Goal: Complete application form

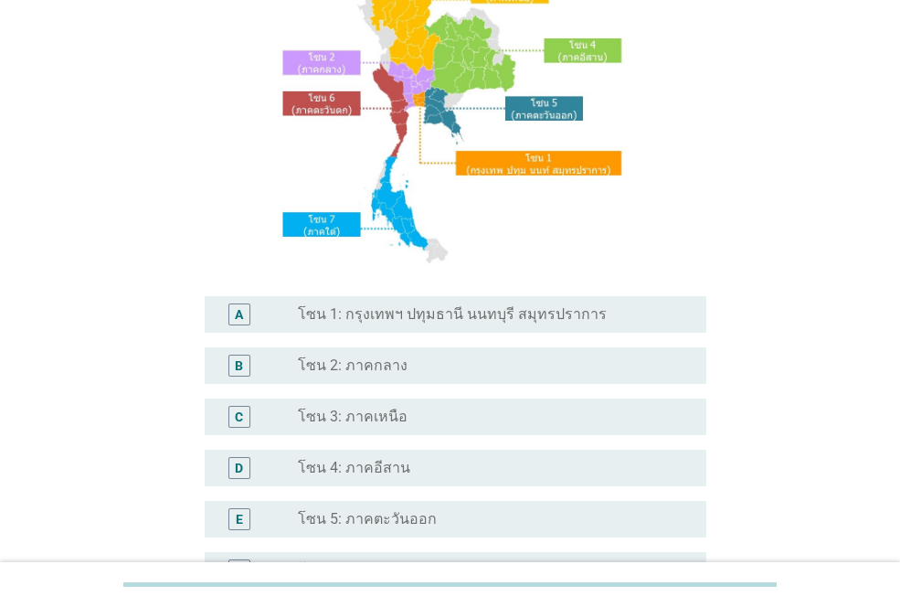
click at [479, 322] on label "โซน 1: กรุงเทพฯ ปทุมธานี นนทบุรี สมุทรปราการ" at bounding box center [452, 314] width 309 height 18
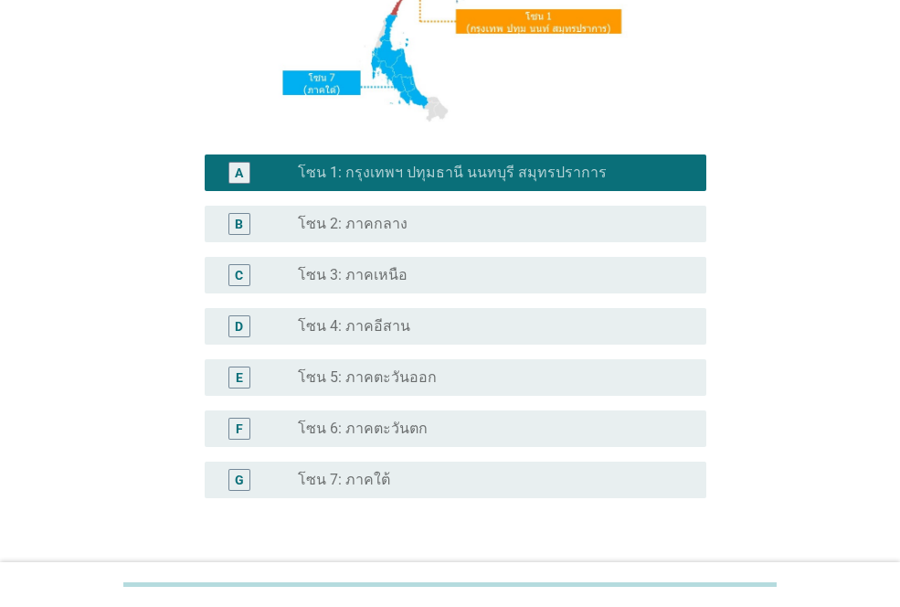
scroll to position [452, 0]
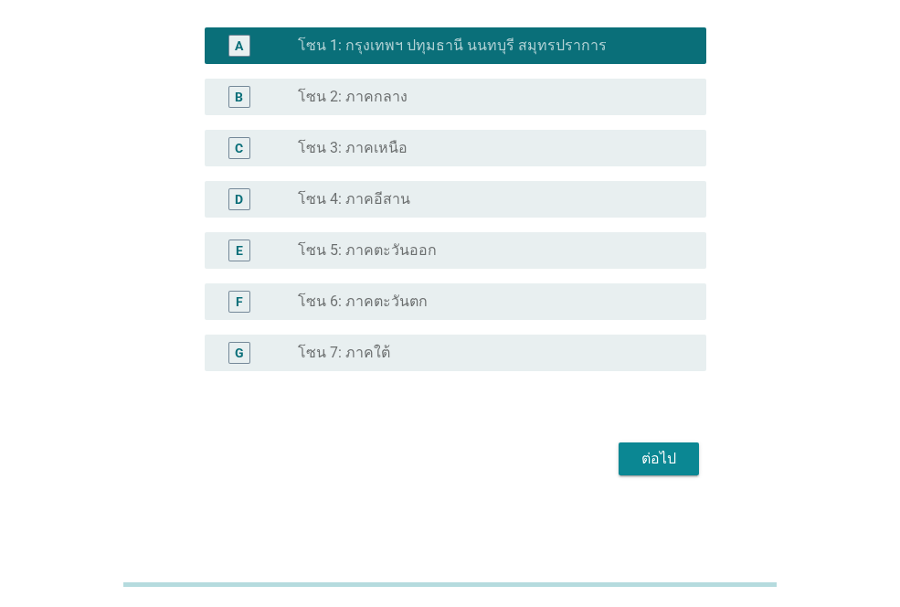
click at [636, 459] on div "ต่อไป" at bounding box center [659, 459] width 51 height 22
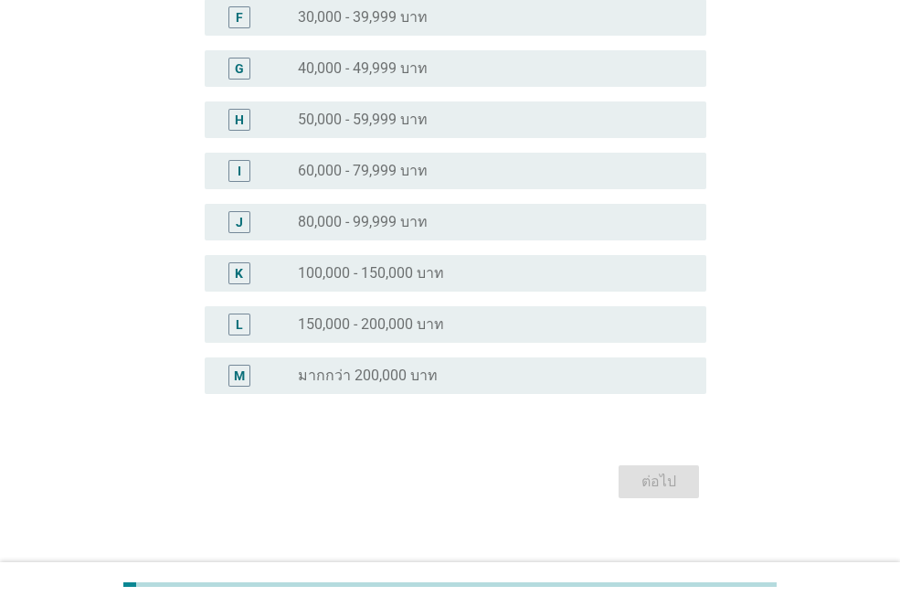
scroll to position [0, 0]
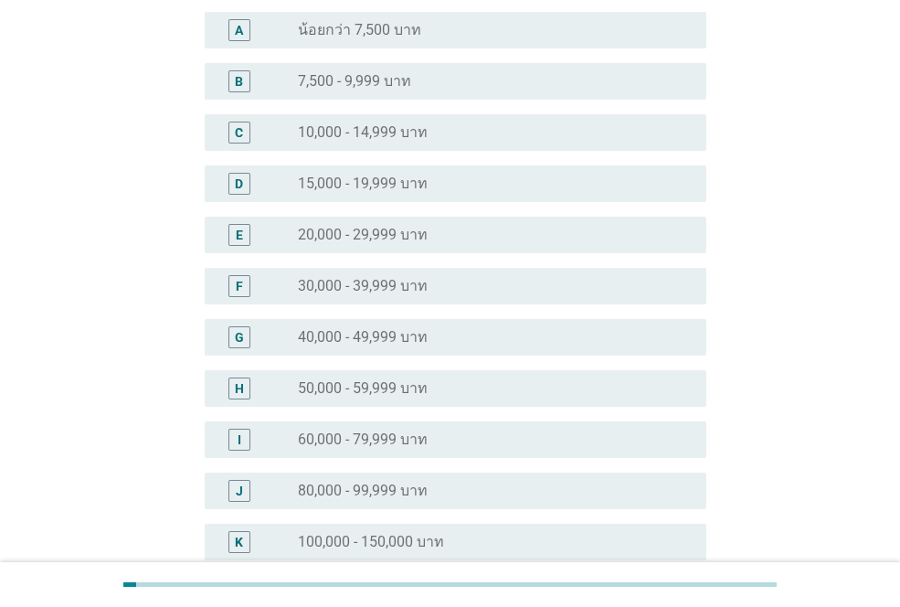
click at [385, 382] on label "50,000 - 59,999 บาท" at bounding box center [363, 388] width 130 height 18
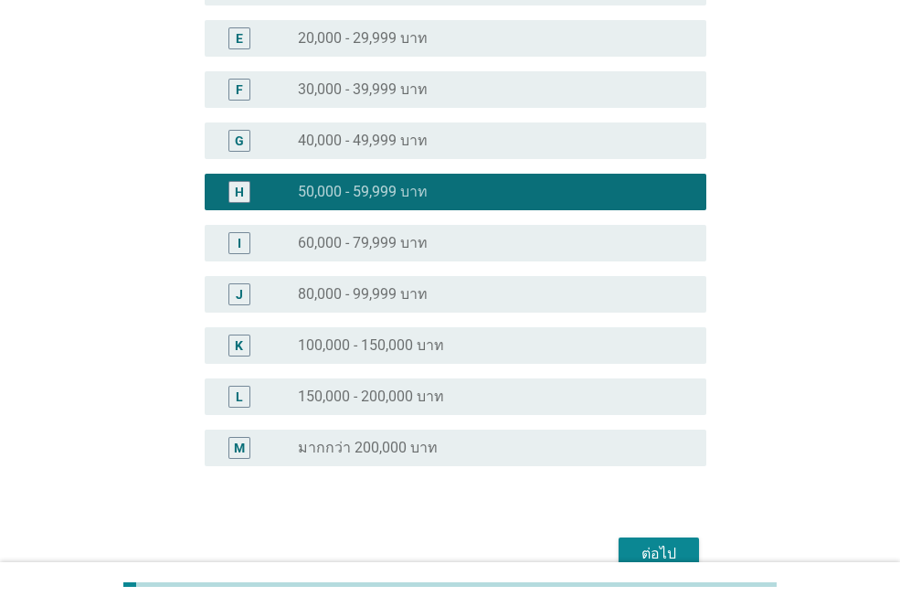
scroll to position [474, 0]
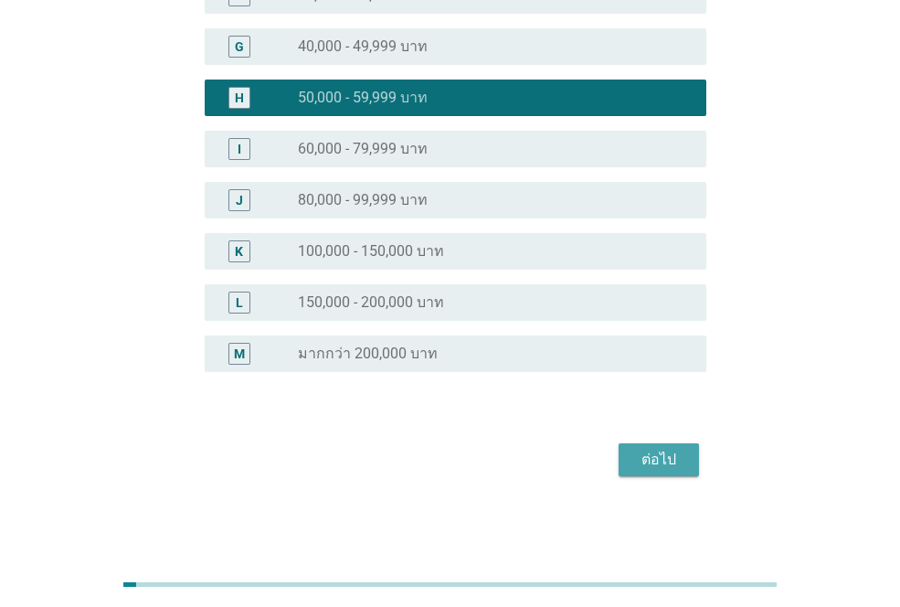
click at [661, 459] on div "ต่อไป" at bounding box center [659, 460] width 51 height 22
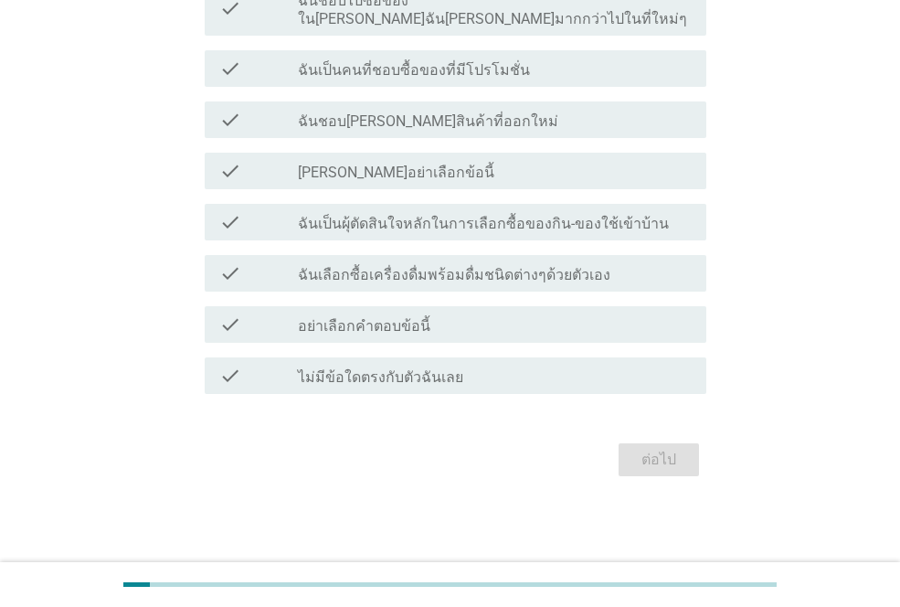
scroll to position [0, 0]
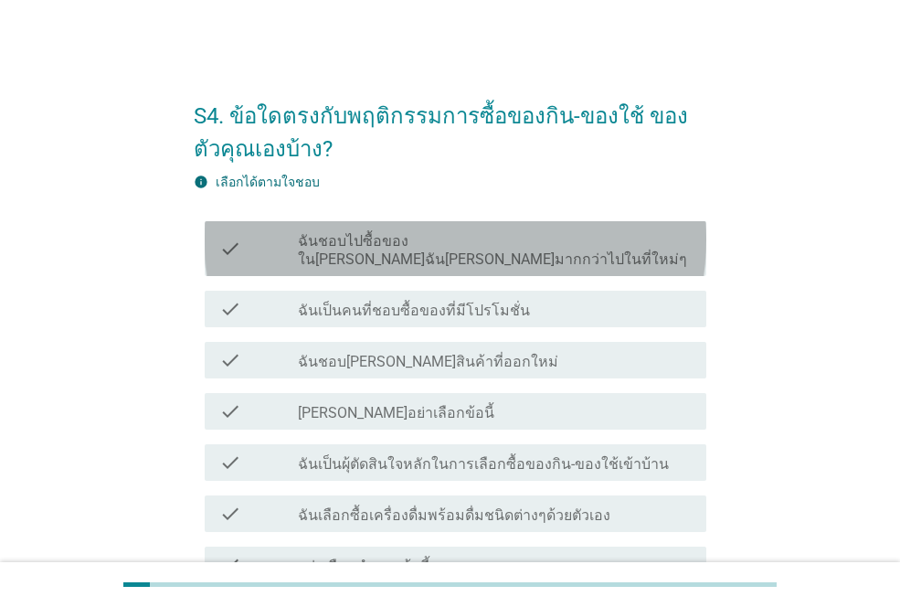
click at [490, 232] on label "ฉันชอบไปซื้อของใน[PERSON_NAME]ฉัน[PERSON_NAME]มากกว่าไปในที่ใหม่ๆ" at bounding box center [495, 250] width 394 height 37
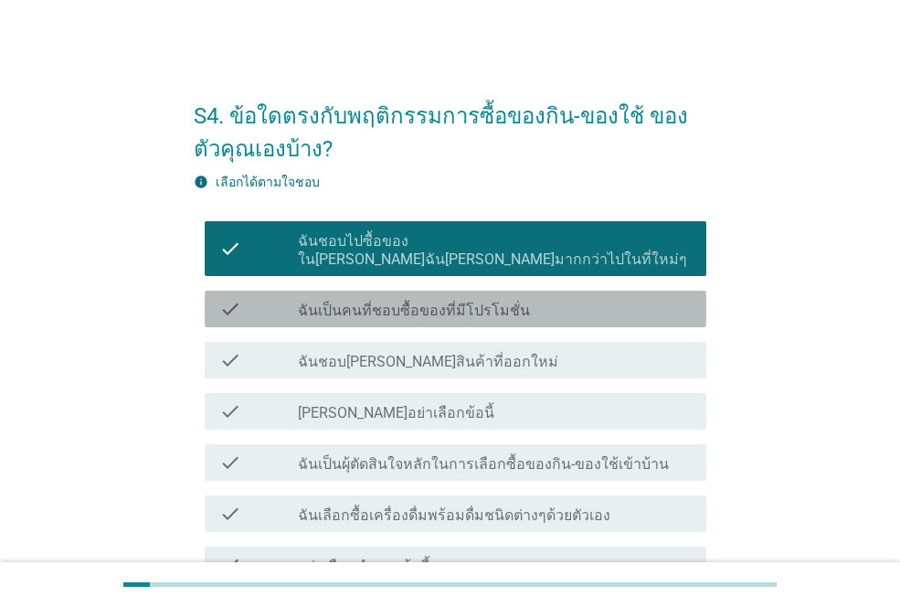
click at [483, 291] on div "check check_box_outline_blank ฉันเป็นคนที่ชอบซื้อของที่มีโปรโมชั่น" at bounding box center [456, 309] width 502 height 37
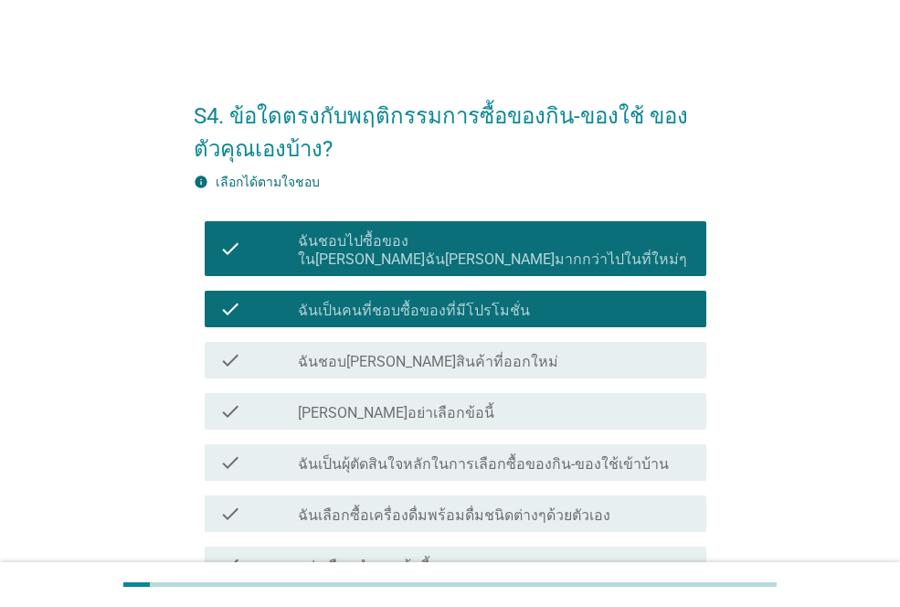
click at [461, 342] on div "check check_box_outline_blank ฉันชอบ[PERSON_NAME]สินค้าที่ออกใหม่" at bounding box center [456, 360] width 502 height 37
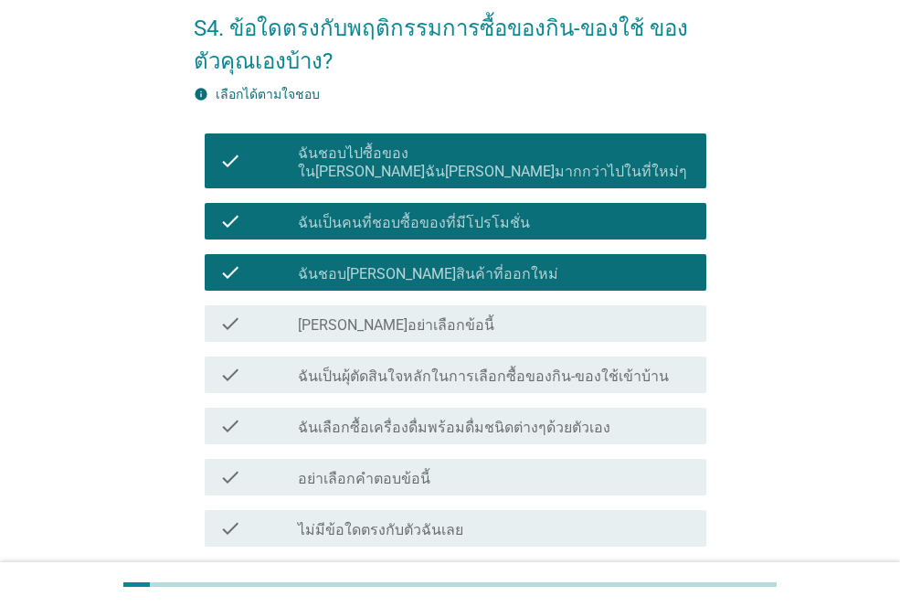
scroll to position [183, 0]
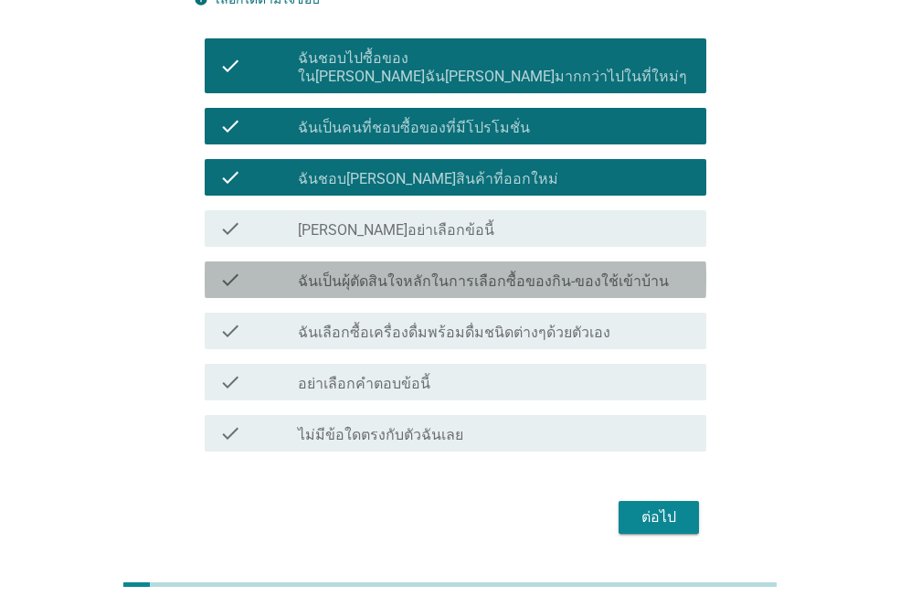
click at [457, 272] on label "ฉันเป็นผุ้ตัดสินใจหลักในการเลือกซื้อของกิน-ของใช้เข้าบ้าน" at bounding box center [483, 281] width 371 height 18
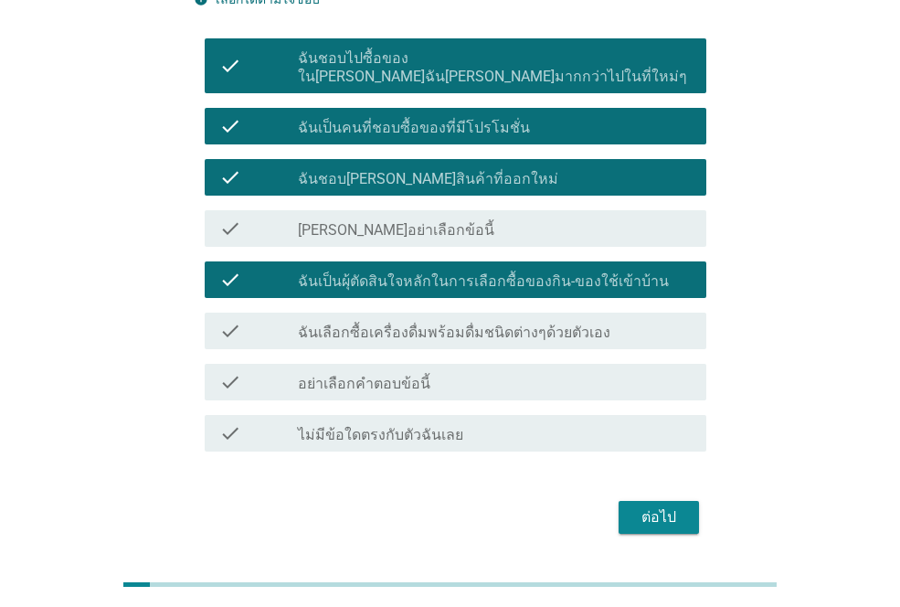
click at [446, 324] on label "ฉันเลือกซื้อเครื่องดื่มพร้อมดื่มชนิดต่างๆด้วยตัวเอง" at bounding box center [454, 333] width 313 height 18
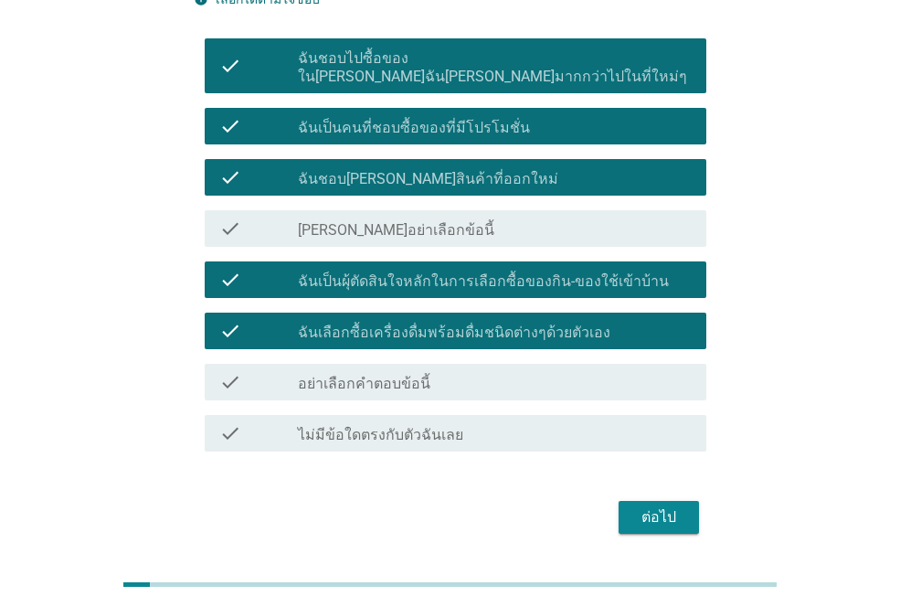
click at [646, 506] on div "ต่อไป" at bounding box center [659, 517] width 51 height 22
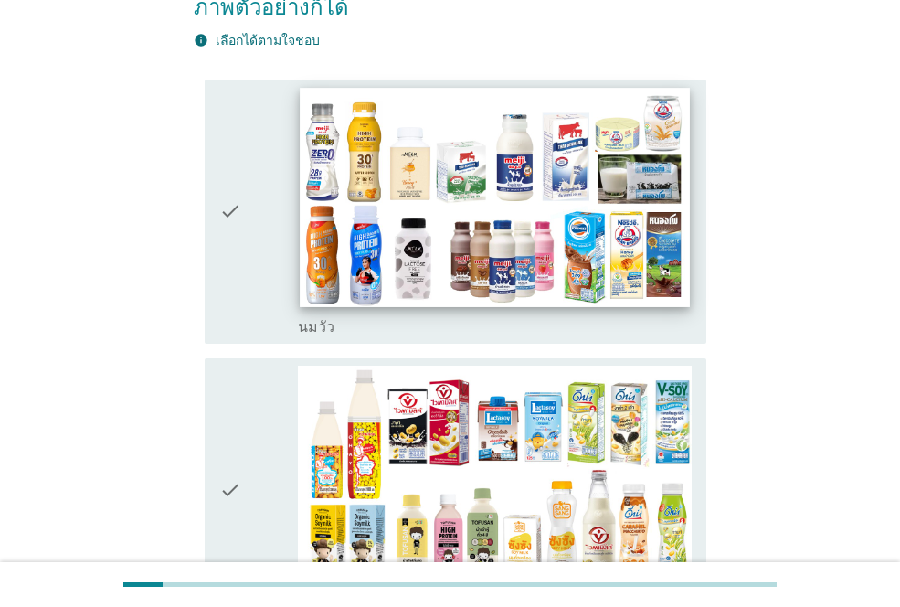
scroll to position [274, 0]
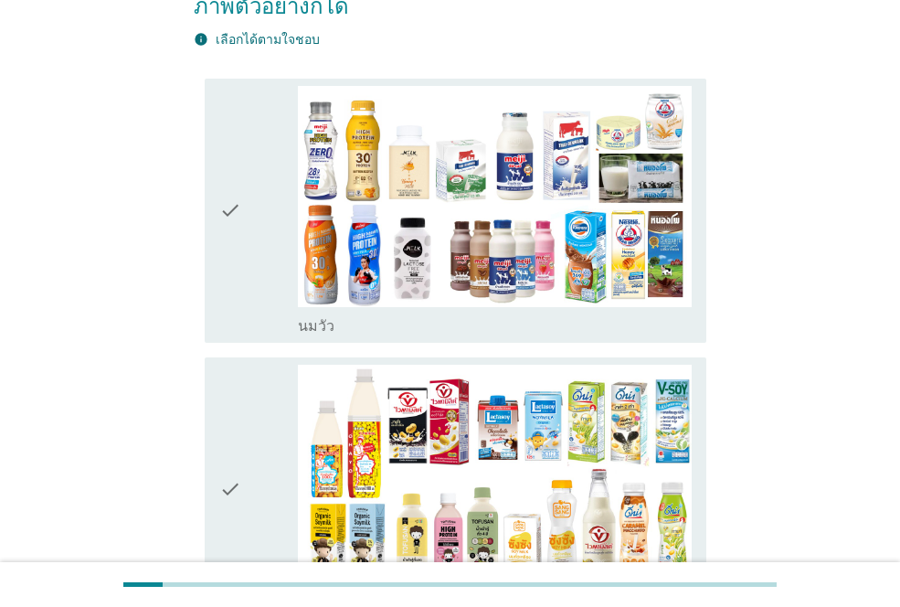
click at [243, 178] on div "check" at bounding box center [258, 211] width 79 height 250
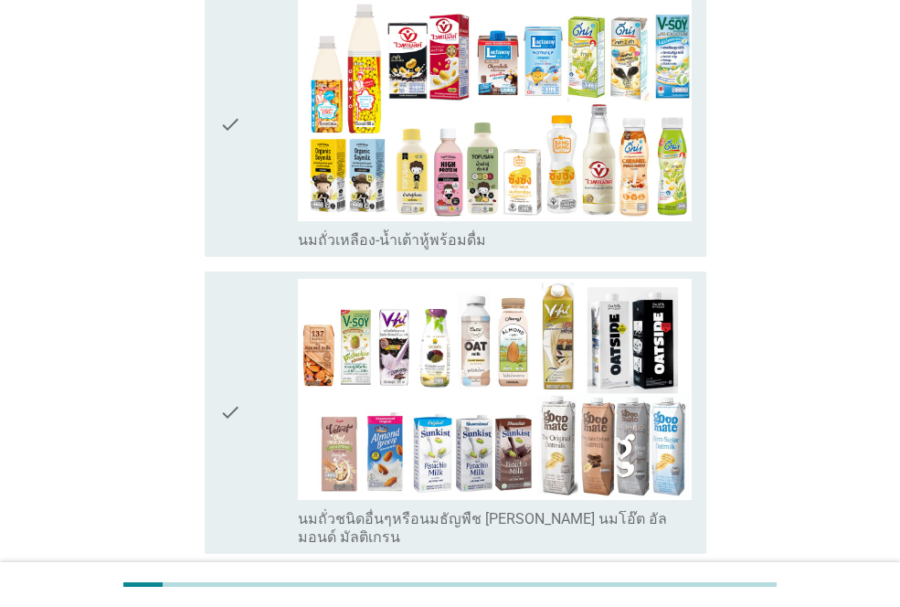
scroll to position [640, 0]
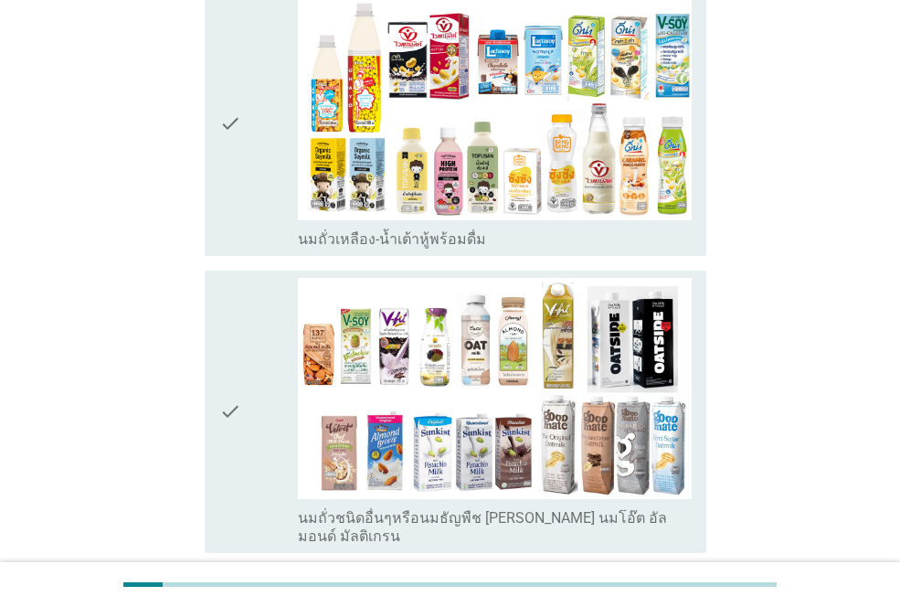
click at [235, 111] on icon "check" at bounding box center [230, 124] width 22 height 250
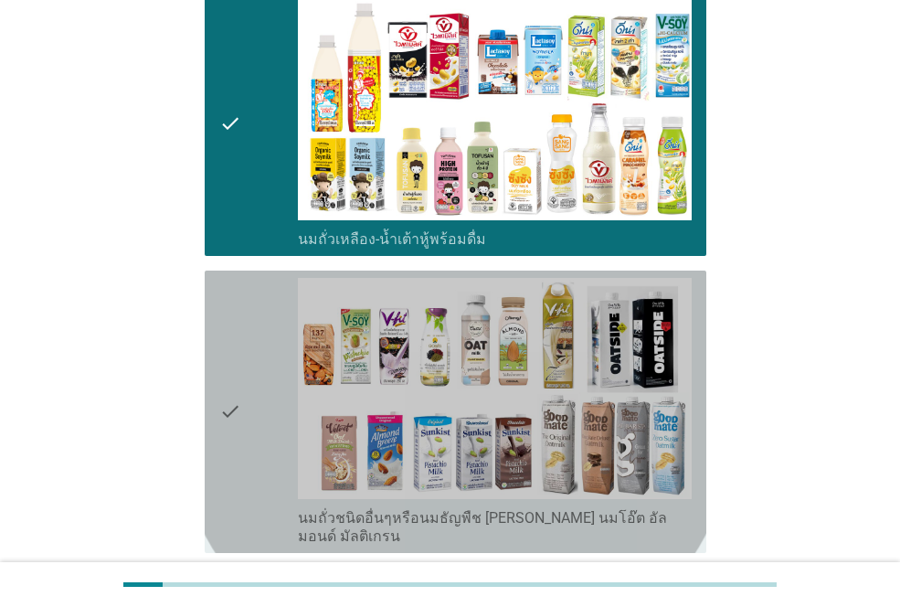
click at [231, 344] on icon "check" at bounding box center [230, 412] width 22 height 268
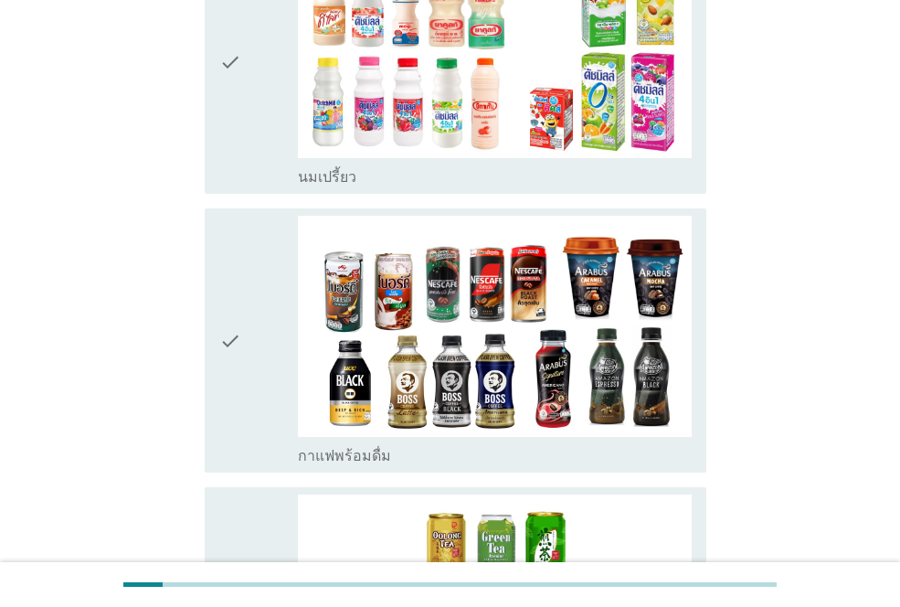
scroll to position [1280, 0]
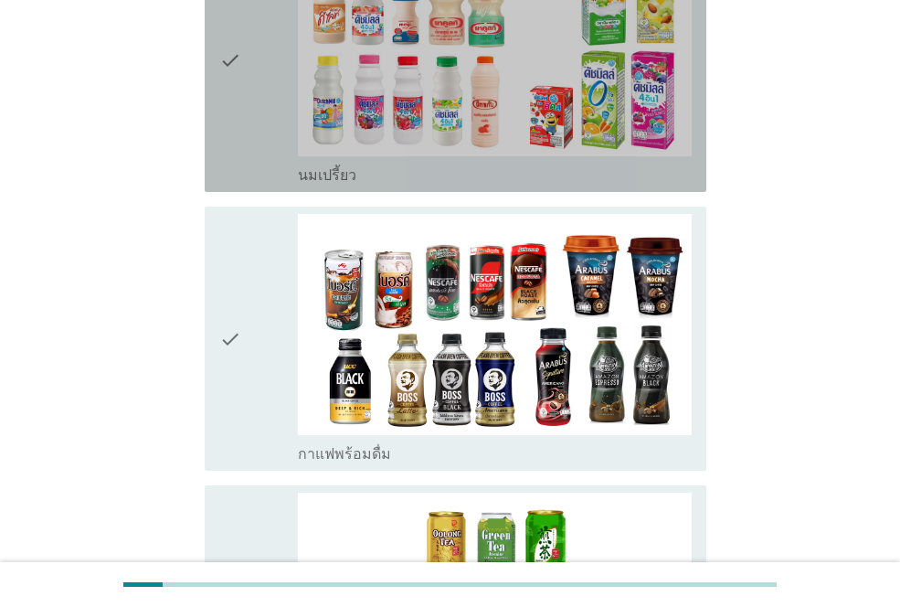
click at [232, 78] on icon "check" at bounding box center [230, 60] width 22 height 250
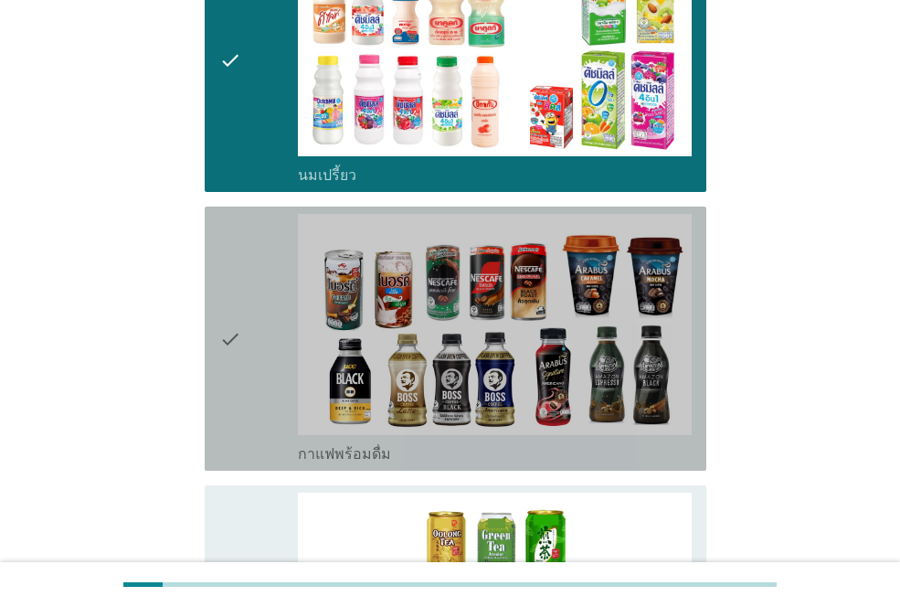
click at [219, 249] on icon "check" at bounding box center [230, 339] width 22 height 250
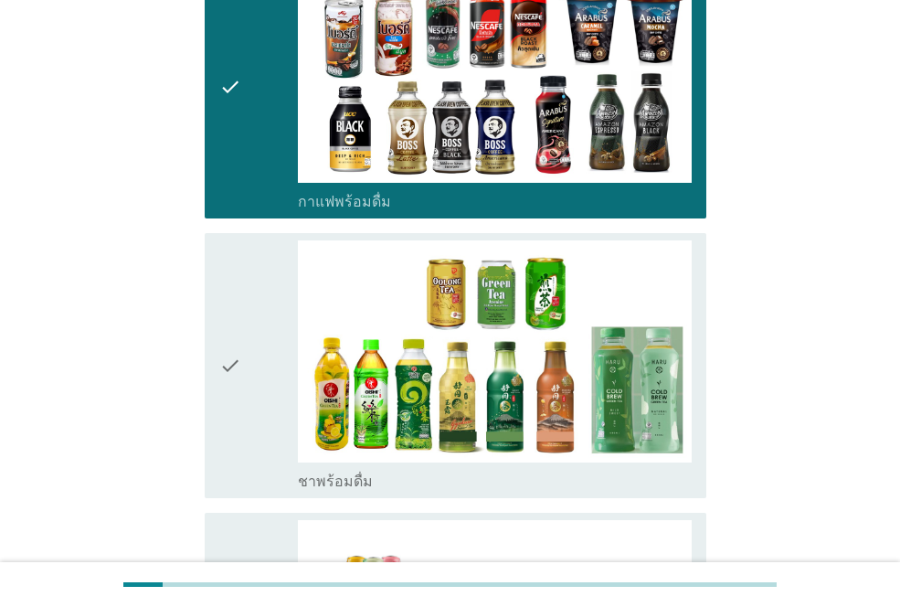
scroll to position [1646, 0]
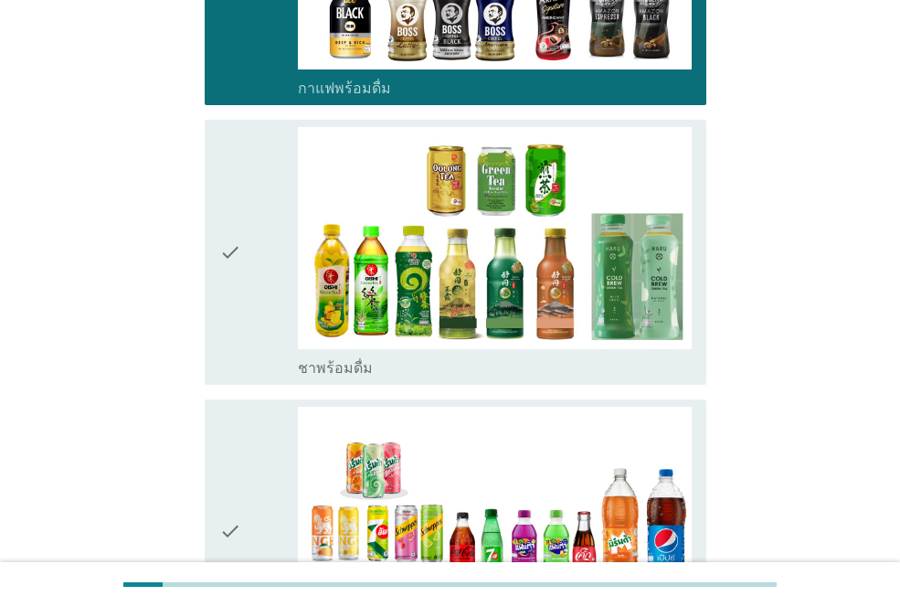
click at [233, 252] on icon "check" at bounding box center [230, 252] width 22 height 250
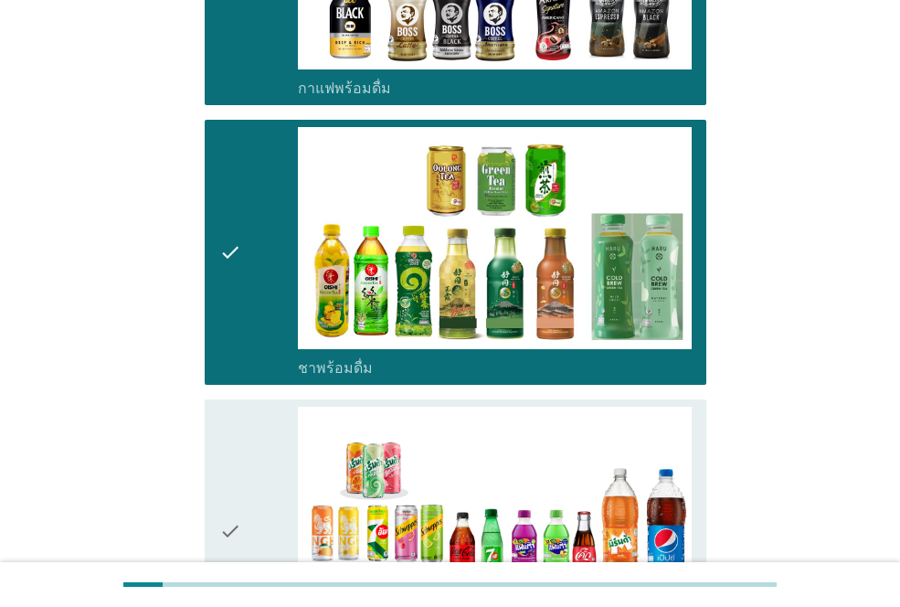
click at [229, 436] on icon "check" at bounding box center [230, 532] width 22 height 250
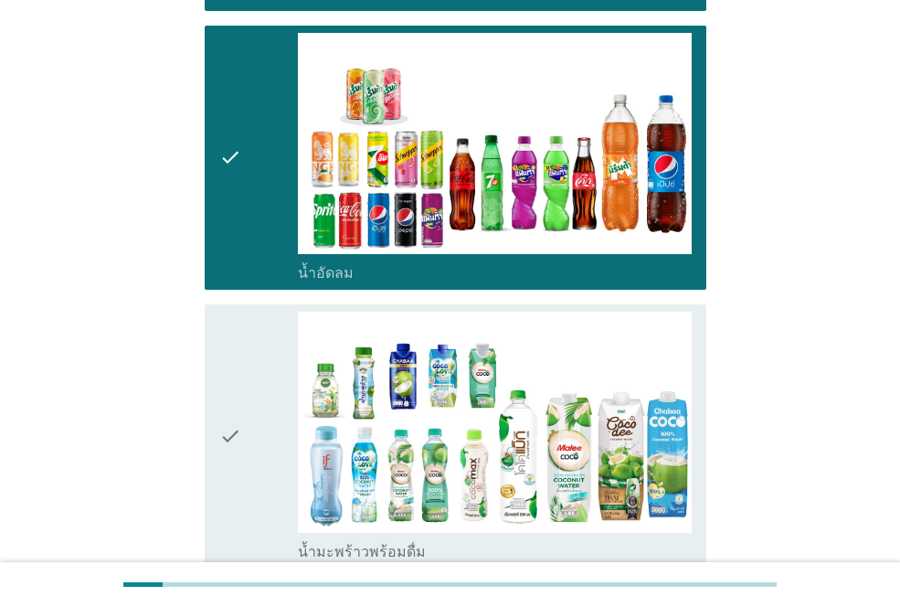
scroll to position [2103, 0]
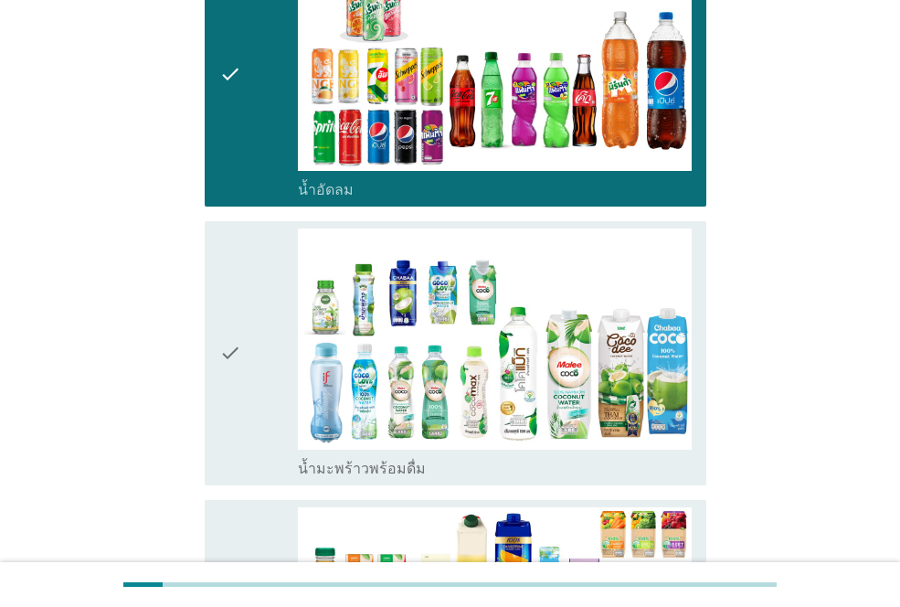
click at [220, 340] on icon "check" at bounding box center [230, 354] width 22 height 250
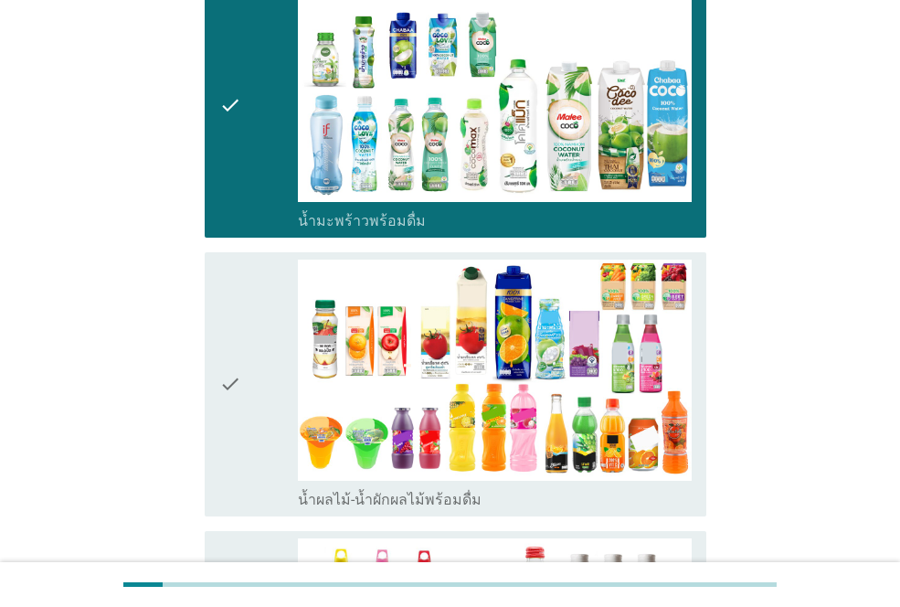
scroll to position [2468, 0]
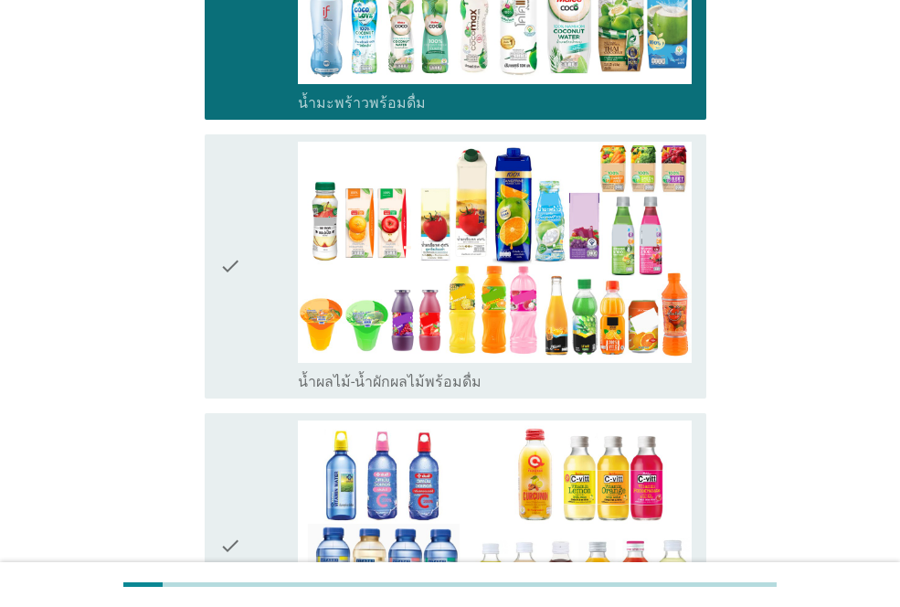
click at [220, 224] on icon "check" at bounding box center [230, 267] width 22 height 250
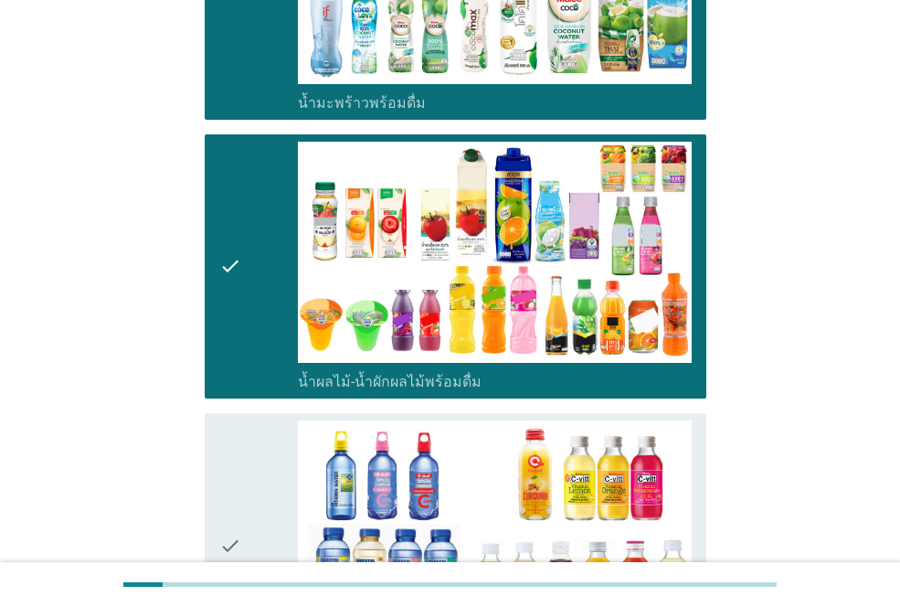
click at [221, 441] on icon "check" at bounding box center [230, 546] width 22 height 250
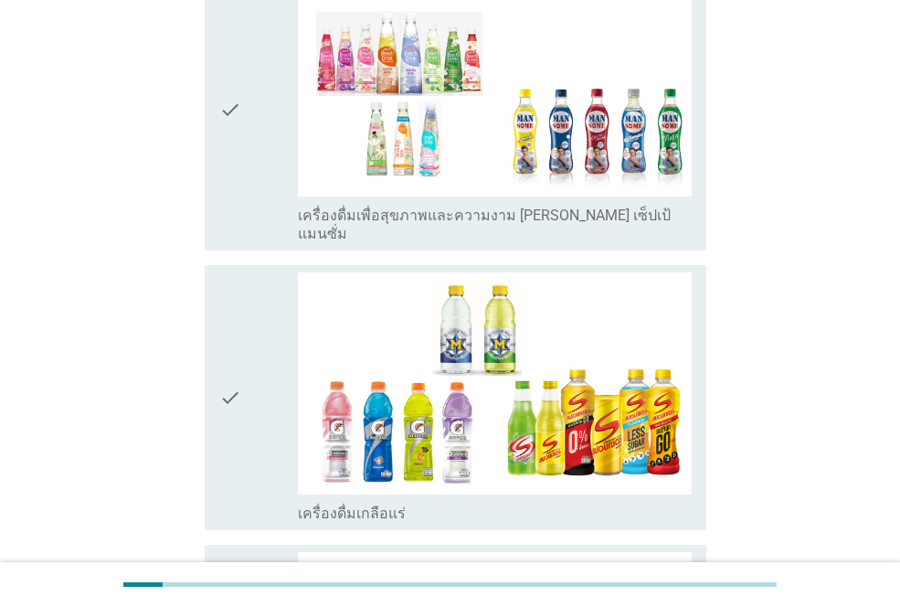
scroll to position [3200, 0]
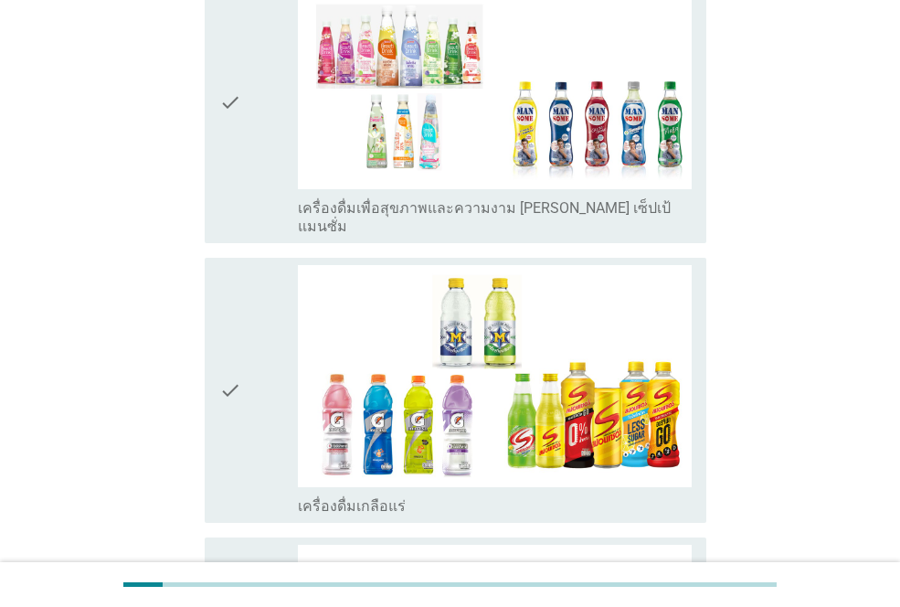
click at [235, 108] on icon "check" at bounding box center [230, 102] width 22 height 268
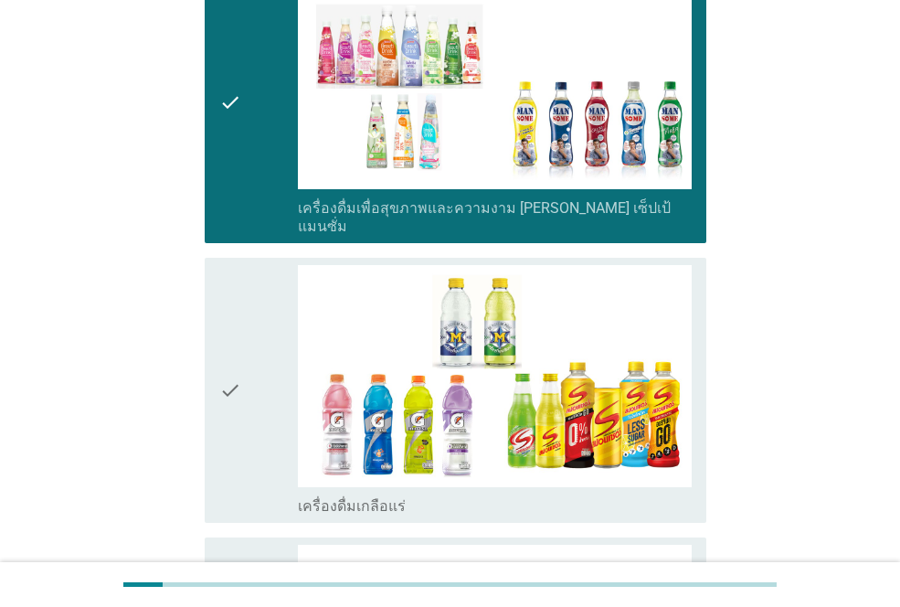
click at [234, 293] on icon "check" at bounding box center [230, 390] width 22 height 250
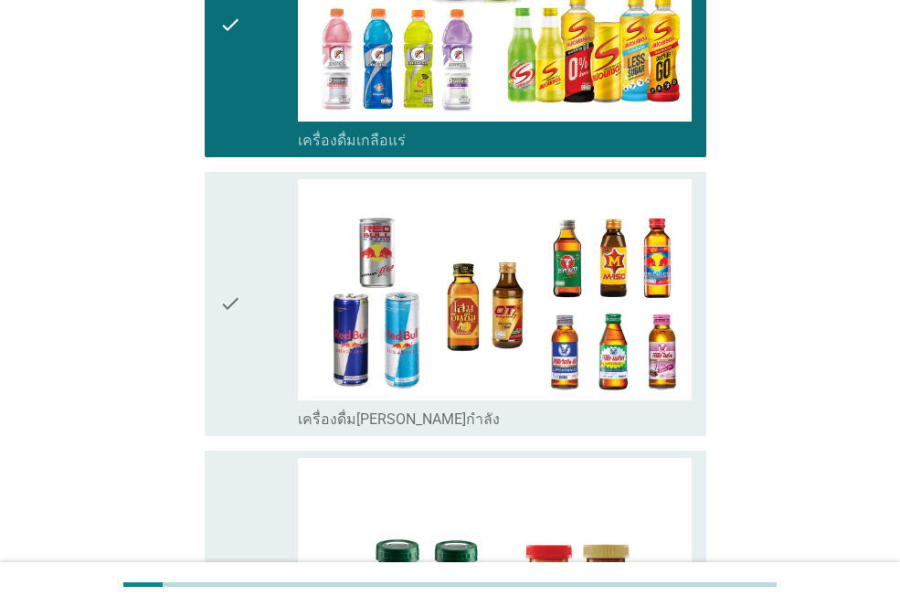
click at [229, 273] on icon "check" at bounding box center [230, 304] width 22 height 250
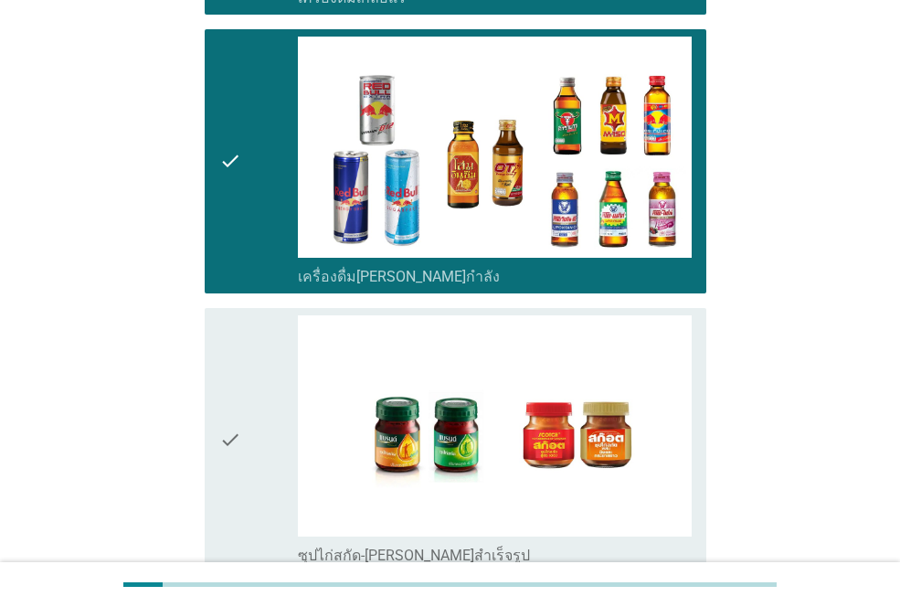
scroll to position [3840, 0]
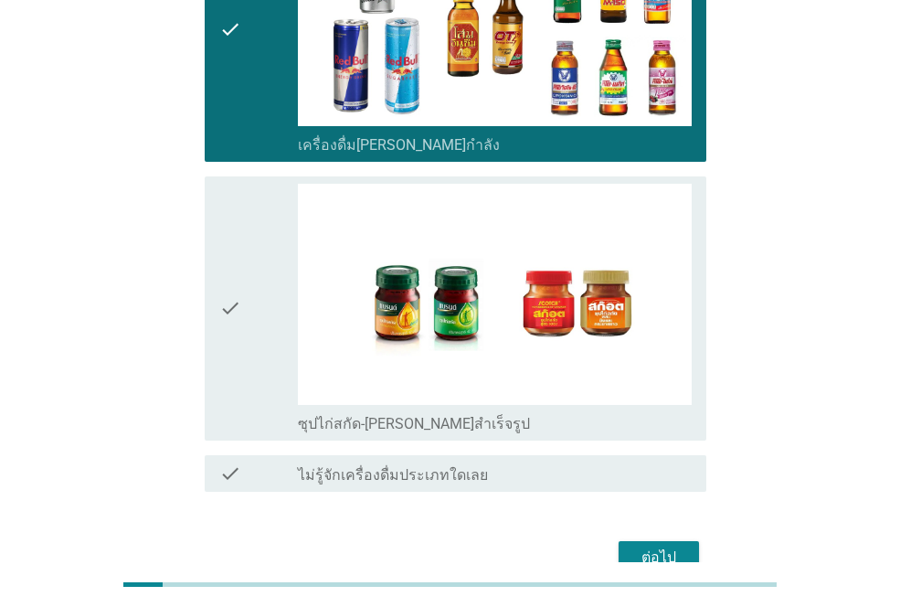
click at [250, 295] on div "check" at bounding box center [258, 309] width 79 height 250
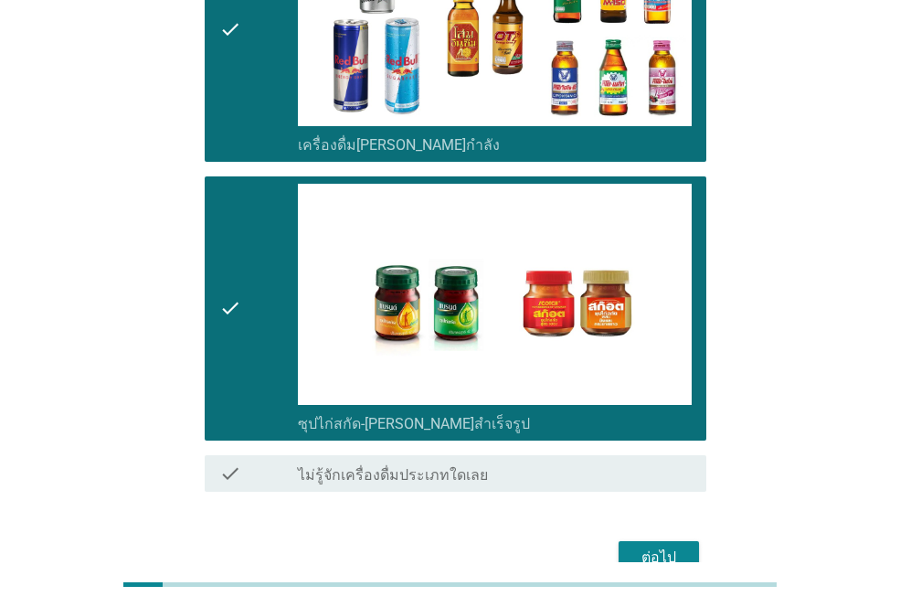
click at [678, 547] on div "ต่อไป" at bounding box center [659, 558] width 51 height 22
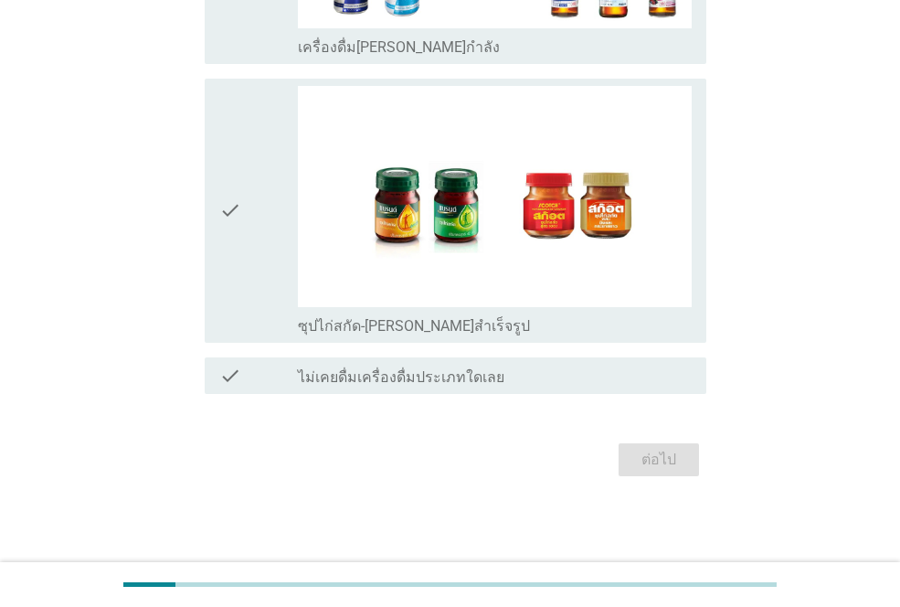
scroll to position [0, 0]
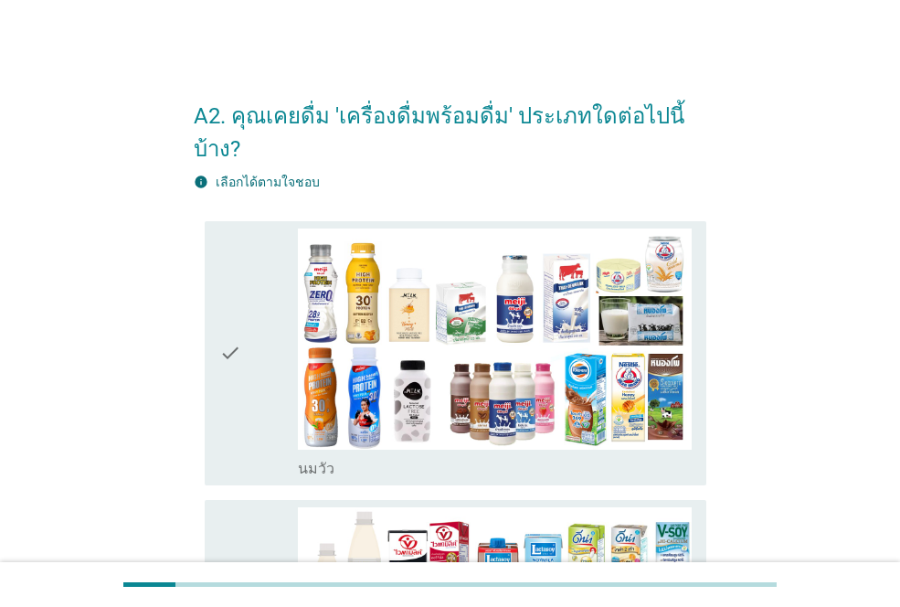
click at [217, 303] on div "check check_box_outline_blank [PERSON_NAME]" at bounding box center [456, 353] width 502 height 264
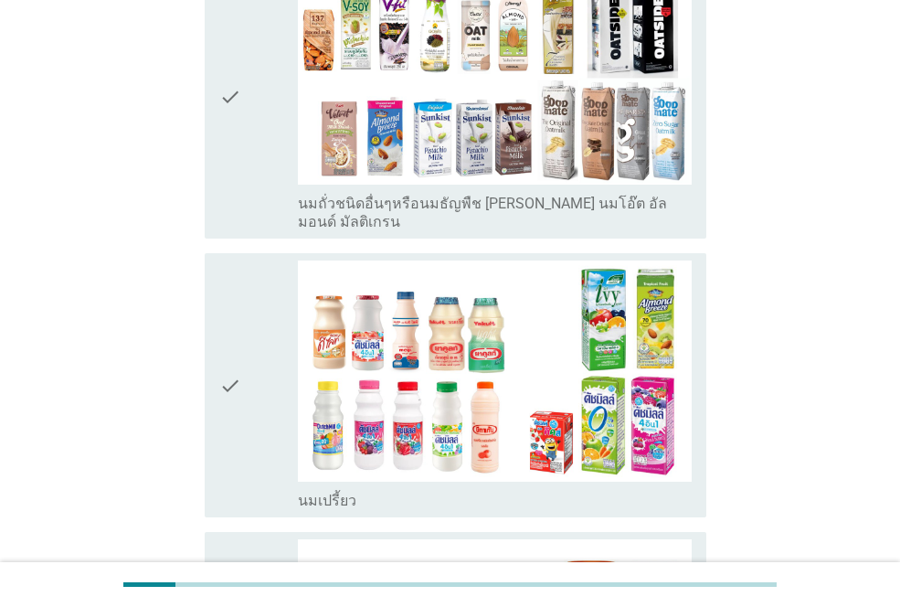
click at [250, 282] on div "check" at bounding box center [258, 386] width 79 height 250
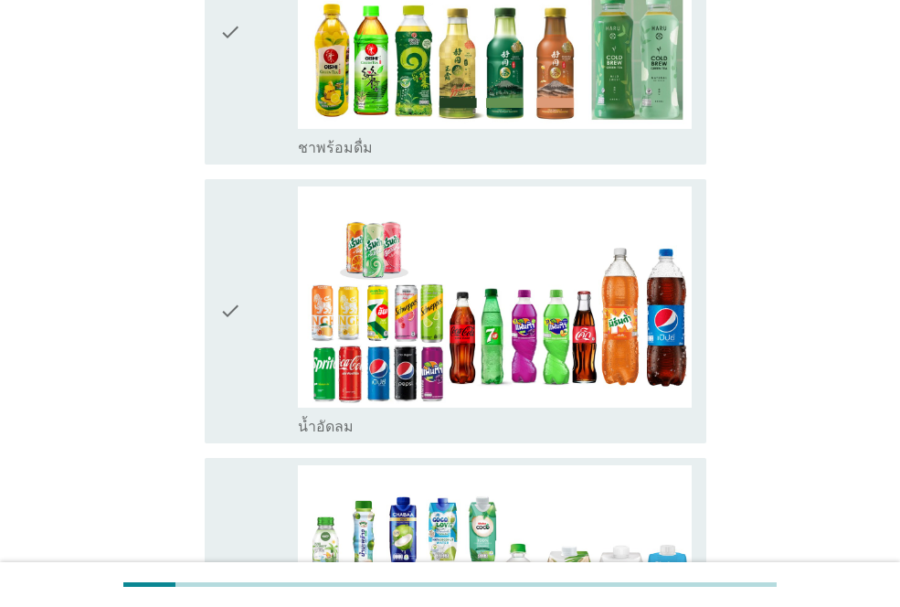
scroll to position [1737, 0]
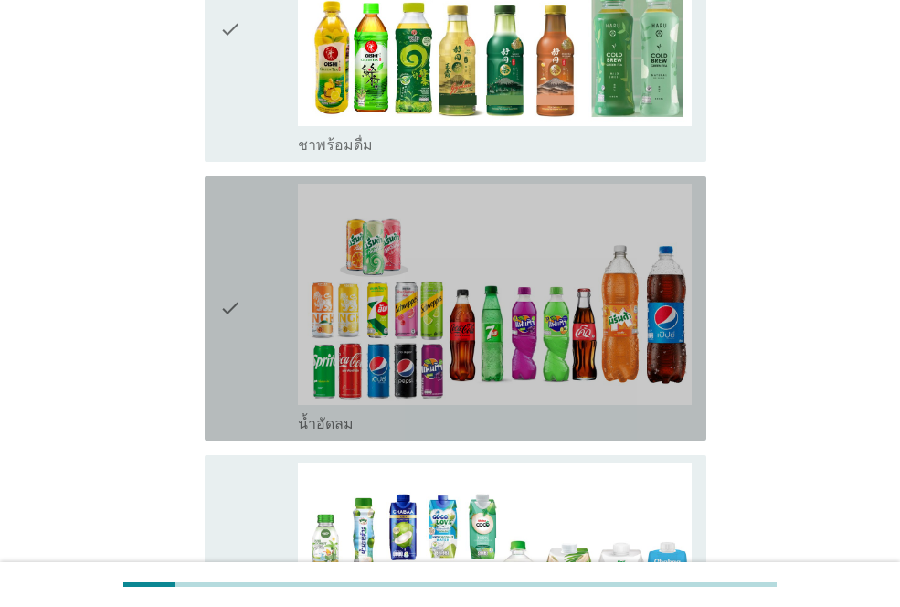
click at [219, 290] on icon "check" at bounding box center [230, 309] width 22 height 250
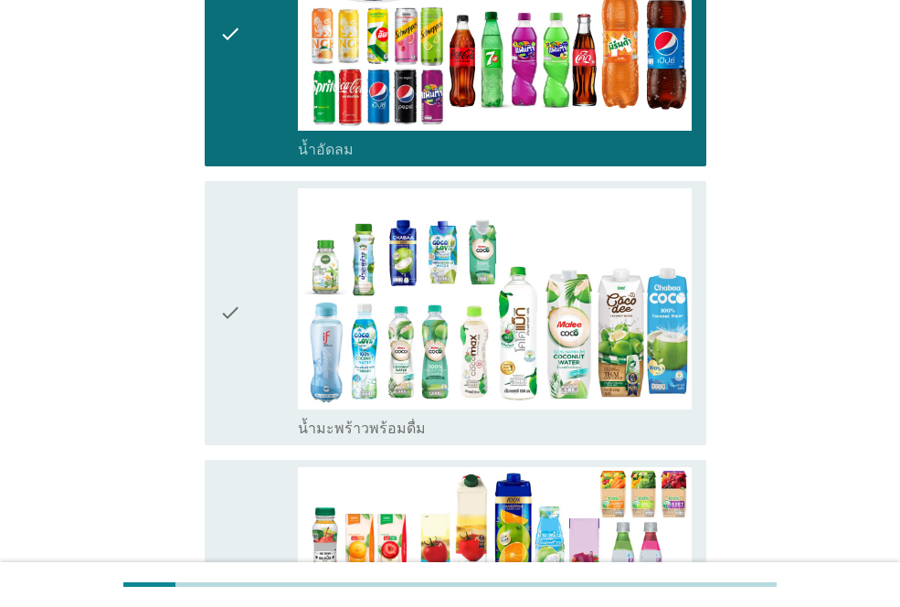
click at [211, 286] on div "check check_box_outline_blank น้ำมะพร้าวพร้อมดื่ม" at bounding box center [456, 313] width 502 height 264
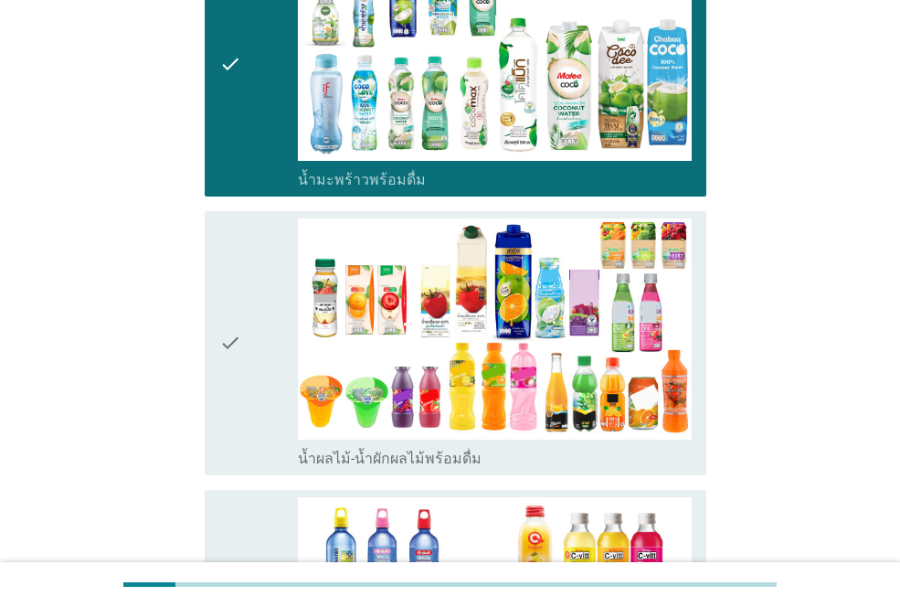
scroll to position [2377, 0]
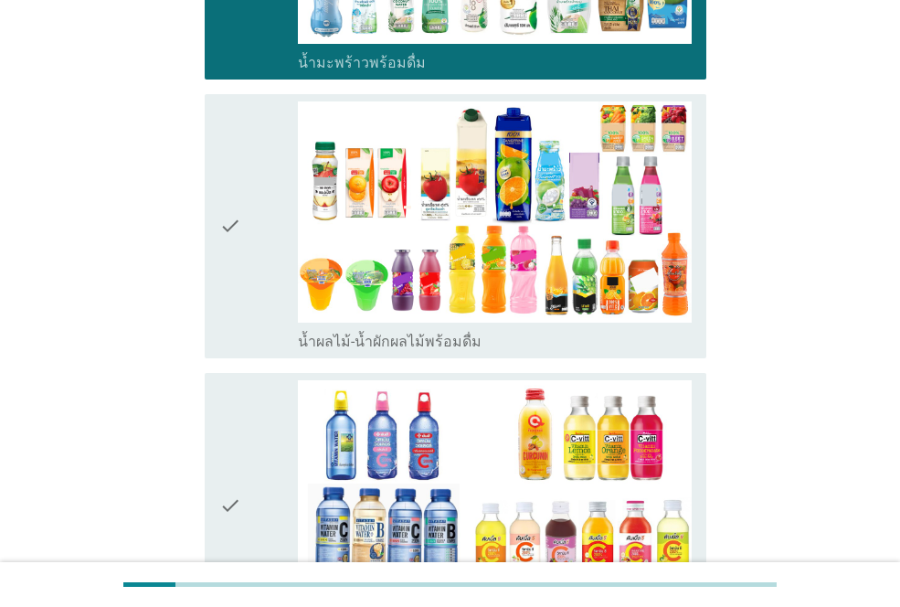
click at [236, 186] on icon "check" at bounding box center [230, 226] width 22 height 250
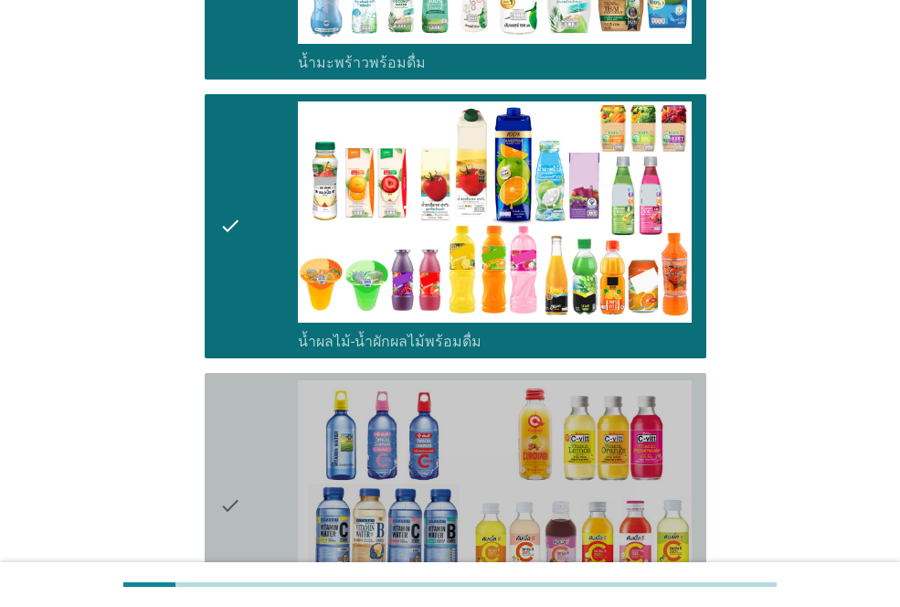
drag, startPoint x: 227, startPoint y: 393, endPoint x: 240, endPoint y: 395, distance: 13.8
click at [227, 394] on icon "check" at bounding box center [230, 505] width 22 height 250
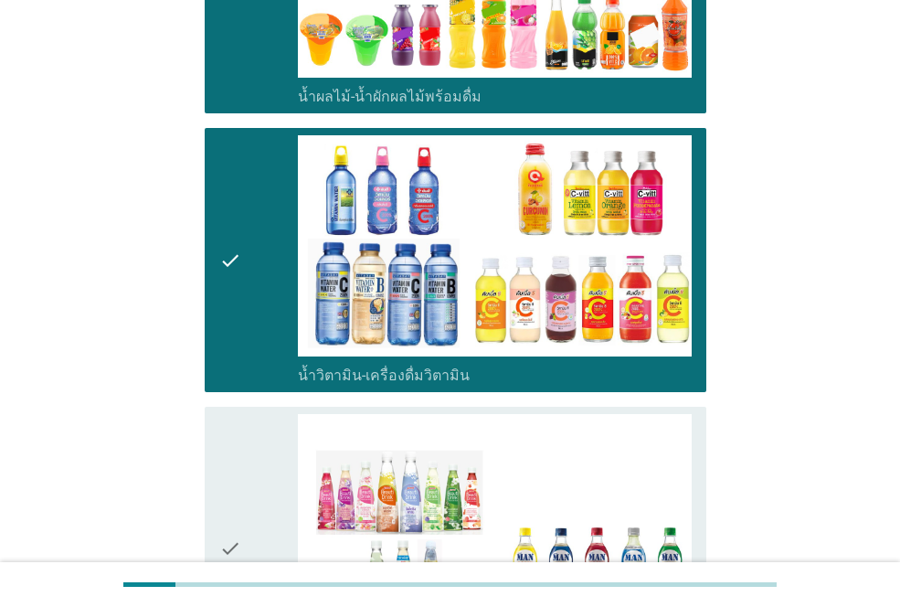
scroll to position [2743, 0]
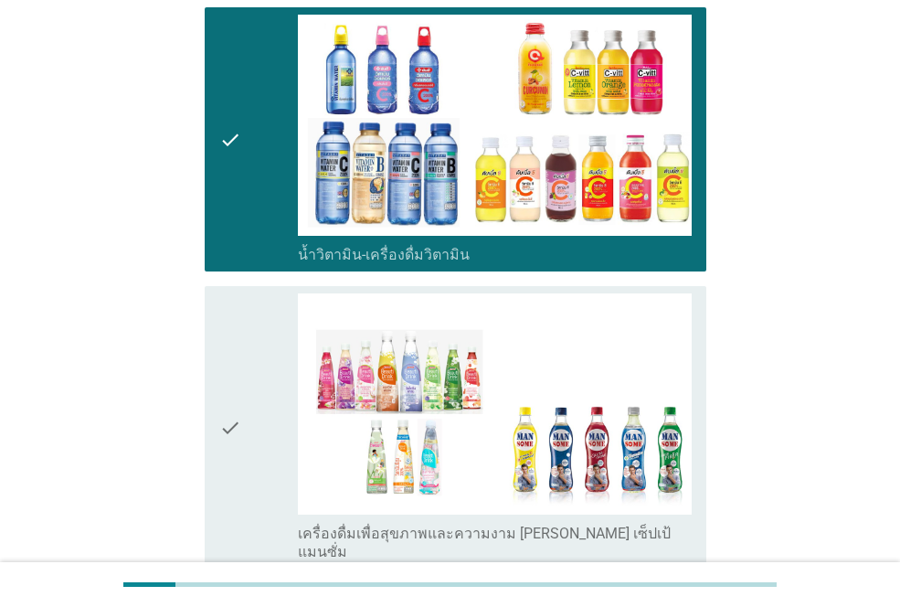
click at [236, 367] on icon "check" at bounding box center [230, 427] width 22 height 268
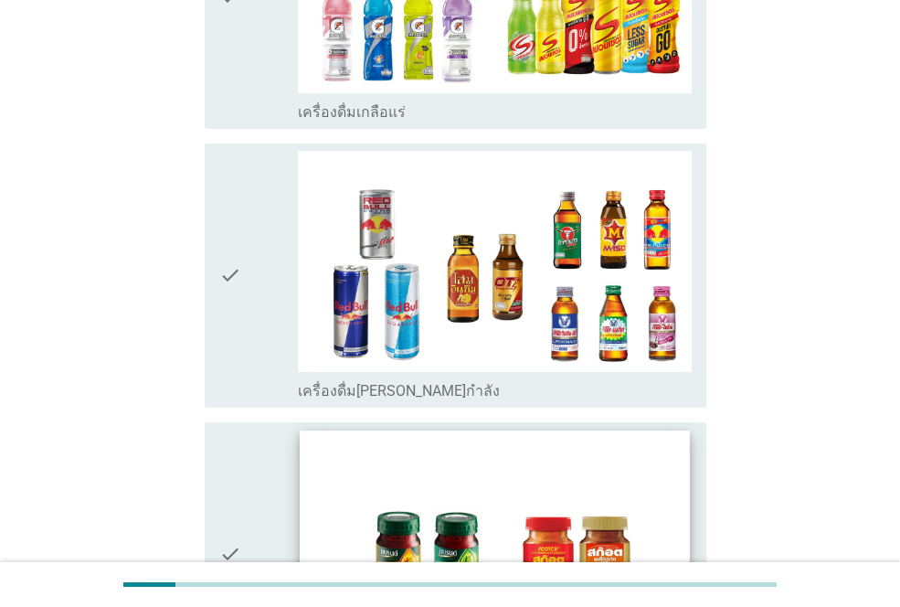
scroll to position [3736, 0]
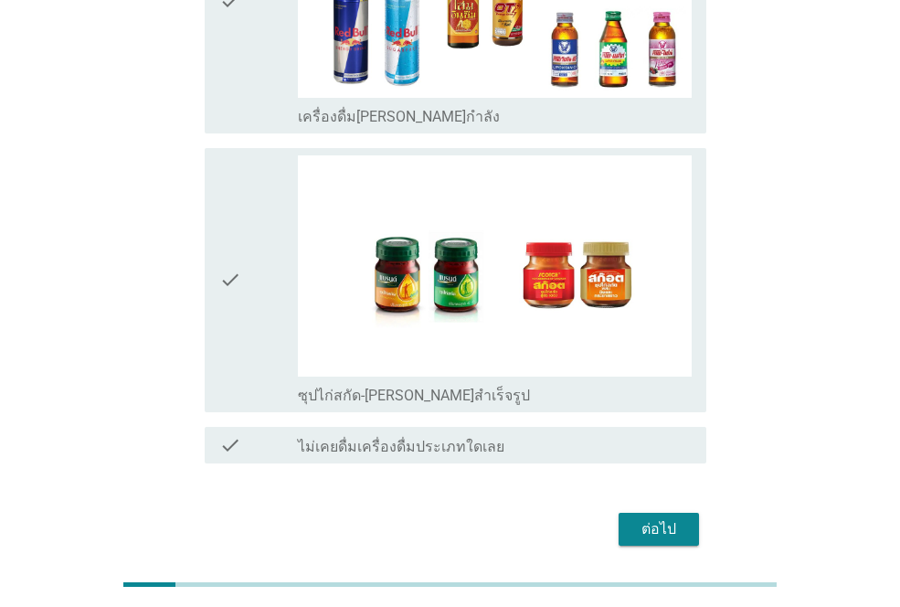
click at [654, 518] on div "ต่อไป" at bounding box center [659, 529] width 51 height 22
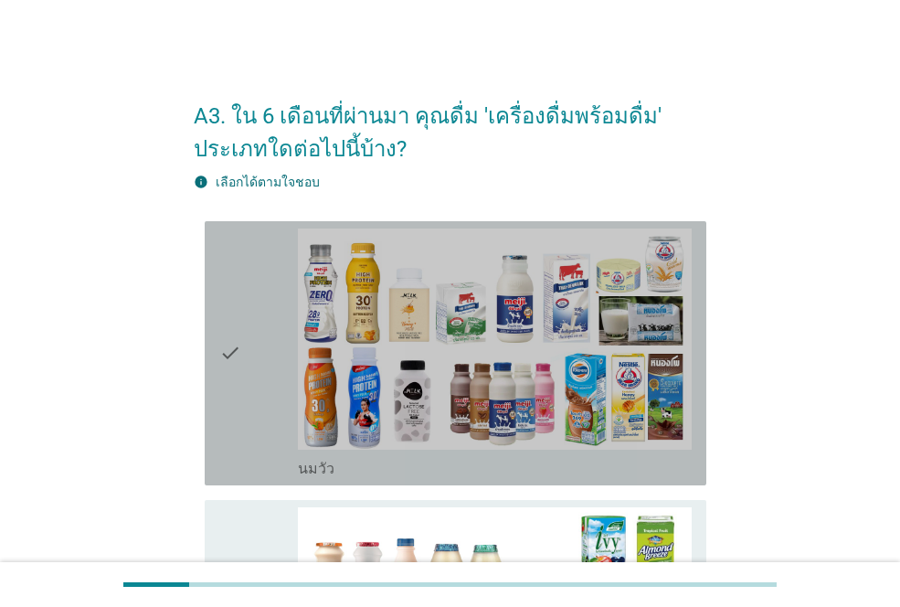
click at [240, 335] on icon "check" at bounding box center [230, 354] width 22 height 250
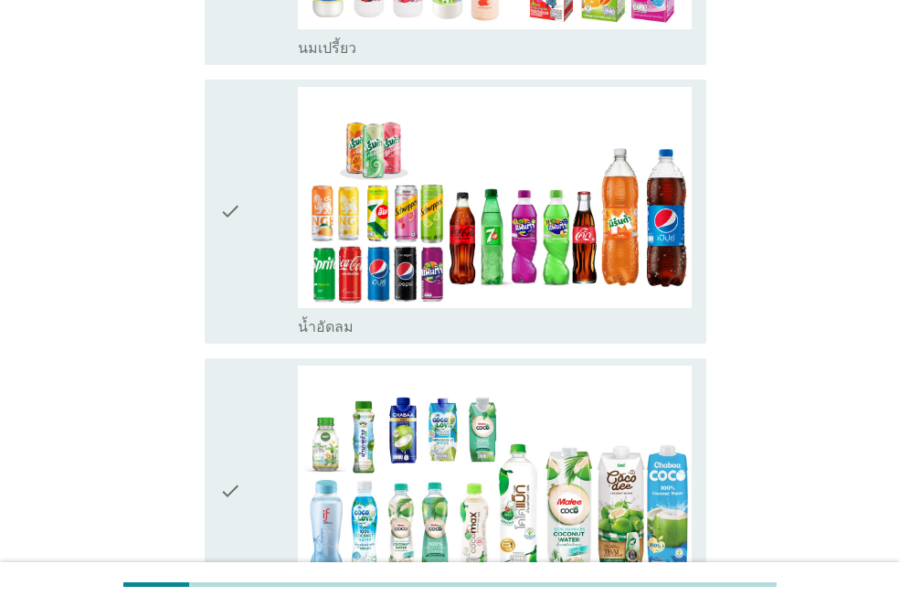
scroll to position [731, 0]
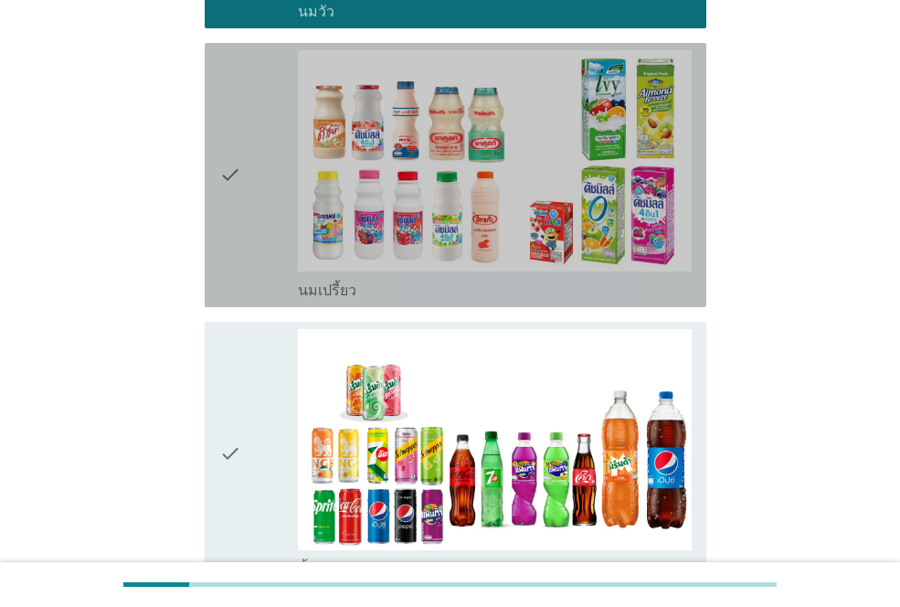
click at [267, 216] on div "check" at bounding box center [258, 175] width 79 height 250
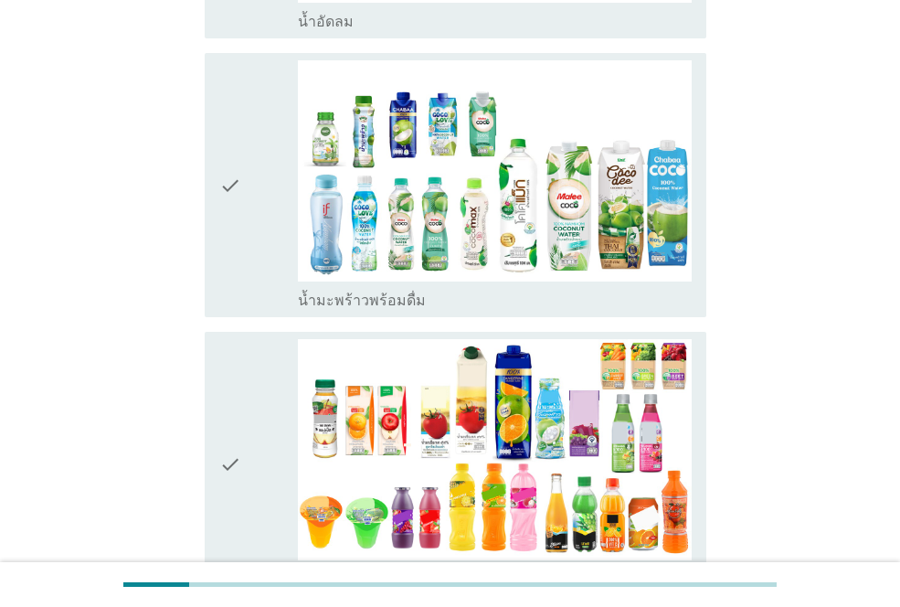
scroll to position [1006, 0]
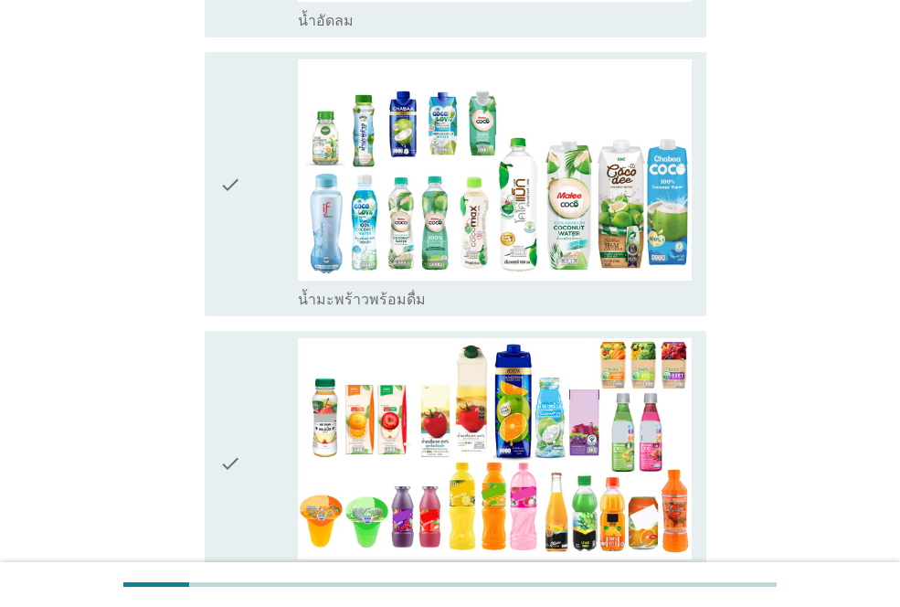
click at [250, 157] on div "check" at bounding box center [258, 184] width 79 height 250
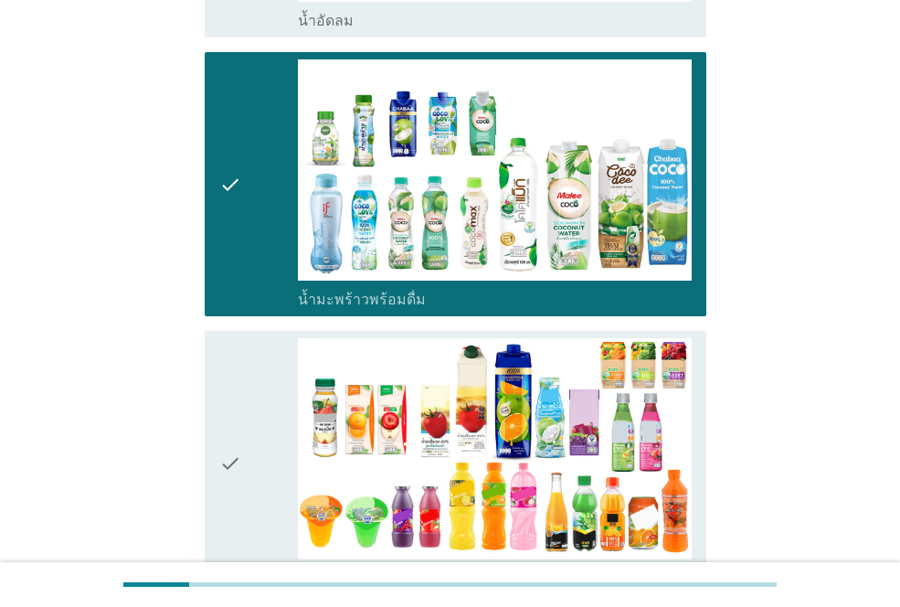
click at [218, 403] on div "check check_box น้ำผลไม้-น้ำผักผลไม้พร้อมดื่ม" at bounding box center [456, 463] width 502 height 264
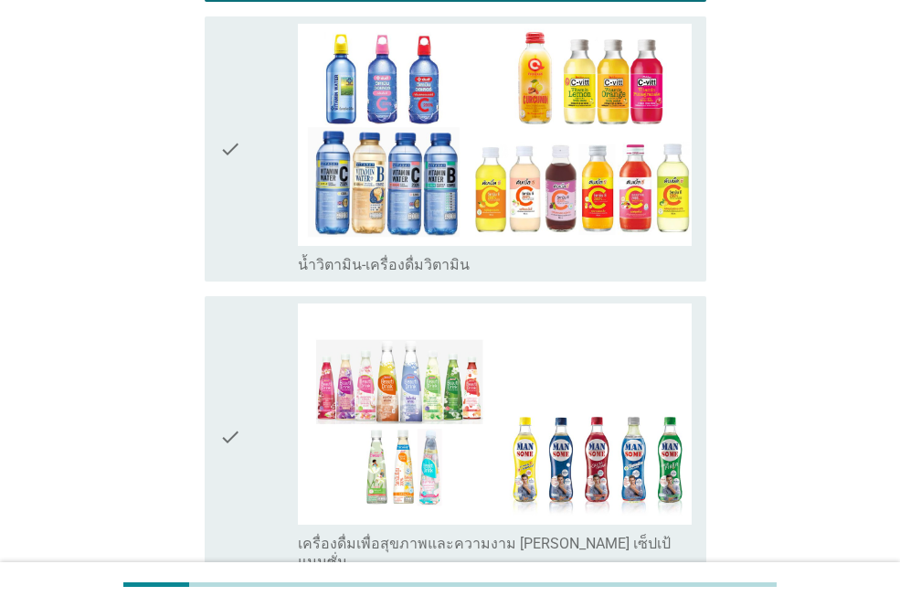
scroll to position [1817, 0]
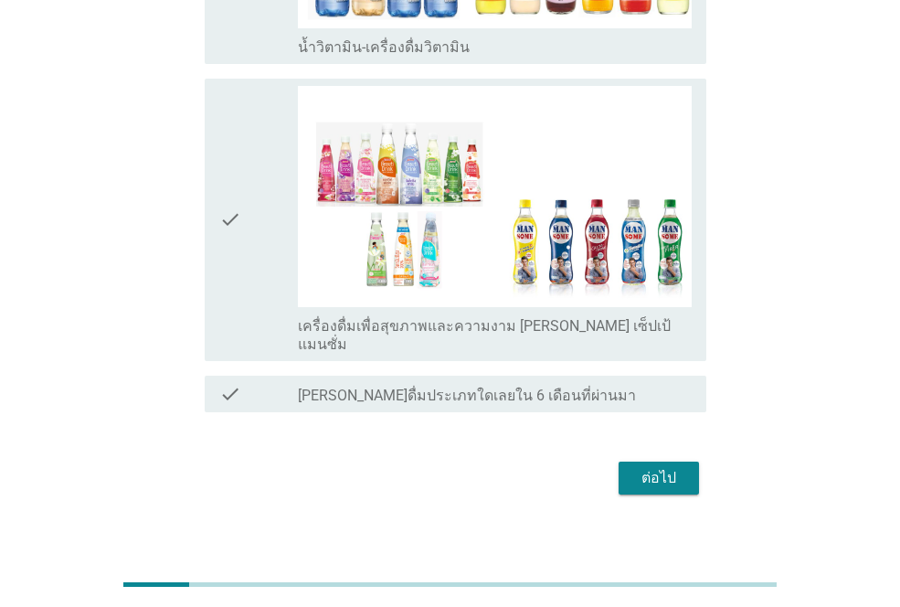
click at [638, 467] on div "ต่อไป" at bounding box center [659, 478] width 51 height 22
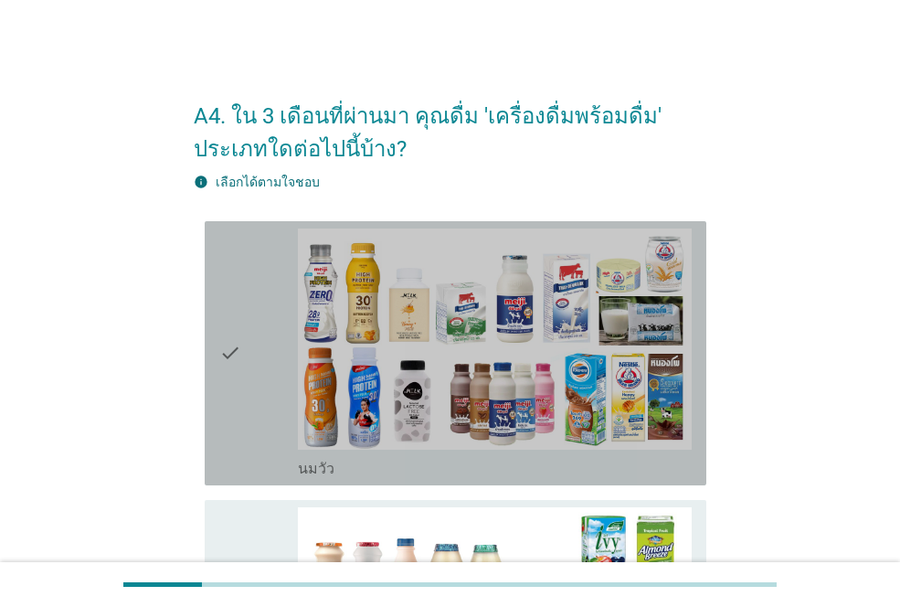
click at [263, 353] on div "check" at bounding box center [258, 354] width 79 height 250
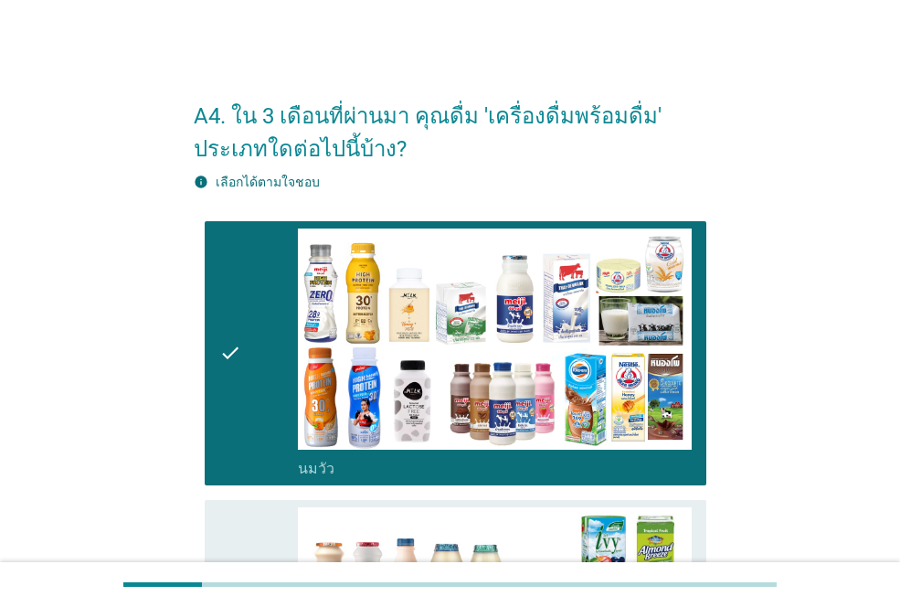
scroll to position [366, 0]
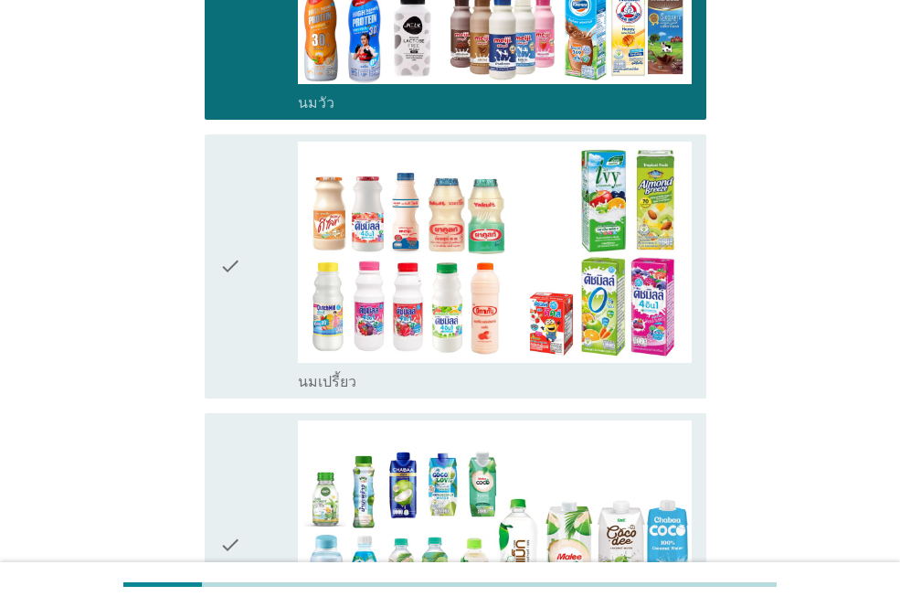
click at [254, 279] on div "check" at bounding box center [258, 267] width 79 height 250
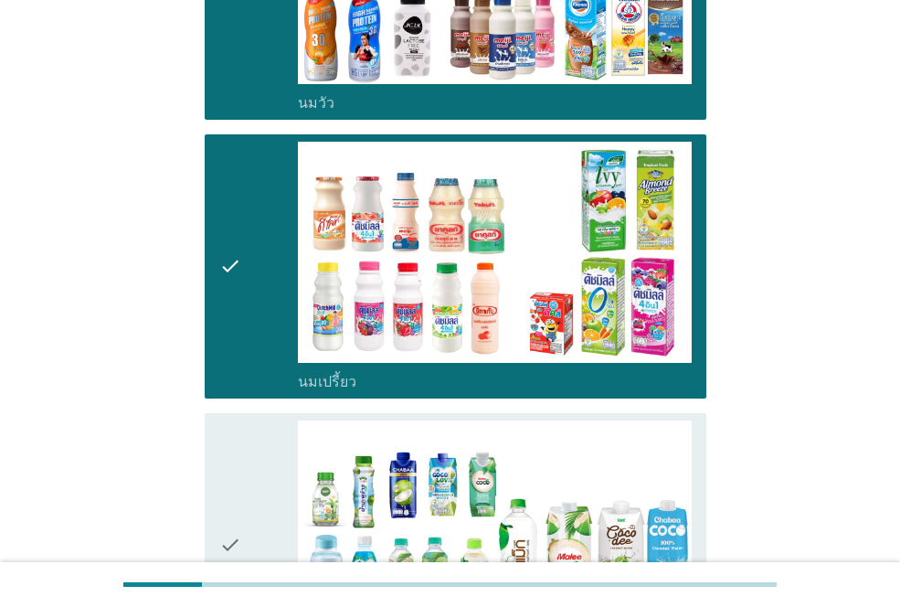
drag, startPoint x: 229, startPoint y: 456, endPoint x: 236, endPoint y: 432, distance: 24.9
click at [229, 456] on icon "check" at bounding box center [230, 546] width 22 height 250
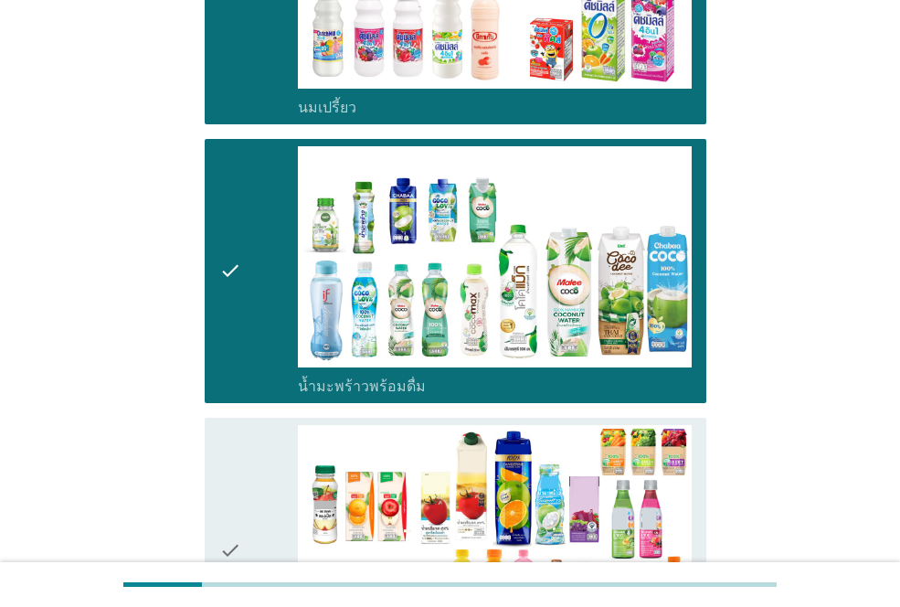
scroll to position [914, 0]
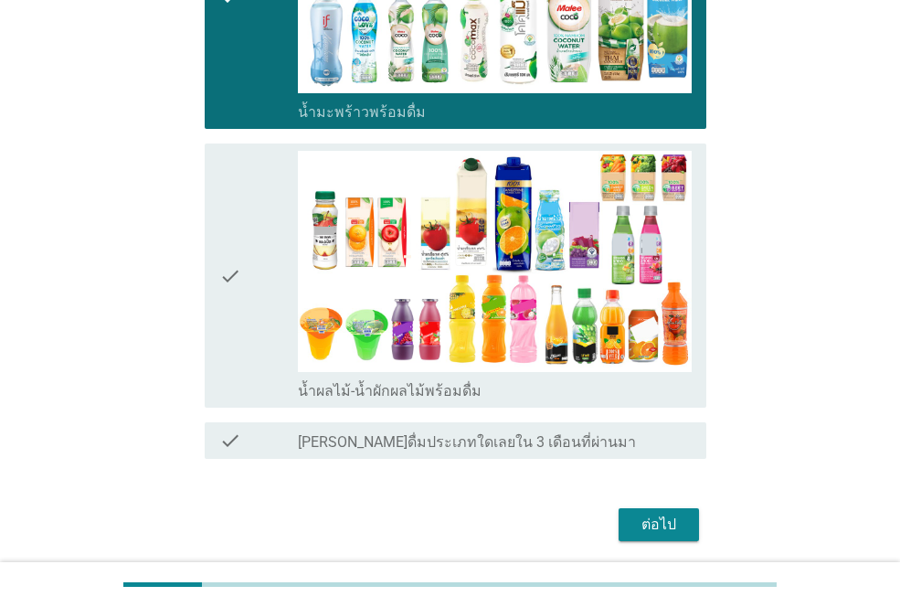
click at [242, 293] on div "check" at bounding box center [258, 276] width 79 height 250
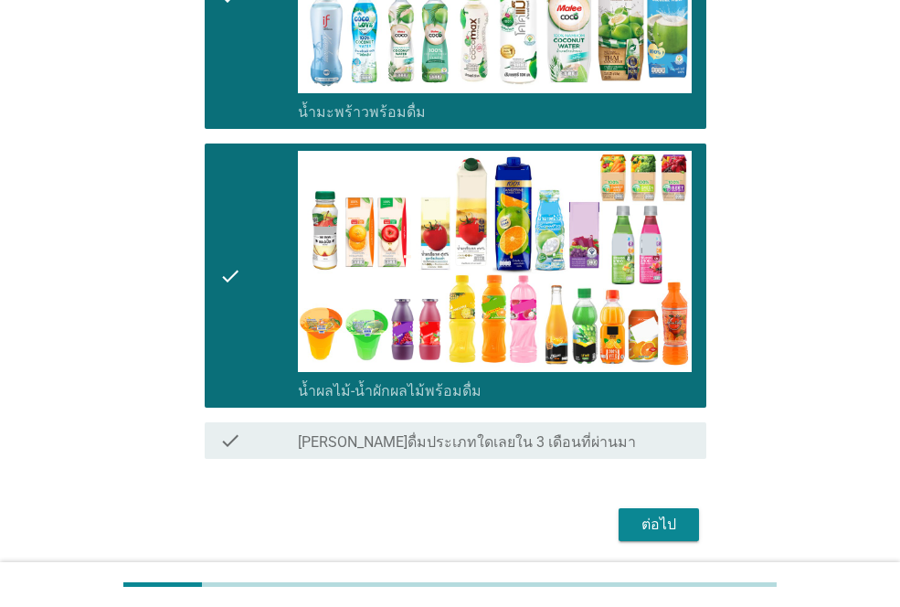
click at [648, 529] on div "ต่อไป" at bounding box center [659, 525] width 51 height 22
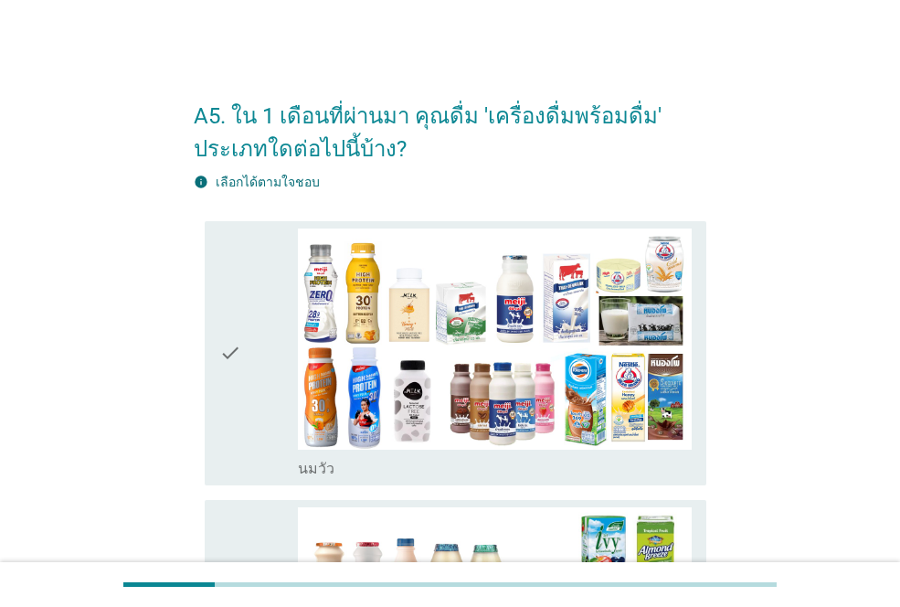
scroll to position [91, 0]
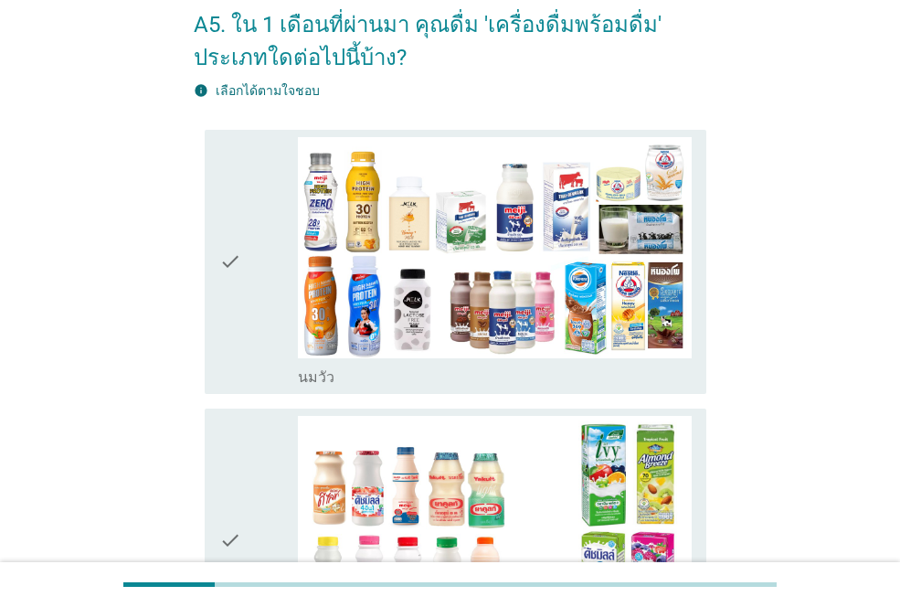
click at [238, 255] on icon "check" at bounding box center [230, 262] width 22 height 250
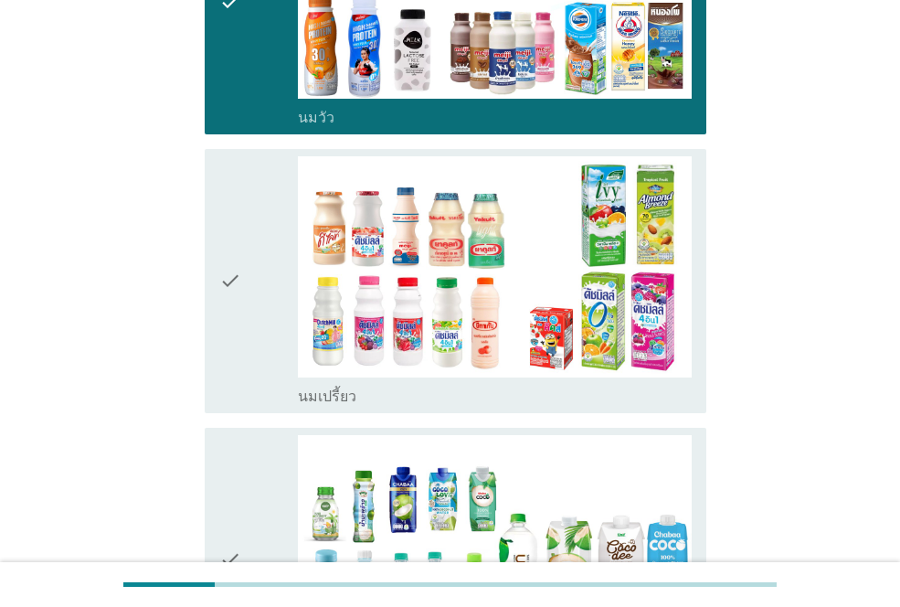
scroll to position [549, 0]
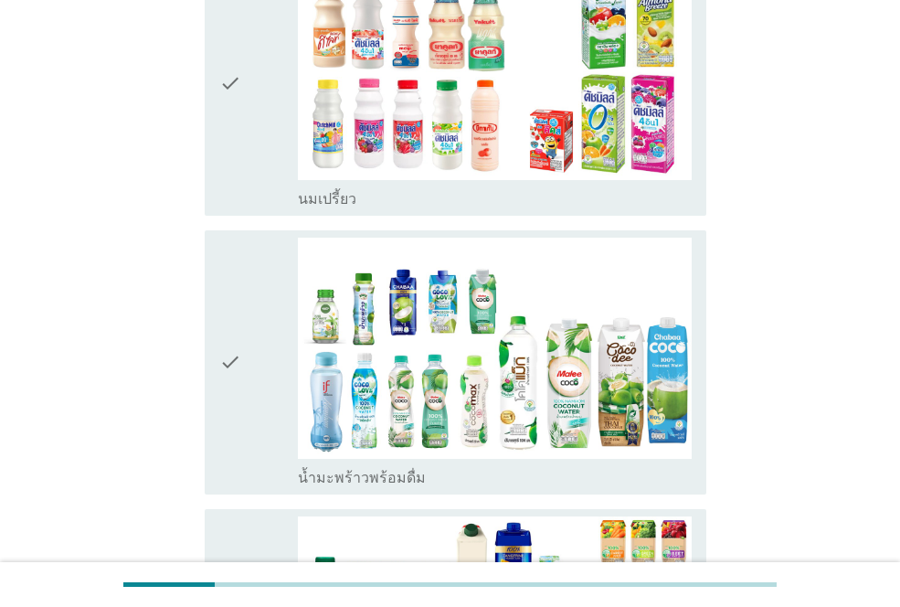
click at [249, 142] on div "check" at bounding box center [258, 84] width 79 height 250
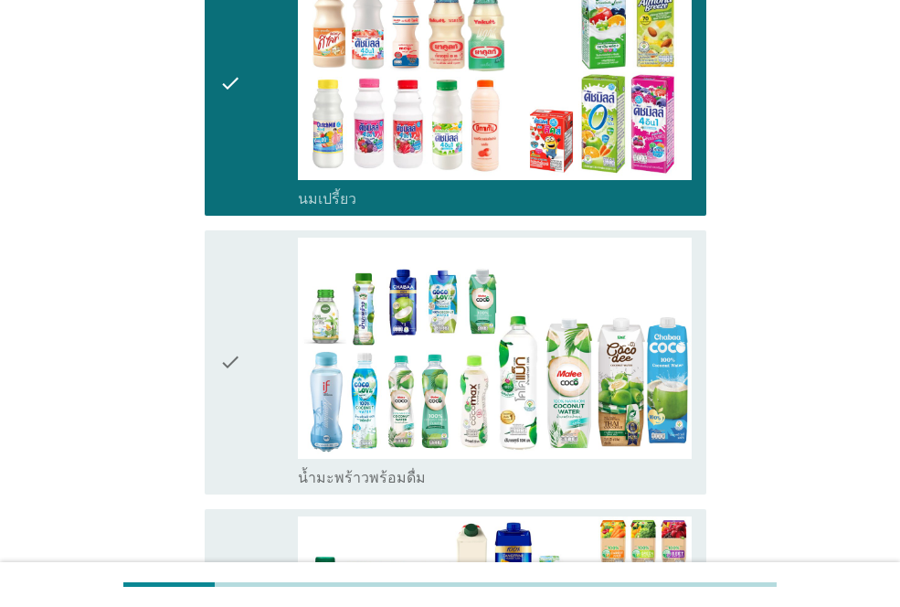
click at [238, 314] on icon "check" at bounding box center [230, 363] width 22 height 250
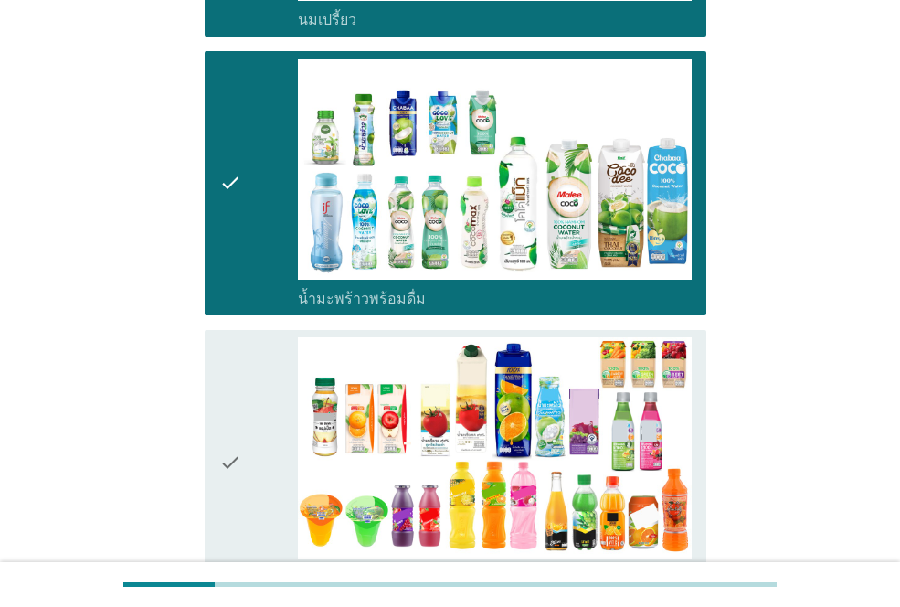
scroll to position [914, 0]
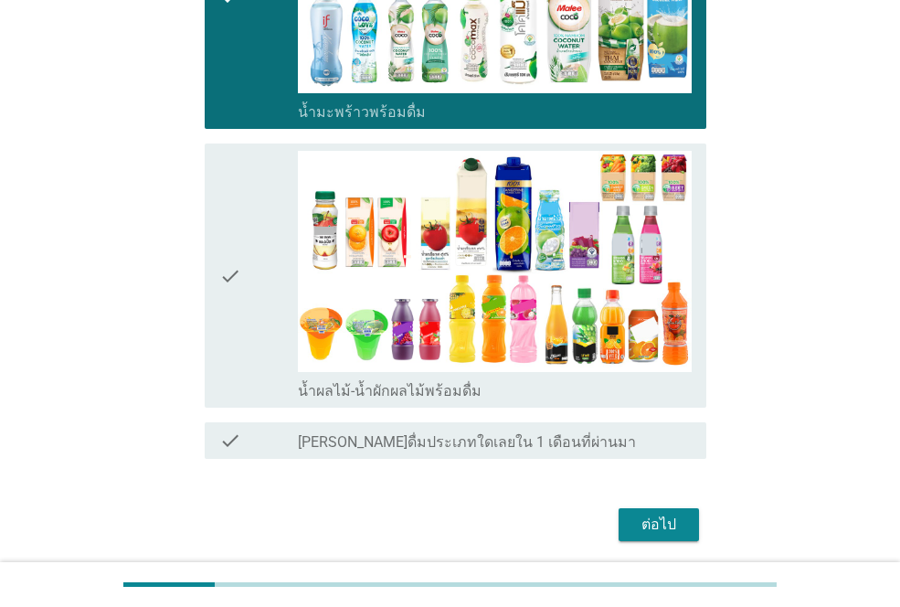
click at [236, 310] on icon "check" at bounding box center [230, 276] width 22 height 250
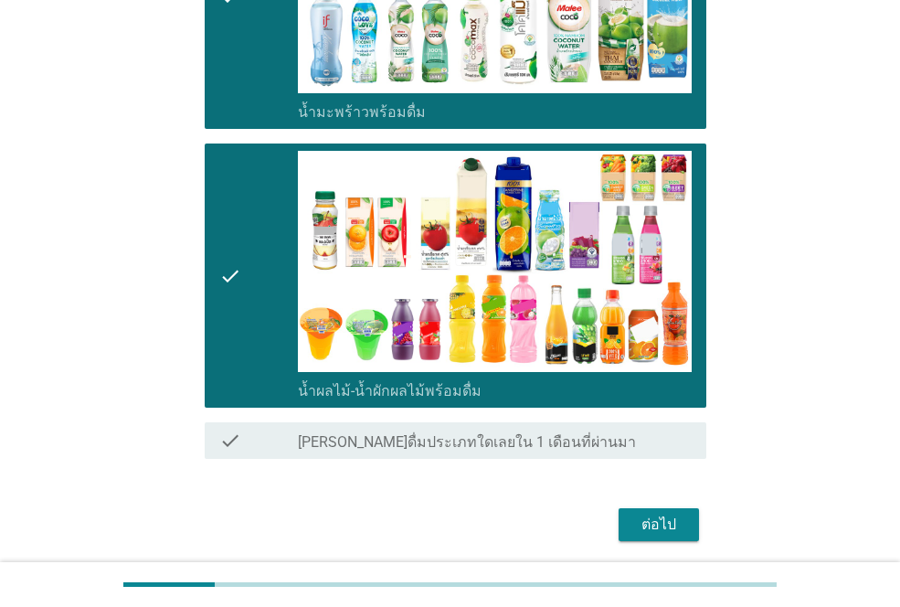
click at [648, 532] on div "ต่อไป" at bounding box center [659, 525] width 51 height 22
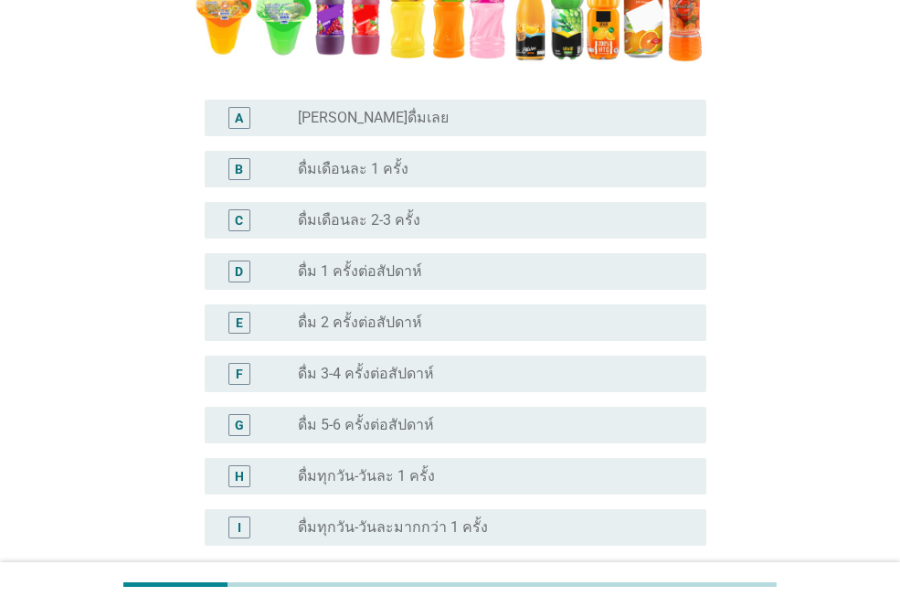
scroll to position [670, 0]
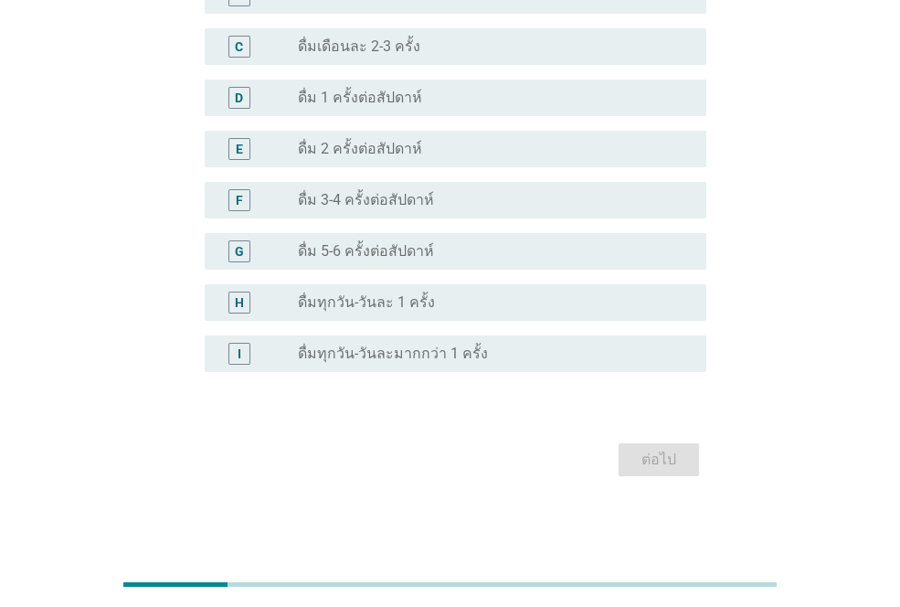
click at [336, 357] on label "ดื่มทุกวัน-วันละมากกว่า 1 ครั้ง" at bounding box center [393, 354] width 190 height 18
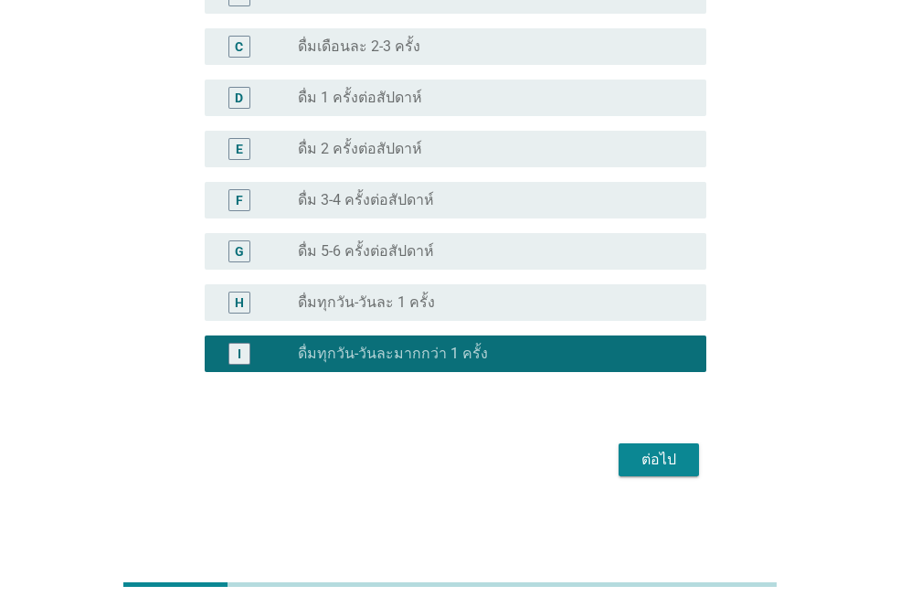
click at [464, 308] on div "radio_button_unchecked ดื่มทุกวัน-วันละ 1 ครั้ง" at bounding box center [487, 302] width 379 height 18
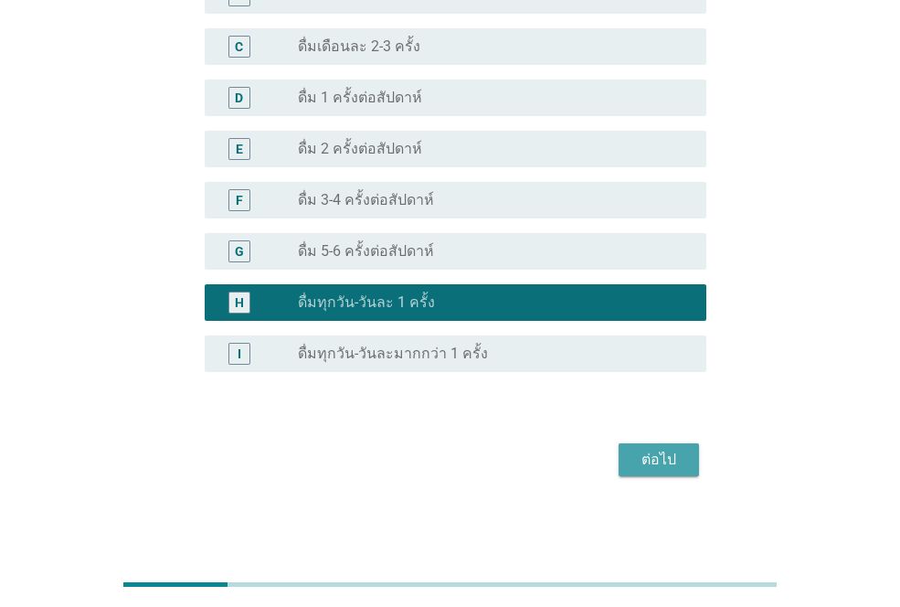
click at [658, 459] on div "ต่อไป" at bounding box center [659, 460] width 51 height 22
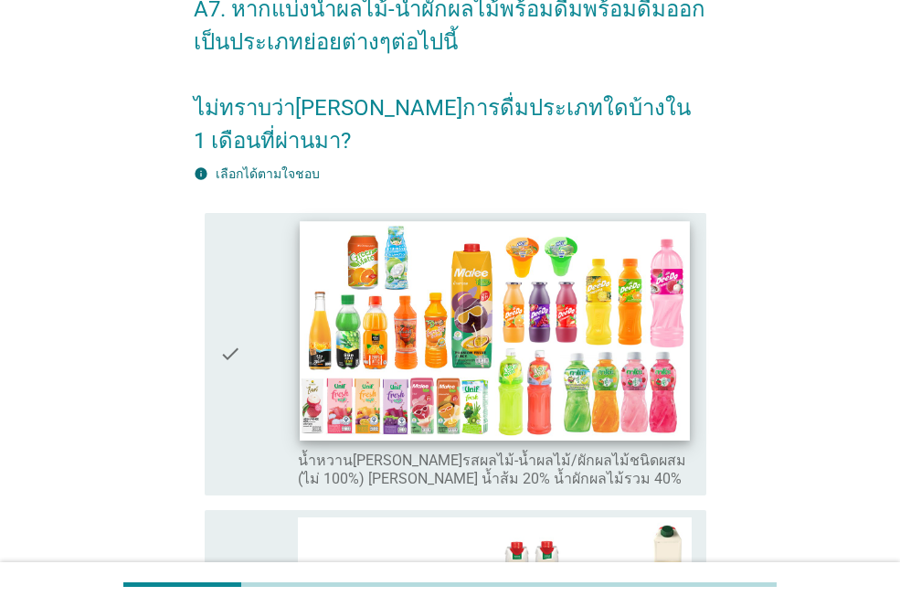
scroll to position [274, 0]
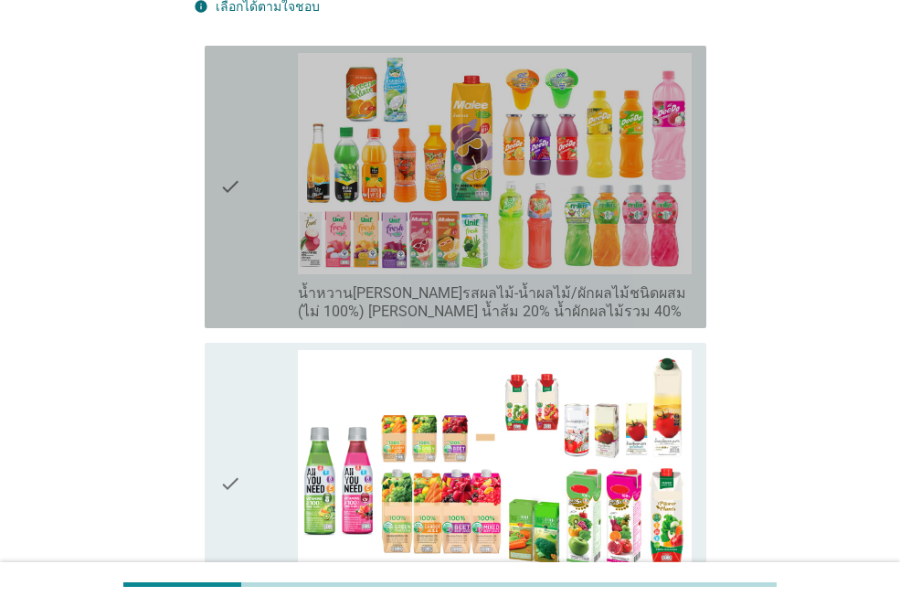
click at [258, 210] on div "check" at bounding box center [258, 187] width 79 height 268
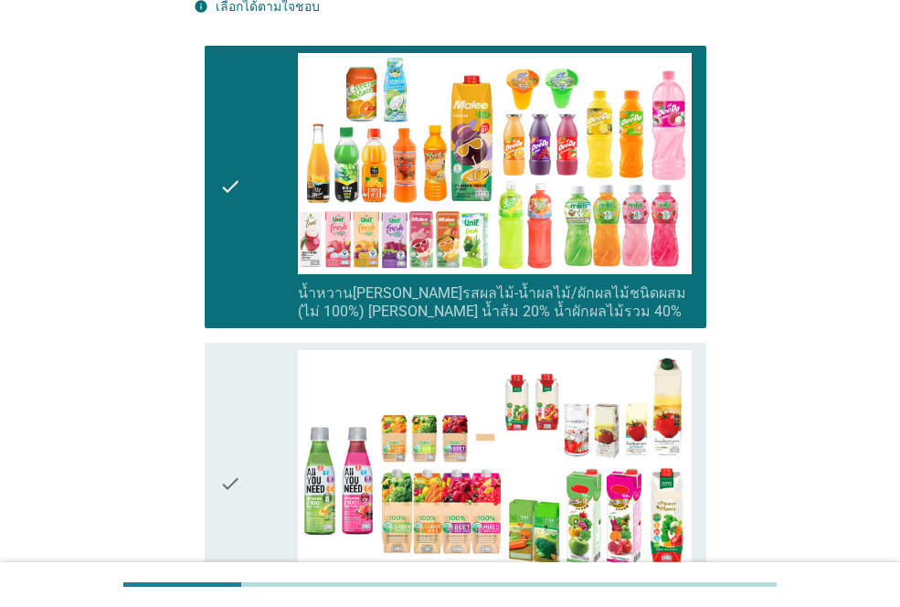
click at [226, 397] on icon "check" at bounding box center [230, 484] width 22 height 268
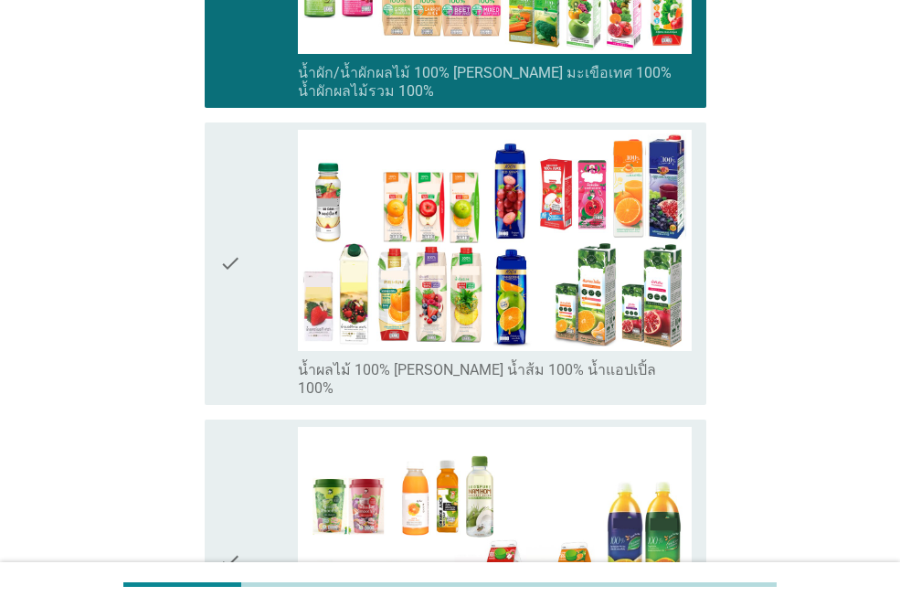
scroll to position [1006, 0]
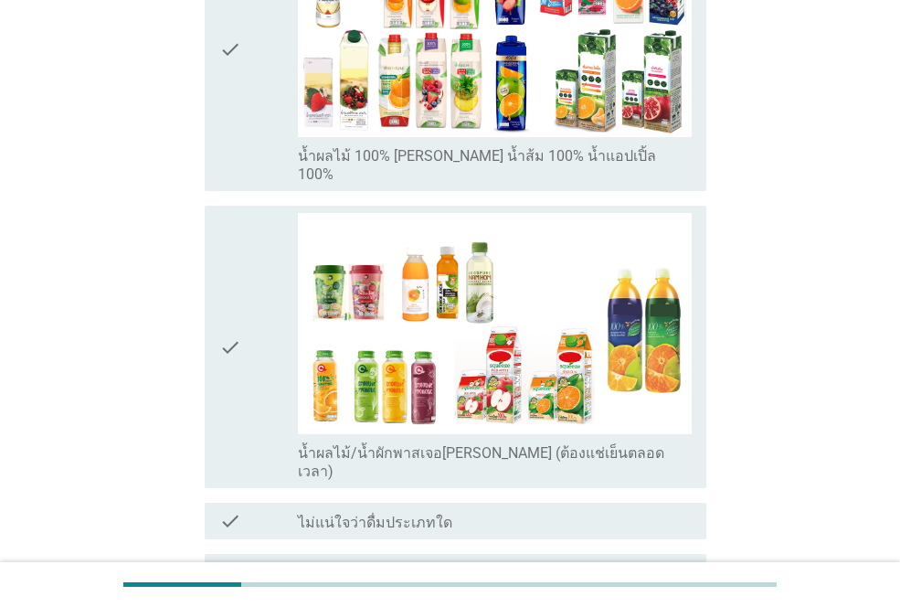
click at [230, 57] on icon "check" at bounding box center [230, 50] width 22 height 268
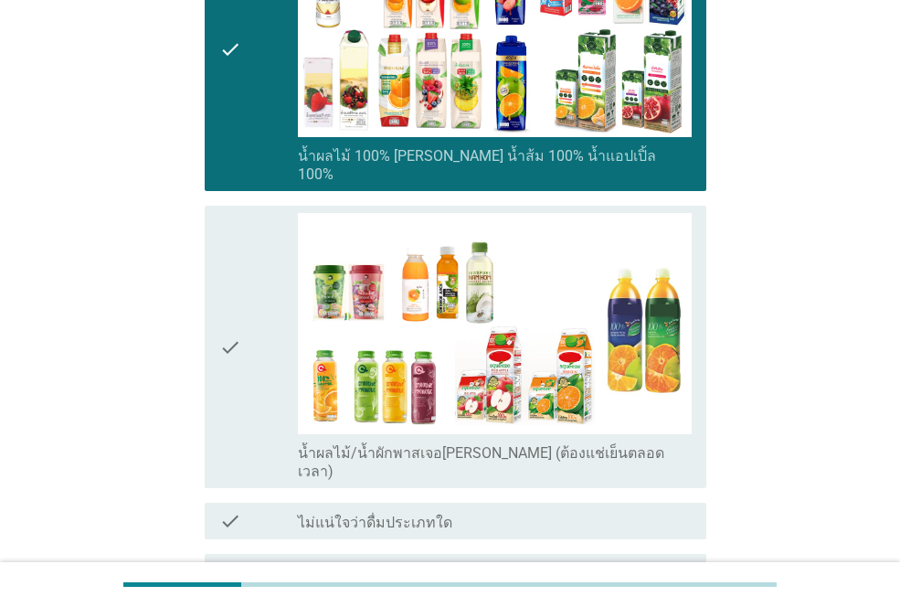
click at [241, 261] on icon "check" at bounding box center [230, 347] width 22 height 268
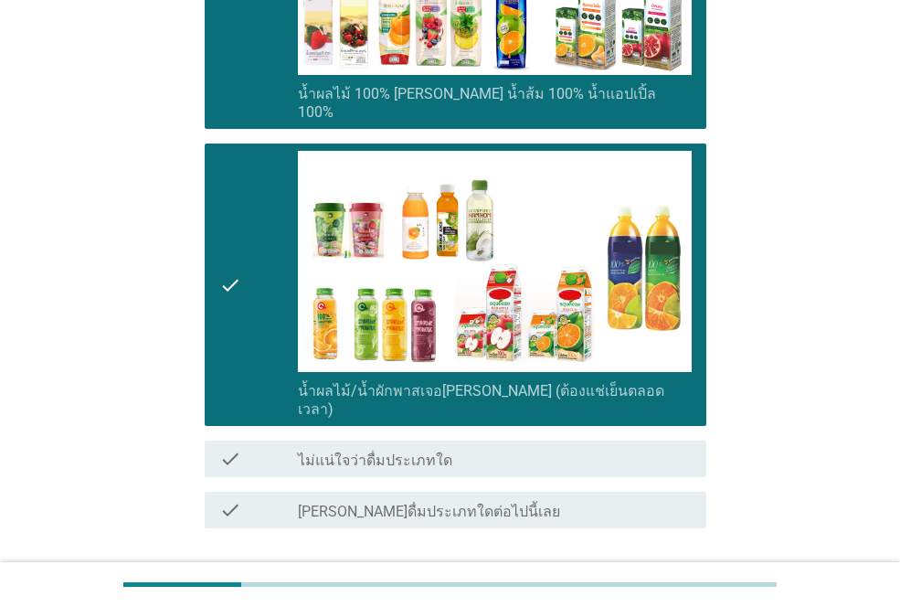
scroll to position [1134, 0]
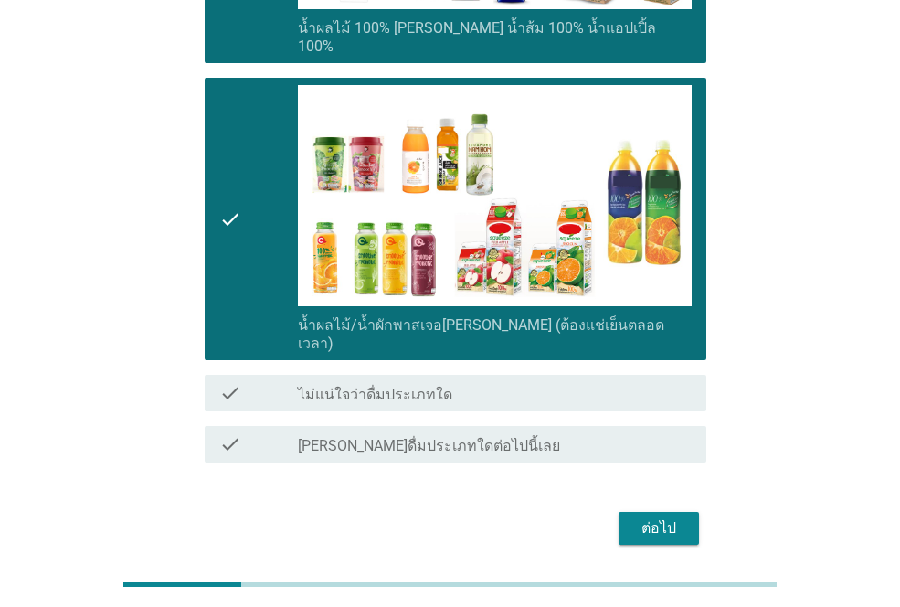
click at [660, 517] on div "ต่อไป" at bounding box center [659, 528] width 51 height 22
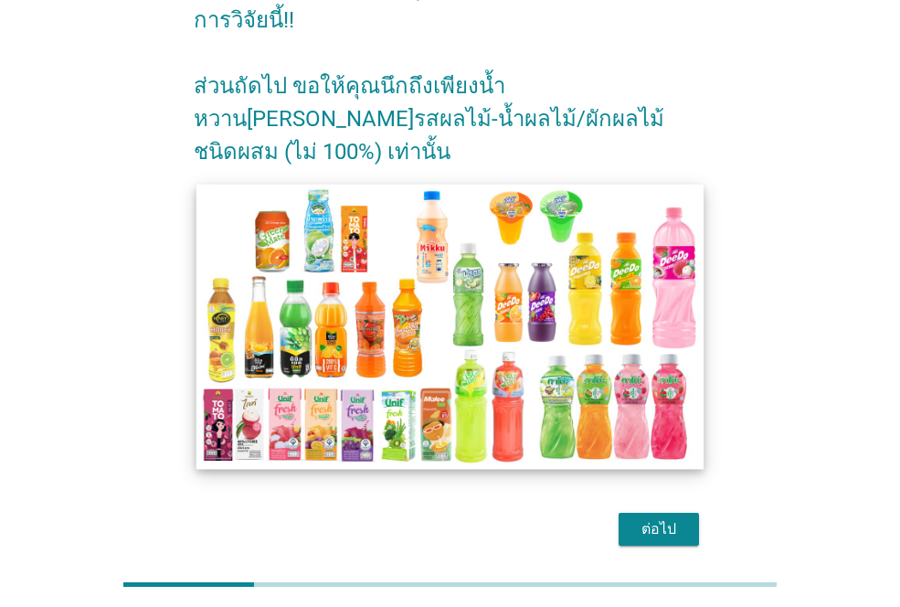
scroll to position [133, 0]
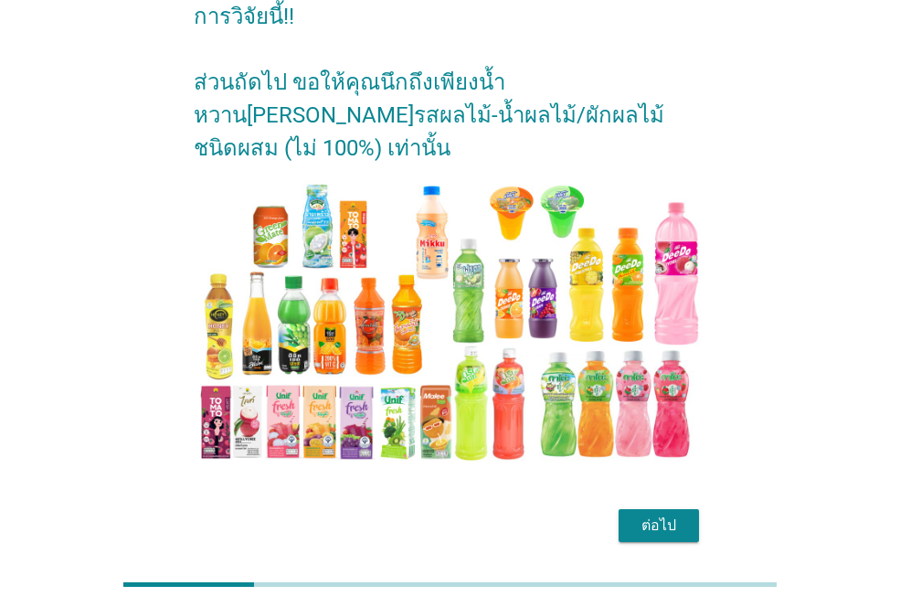
click at [610, 504] on div "ต่อไป" at bounding box center [450, 526] width 513 height 44
click at [646, 515] on div "ต่อไป" at bounding box center [659, 526] width 51 height 22
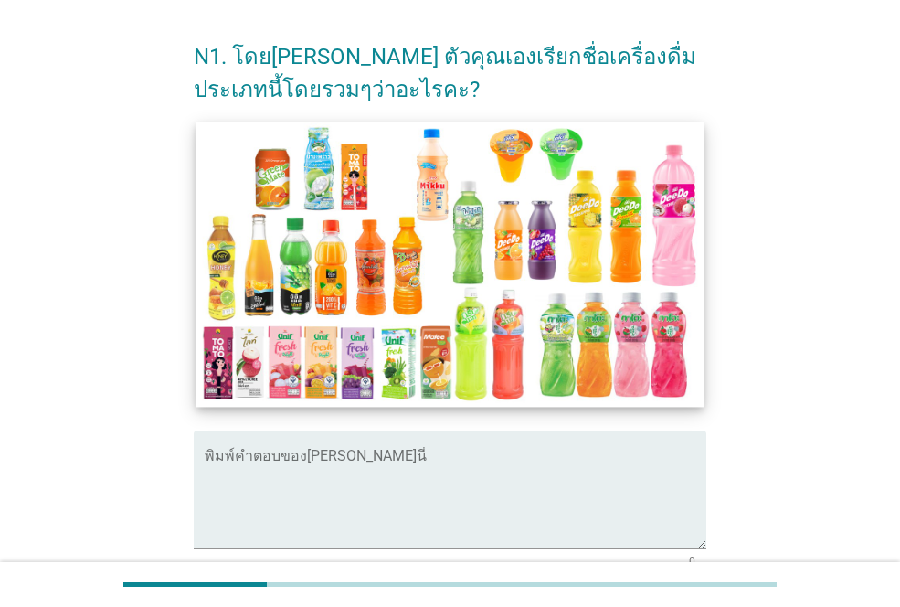
scroll to position [91, 0]
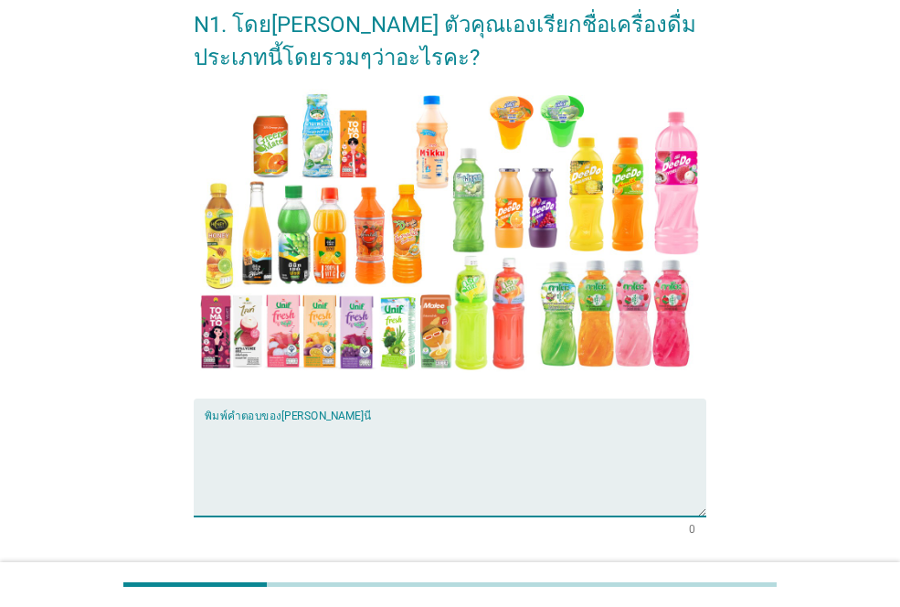
click at [247, 450] on textarea "พิมพ์คำตอบของคุณ ที่นี่" at bounding box center [456, 469] width 502 height 96
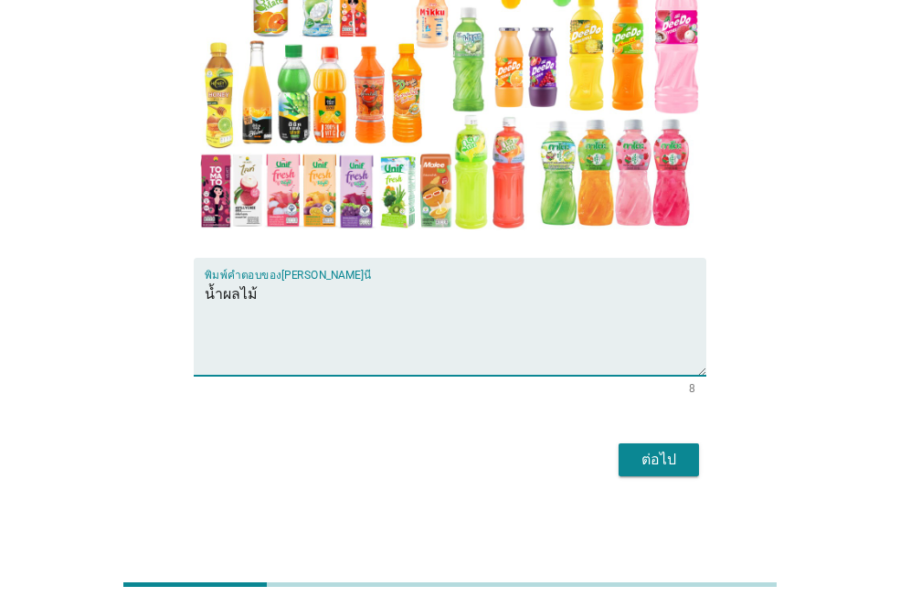
type textarea "น้ำผลไม้"
click at [666, 457] on div "ต่อไป" at bounding box center [659, 460] width 51 height 22
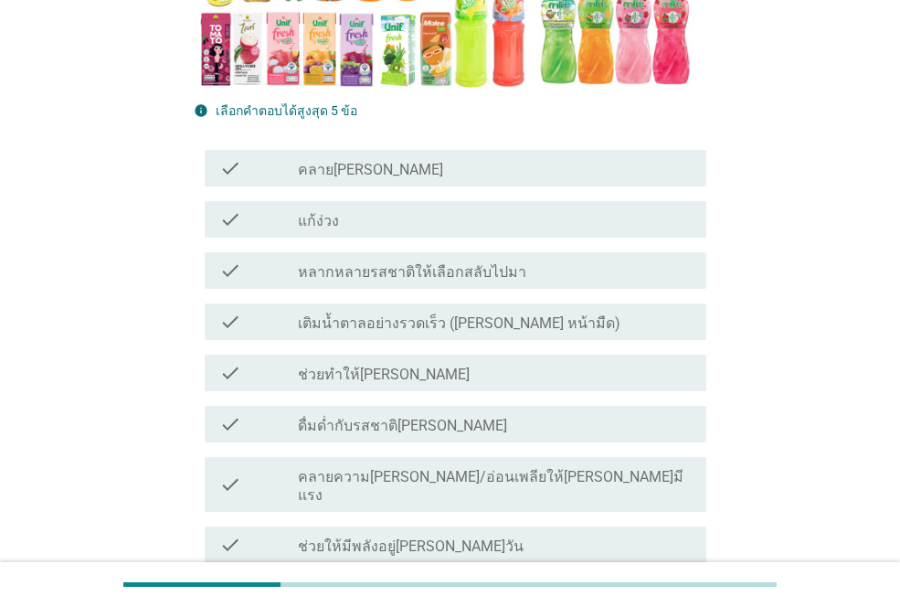
scroll to position [549, 0]
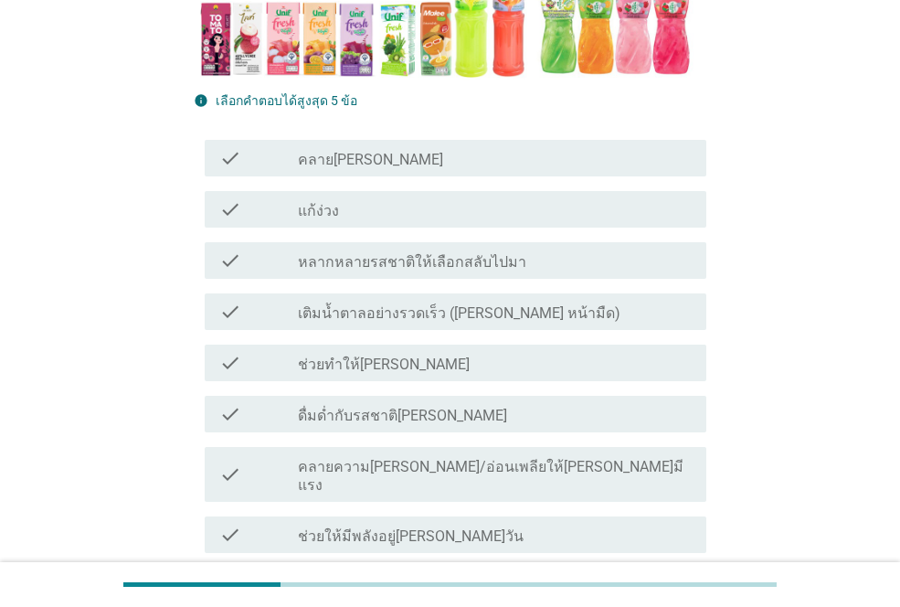
click at [377, 162] on div "check_box_outline_blank คลาย[PERSON_NAME]" at bounding box center [495, 158] width 394 height 22
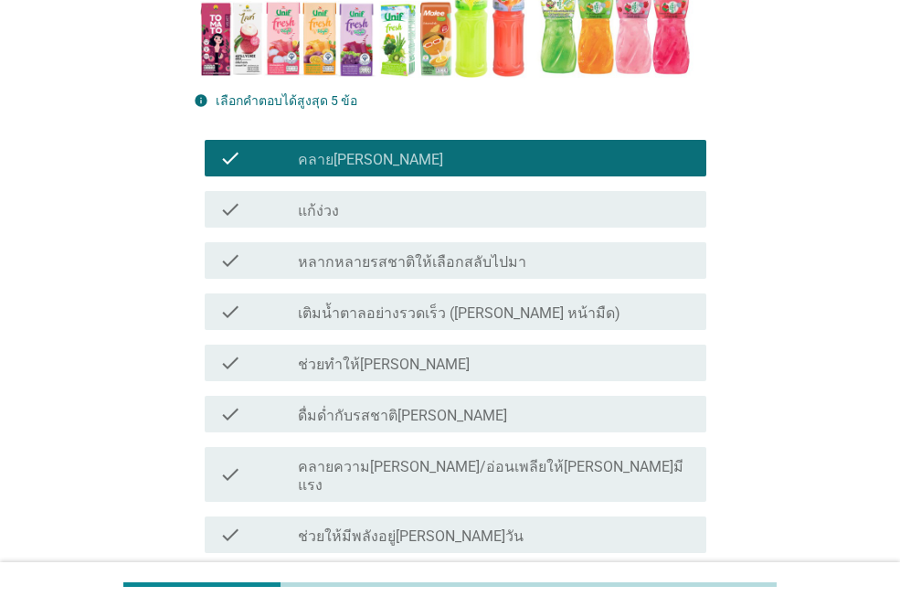
click at [481, 310] on label "เติมน้ำตาลอย่างรวดเร็ว ([PERSON_NAME] หน้ามืด)" at bounding box center [459, 313] width 323 height 18
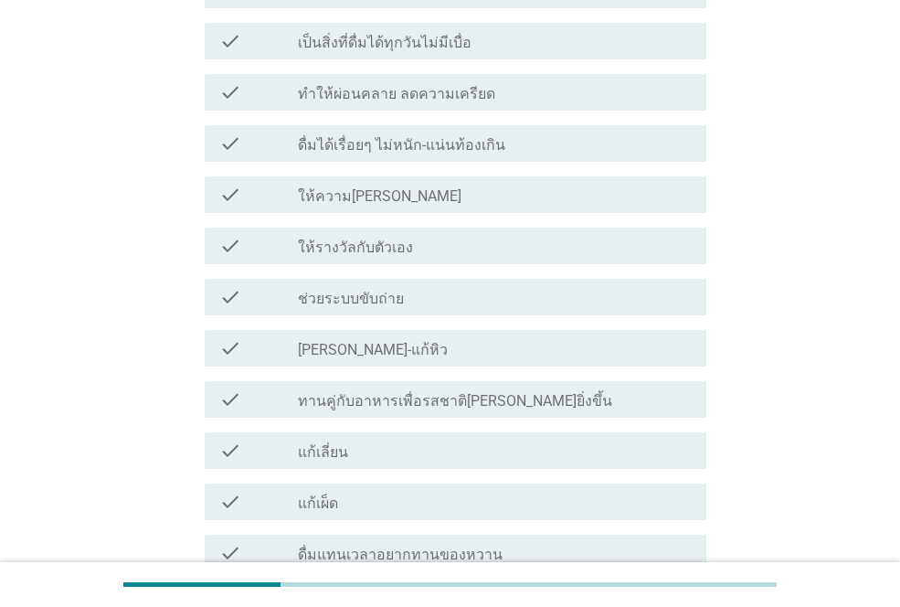
scroll to position [1463, 0]
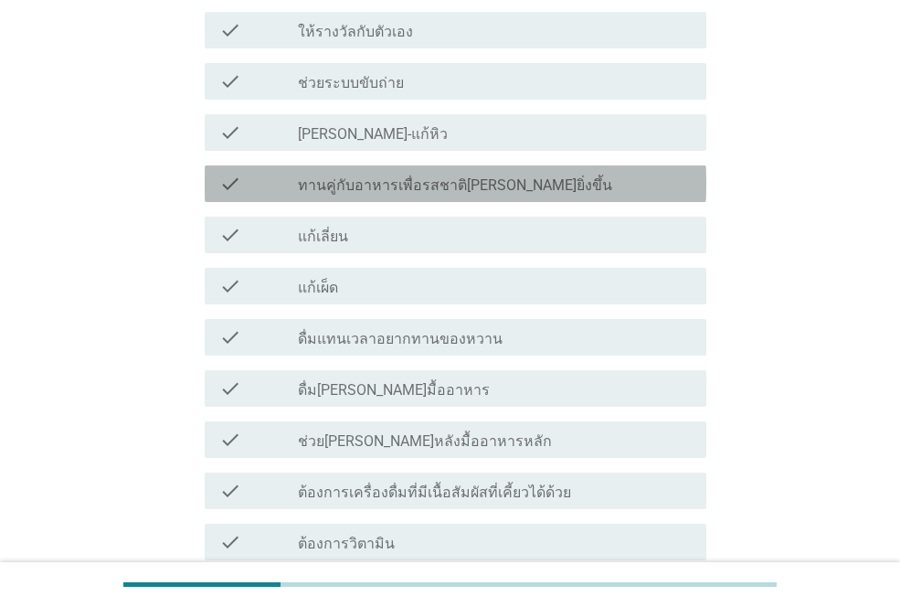
click at [453, 176] on label "ทานคู่กับอาหารเพื่อรสชาติ[PERSON_NAME]ยิ่งขึ้น" at bounding box center [455, 185] width 314 height 18
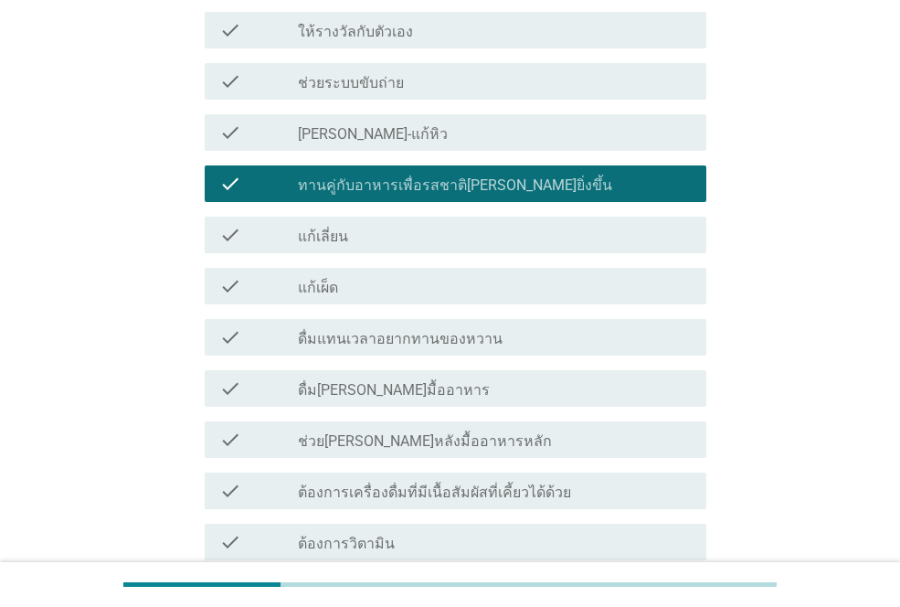
scroll to position [1893, 0]
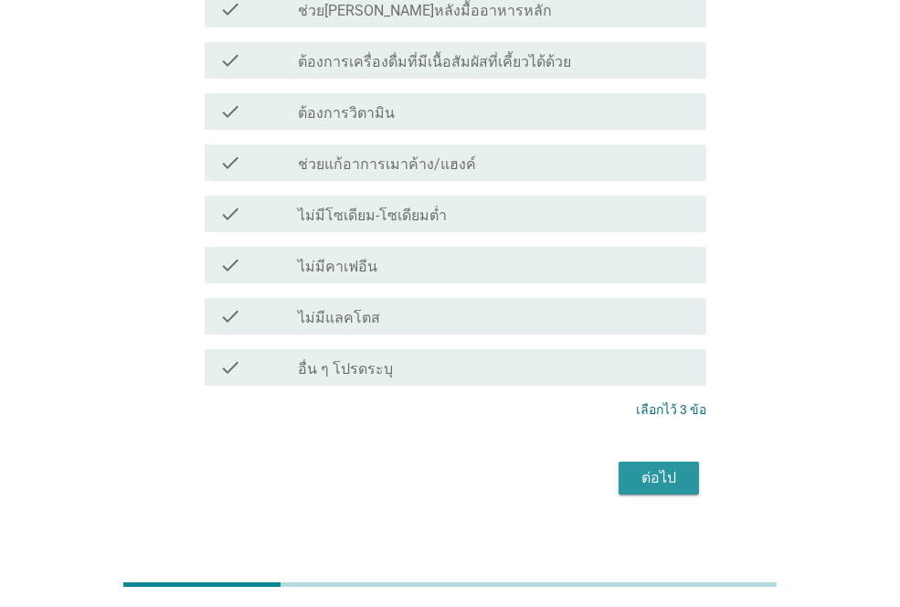
click at [677, 467] on div "ต่อไป" at bounding box center [659, 478] width 51 height 22
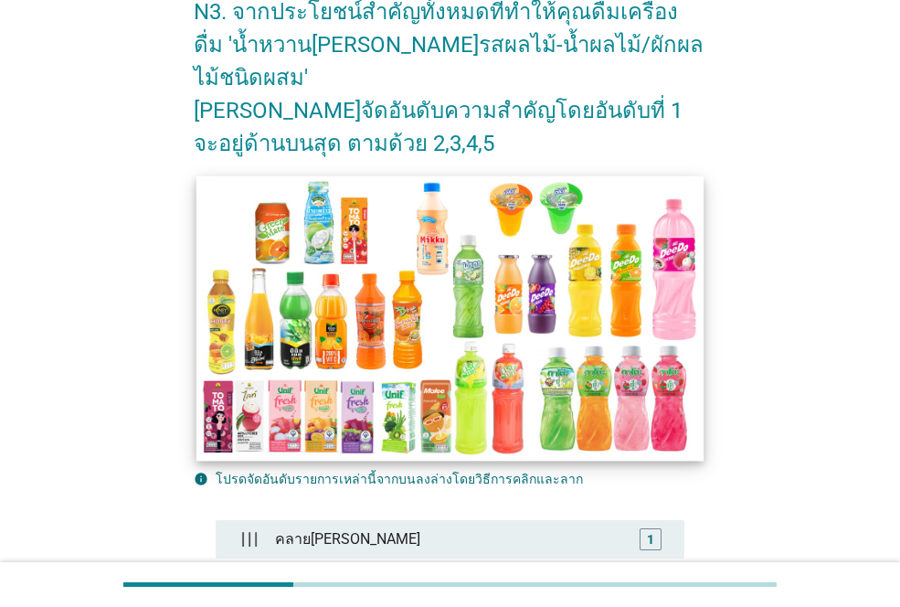
scroll to position [364, 0]
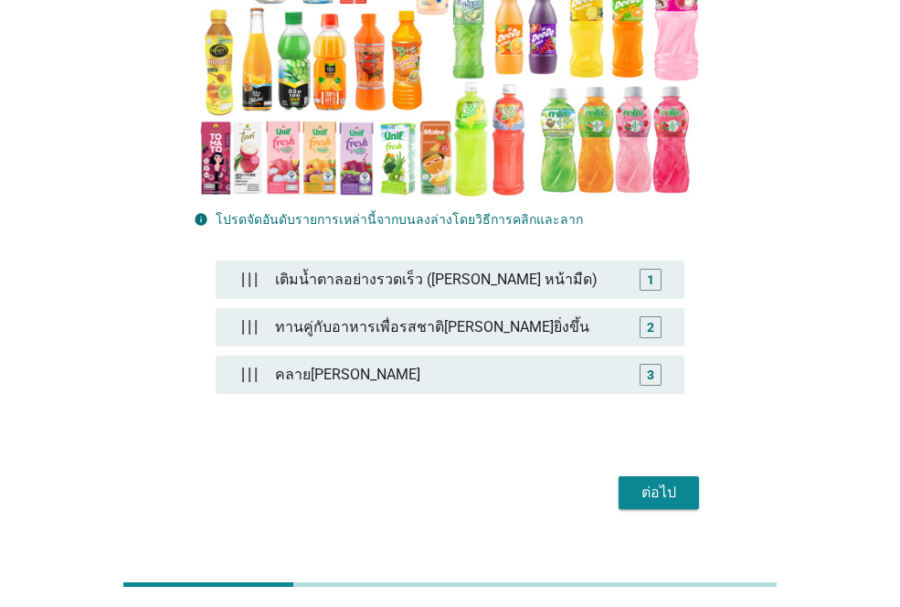
click at [662, 482] on div "ต่อไป" at bounding box center [659, 493] width 51 height 22
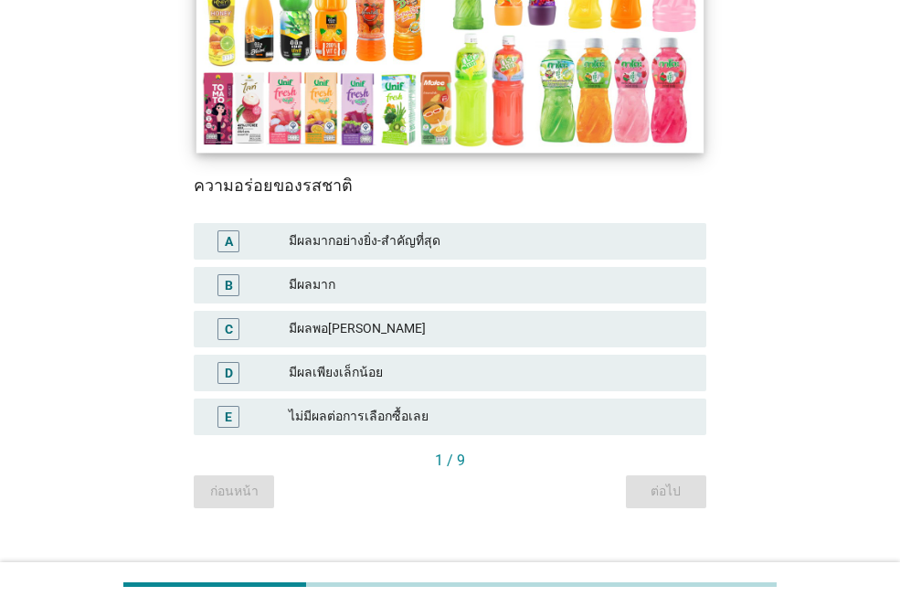
scroll to position [373, 0]
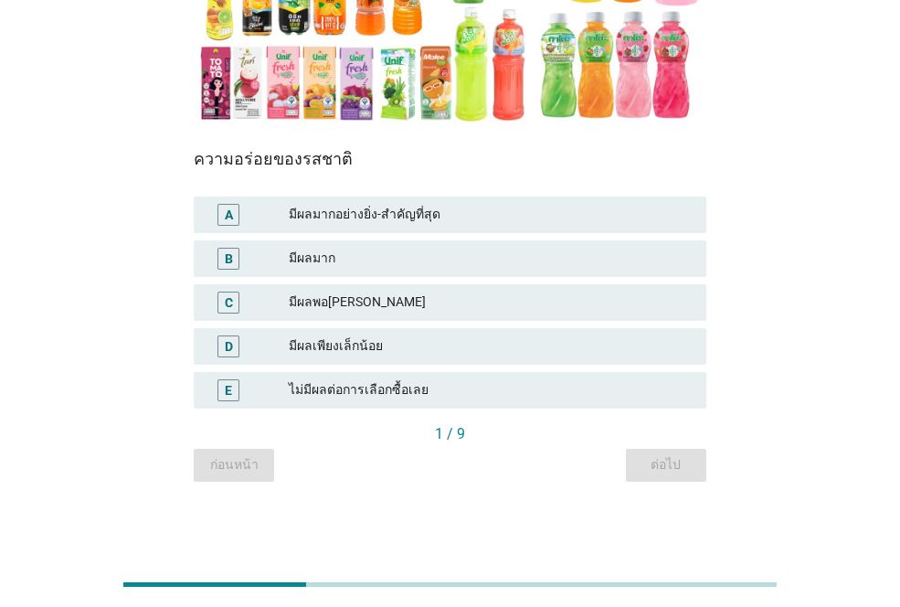
click at [386, 206] on div "มีผลมากอย่างยิ่ง-สำคัญที่สุด" at bounding box center [490, 215] width 403 height 22
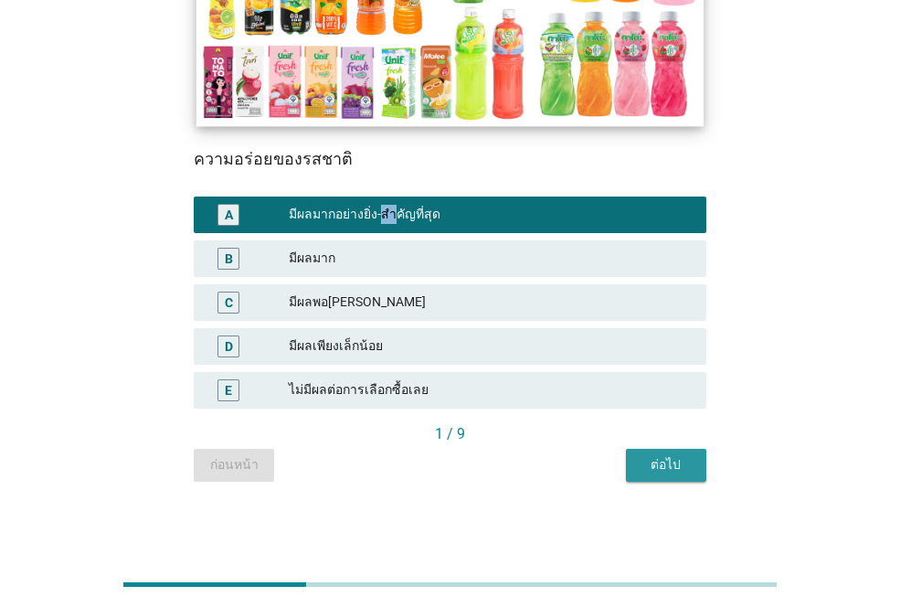
click at [685, 472] on div "ต่อไป" at bounding box center [666, 464] width 51 height 19
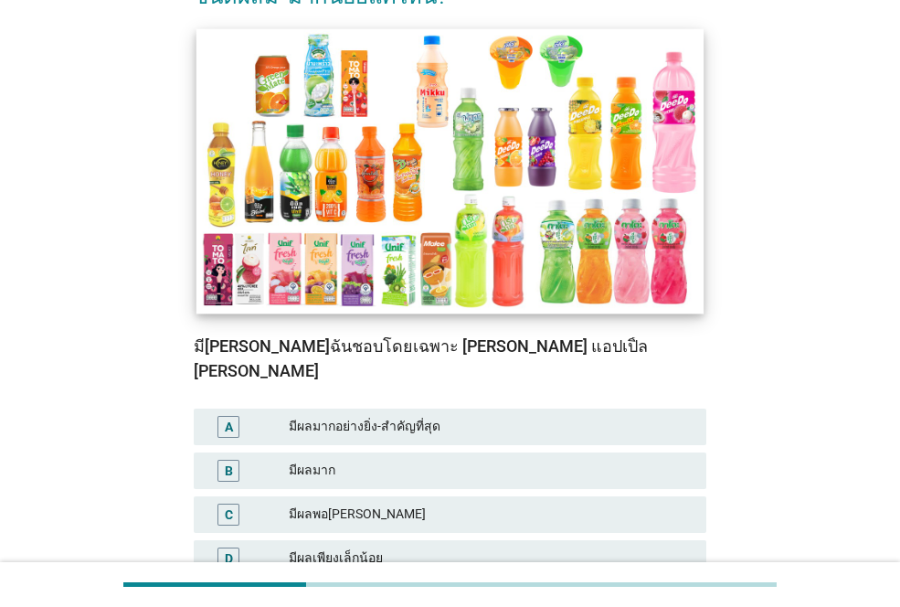
scroll to position [366, 0]
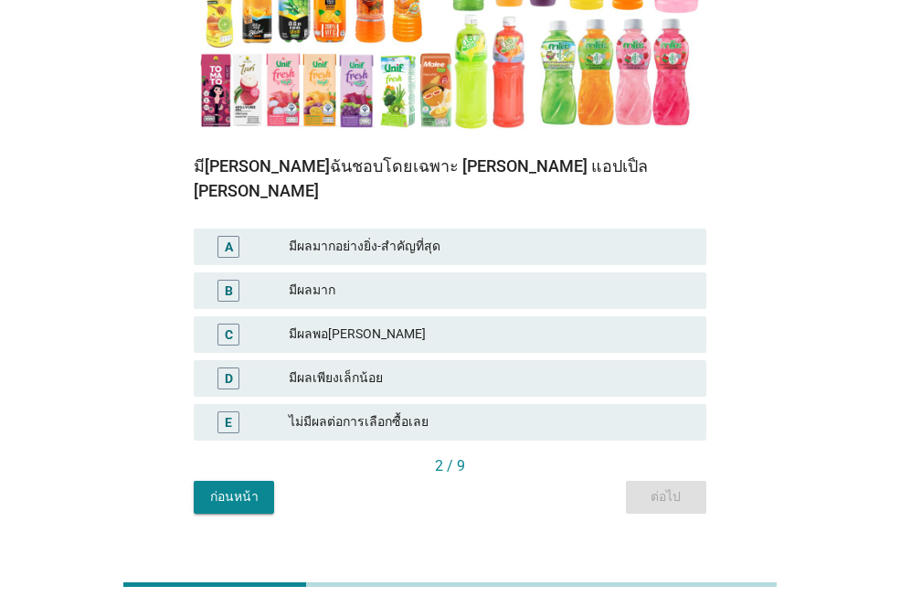
click at [395, 236] on div "มีผลมากอย่างยิ่ง-สำคัญที่สุด" at bounding box center [490, 247] width 403 height 22
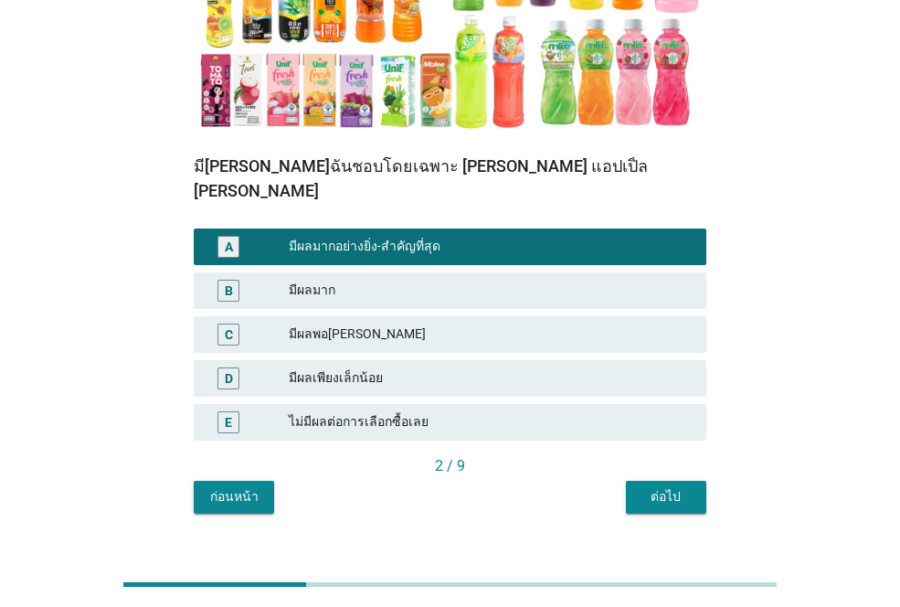
click at [680, 487] on div "ต่อไป" at bounding box center [666, 496] width 51 height 19
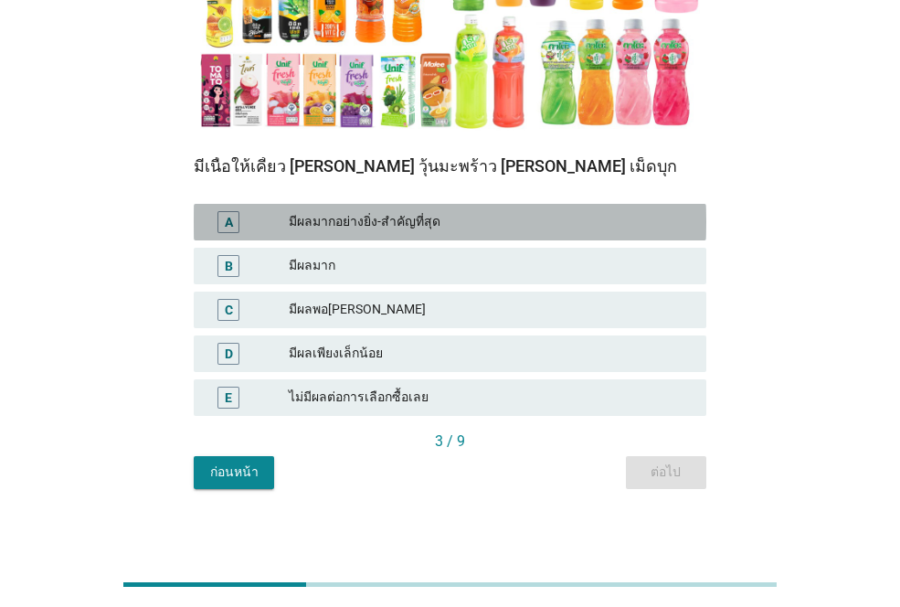
click at [360, 225] on div "มีผลมากอย่างยิ่ง-สำคัญที่สุด" at bounding box center [490, 222] width 403 height 22
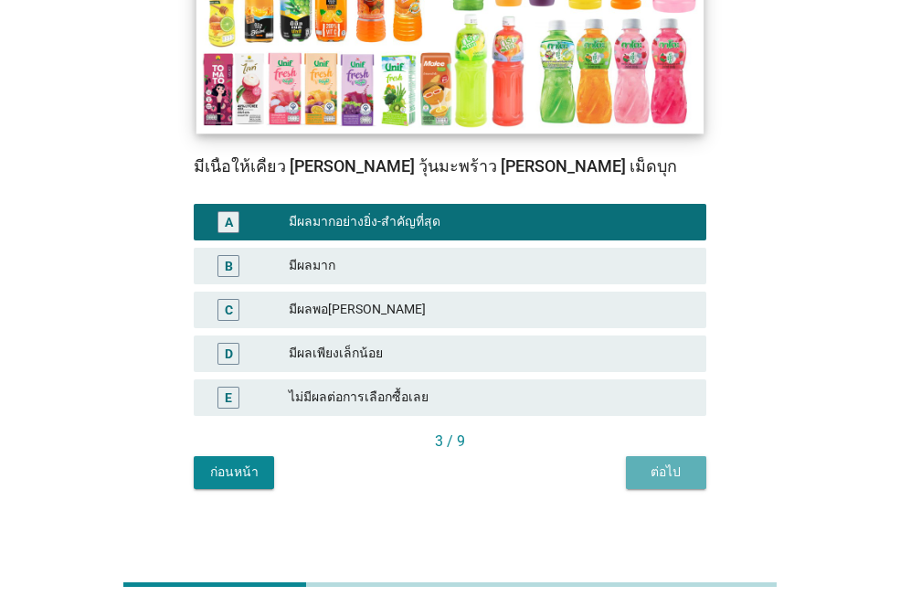
click at [646, 468] on div "ต่อไป" at bounding box center [666, 472] width 51 height 19
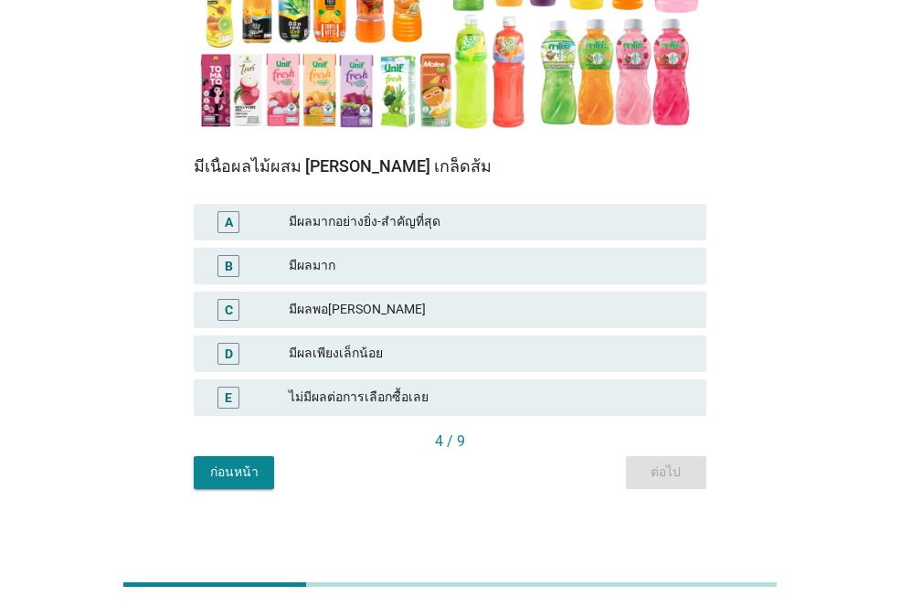
click at [388, 224] on div "มีผลมากอย่างยิ่ง-สำคัญที่สุด" at bounding box center [490, 222] width 403 height 22
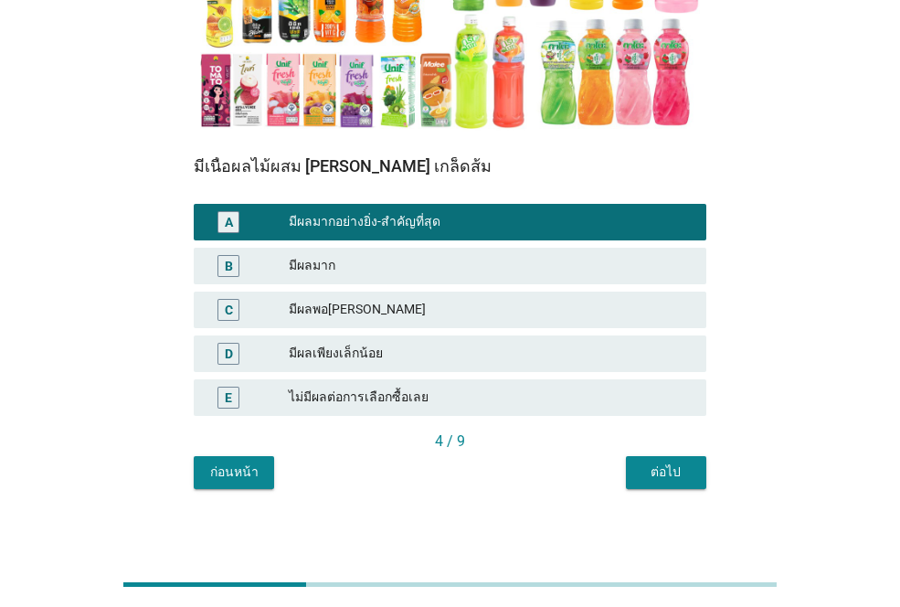
click at [671, 466] on div "ต่อไป" at bounding box center [666, 472] width 51 height 19
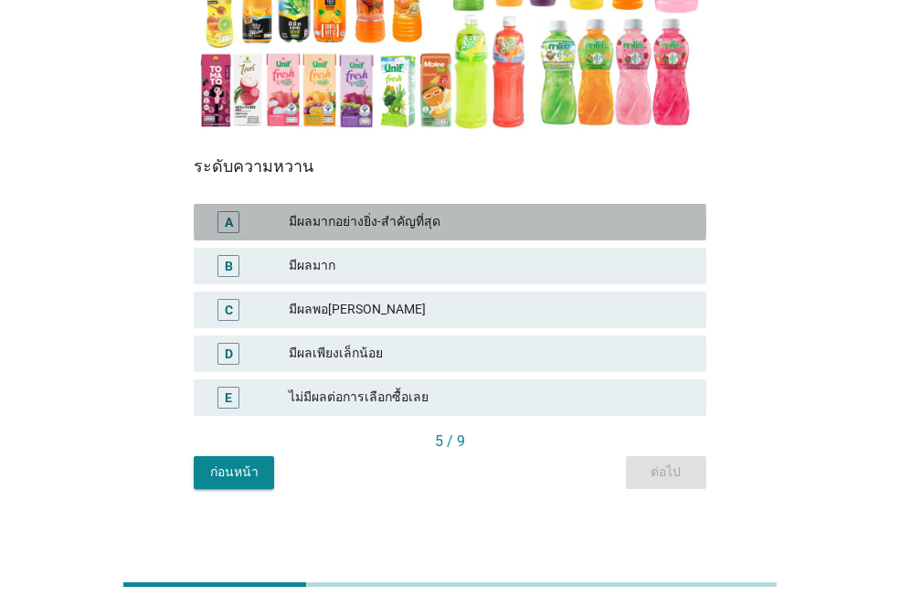
click at [388, 234] on div "A มีผลมากอย่างยิ่ง-สำคัญที่สุด" at bounding box center [450, 222] width 513 height 37
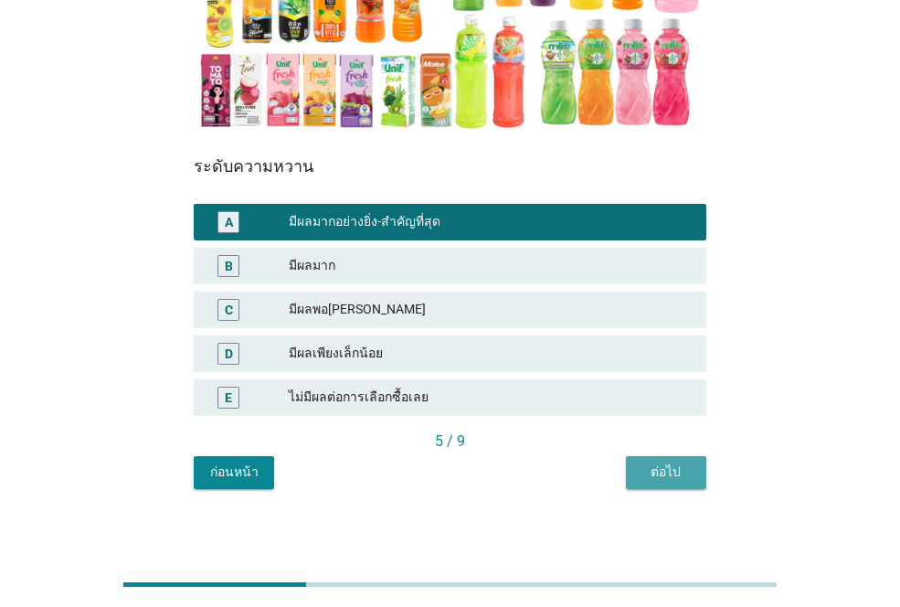
click at [685, 471] on div "ต่อไป" at bounding box center [666, 472] width 51 height 19
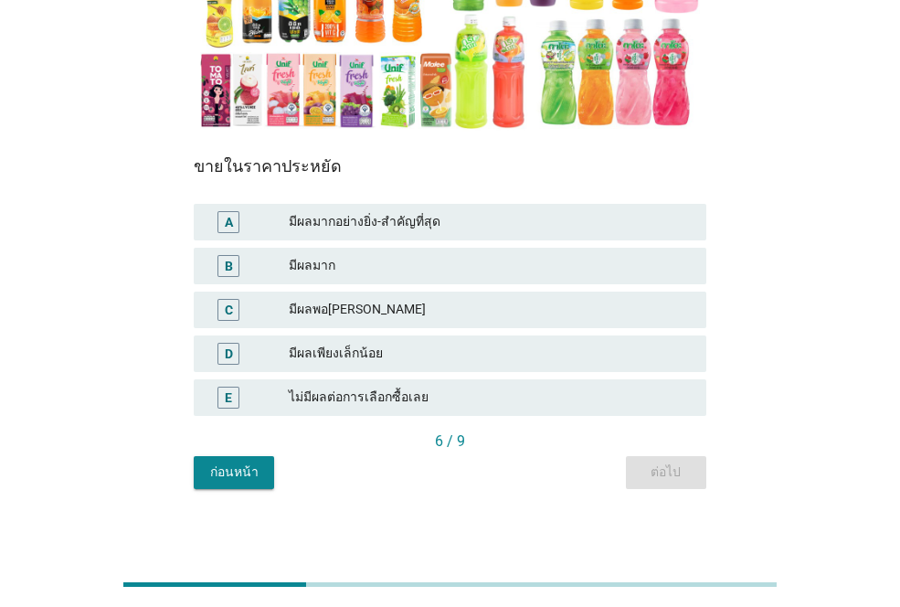
click at [378, 226] on div "มีผลมากอย่างยิ่ง-สำคัญที่สุด" at bounding box center [490, 222] width 403 height 22
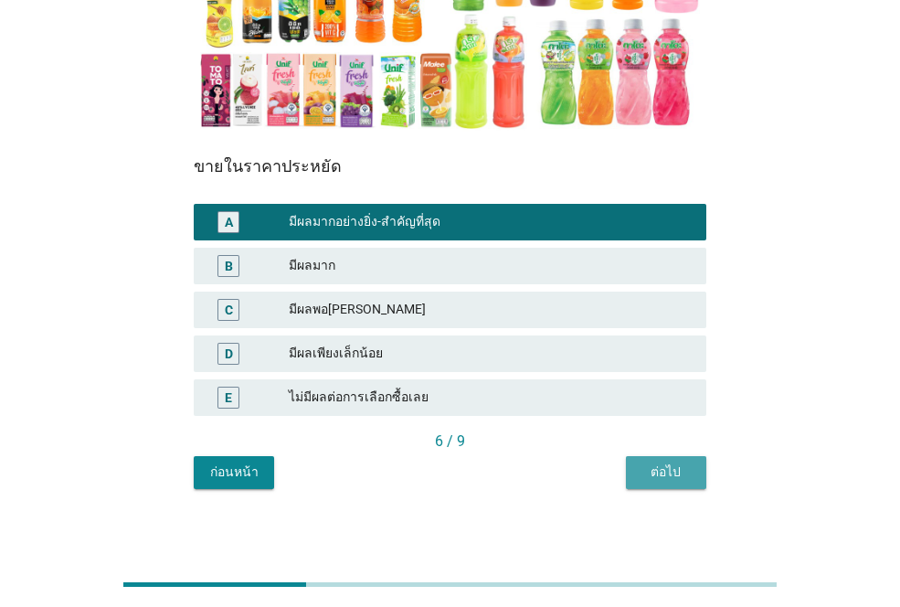
click at [685, 474] on div "ต่อไป" at bounding box center [666, 472] width 51 height 19
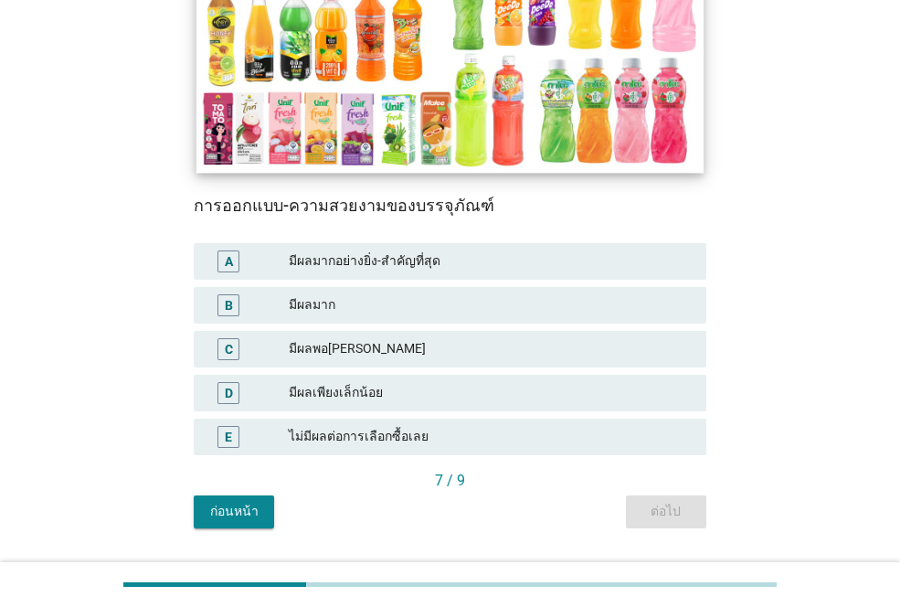
scroll to position [373, 0]
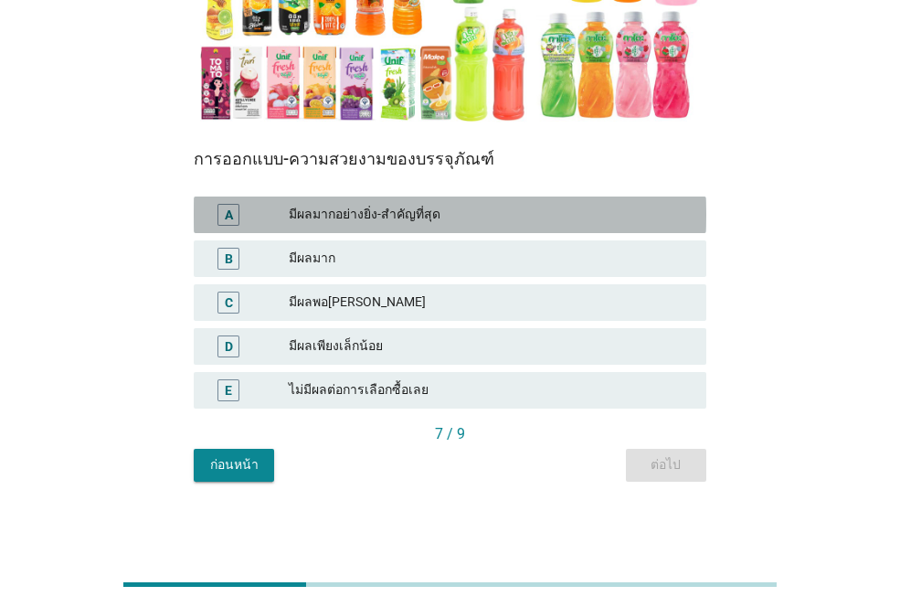
click at [398, 219] on div "มีผลมากอย่างยิ่ง-สำคัญที่สุด" at bounding box center [490, 215] width 403 height 22
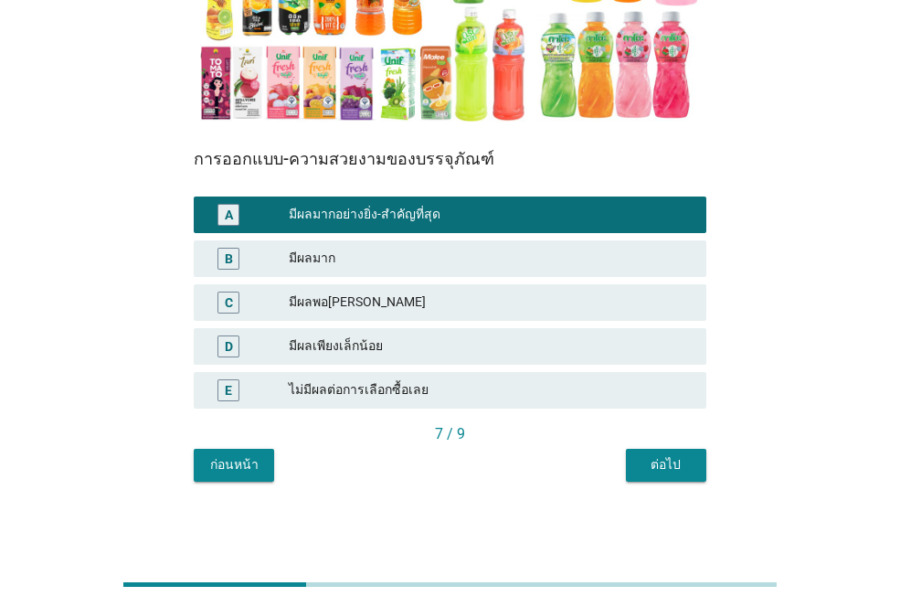
click at [675, 464] on div "ต่อไป" at bounding box center [666, 464] width 51 height 19
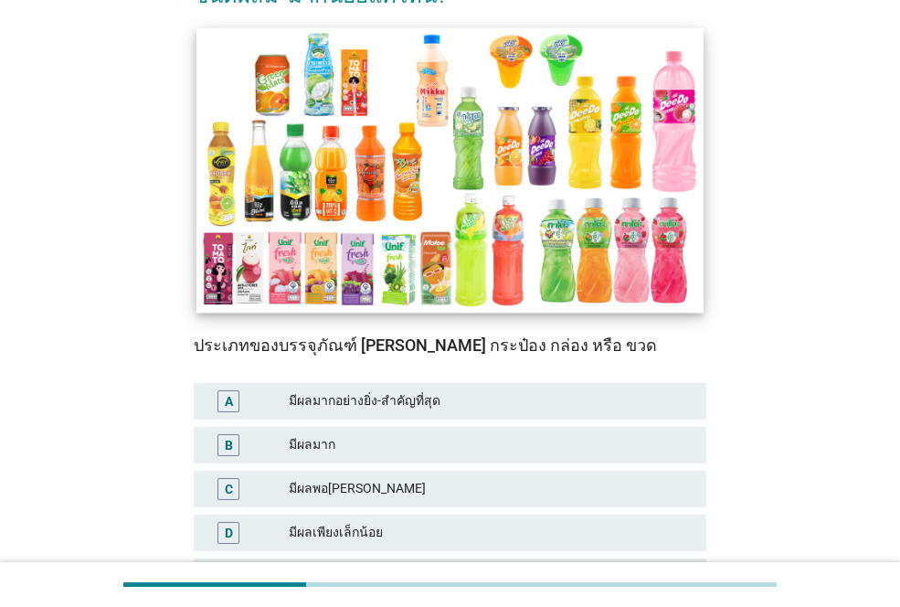
scroll to position [366, 0]
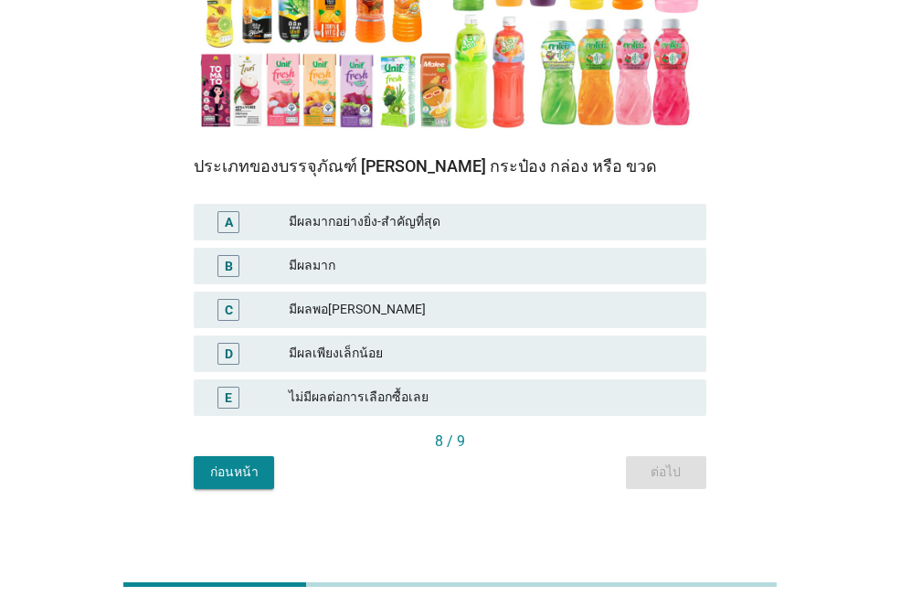
click at [316, 273] on div "มีผลมาก" at bounding box center [490, 266] width 403 height 22
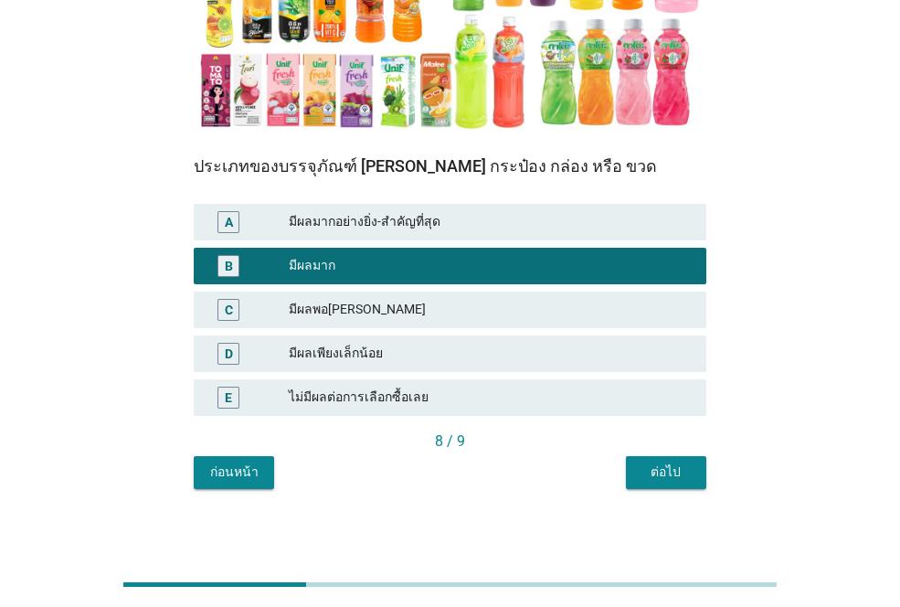
click at [668, 472] on div "ต่อไป" at bounding box center [666, 472] width 51 height 19
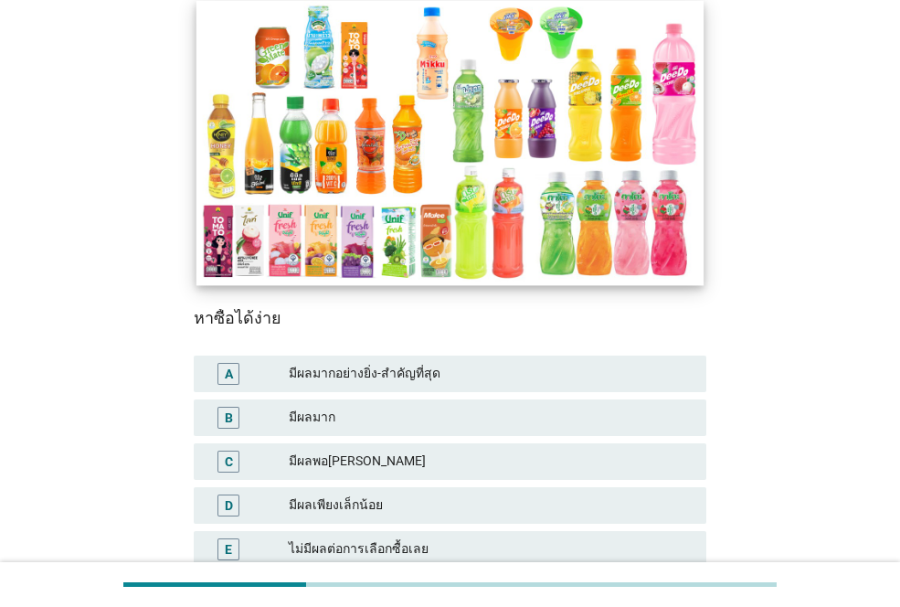
scroll to position [373, 0]
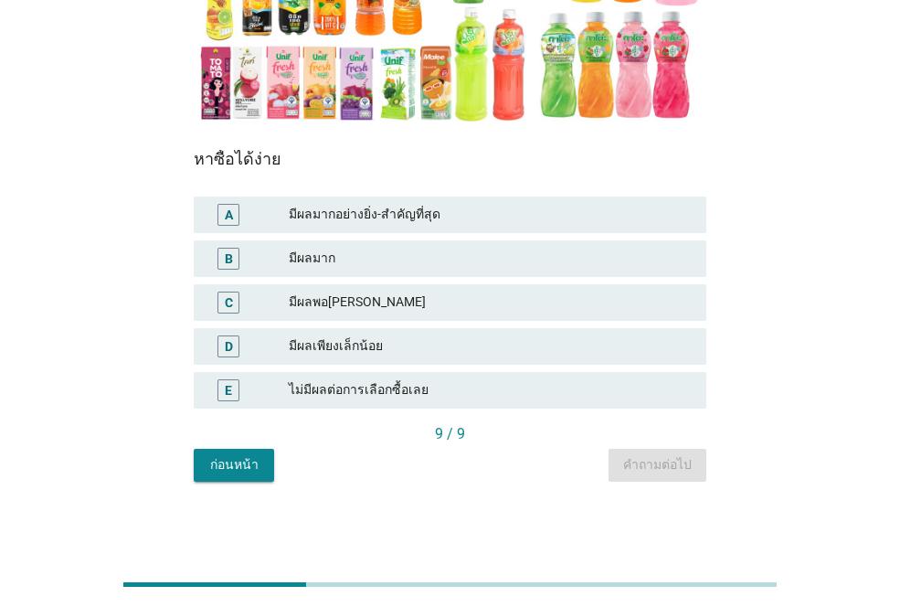
drag, startPoint x: 366, startPoint y: 255, endPoint x: 455, endPoint y: 305, distance: 102.7
click at [365, 254] on div "มีผลมาก" at bounding box center [490, 259] width 403 height 22
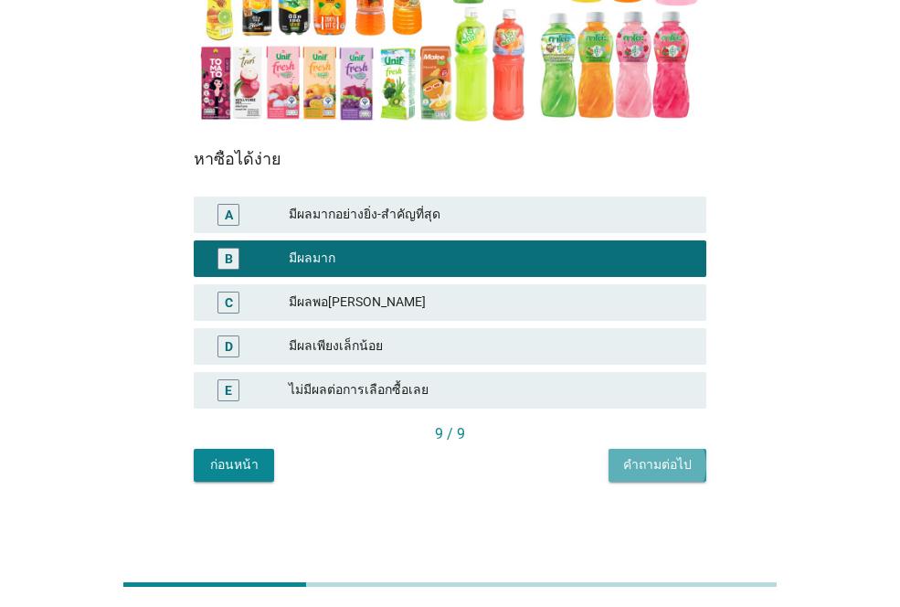
drag, startPoint x: 656, startPoint y: 463, endPoint x: 675, endPoint y: 455, distance: 19.7
click at [656, 462] on div "คำถามต่อไป" at bounding box center [657, 464] width 69 height 19
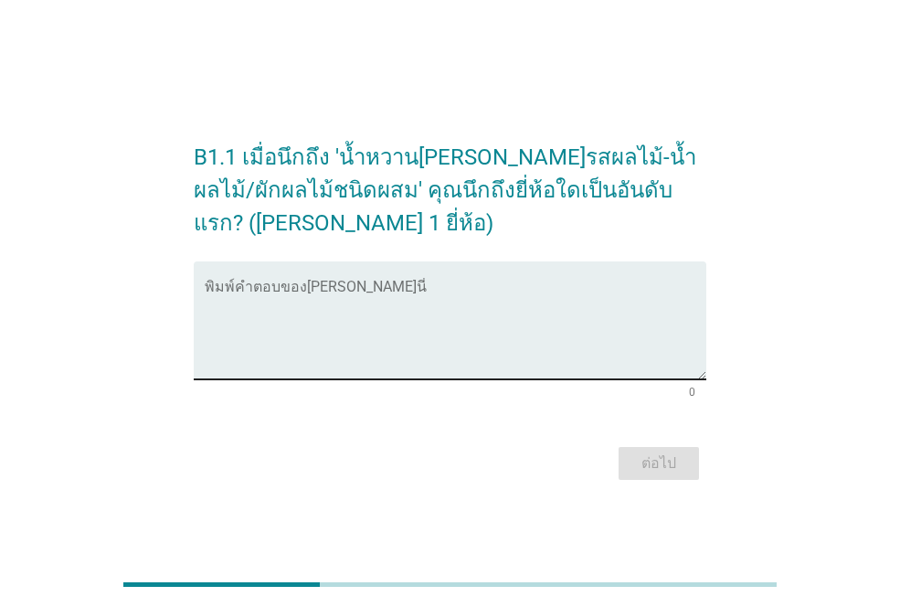
click at [241, 355] on textarea "พิมพ์คำตอบของคุณ ที่นี่" at bounding box center [456, 331] width 502 height 96
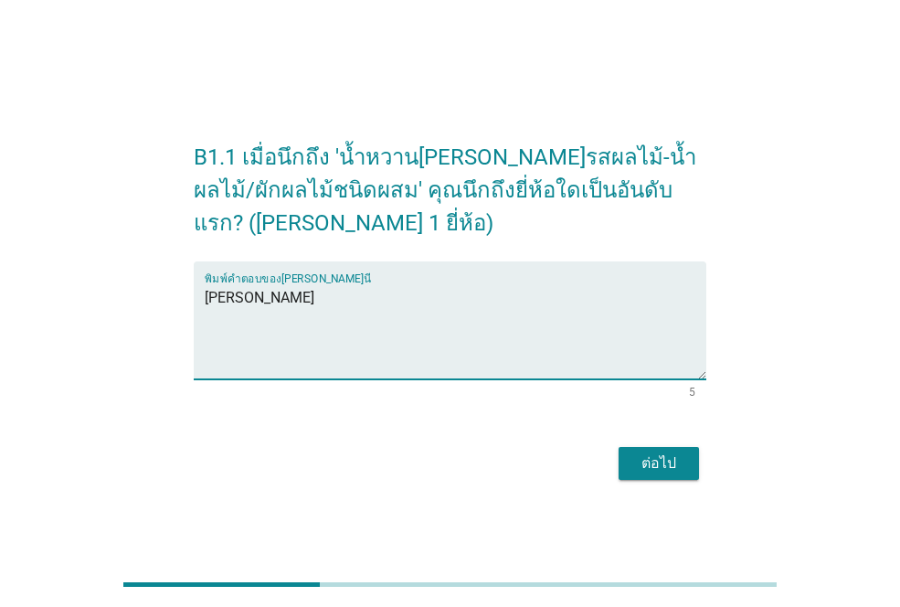
type textarea "[PERSON_NAME]"
click at [675, 453] on div "ต่อไป" at bounding box center [659, 464] width 51 height 22
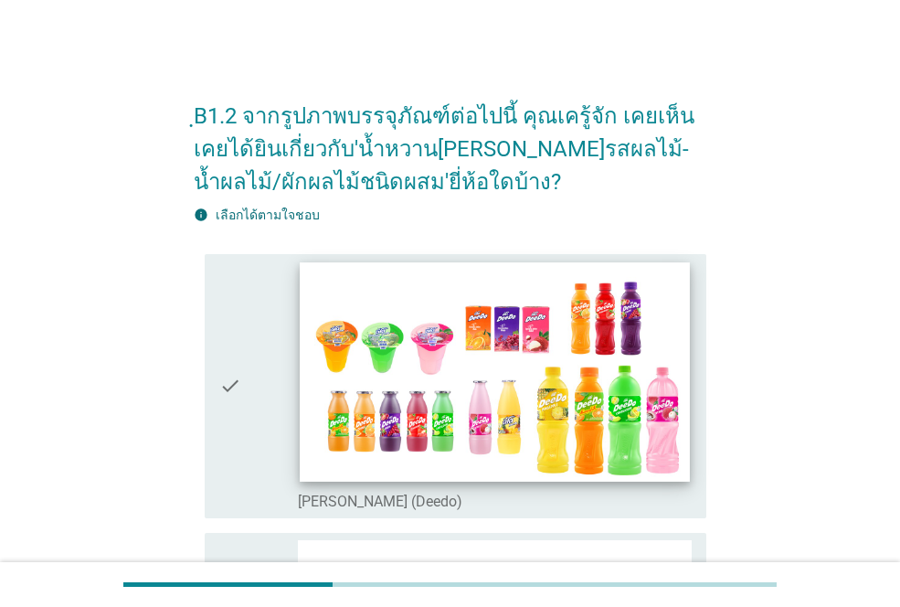
scroll to position [366, 0]
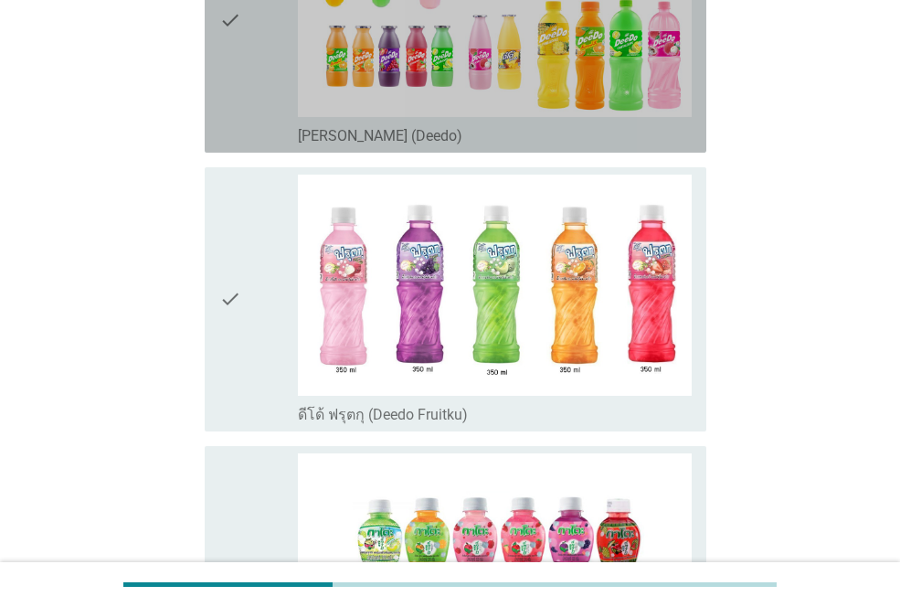
click at [249, 93] on div "check" at bounding box center [258, 21] width 79 height 250
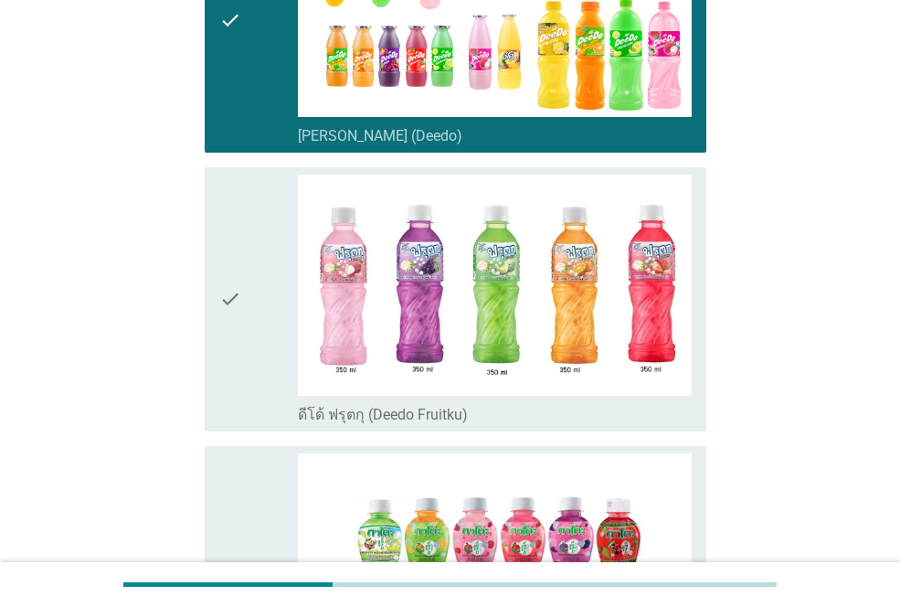
click at [252, 341] on div "check" at bounding box center [258, 300] width 79 height 250
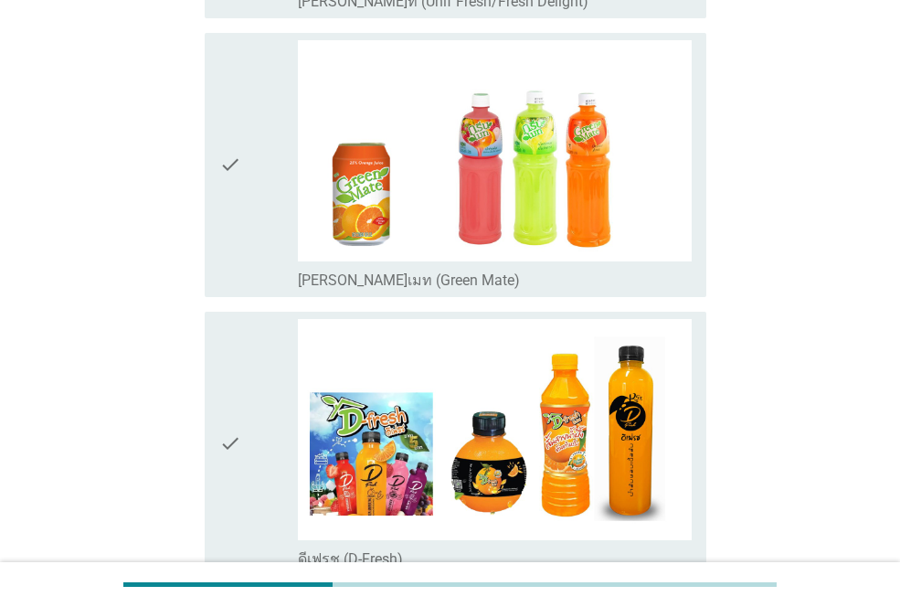
scroll to position [2194, 0]
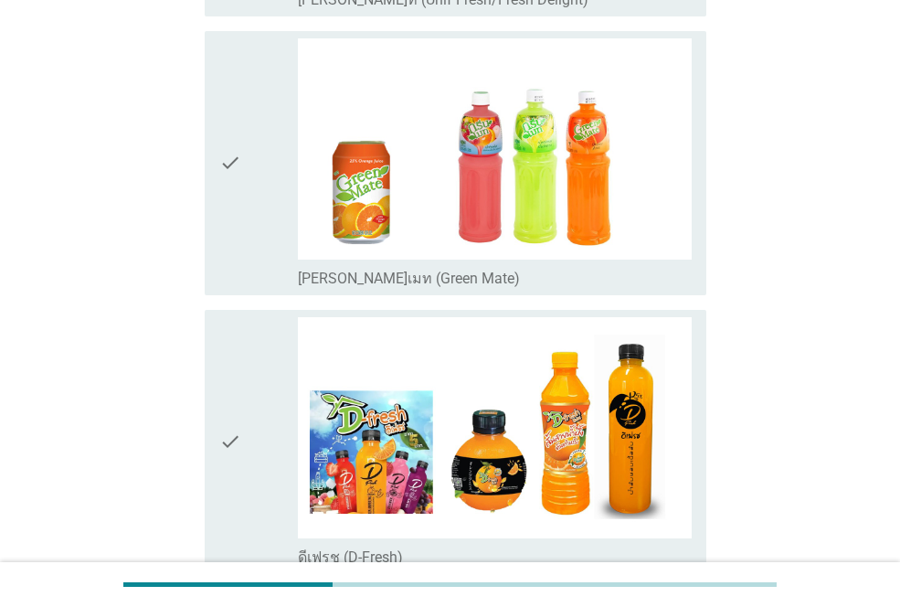
click at [250, 198] on div "check" at bounding box center [258, 163] width 79 height 250
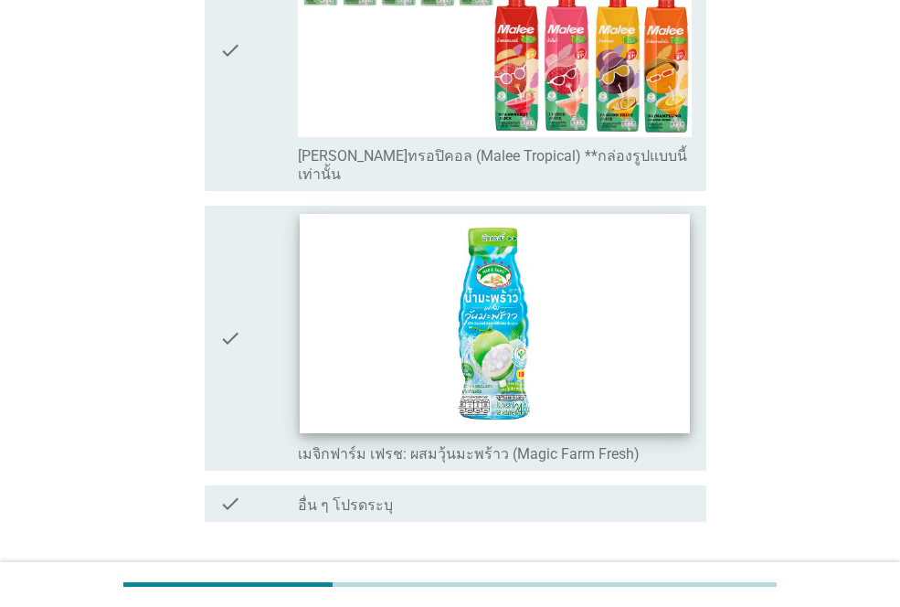
scroll to position [4918, 0]
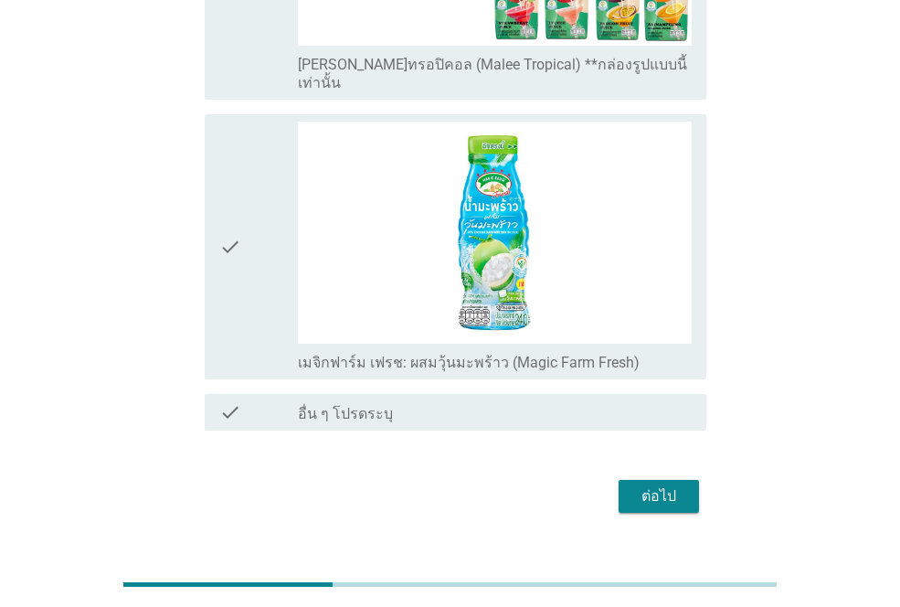
click at [262, 254] on div "check" at bounding box center [258, 247] width 79 height 250
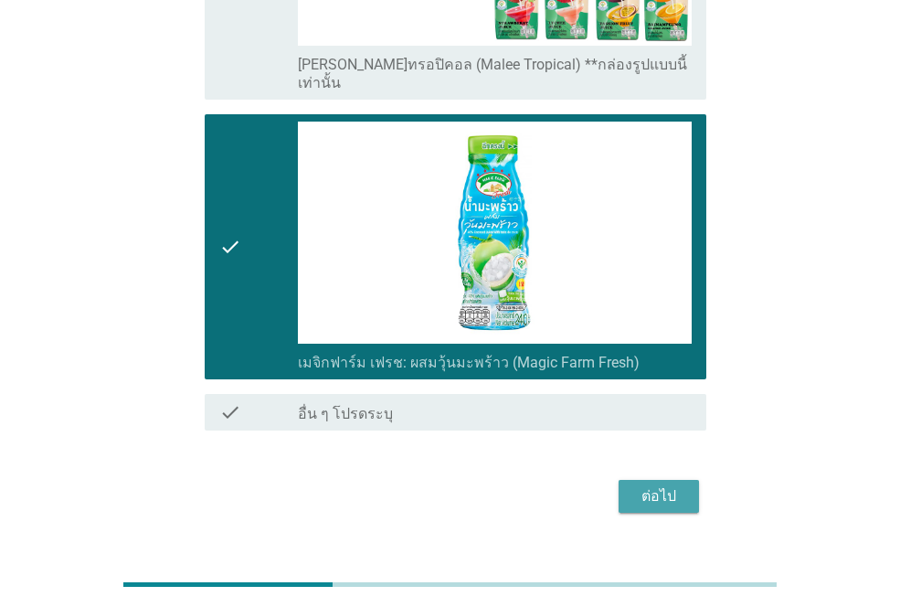
click at [639, 485] on div "ต่อไป" at bounding box center [659, 496] width 51 height 22
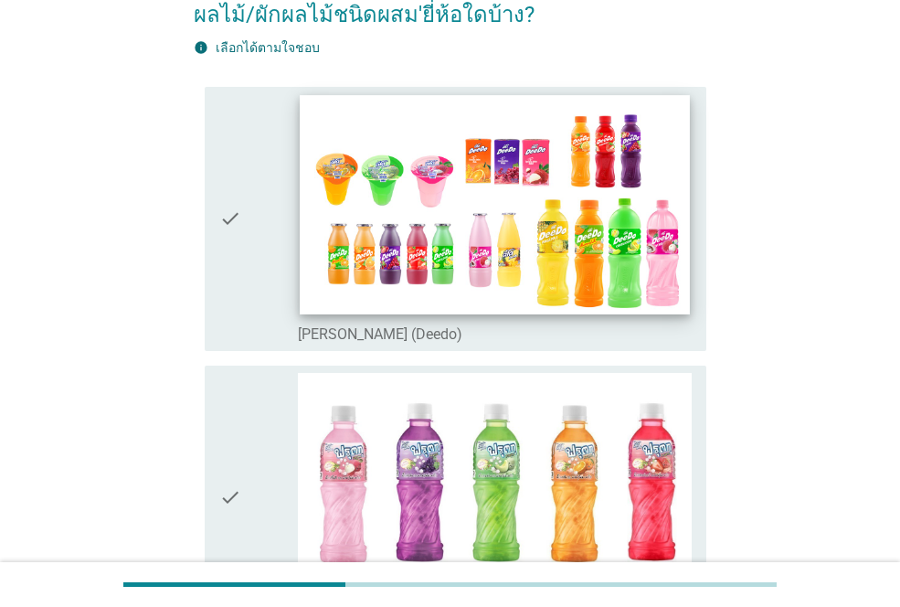
scroll to position [366, 0]
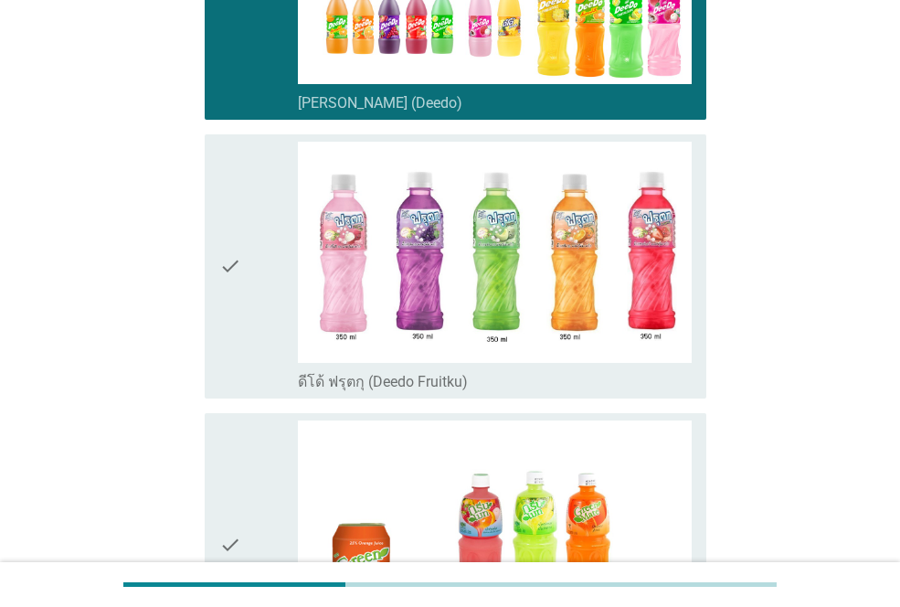
click at [235, 249] on icon "check" at bounding box center [230, 267] width 22 height 250
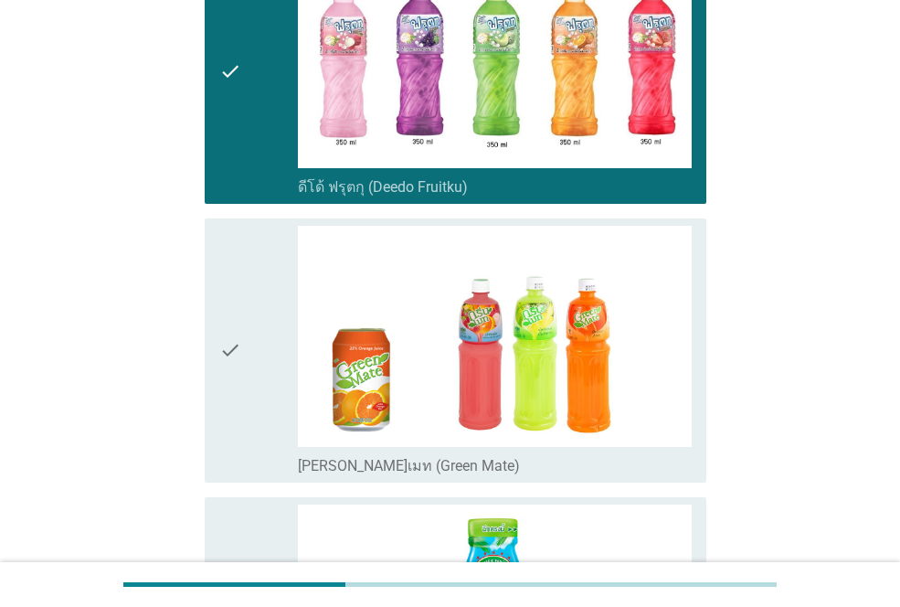
scroll to position [731, 0]
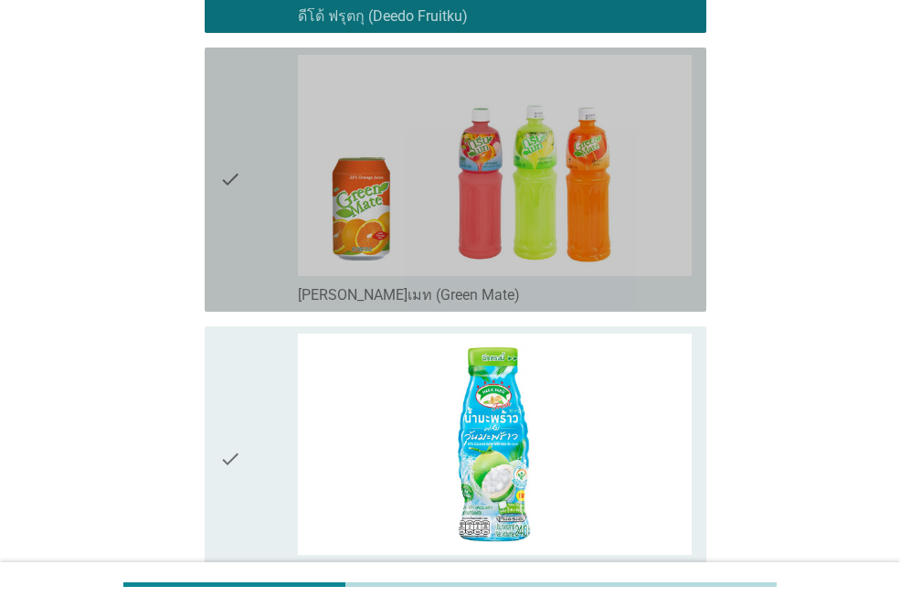
click at [239, 278] on icon "check" at bounding box center [230, 180] width 22 height 250
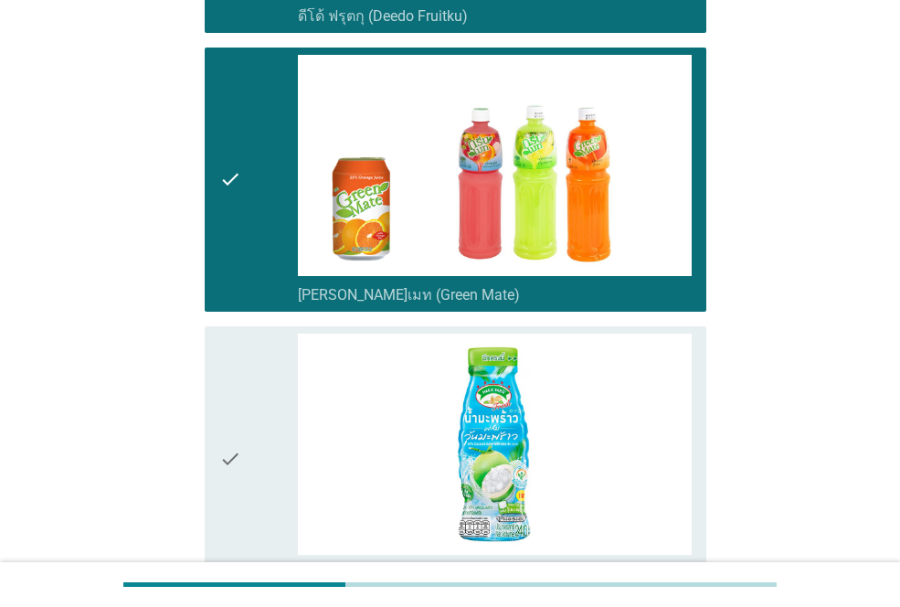
click at [274, 478] on div "check" at bounding box center [258, 459] width 79 height 250
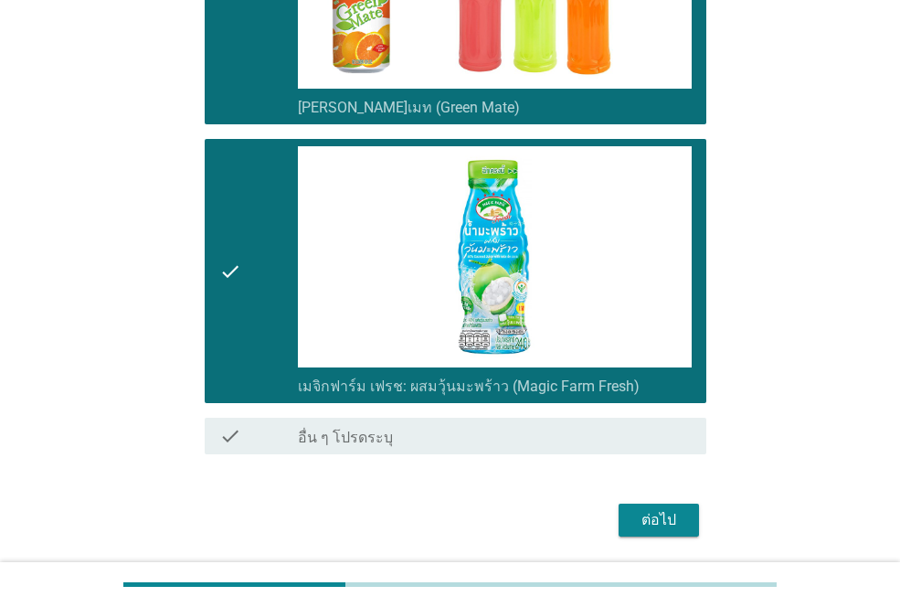
scroll to position [980, 0]
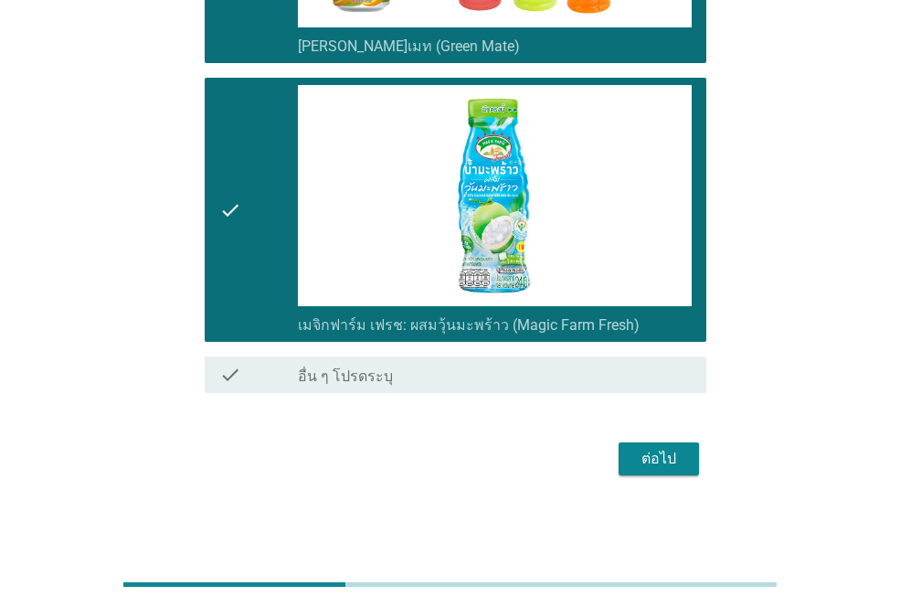
click at [658, 454] on div "ต่อไป" at bounding box center [659, 459] width 51 height 22
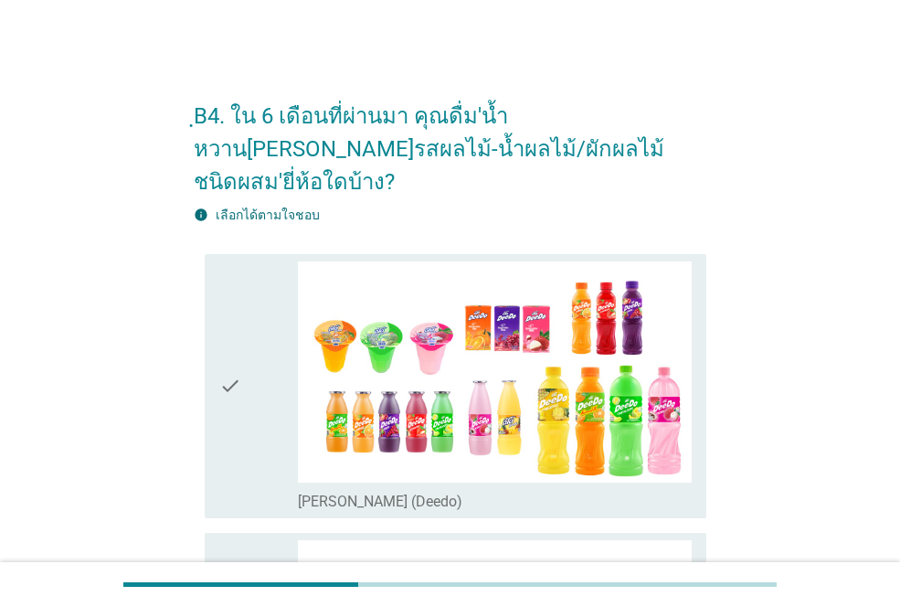
click at [234, 364] on icon "check" at bounding box center [230, 386] width 22 height 250
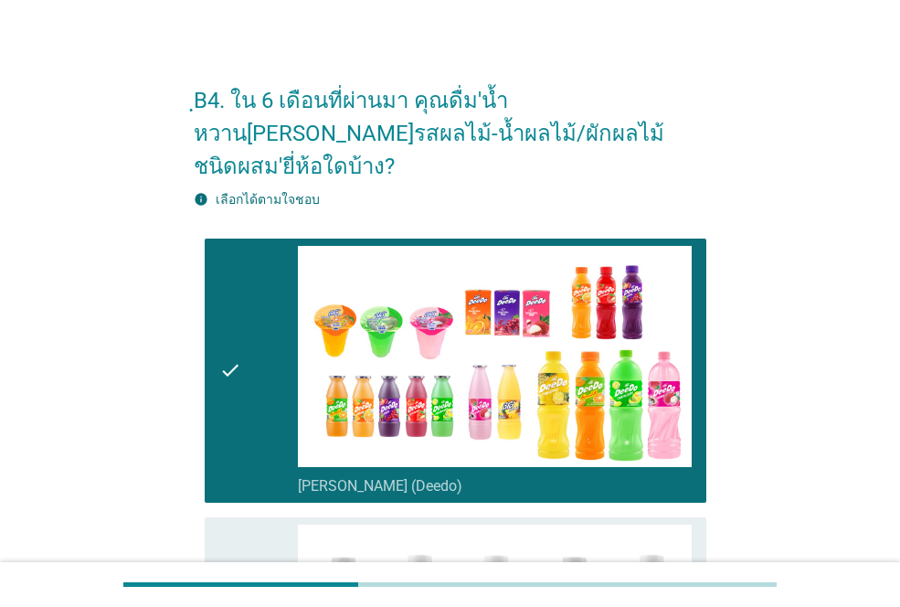
scroll to position [366, 0]
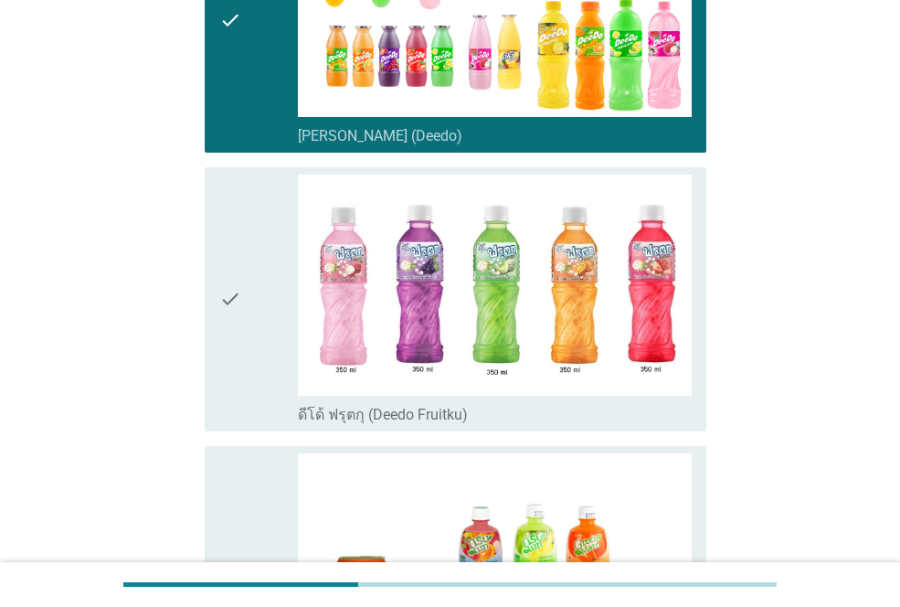
click at [244, 289] on div "check" at bounding box center [258, 300] width 79 height 250
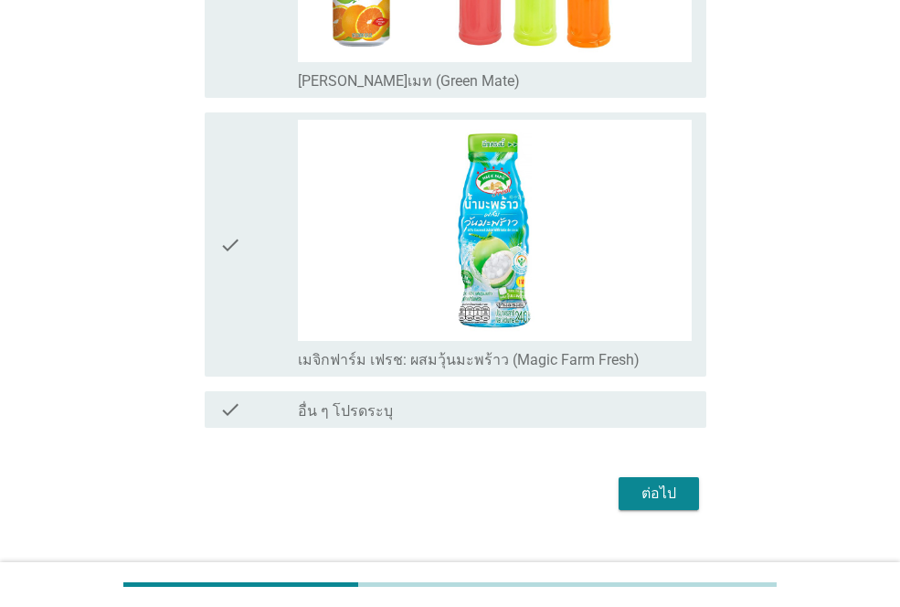
scroll to position [980, 0]
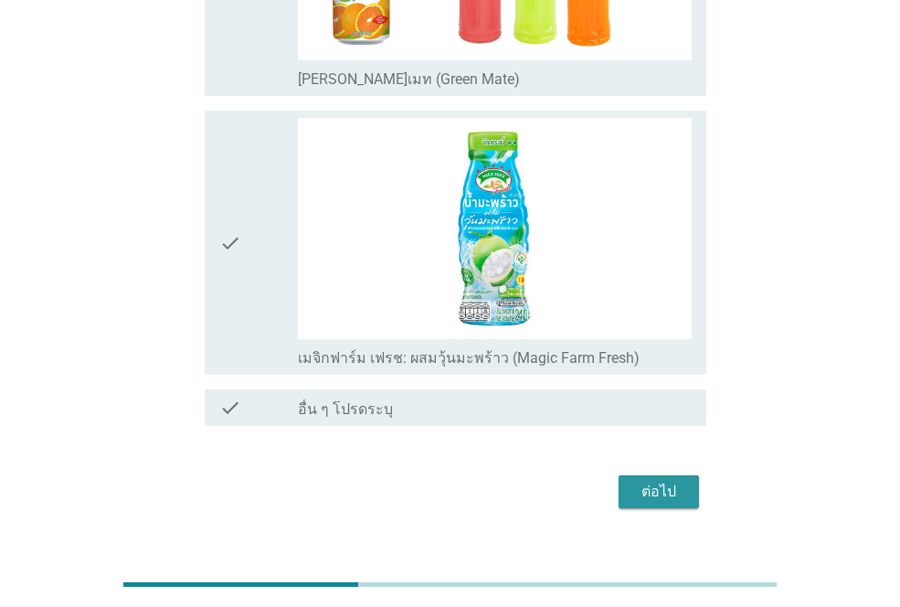
click at [672, 481] on div "ต่อไป" at bounding box center [659, 492] width 51 height 22
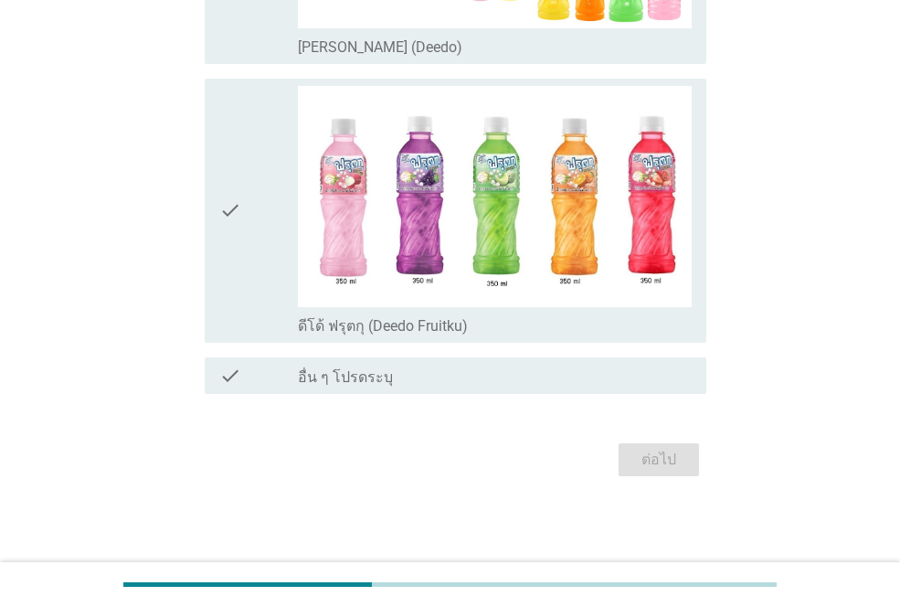
scroll to position [0, 0]
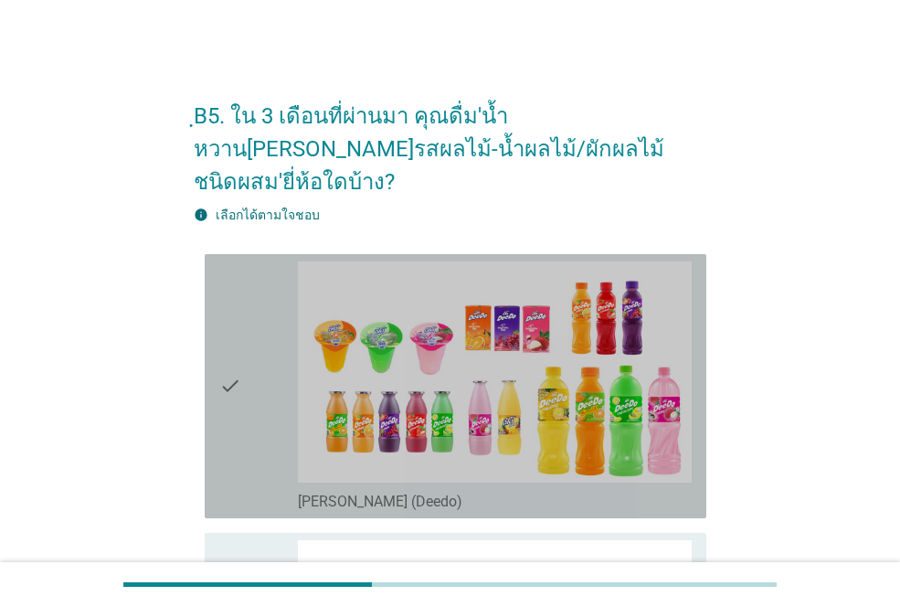
click at [221, 336] on icon "check" at bounding box center [230, 386] width 22 height 250
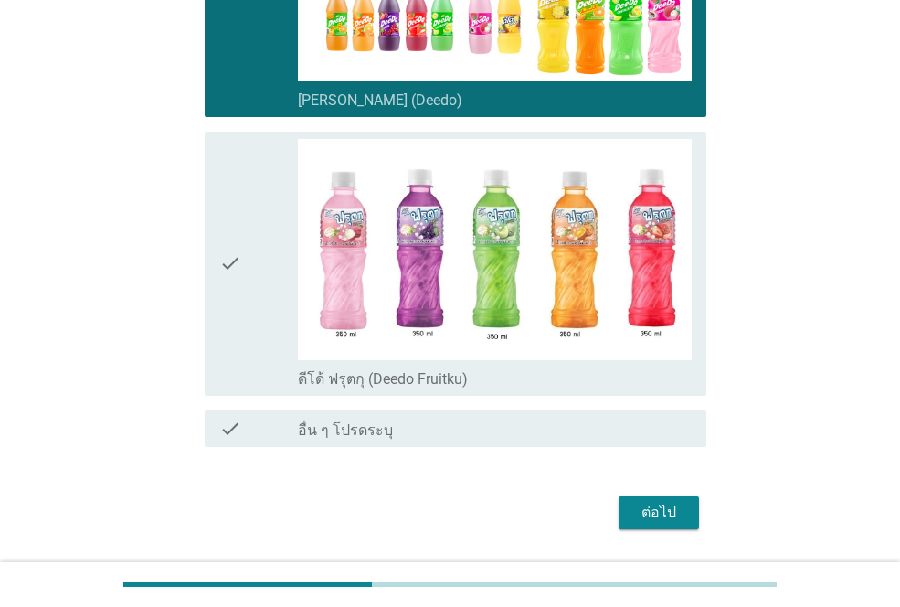
scroll to position [421, 0]
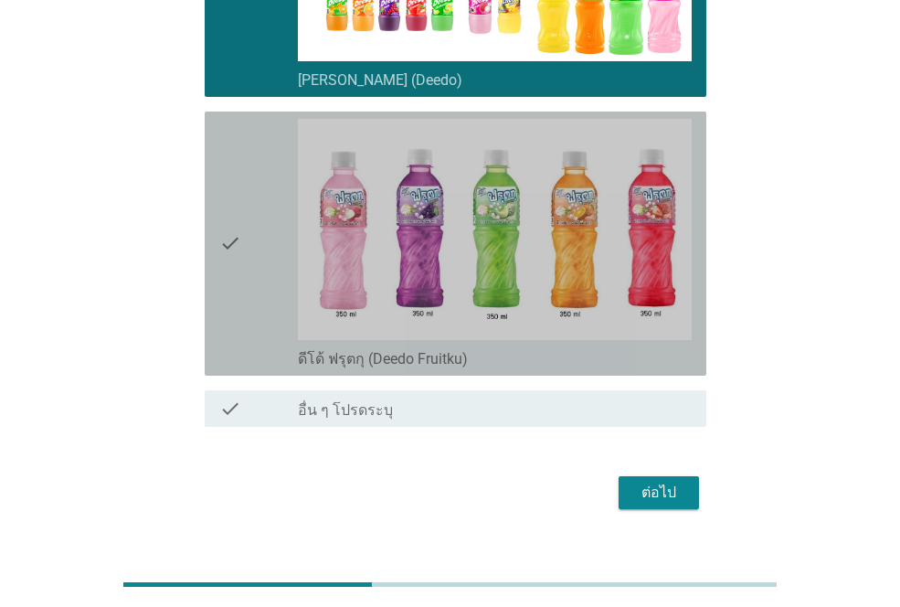
click at [249, 203] on div "check" at bounding box center [258, 244] width 79 height 250
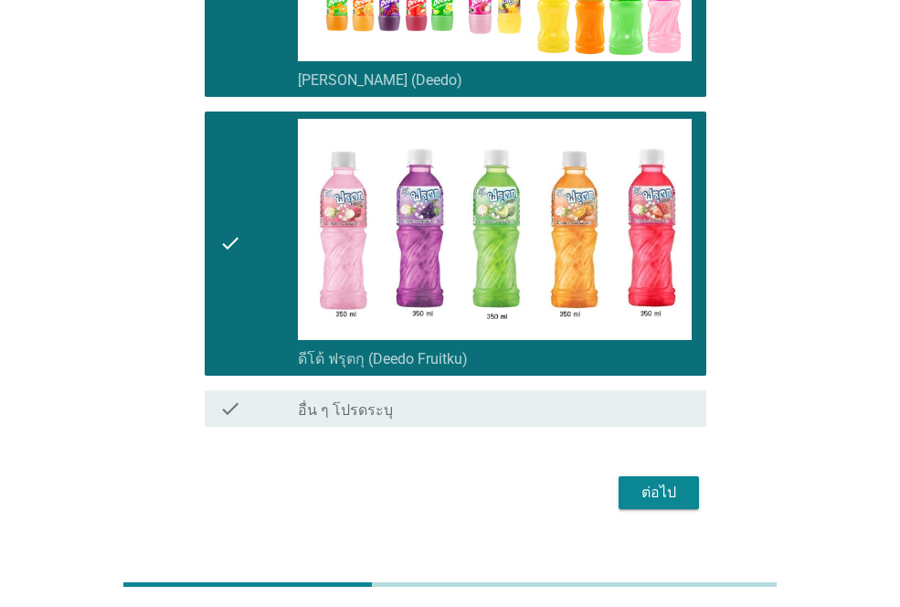
click at [682, 482] on div "ต่อไป" at bounding box center [659, 493] width 51 height 22
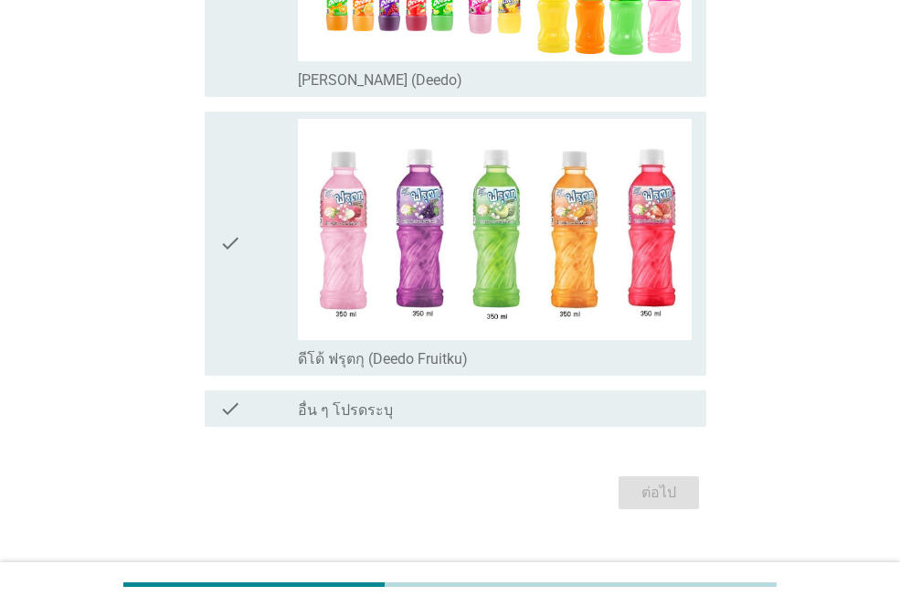
scroll to position [0, 0]
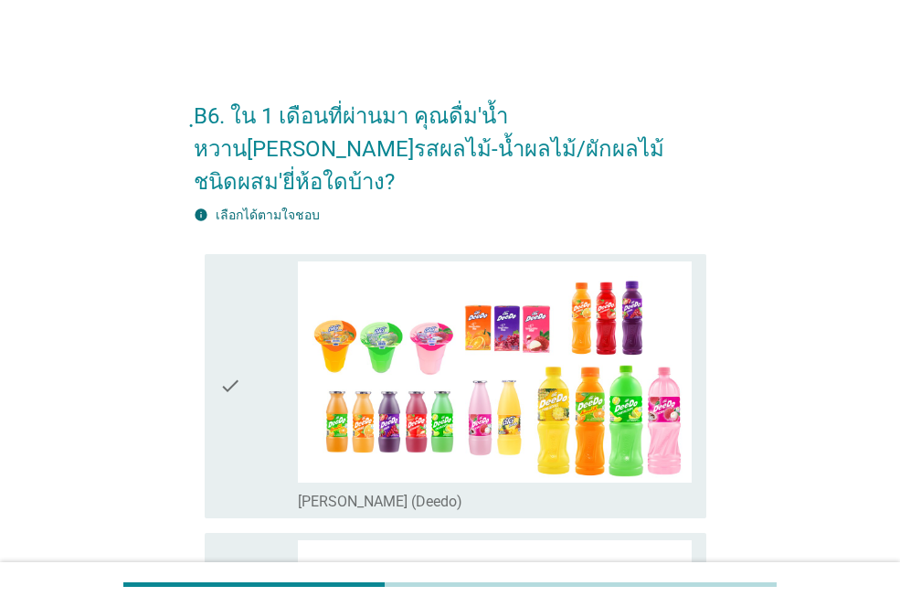
click at [249, 311] on div "check" at bounding box center [258, 386] width 79 height 250
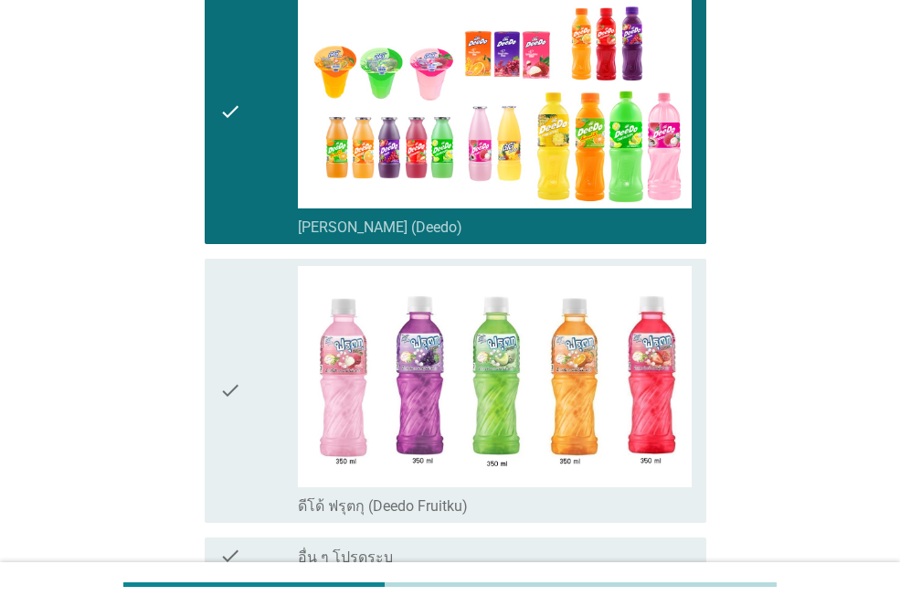
click at [249, 315] on div "check" at bounding box center [258, 391] width 79 height 250
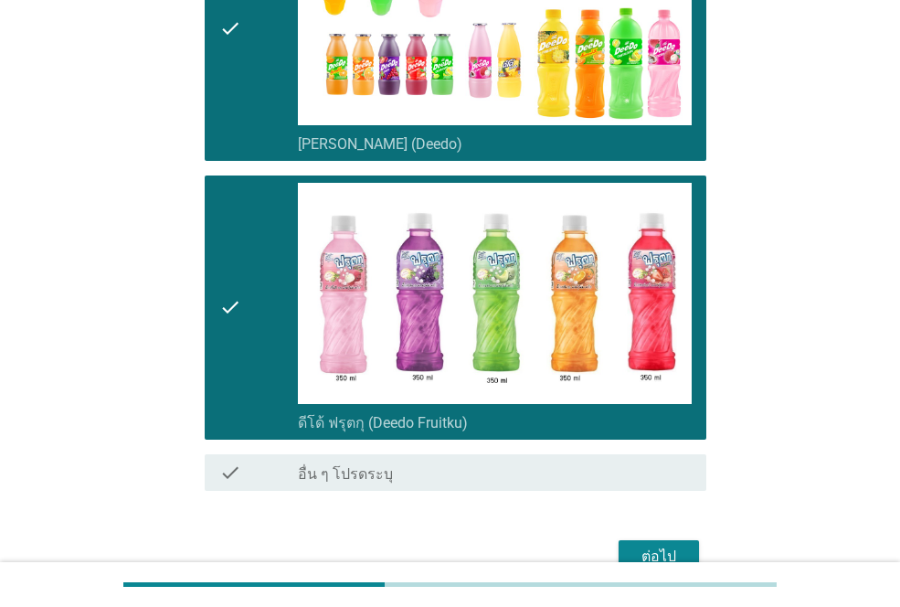
scroll to position [421, 0]
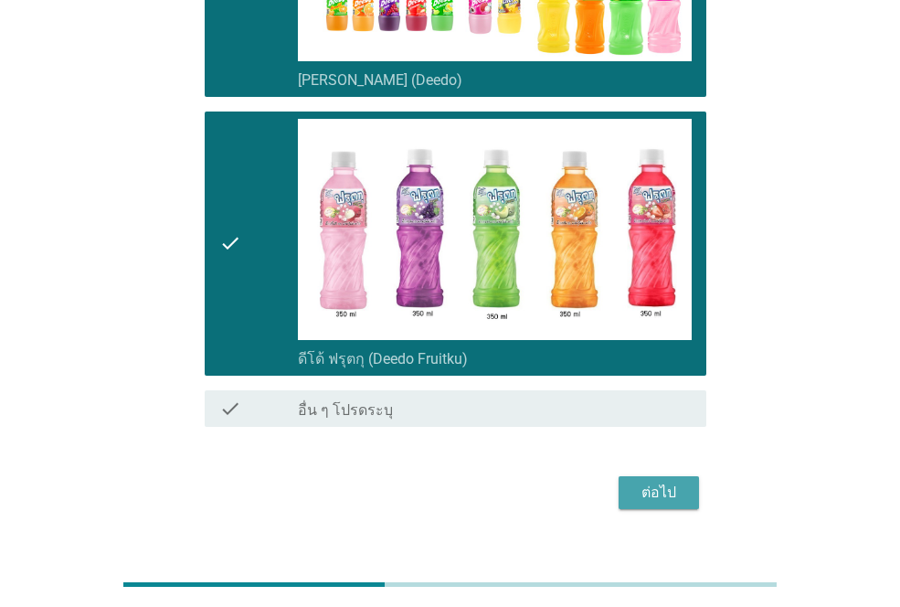
click at [673, 482] on div "ต่อไป" at bounding box center [659, 493] width 51 height 22
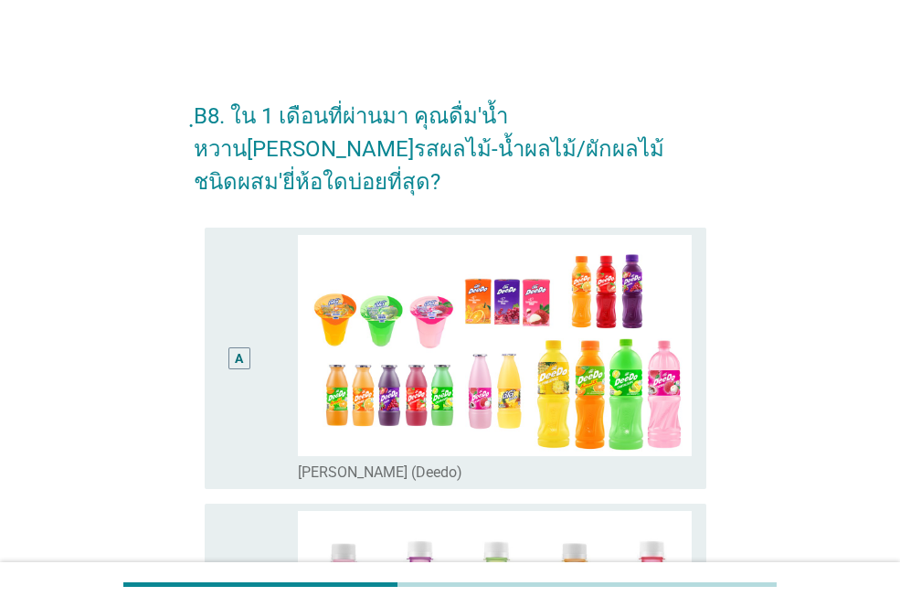
click at [247, 354] on div "A" at bounding box center [238, 358] width 39 height 247
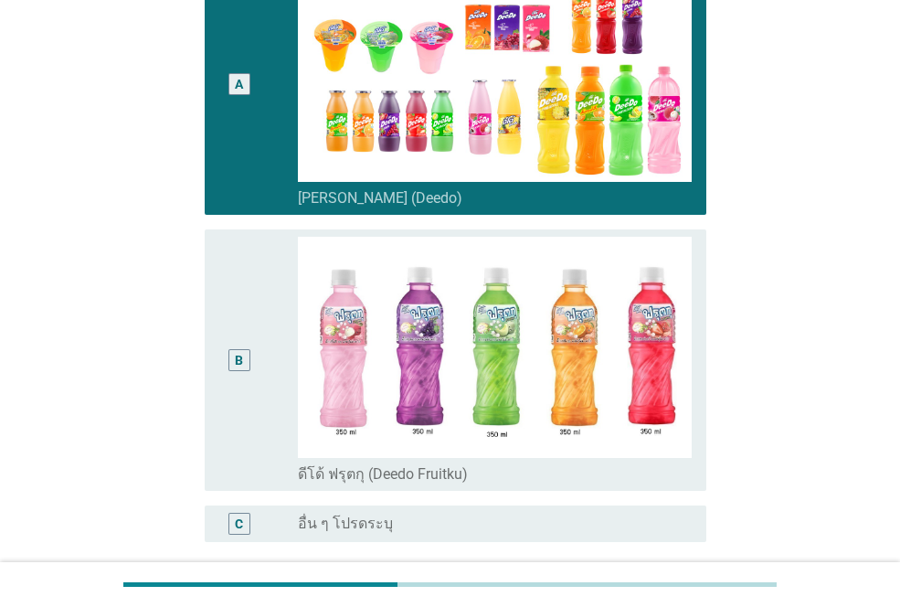
click at [250, 353] on div "B" at bounding box center [238, 360] width 39 height 247
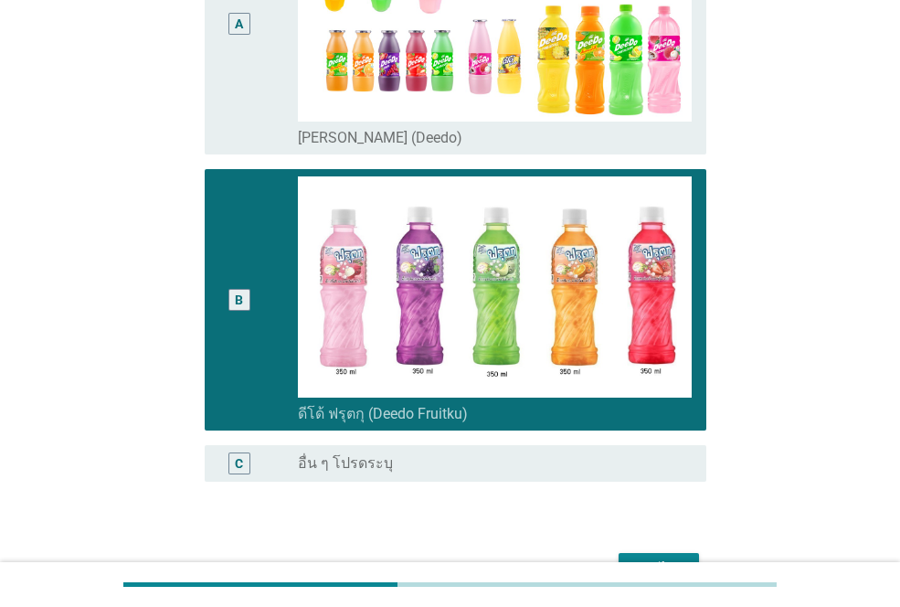
scroll to position [411, 0]
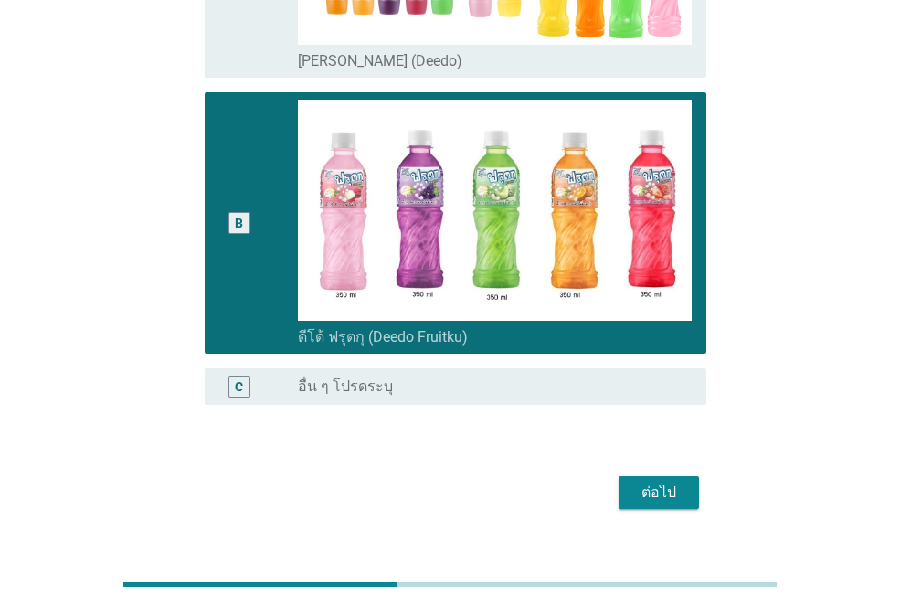
click at [655, 482] on div "ต่อไป" at bounding box center [659, 493] width 51 height 22
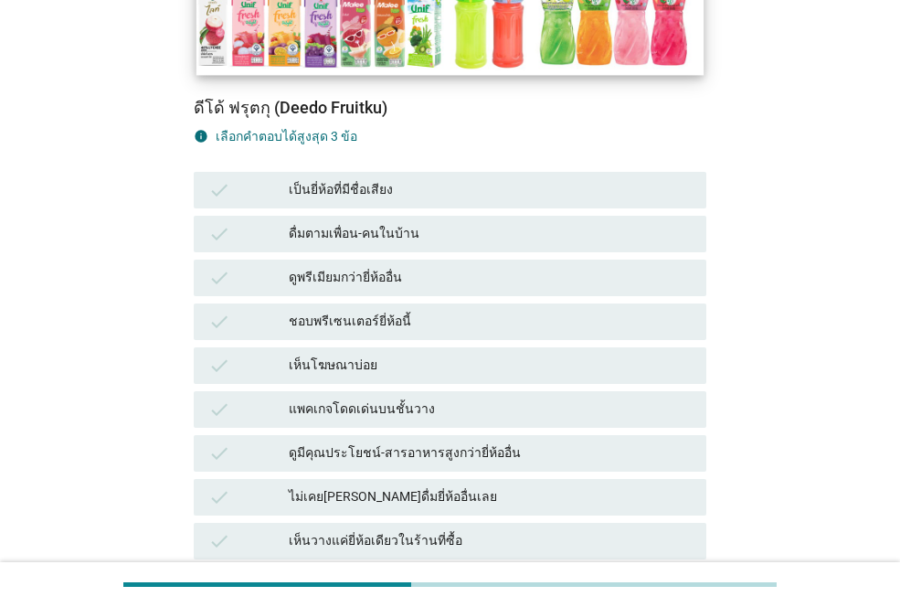
scroll to position [640, 0]
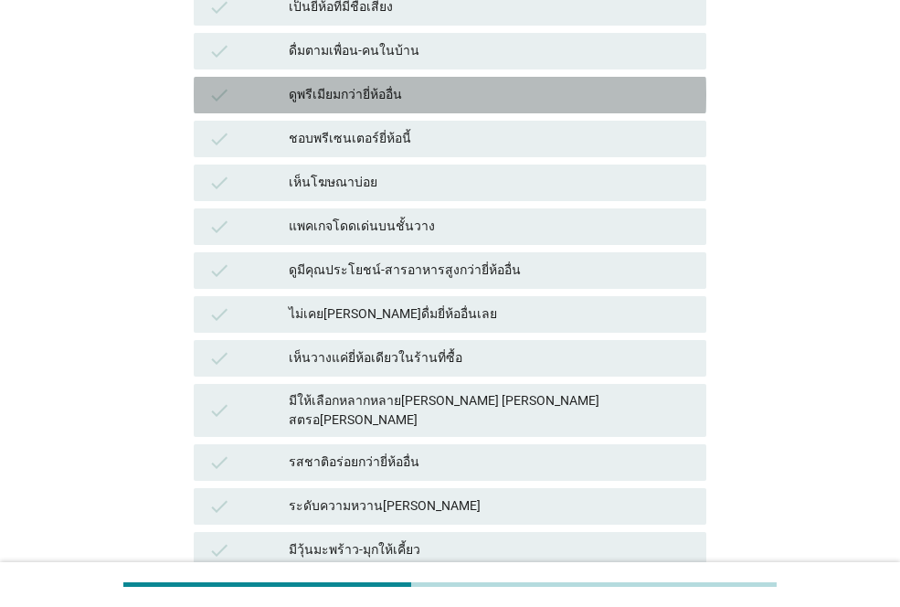
click at [343, 84] on div "ดูพรีเมียมกว่ายี่ห้ออื่น" at bounding box center [490, 95] width 403 height 22
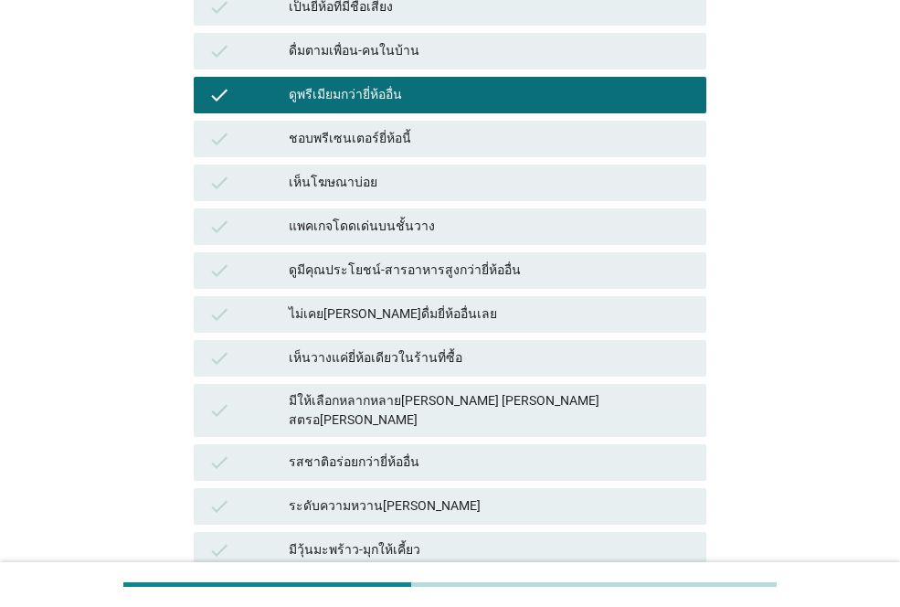
click at [383, 216] on div "แพคเกจโดดเด่นบนชั้นวาง" at bounding box center [490, 227] width 403 height 22
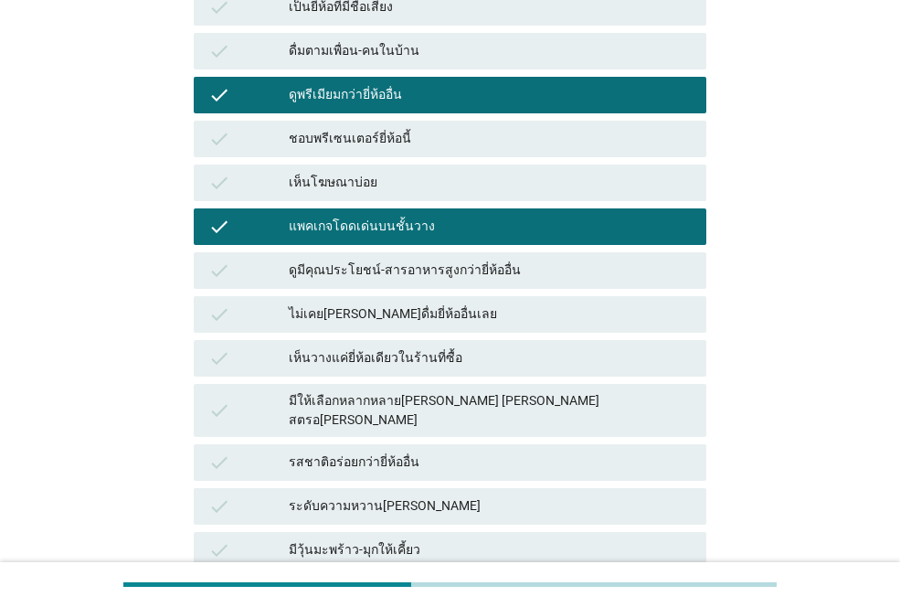
click at [359, 452] on div "รสชาติอร่อยกว่ายี่ห้ออื่น" at bounding box center [490, 463] width 403 height 22
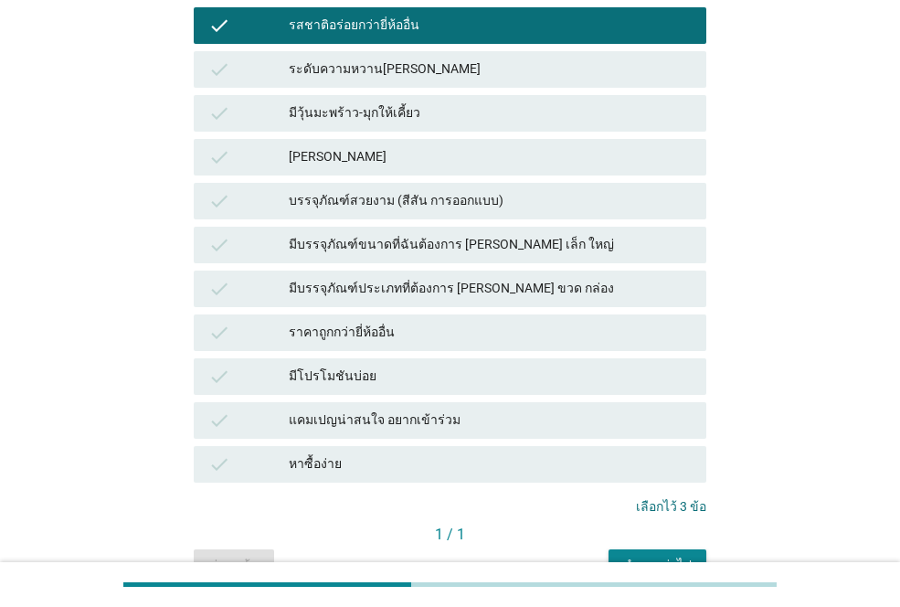
scroll to position [1097, 0]
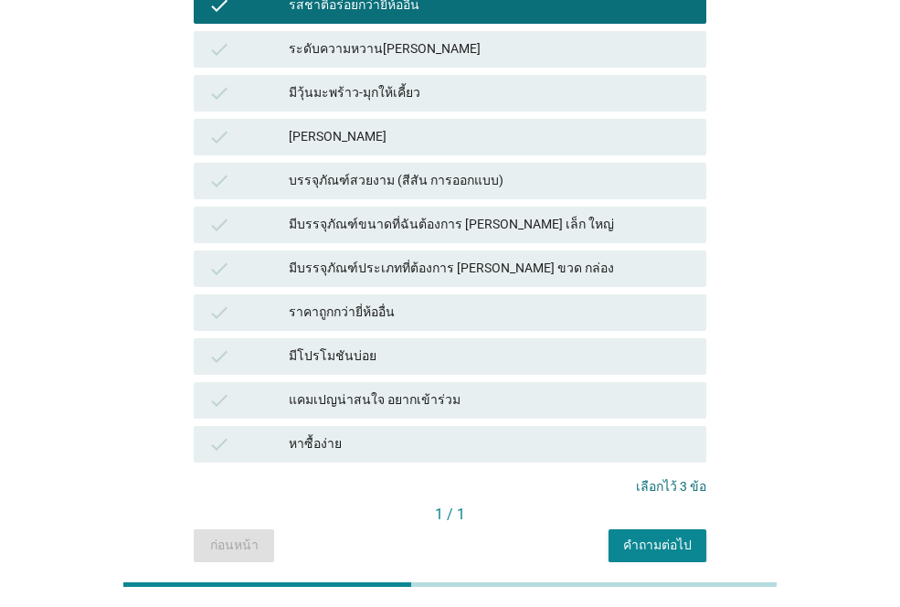
click at [673, 536] on div "คำถามต่อไป" at bounding box center [657, 545] width 69 height 19
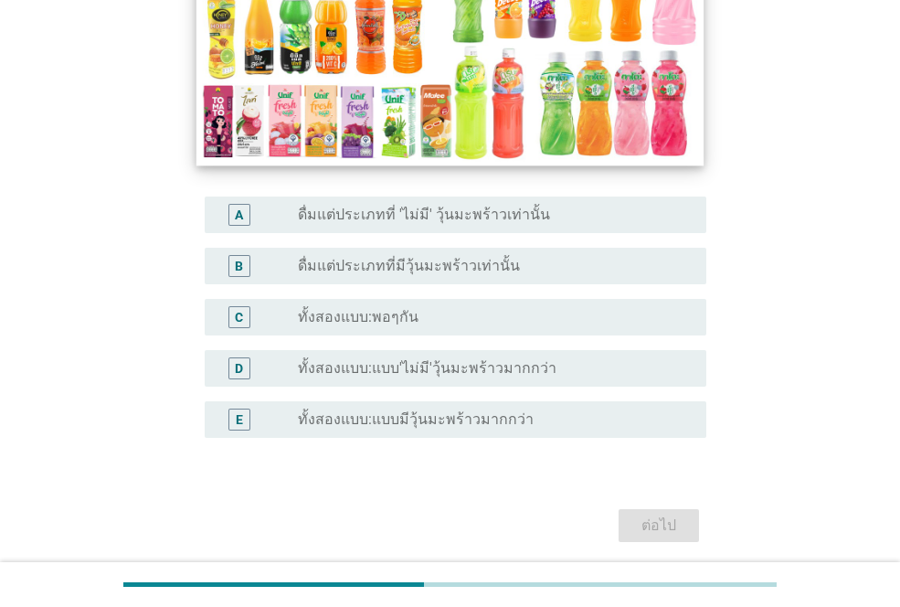
scroll to position [400, 0]
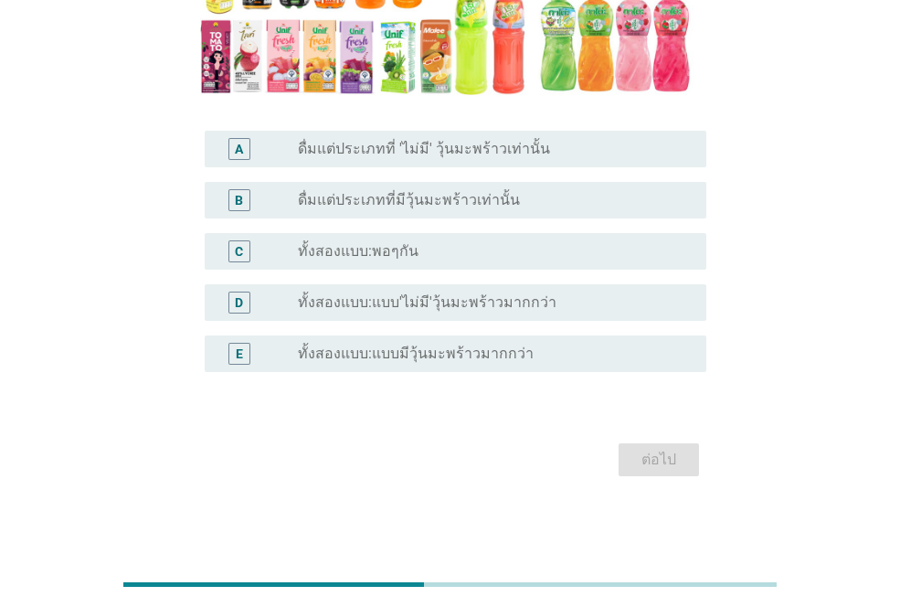
click at [378, 250] on label "ทั้งสองแบบ:พอๆกัน" at bounding box center [358, 251] width 121 height 18
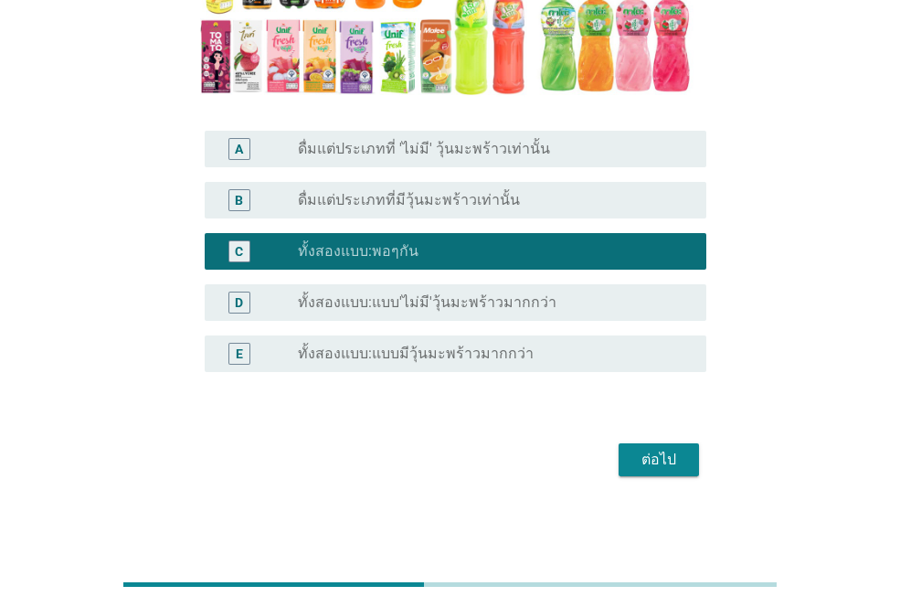
click at [645, 457] on div "ต่อไป" at bounding box center [659, 460] width 51 height 22
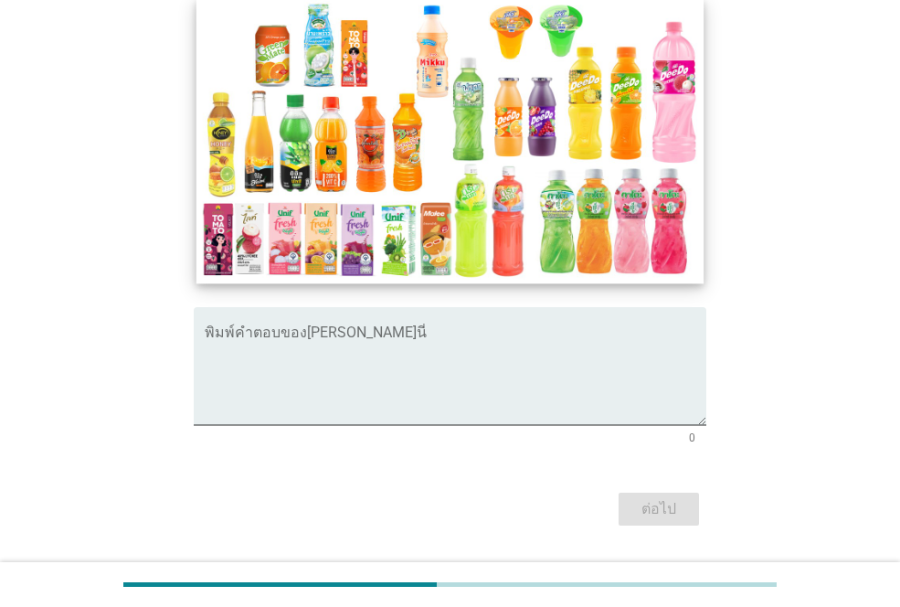
scroll to position [298, 0]
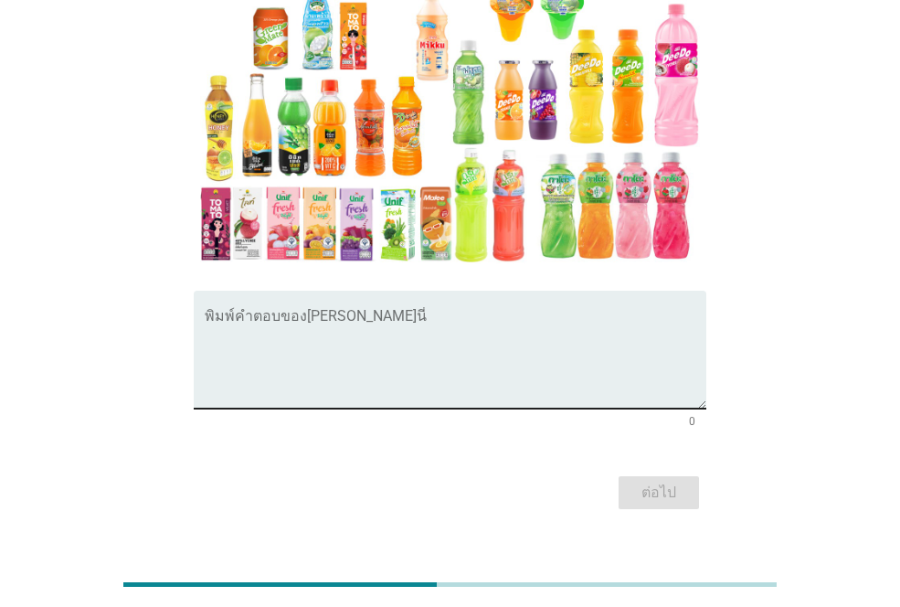
click at [240, 349] on textarea "พิมพ์คำตอบของคุณ ที่นี่" at bounding box center [456, 361] width 502 height 96
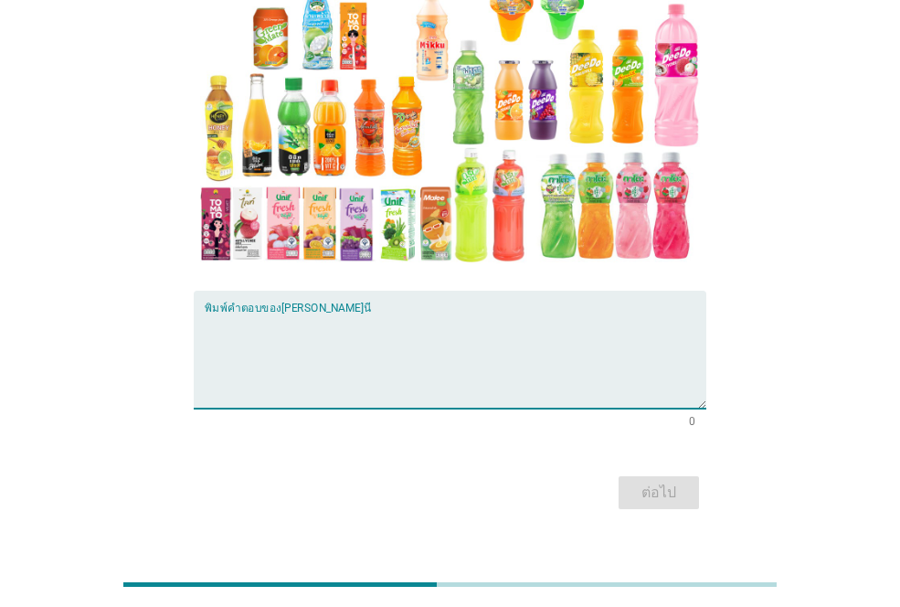
click at [233, 313] on textarea "พิมพ์คำตอบของคุณ ที่นี่" at bounding box center [456, 361] width 502 height 96
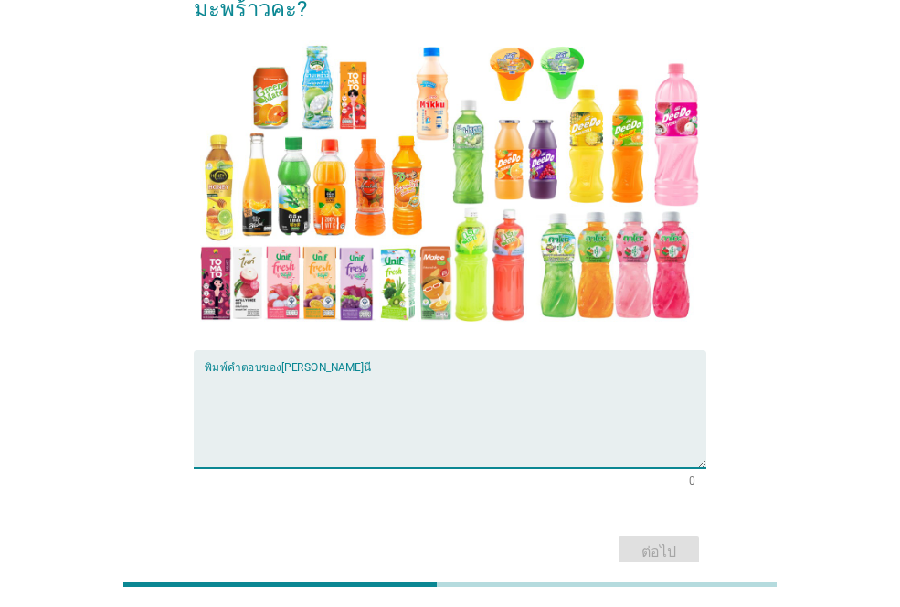
scroll to position [207, 0]
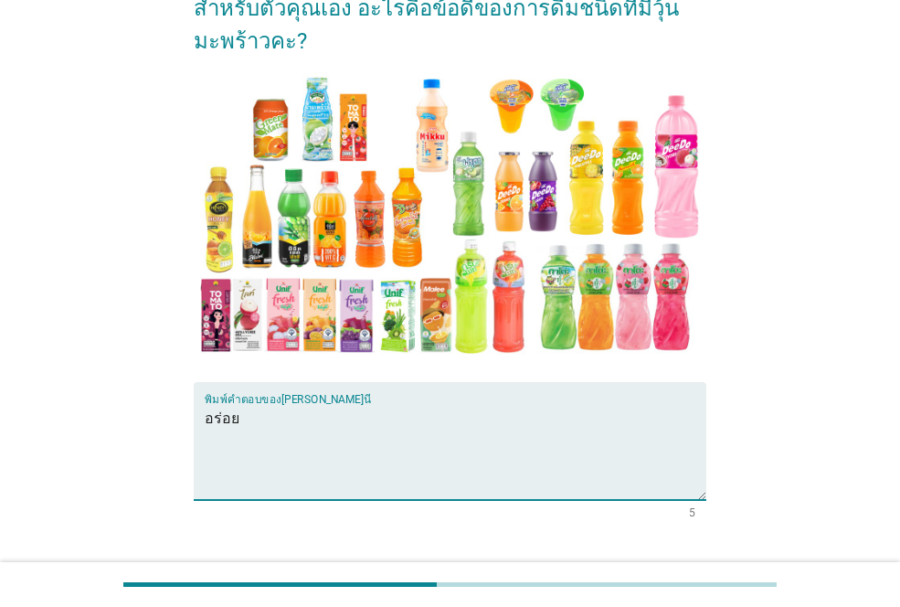
type textarea "อร่อย"
click at [657, 573] on div "ต่อไป" at bounding box center [659, 584] width 51 height 22
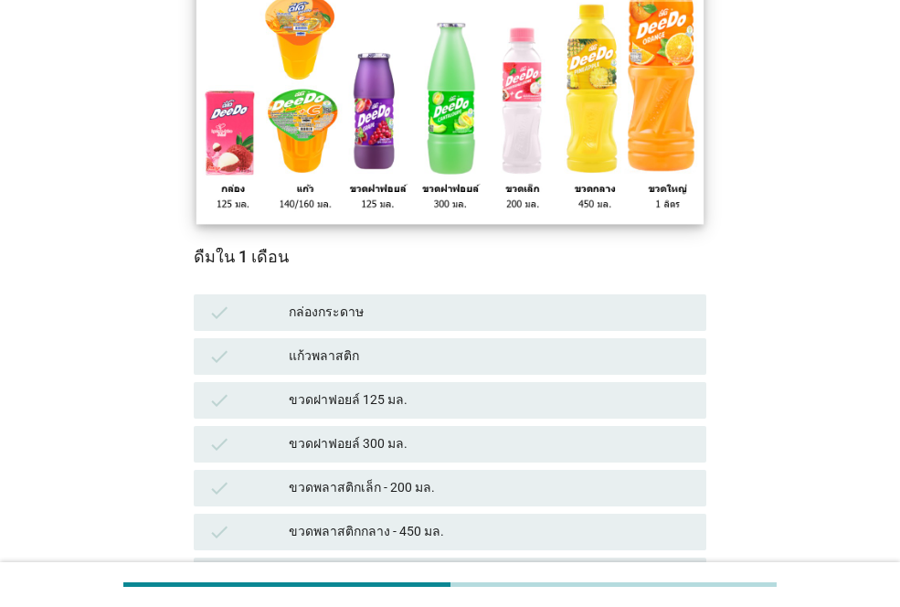
scroll to position [274, 0]
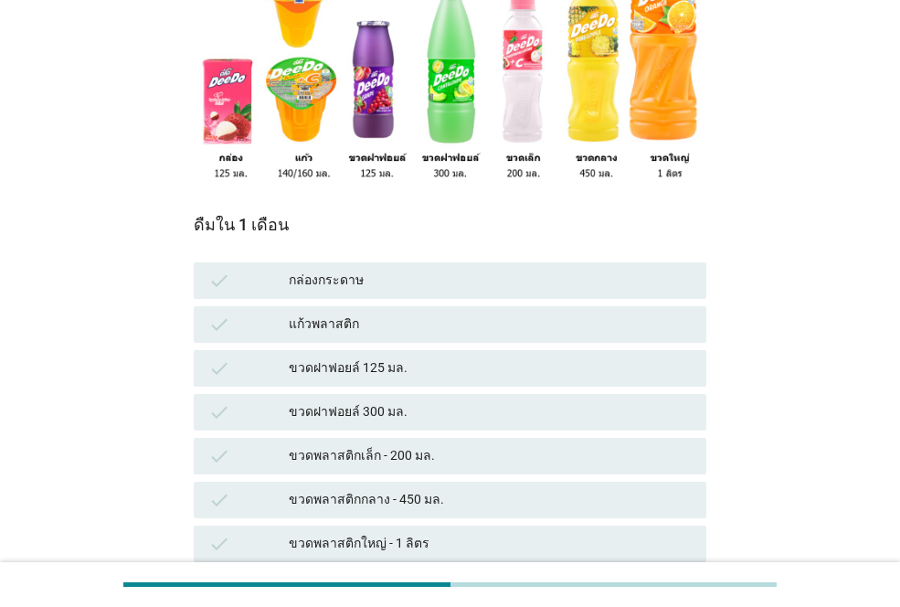
click at [356, 401] on div "ขวดฝาฟอยล์ 300 มล." at bounding box center [490, 412] width 403 height 22
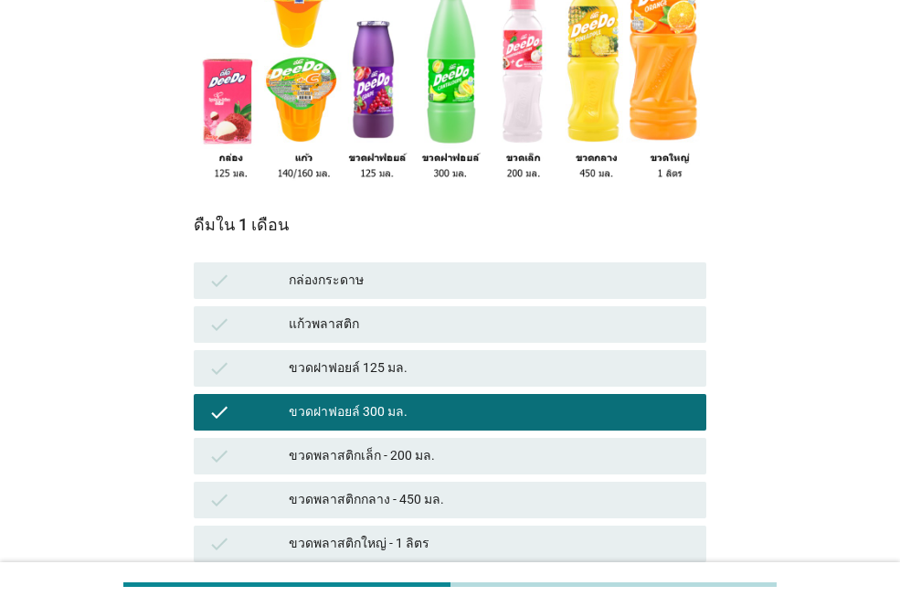
click at [358, 262] on div "check กล่องกระดาษ" at bounding box center [450, 280] width 513 height 37
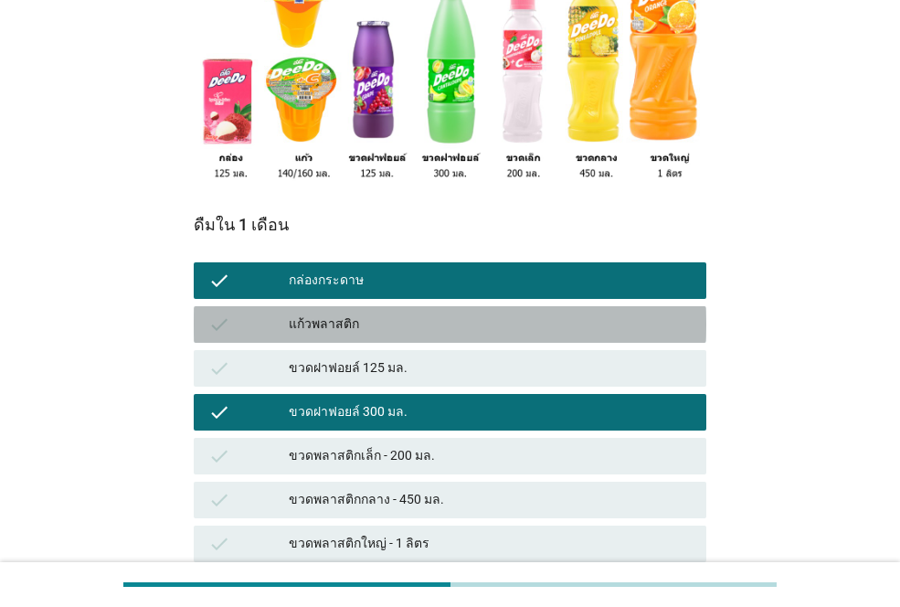
click at [353, 314] on div "แก้วพลาสติก" at bounding box center [490, 325] width 403 height 22
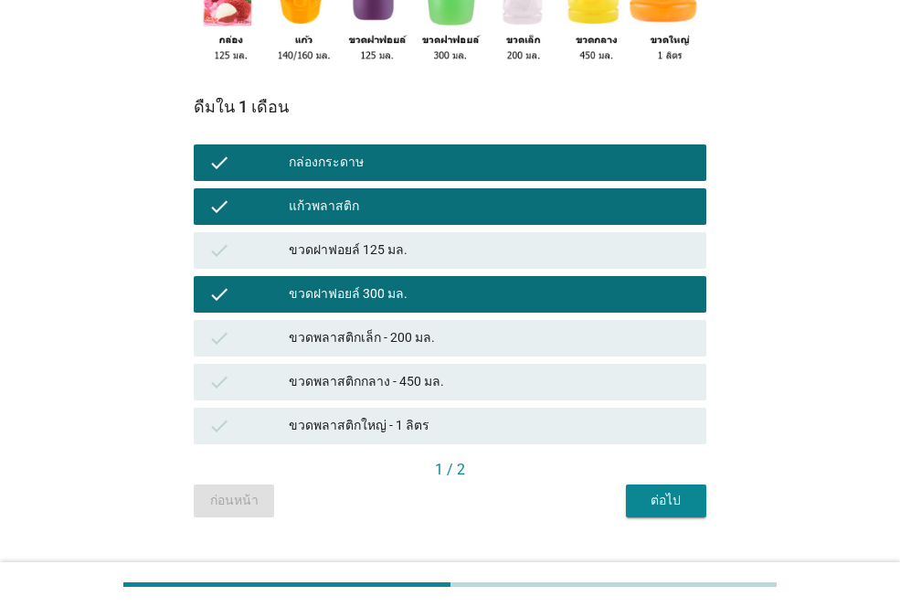
scroll to position [395, 0]
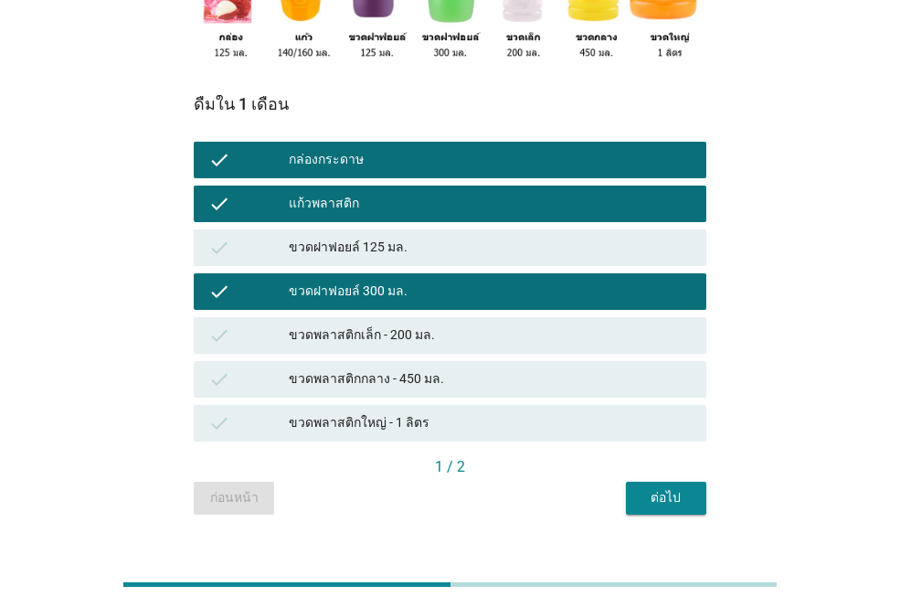
click at [666, 488] on div "ต่อไป" at bounding box center [666, 497] width 51 height 19
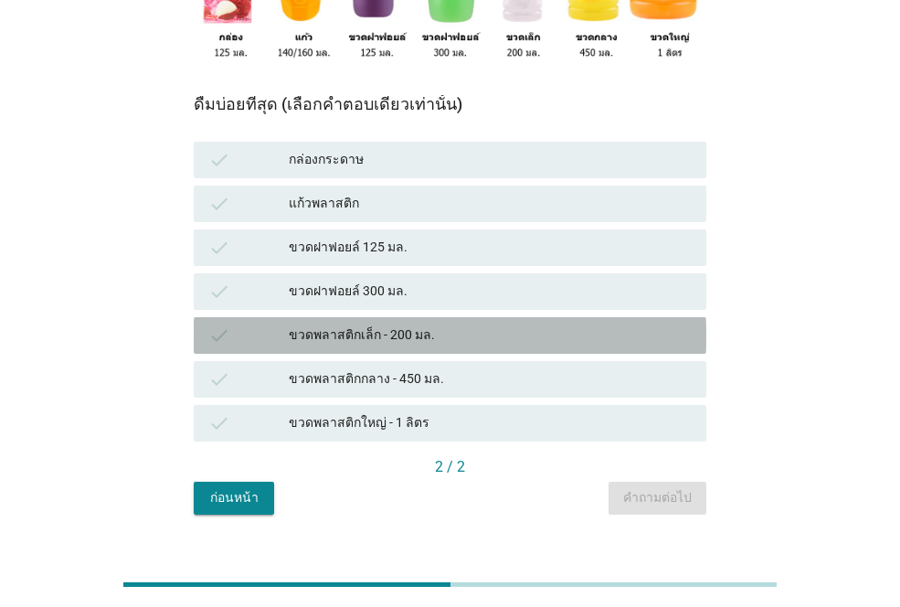
click at [361, 325] on div "ขวดพลาสติกเล็ก - 200 มล." at bounding box center [490, 336] width 403 height 22
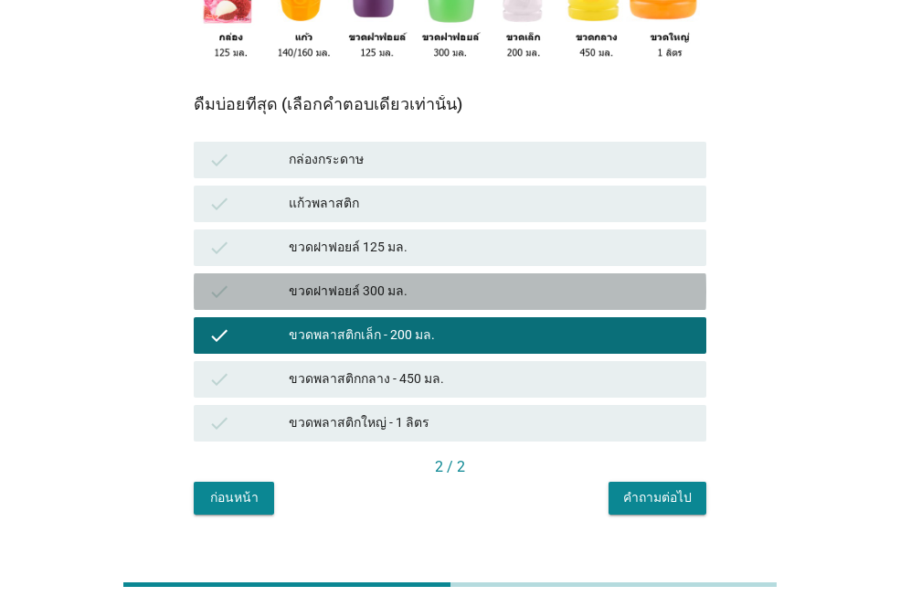
click at [365, 281] on div "ขวดฝาฟอยล์ 300 มล." at bounding box center [490, 292] width 403 height 22
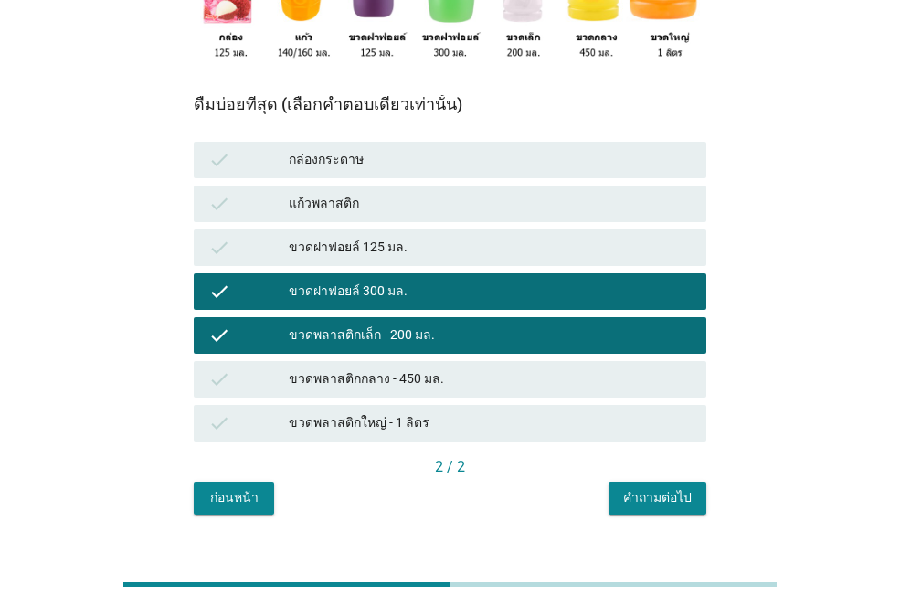
click at [386, 226] on div "check ขวดฝาฟอยล์ 125 มล." at bounding box center [450, 248] width 520 height 44
click at [639, 488] on div "คำถามต่อไป" at bounding box center [657, 497] width 69 height 19
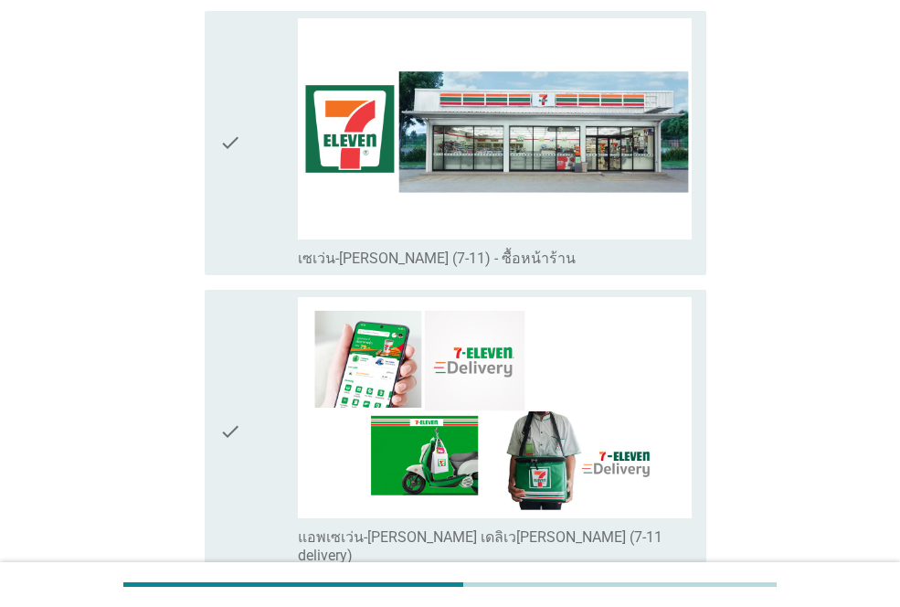
scroll to position [3748, 0]
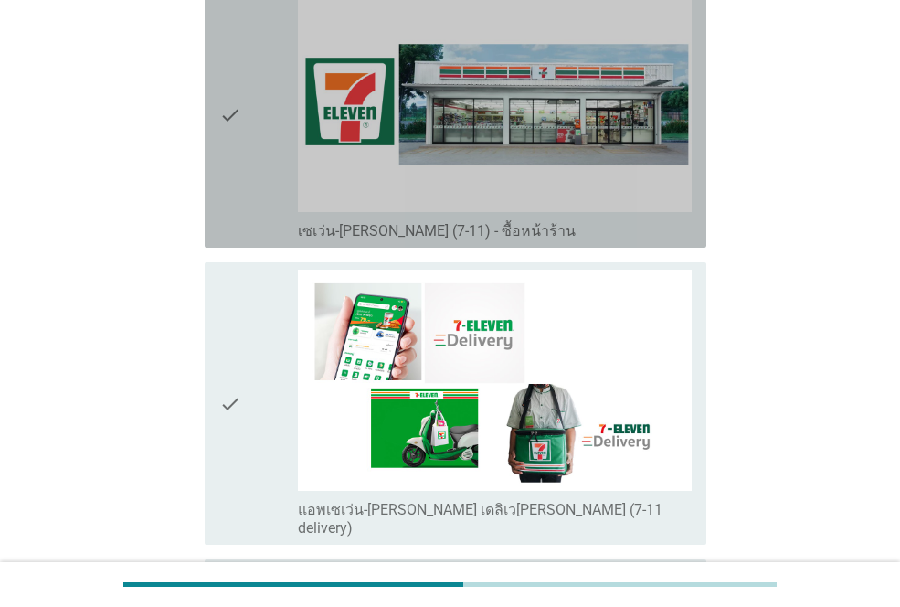
click at [233, 120] on icon "check" at bounding box center [230, 116] width 22 height 250
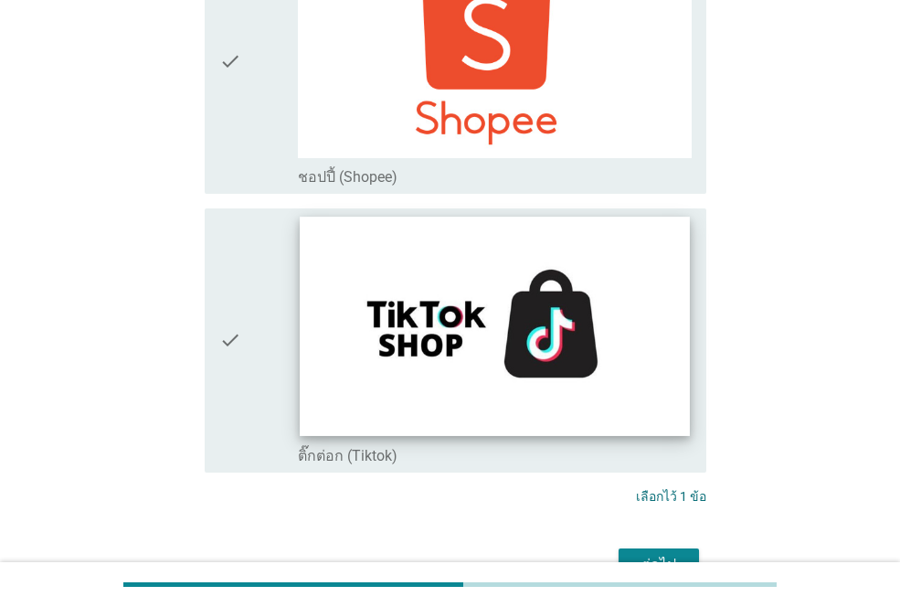
scroll to position [5302, 0]
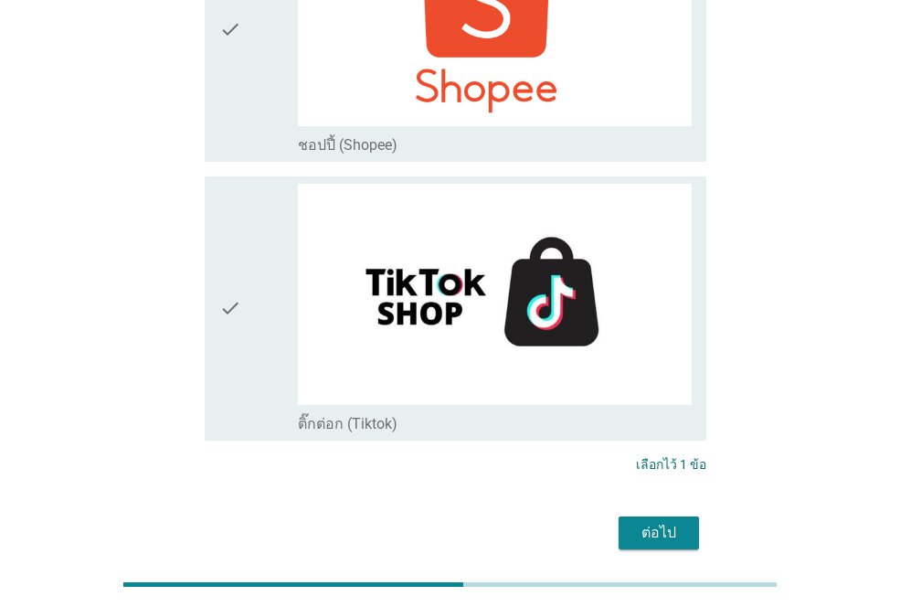
click at [659, 522] on div "ต่อไป" at bounding box center [659, 533] width 51 height 22
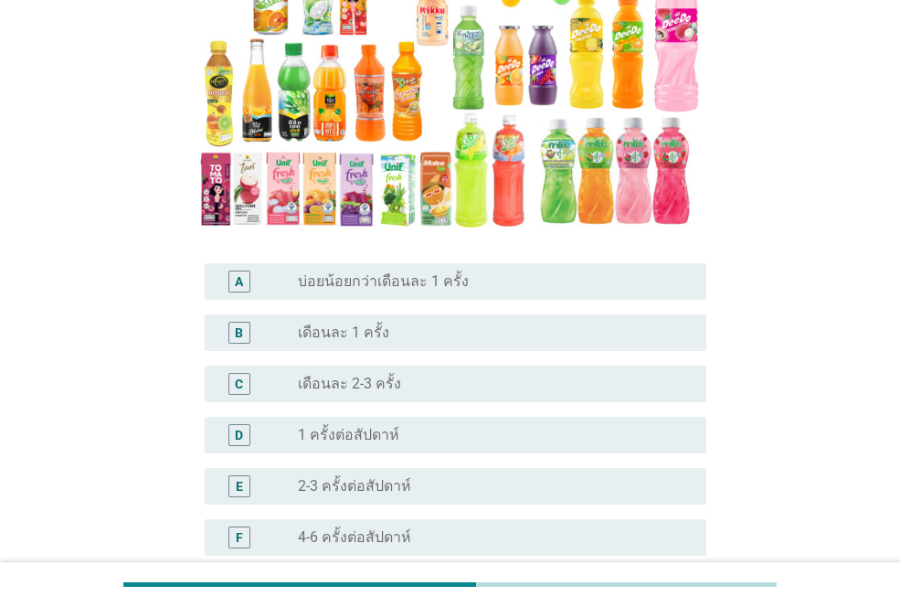
scroll to position [366, 0]
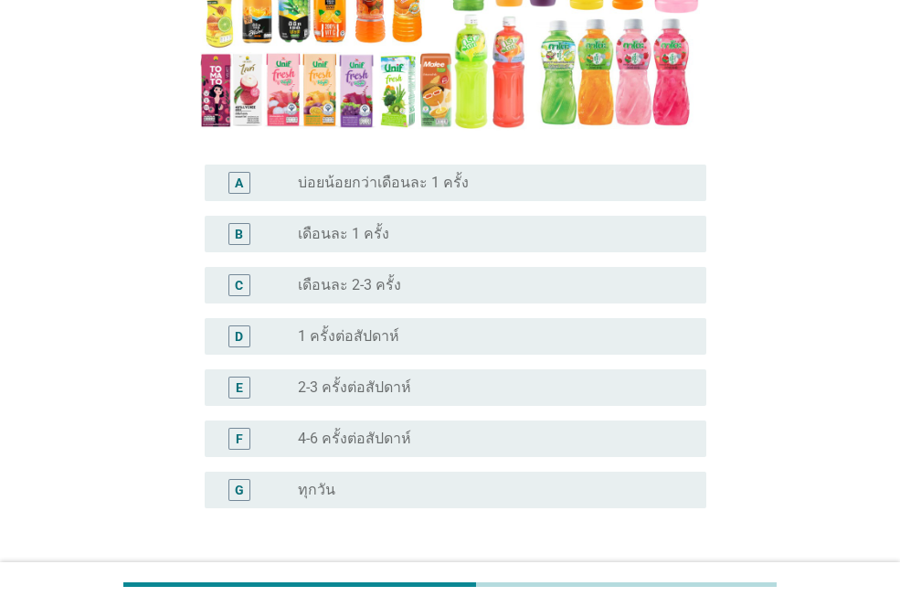
click at [406, 430] on label "4-6 ครั้งต่อสัปดาห์" at bounding box center [354, 439] width 113 height 18
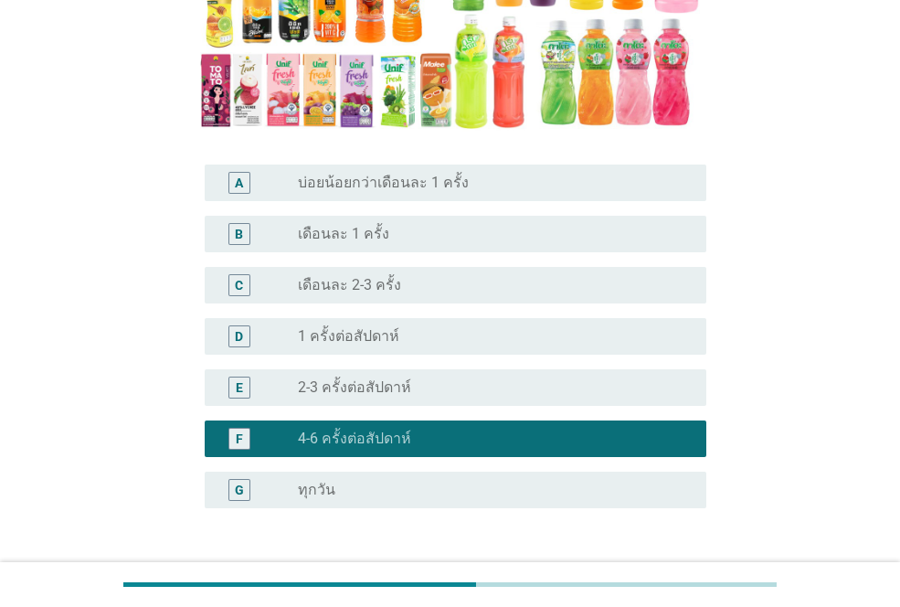
click at [658, 580] on button "ต่อไป" at bounding box center [659, 596] width 80 height 33
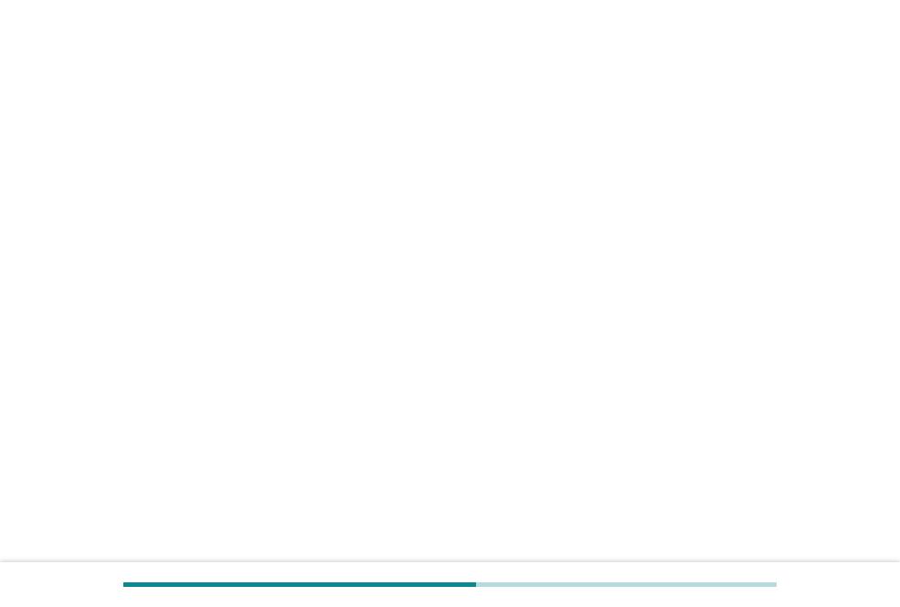
scroll to position [0, 0]
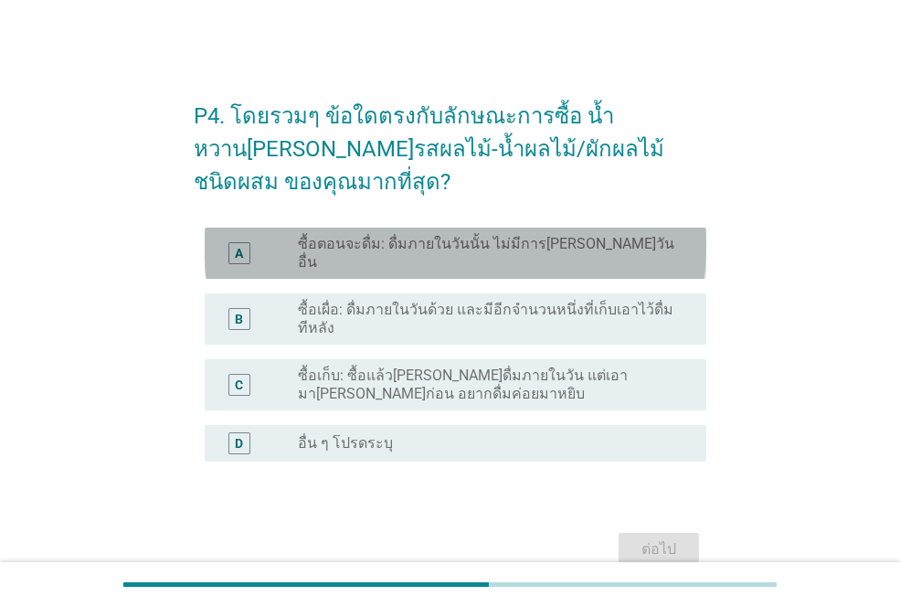
click at [481, 241] on label "ซื้อตอนจะดื่ม: ดื่มภายในวันนั้น ไม่มีการ[PERSON_NAME]วันอื่น" at bounding box center [487, 253] width 379 height 37
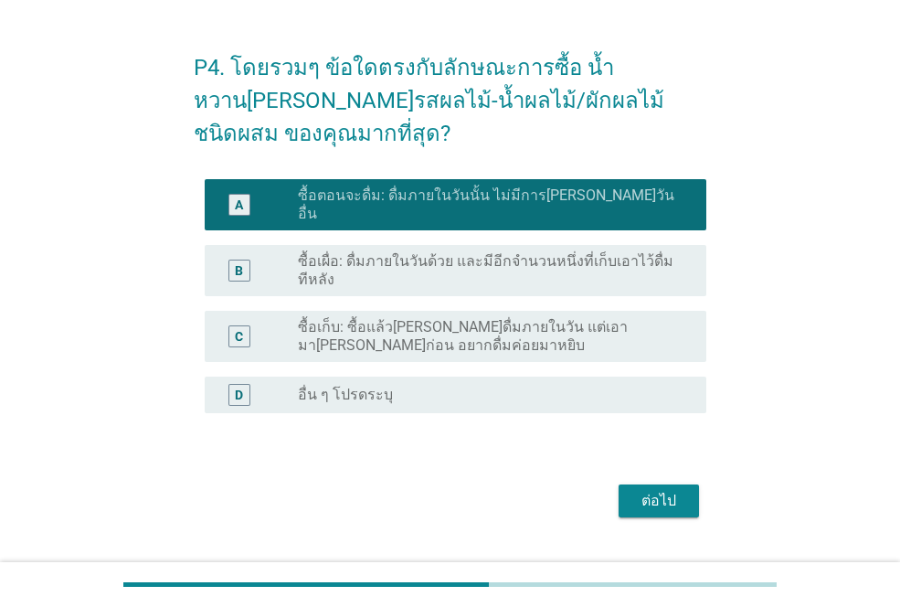
scroll to position [75, 0]
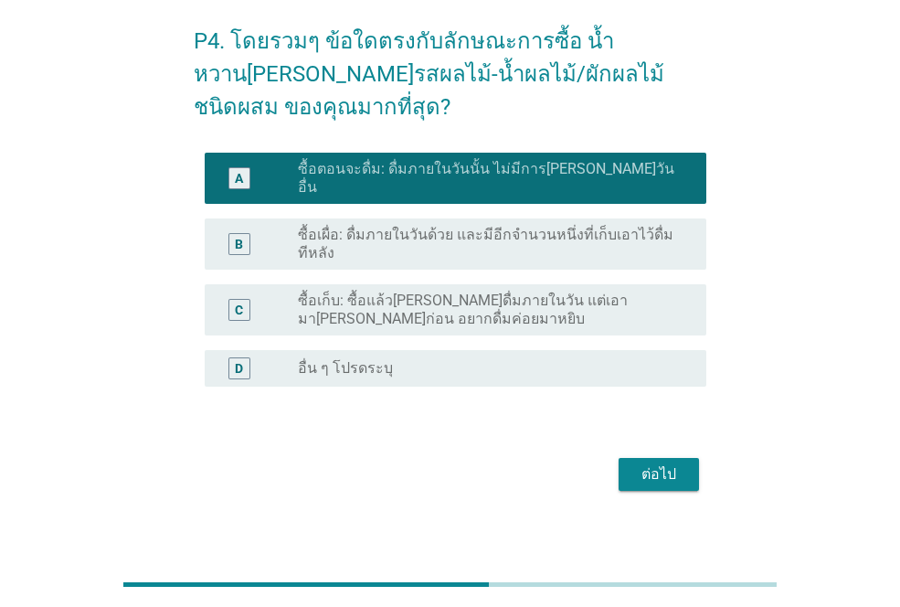
click at [649, 464] on div "ต่อไป" at bounding box center [659, 475] width 51 height 22
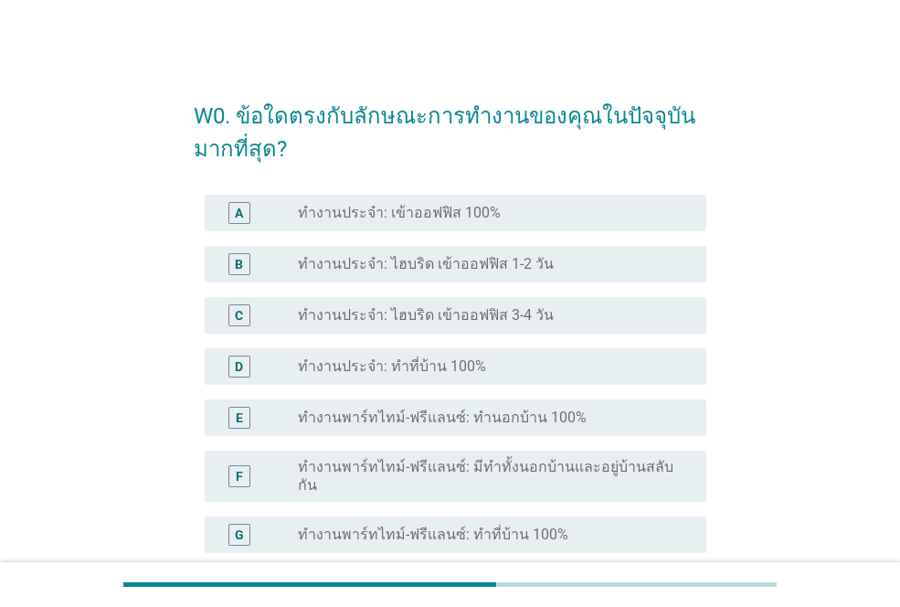
click at [421, 218] on label "ทำงานประจำ: เข้าออฟฟิส 100%" at bounding box center [399, 213] width 203 height 18
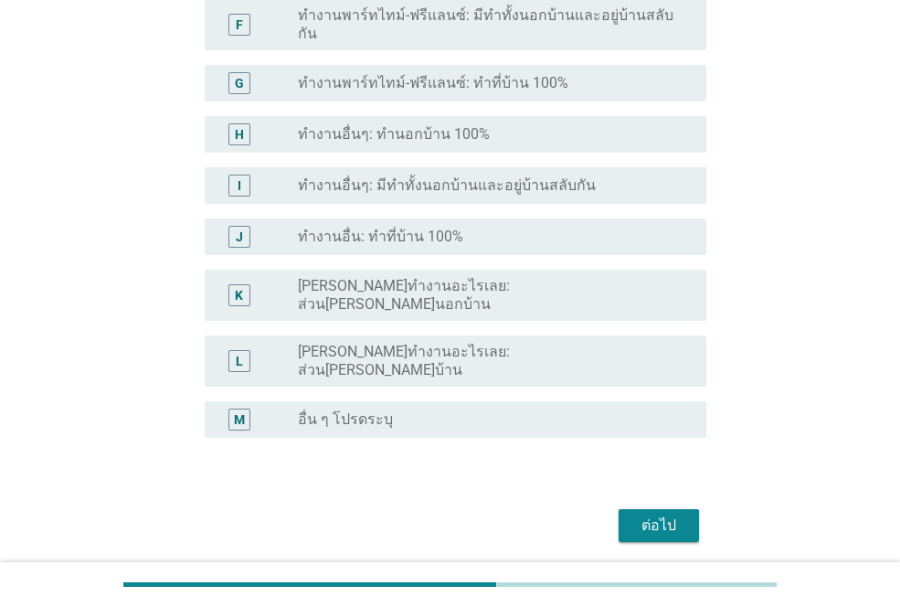
scroll to position [457, 0]
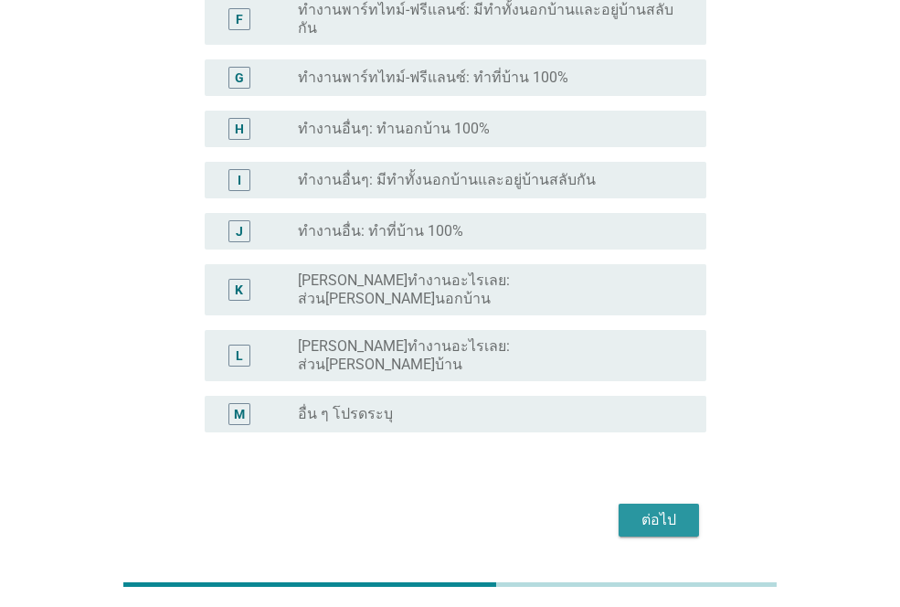
click at [667, 509] on div "ต่อไป" at bounding box center [659, 520] width 51 height 22
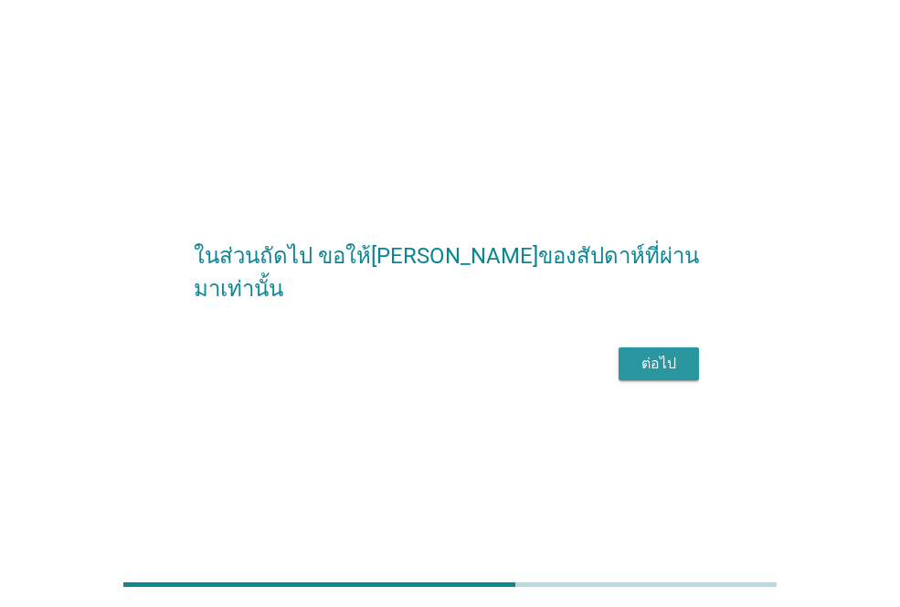
click at [666, 375] on div "ต่อไป" at bounding box center [659, 364] width 51 height 22
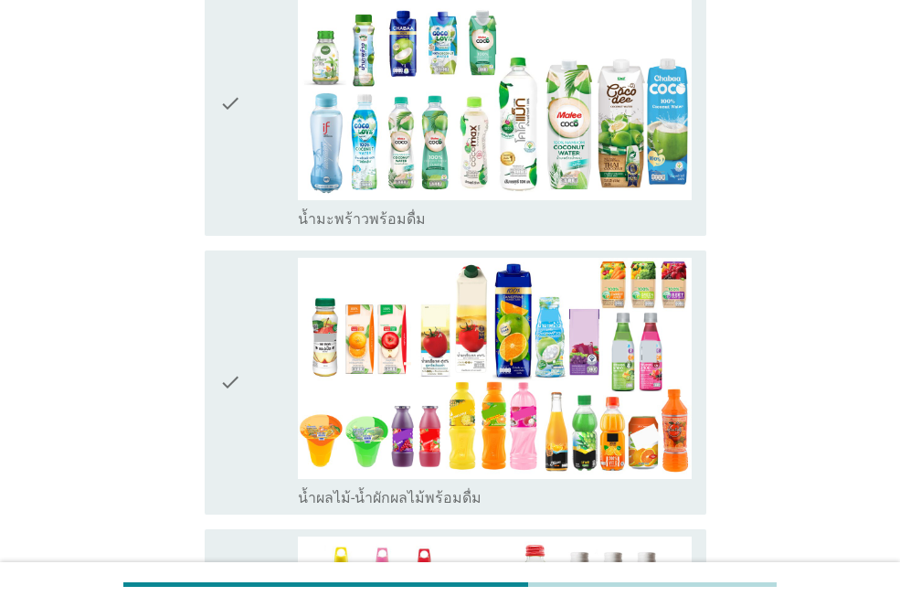
scroll to position [3108, 0]
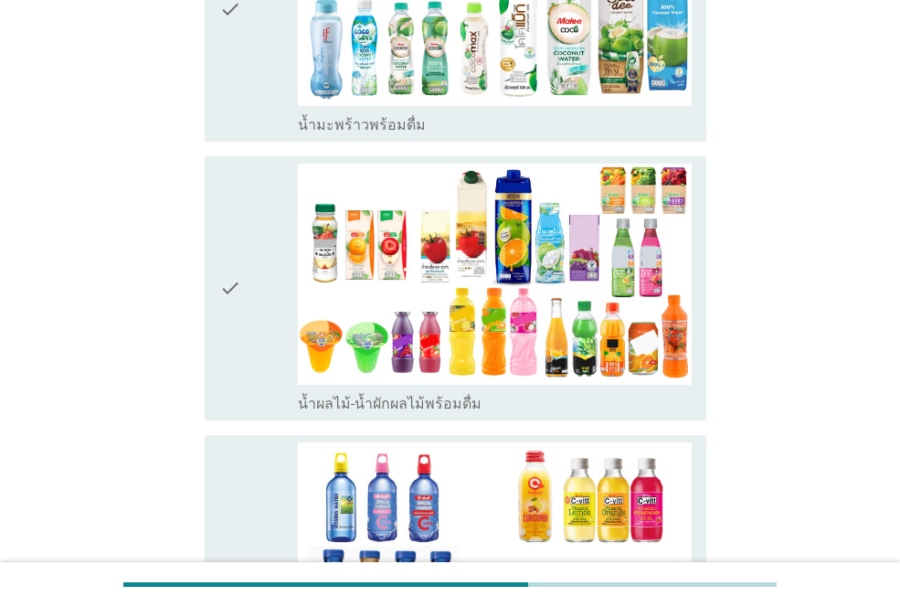
click at [255, 179] on div "check" at bounding box center [258, 289] width 79 height 250
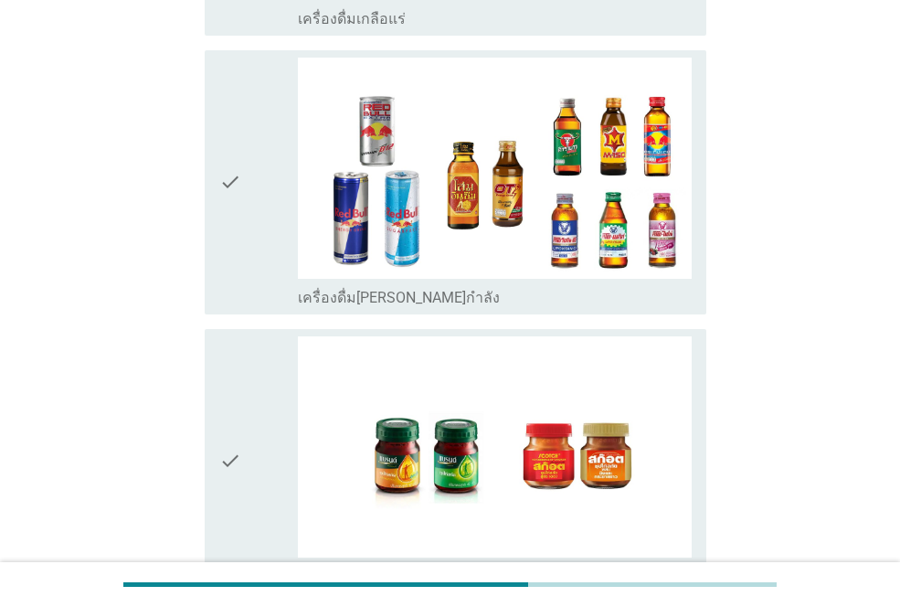
scroll to position [4471, 0]
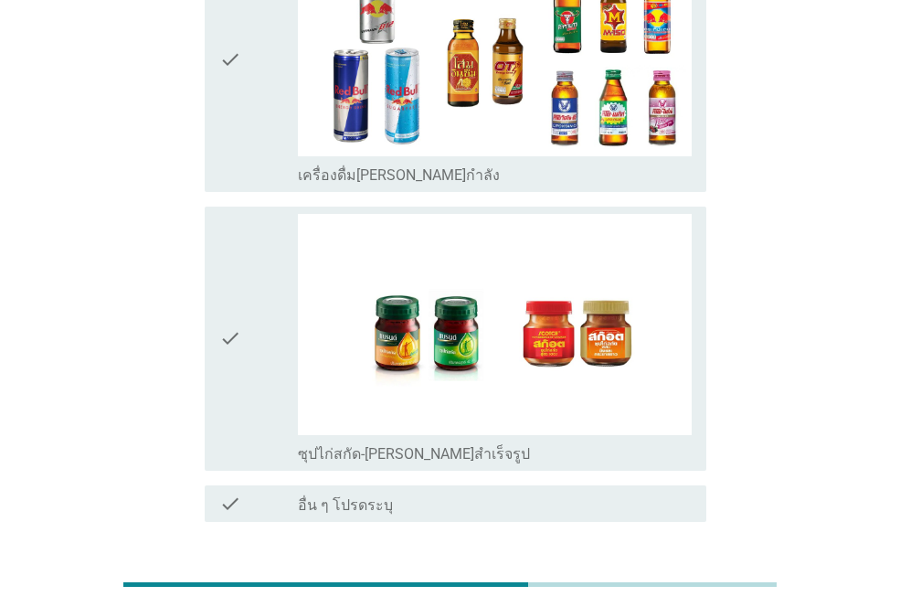
click at [657, 577] on div "ต่อไป" at bounding box center [659, 588] width 51 height 22
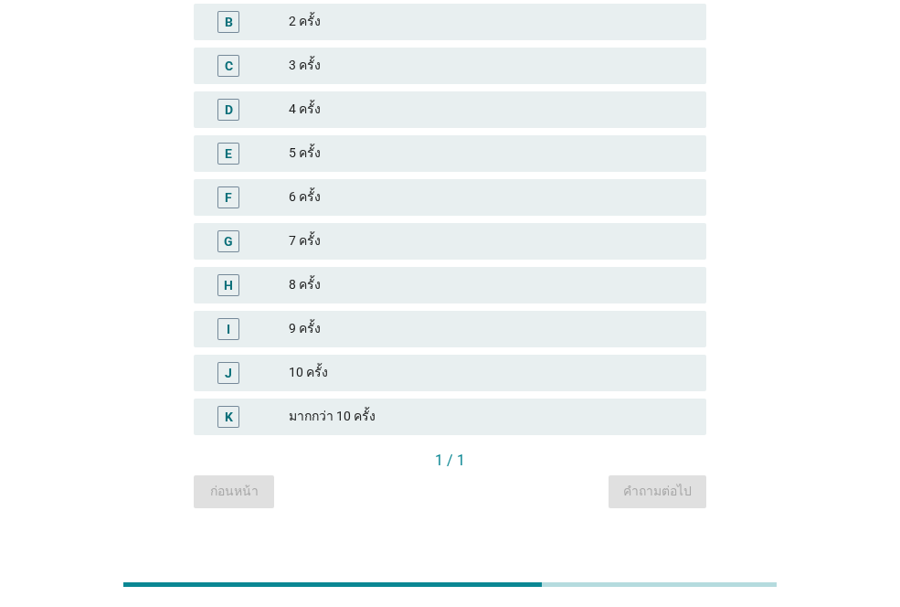
scroll to position [301, 0]
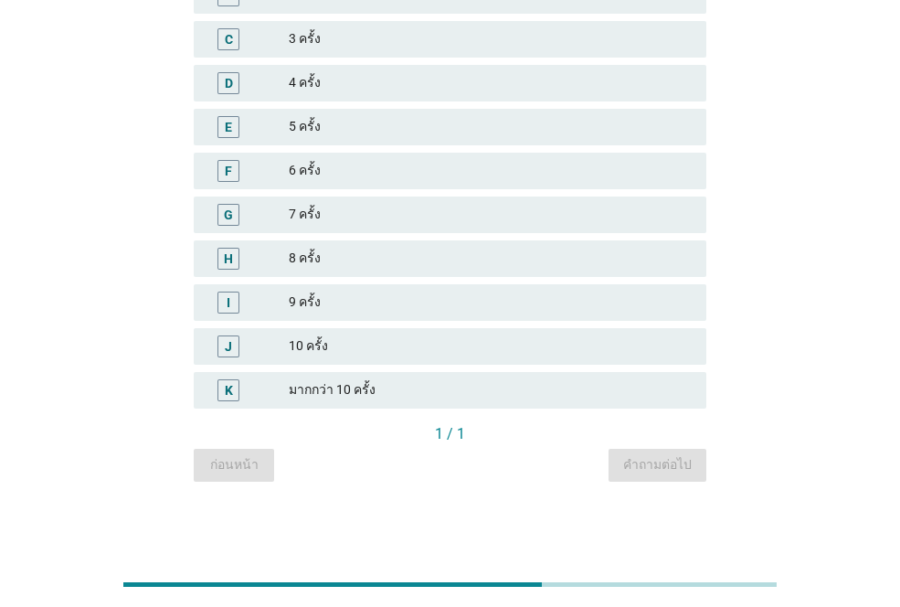
click at [386, 50] on div "C 3 ครั้ง" at bounding box center [450, 39] width 513 height 37
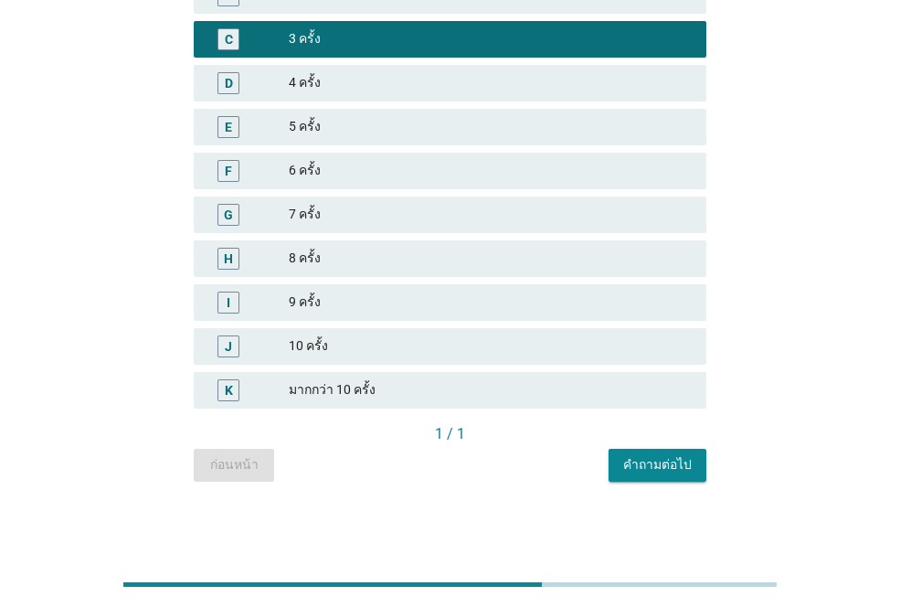
click at [666, 461] on div "คำถามต่อไป" at bounding box center [657, 464] width 69 height 19
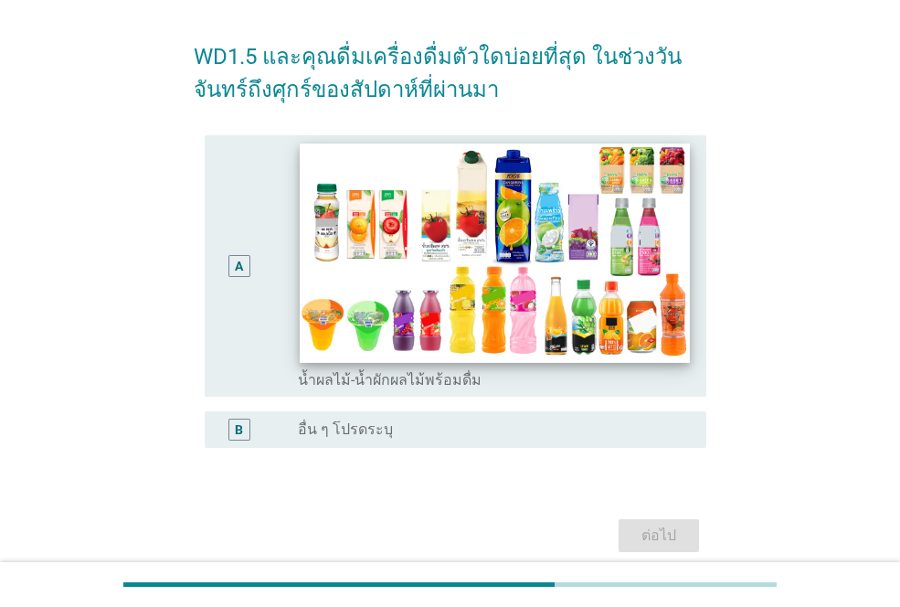
scroll to position [91, 0]
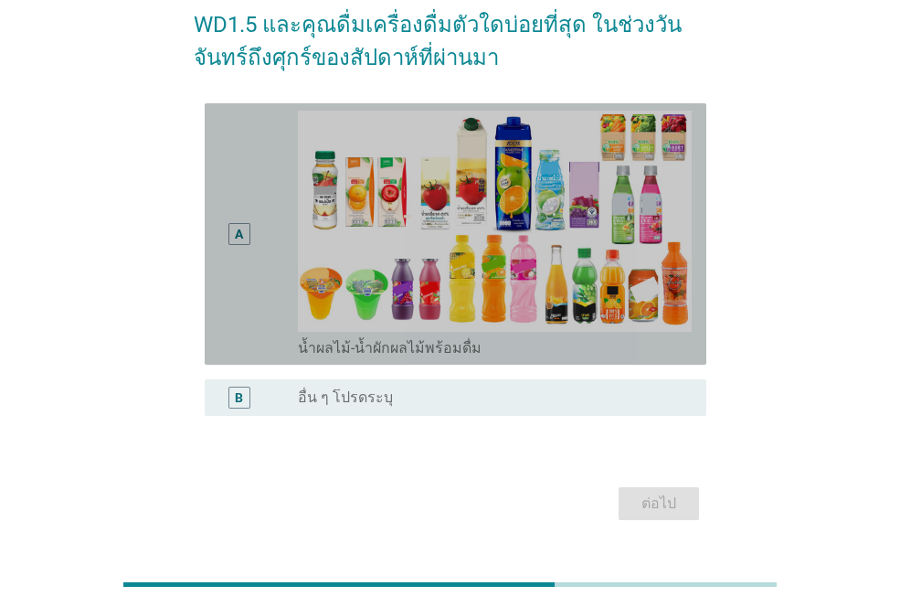
drag, startPoint x: 205, startPoint y: 205, endPoint x: 229, endPoint y: 191, distance: 27.4
click at [207, 203] on div "A radio_button_unchecked น้ำผลไม้-น้ำผักผลไม้พร้อมดื่ม" at bounding box center [456, 233] width 502 height 261
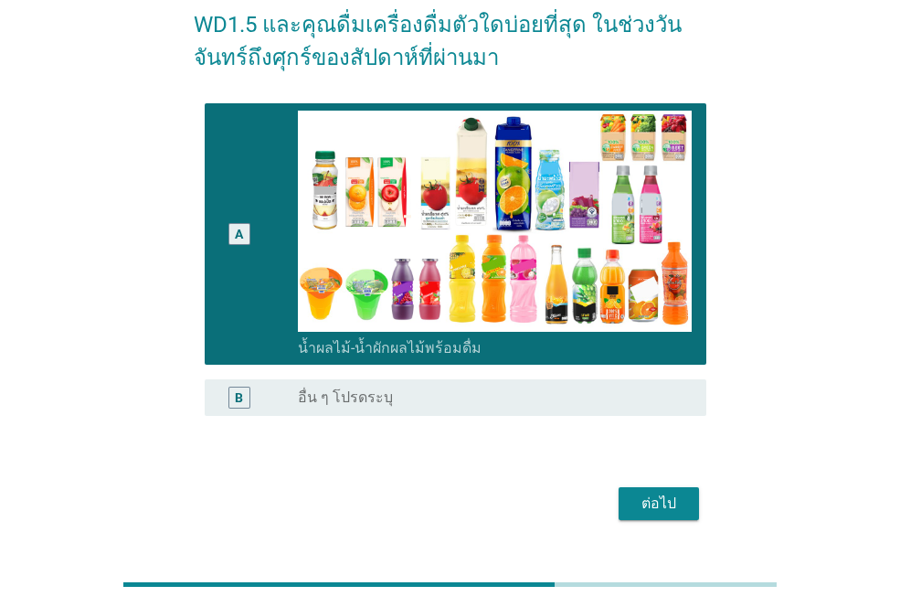
click at [655, 494] on div "ต่อไป" at bounding box center [659, 504] width 51 height 22
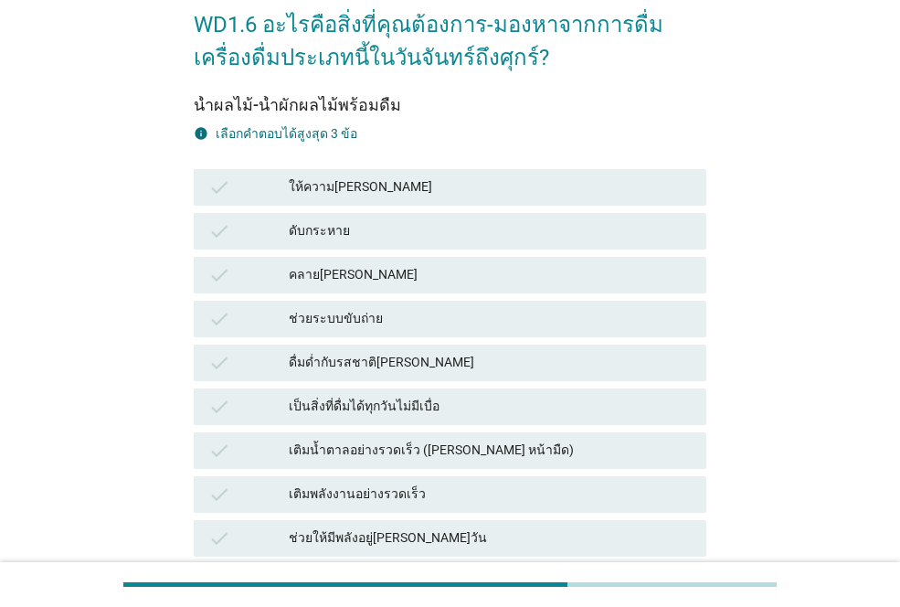
scroll to position [0, 0]
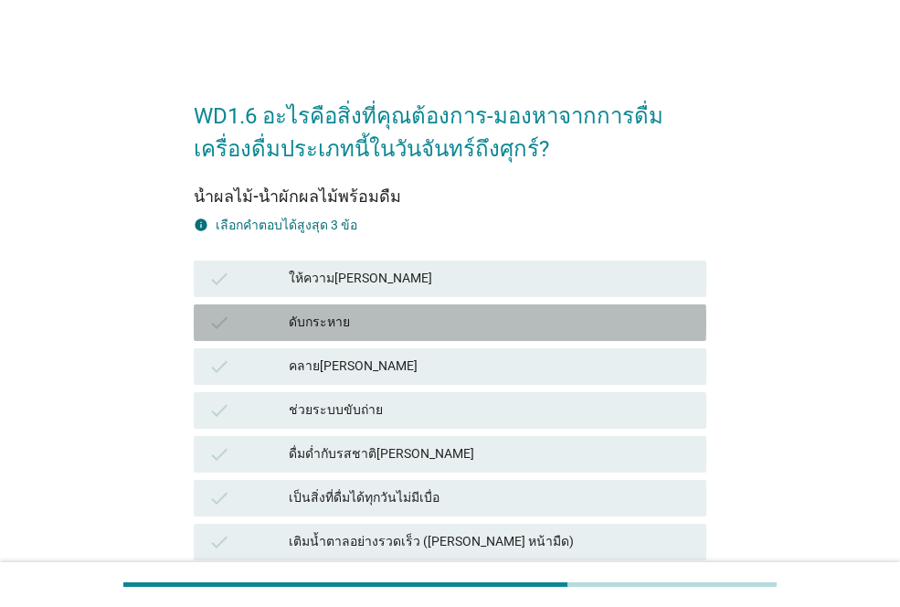
click at [358, 325] on div "ดับกระหาย" at bounding box center [490, 323] width 403 height 22
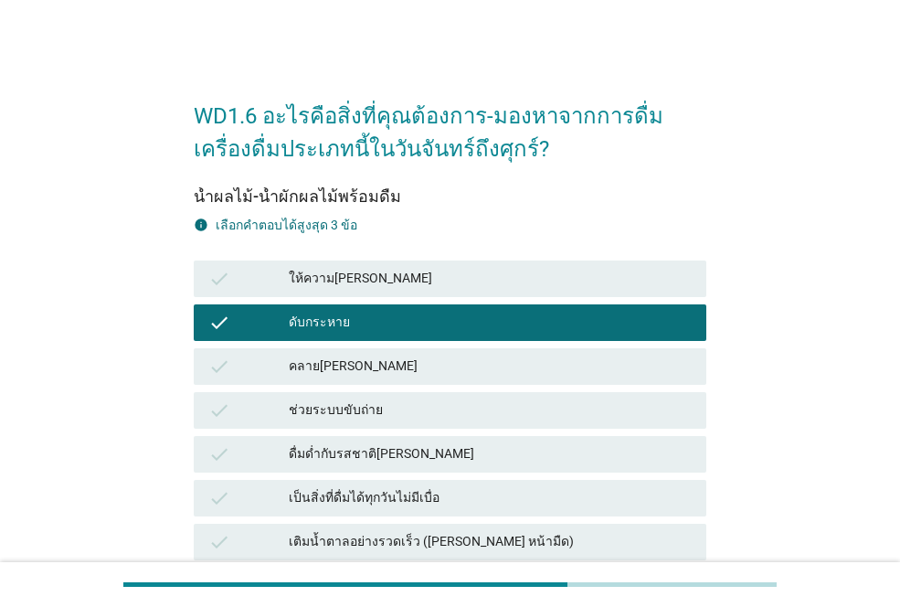
click at [380, 257] on div "check ให้ความ[PERSON_NAME]" at bounding box center [450, 279] width 520 height 44
click at [378, 271] on div "ให้ความ[PERSON_NAME]" at bounding box center [490, 279] width 403 height 22
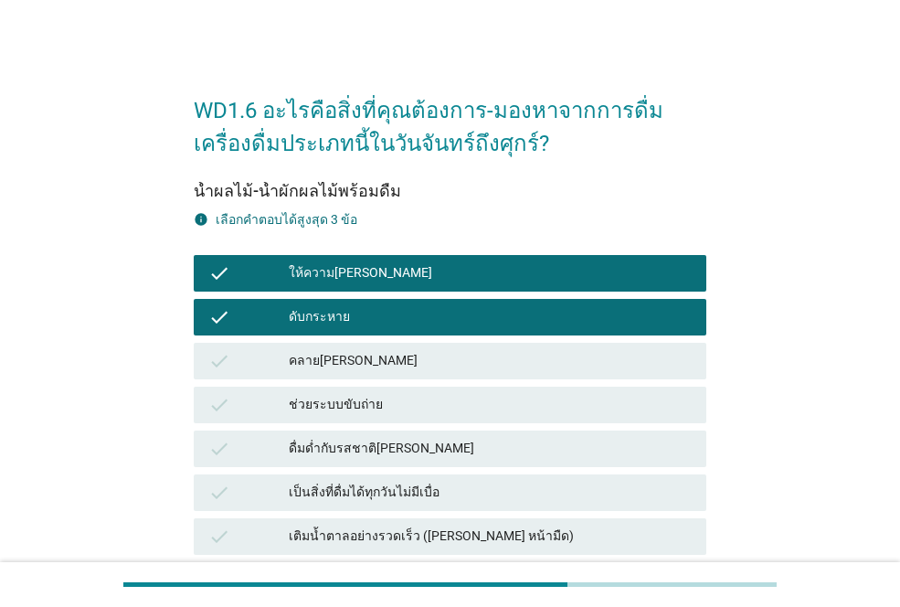
scroll to position [366, 0]
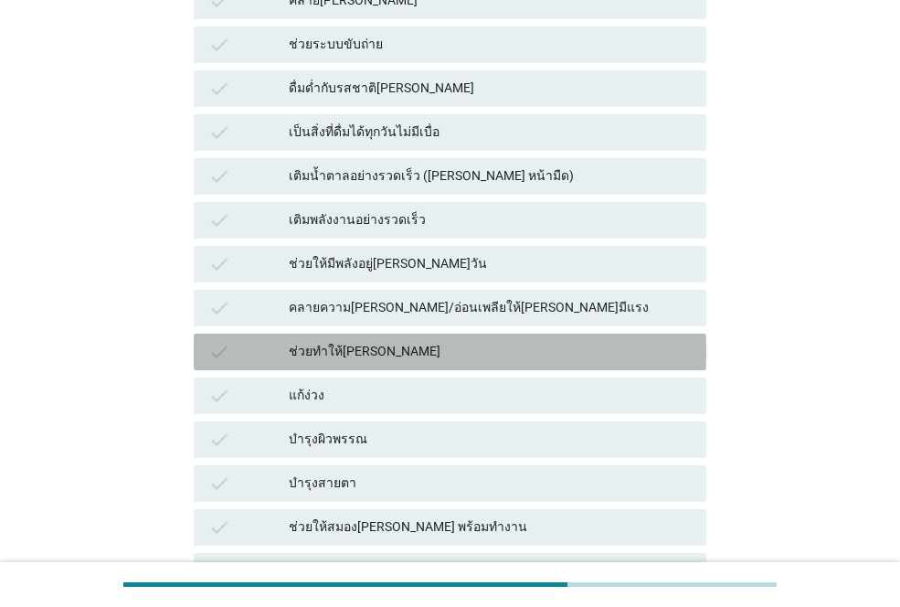
click at [392, 342] on div "ช่วยทำให้[PERSON_NAME]" at bounding box center [490, 352] width 403 height 22
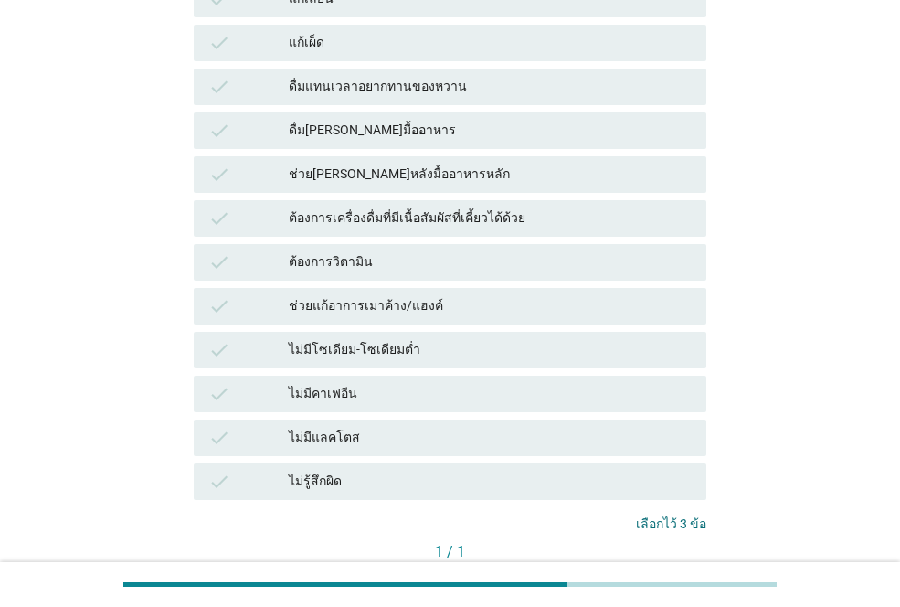
scroll to position [1319, 0]
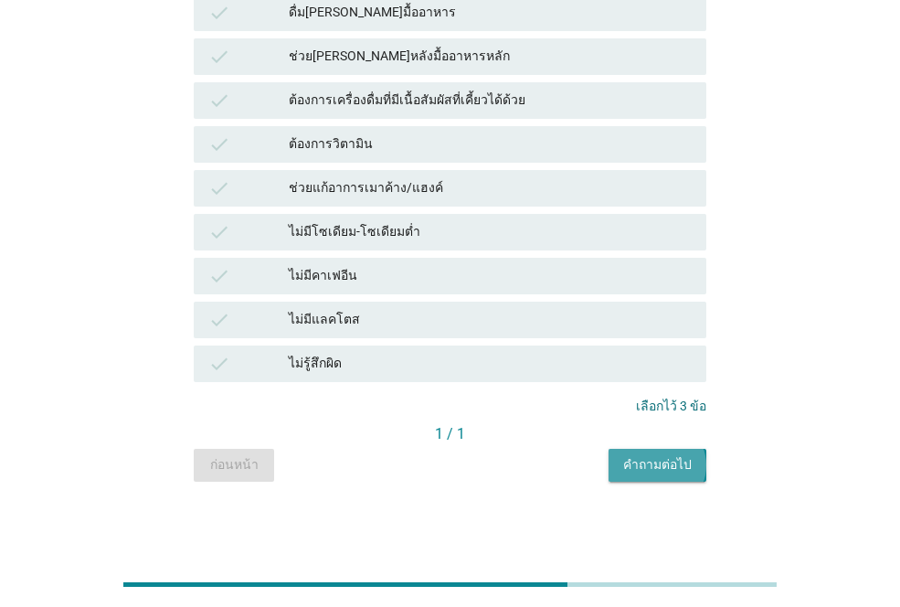
click at [676, 467] on div "คำถามต่อไป" at bounding box center [657, 464] width 69 height 19
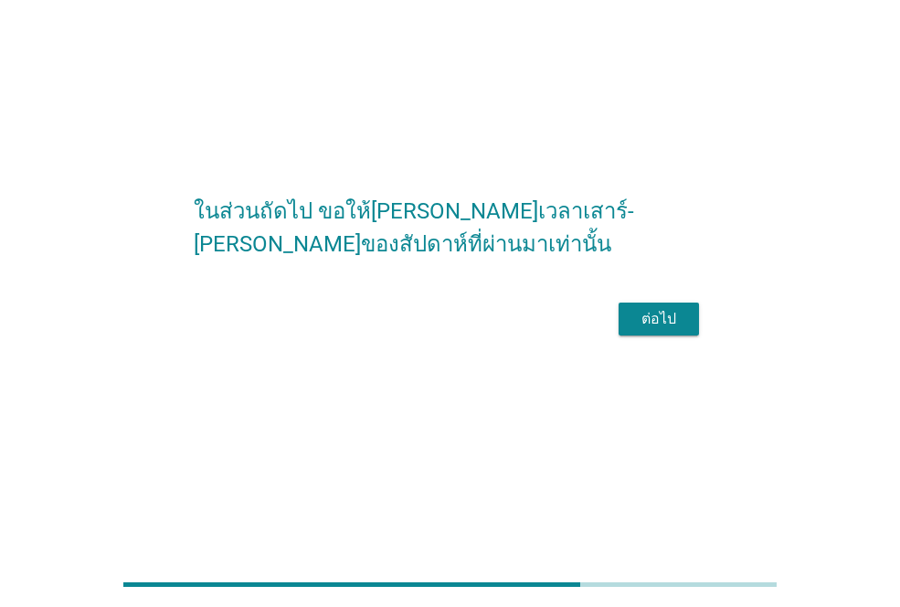
scroll to position [0, 0]
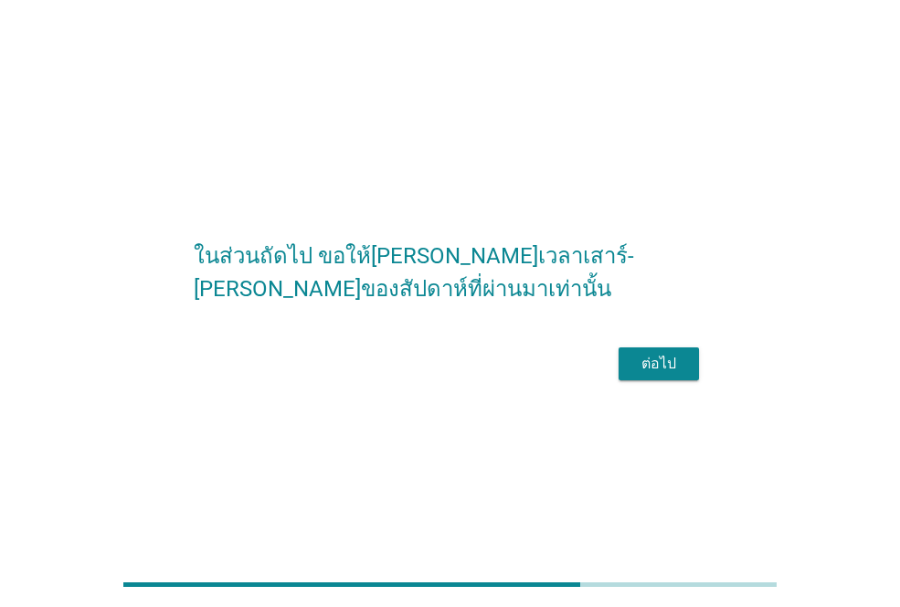
click at [653, 365] on button "ต่อไป" at bounding box center [659, 363] width 80 height 33
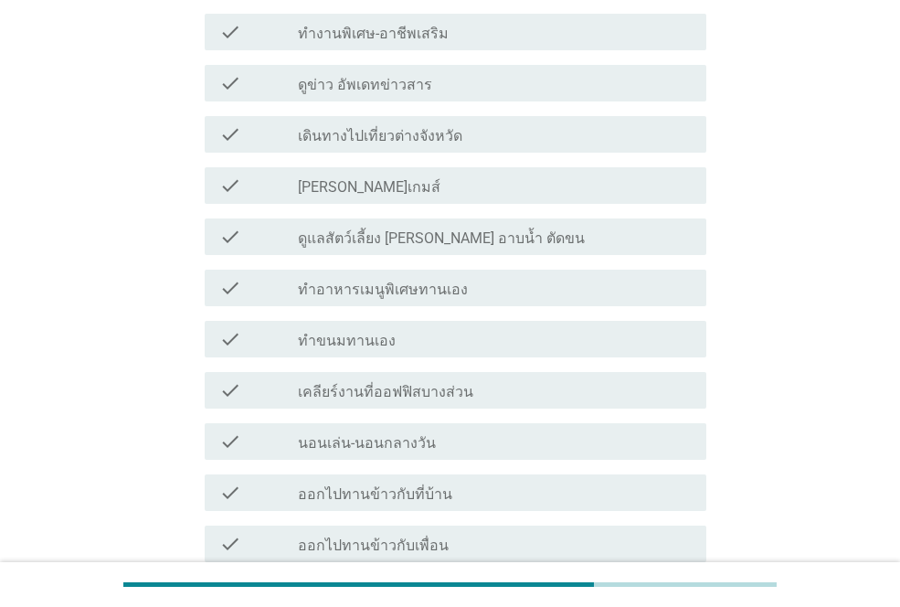
scroll to position [183, 0]
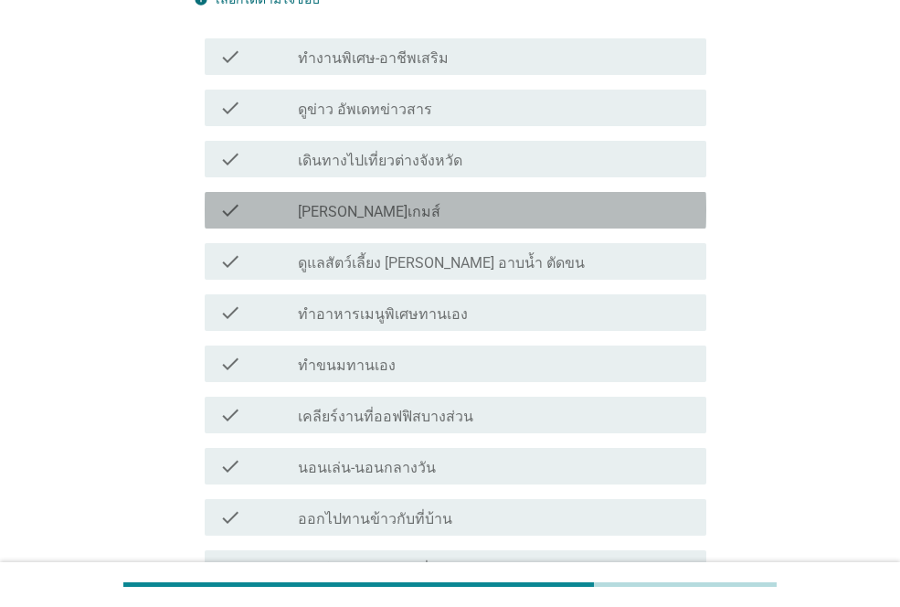
click at [367, 199] on div "check_box_outline_blank [PERSON_NAME]เกมส์" at bounding box center [495, 210] width 394 height 22
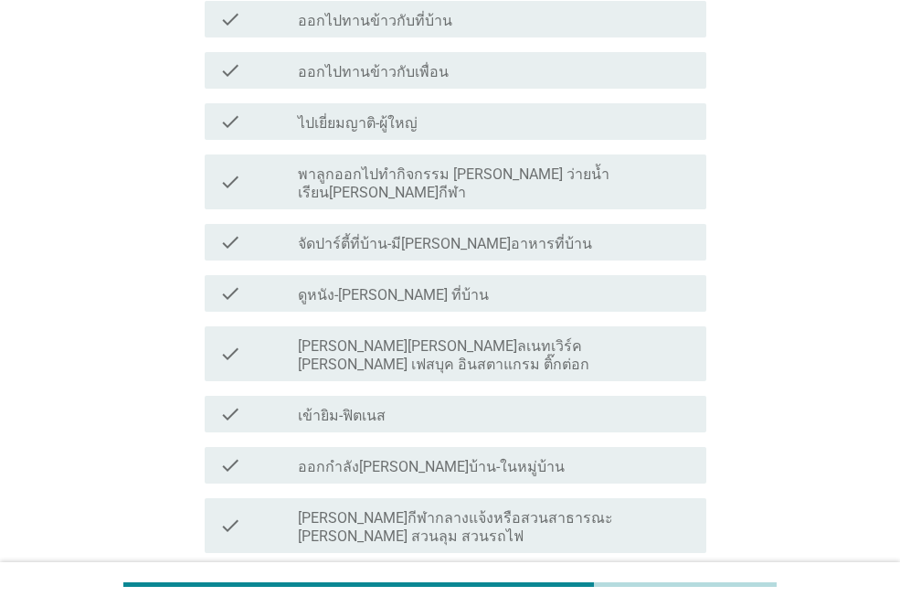
scroll to position [823, 0]
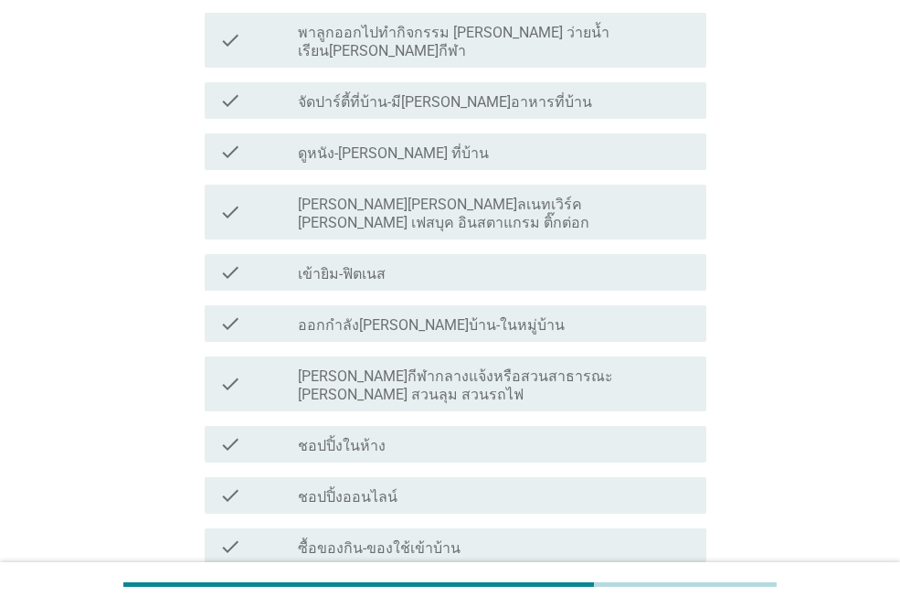
click at [378, 144] on label "ดูหนัง-[PERSON_NAME] ที่บ้าน" at bounding box center [393, 153] width 191 height 18
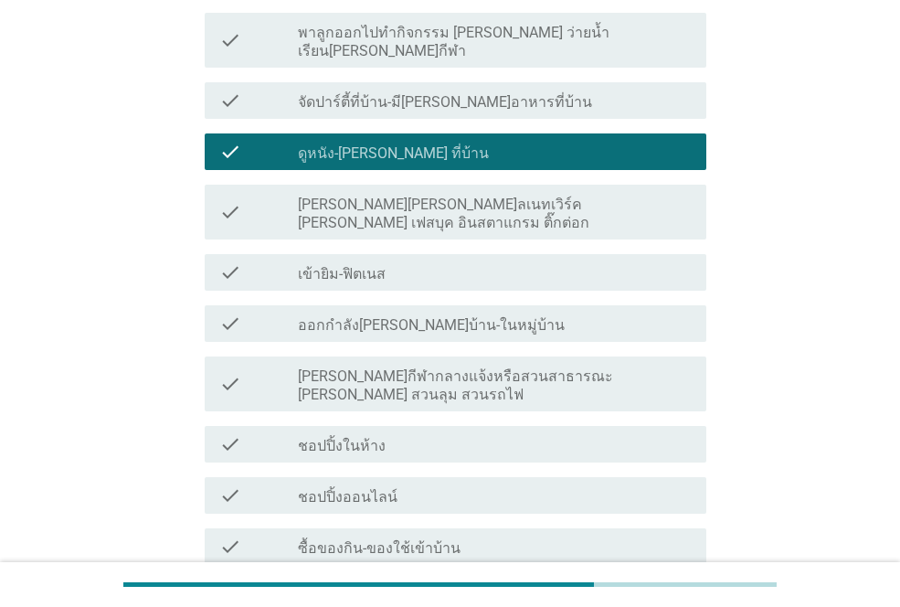
click at [375, 437] on label "ชอปปิ้งในห้าง" at bounding box center [342, 446] width 88 height 18
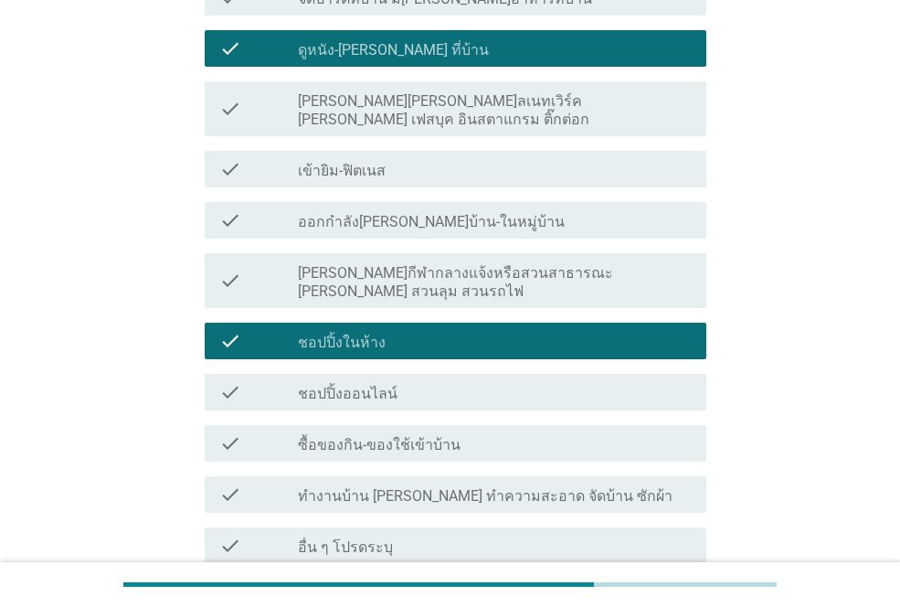
scroll to position [1008, 0]
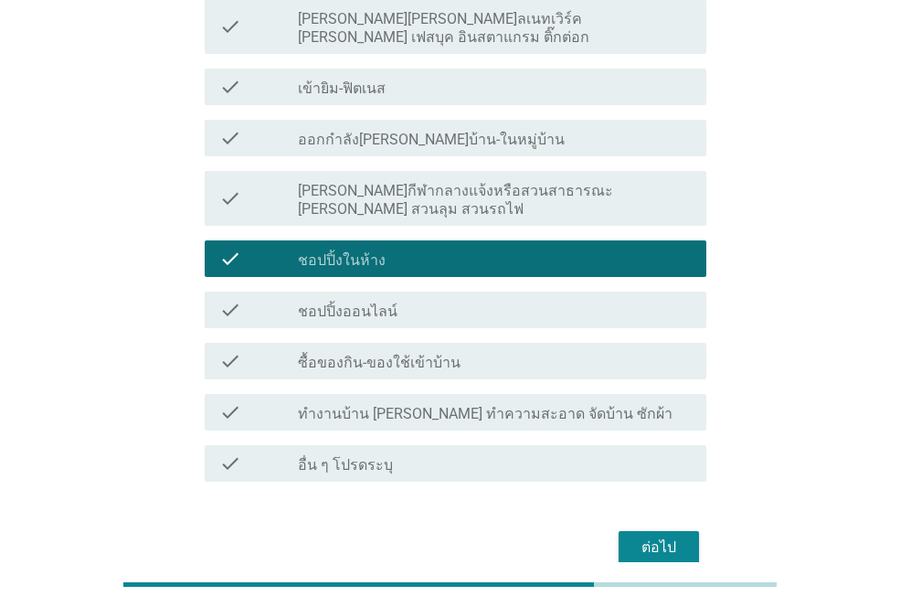
click at [678, 537] on div "ต่อไป" at bounding box center [659, 548] width 51 height 22
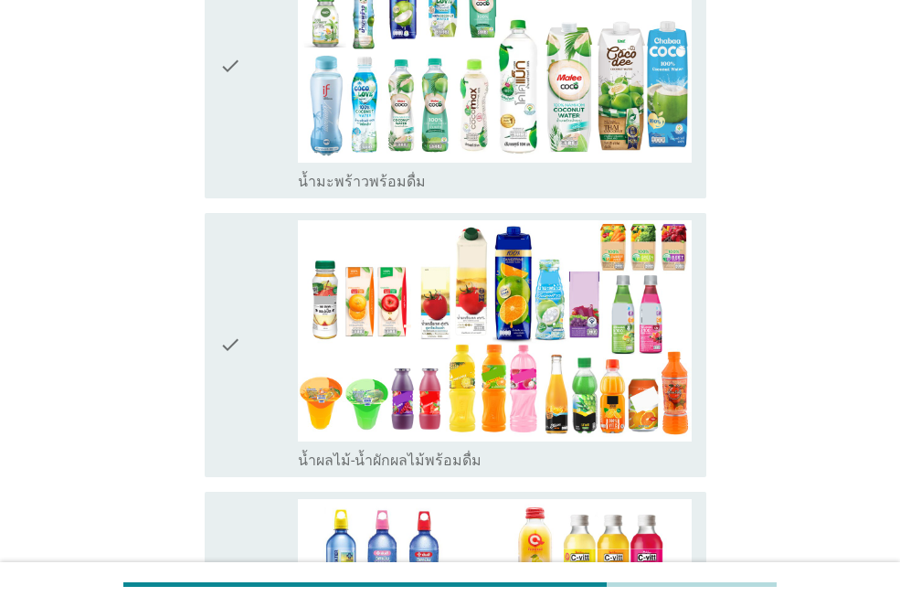
scroll to position [3108, 0]
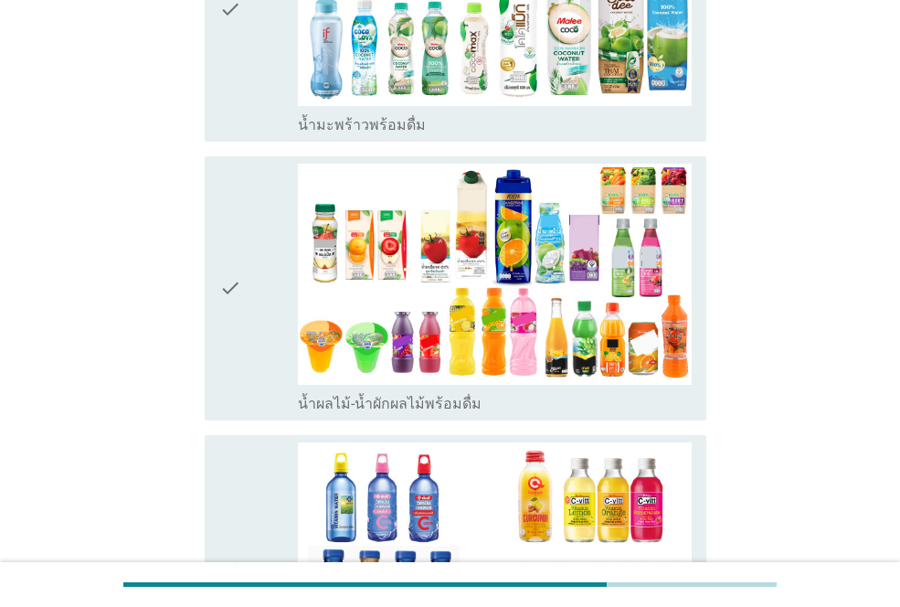
click at [278, 196] on div "check" at bounding box center [258, 289] width 79 height 250
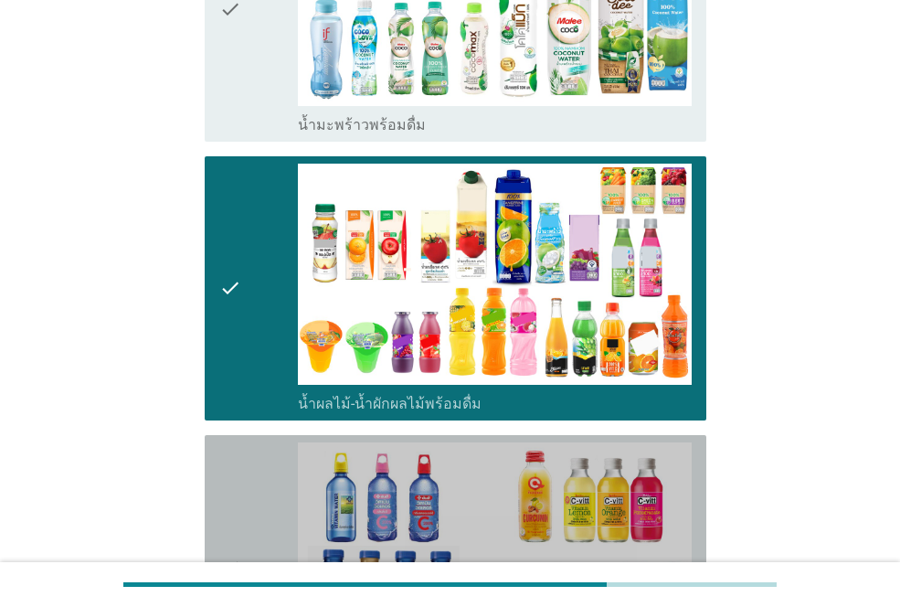
click at [270, 454] on div "check" at bounding box center [258, 567] width 79 height 250
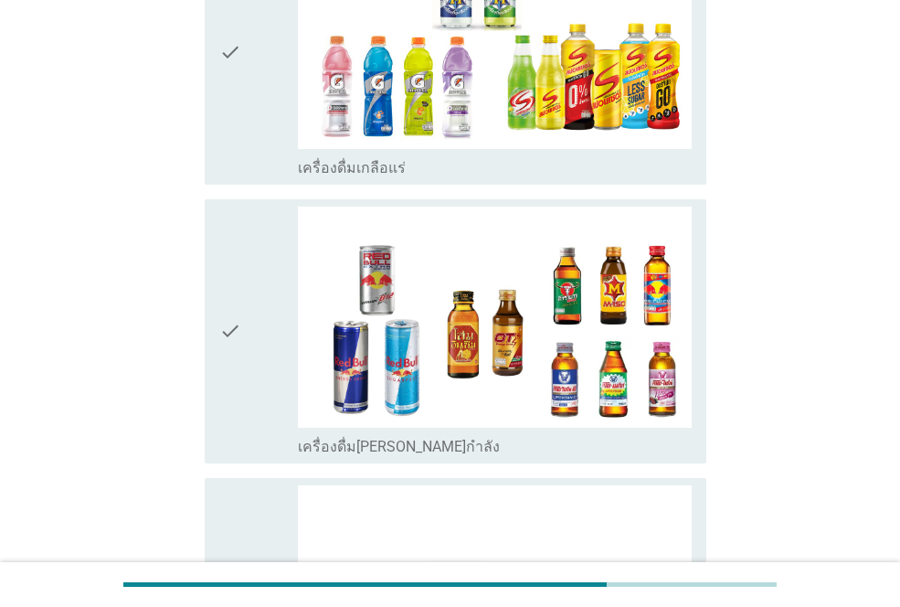
scroll to position [4471, 0]
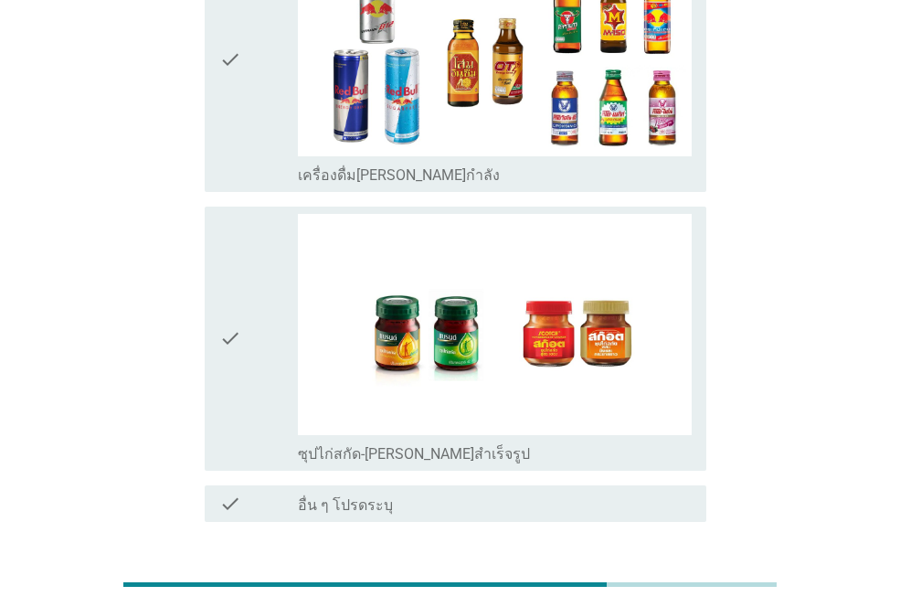
click at [650, 577] on div "ต่อไป" at bounding box center [659, 588] width 51 height 22
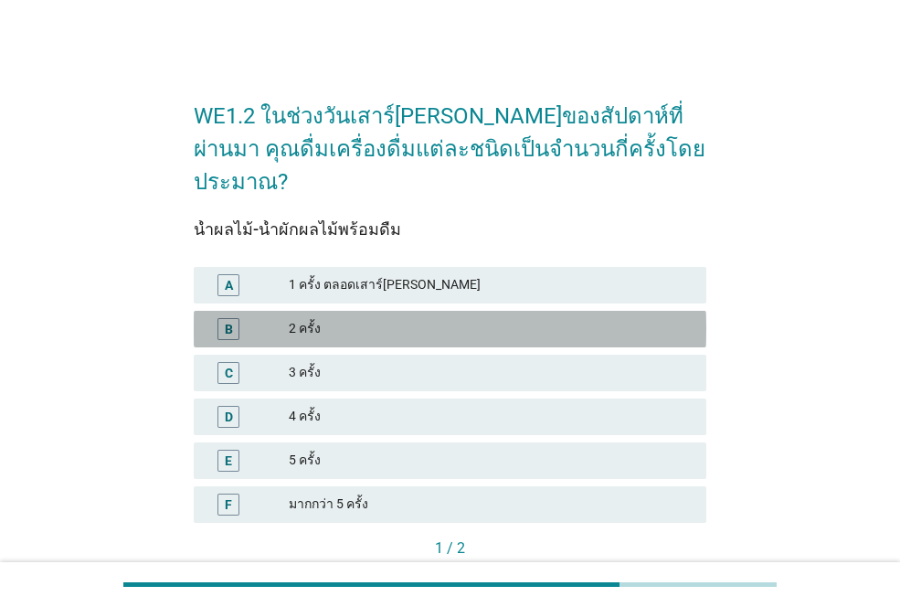
click at [332, 311] on div "B 2 ครั้ง" at bounding box center [450, 329] width 513 height 37
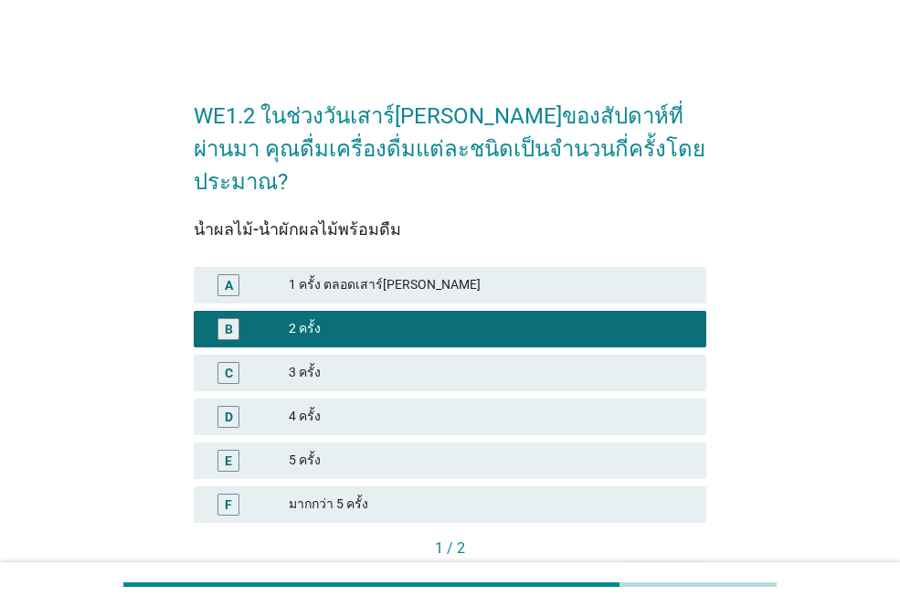
click at [669, 570] on div "ต่อไป" at bounding box center [666, 579] width 51 height 19
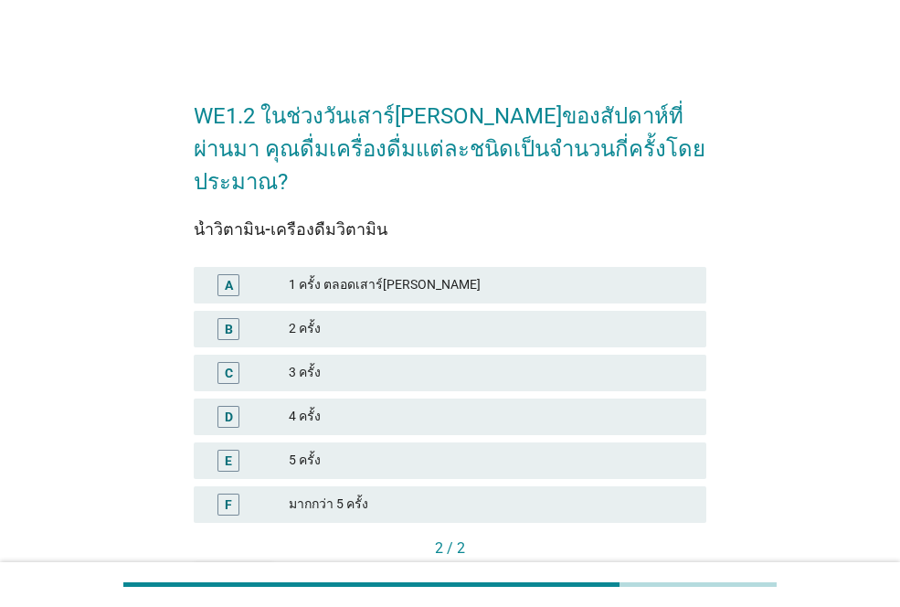
click at [373, 318] on div "2 ครั้ง" at bounding box center [490, 329] width 403 height 22
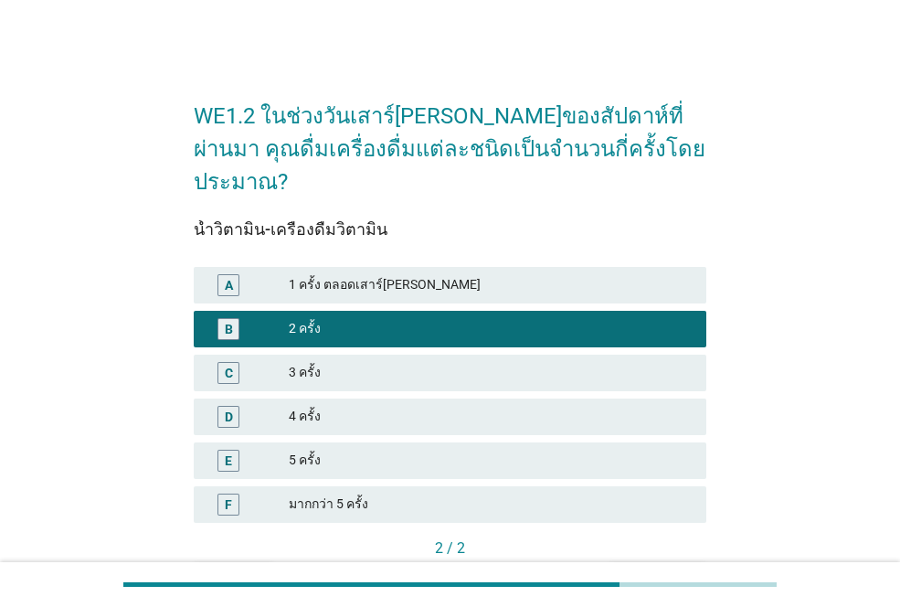
click at [646, 570] on div "คำถามต่อไป" at bounding box center [657, 579] width 69 height 19
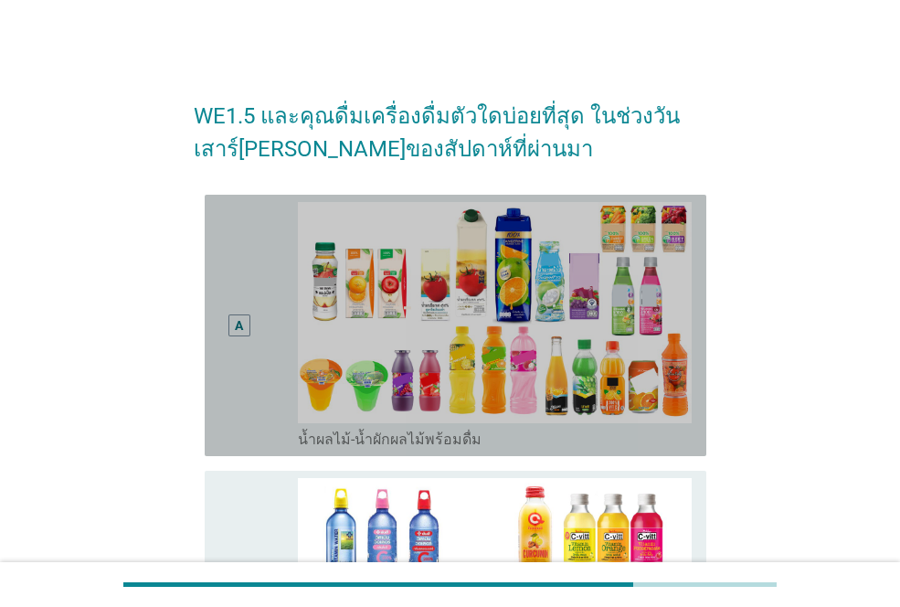
click at [235, 378] on div "A" at bounding box center [238, 325] width 39 height 247
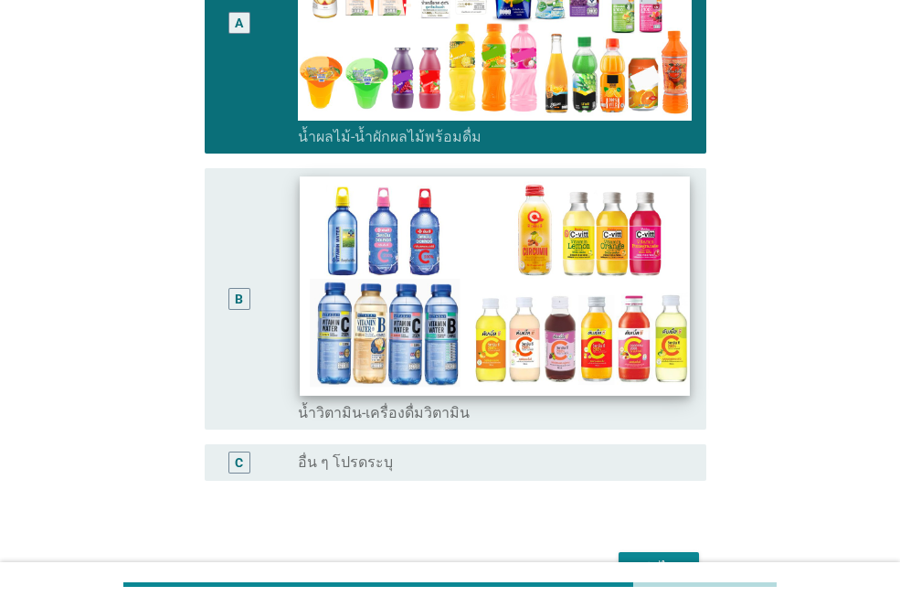
scroll to position [411, 0]
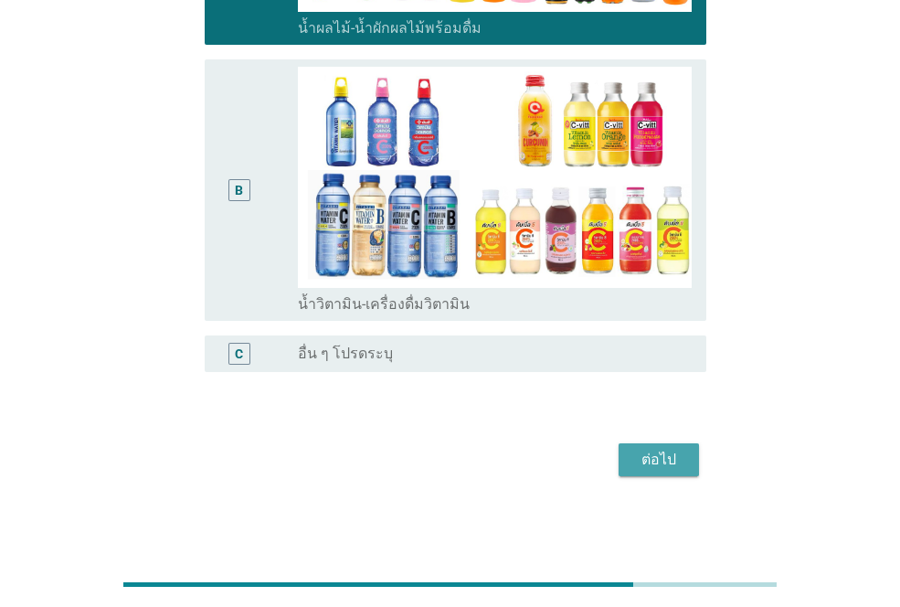
click at [644, 453] on div "ต่อไป" at bounding box center [659, 460] width 51 height 22
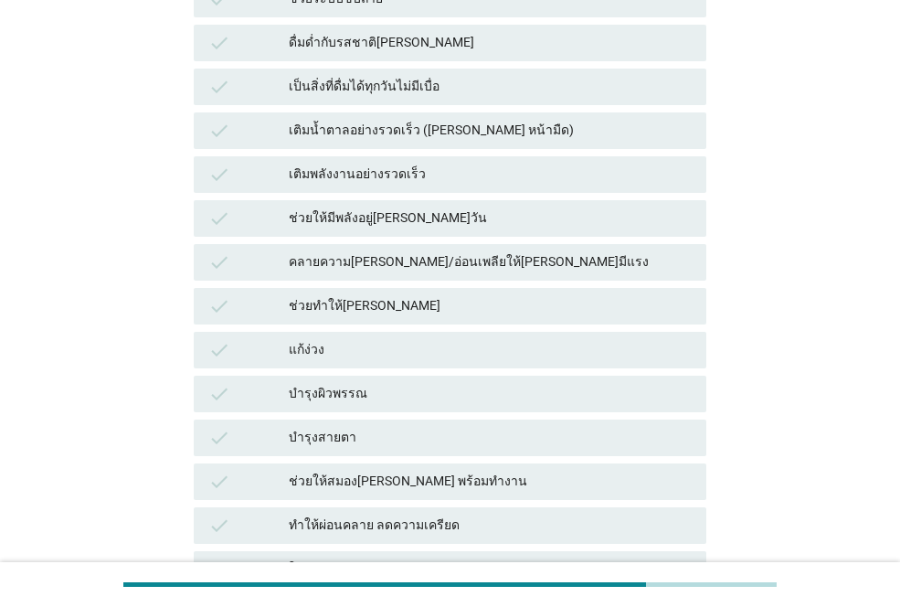
scroll to position [0, 0]
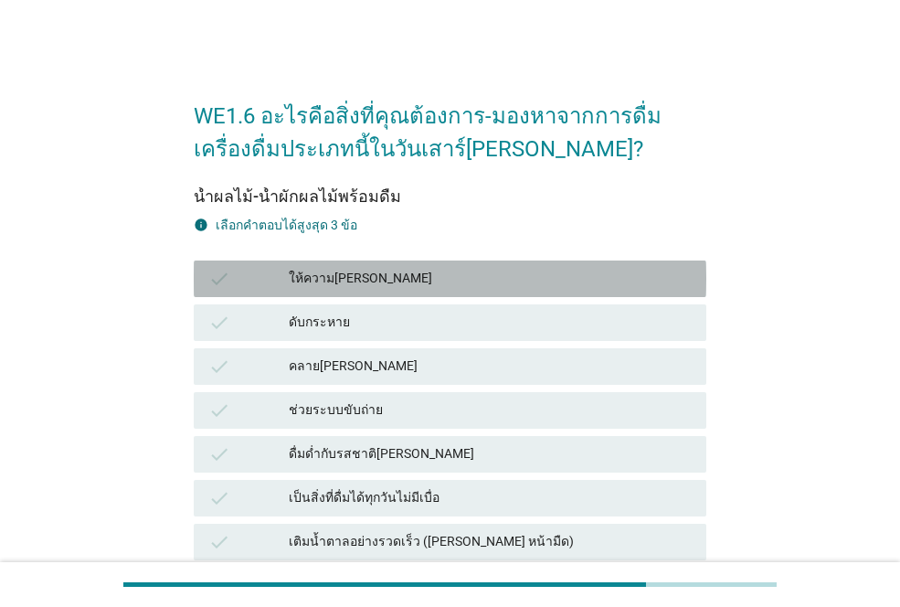
click at [374, 263] on div "check ให้ความ[PERSON_NAME]" at bounding box center [450, 279] width 513 height 37
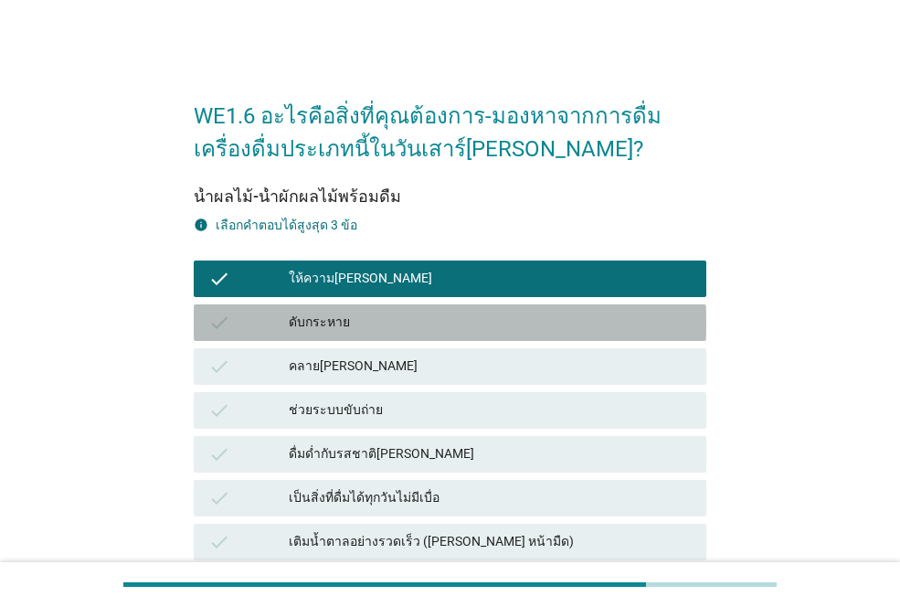
click at [369, 312] on div "ดับกระหาย" at bounding box center [490, 323] width 403 height 22
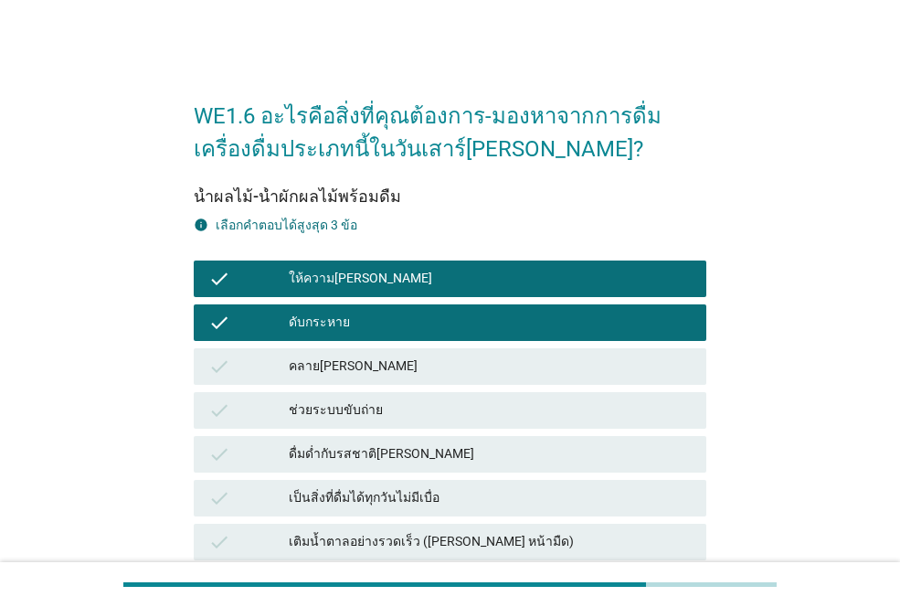
click at [336, 369] on div "คลาย[PERSON_NAME]" at bounding box center [490, 367] width 403 height 22
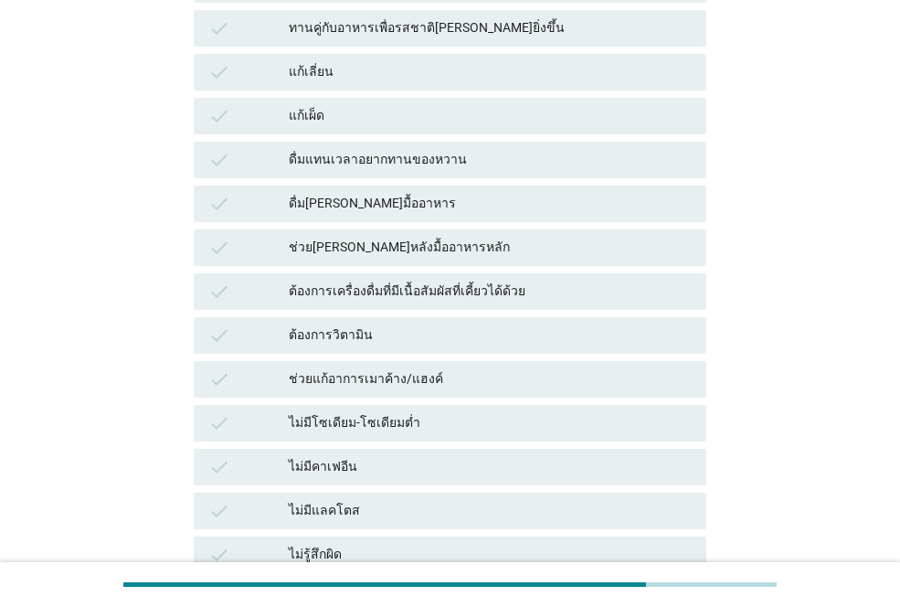
scroll to position [1319, 0]
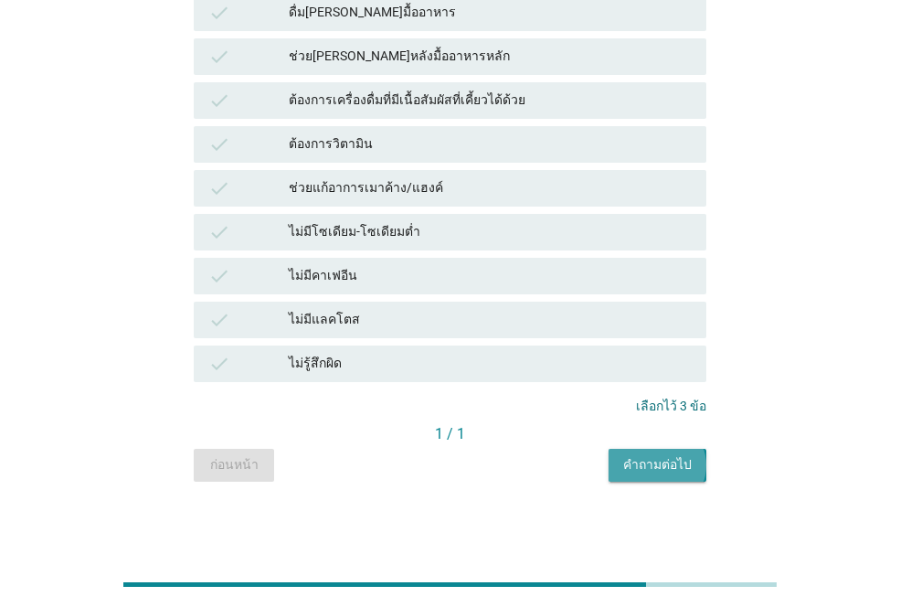
click at [655, 463] on div "คำถามต่อไป" at bounding box center [657, 464] width 69 height 19
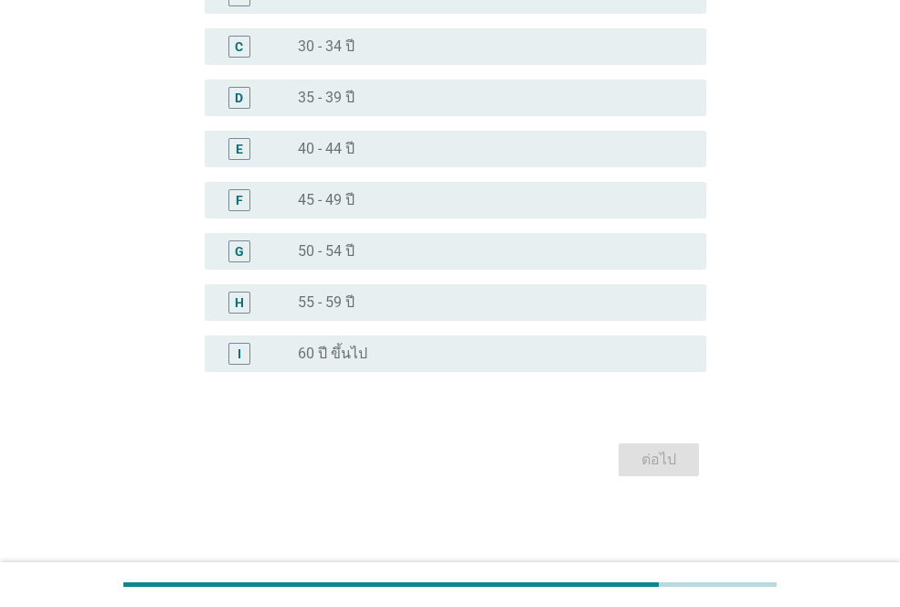
scroll to position [0, 0]
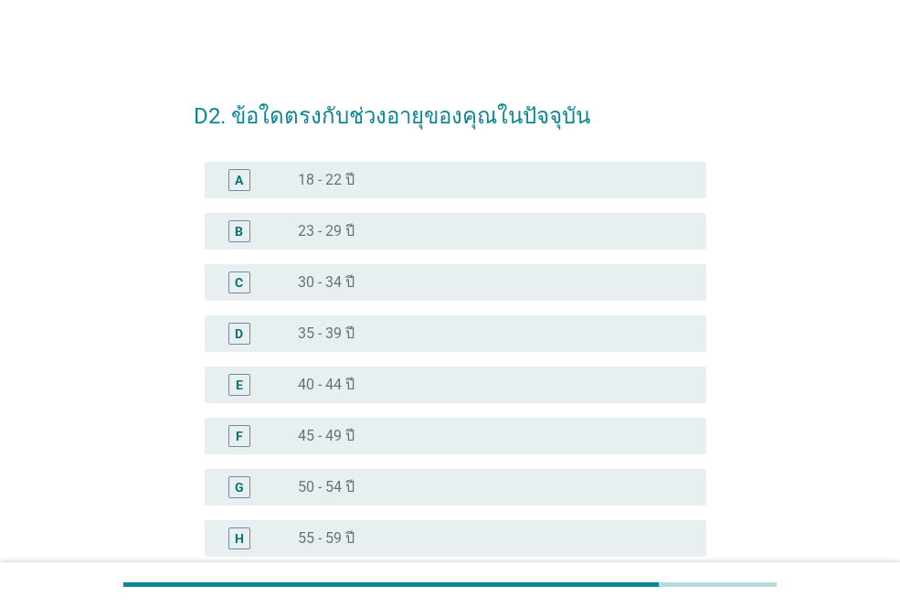
click at [334, 330] on label "35 - 39 ปี" at bounding box center [326, 334] width 57 height 18
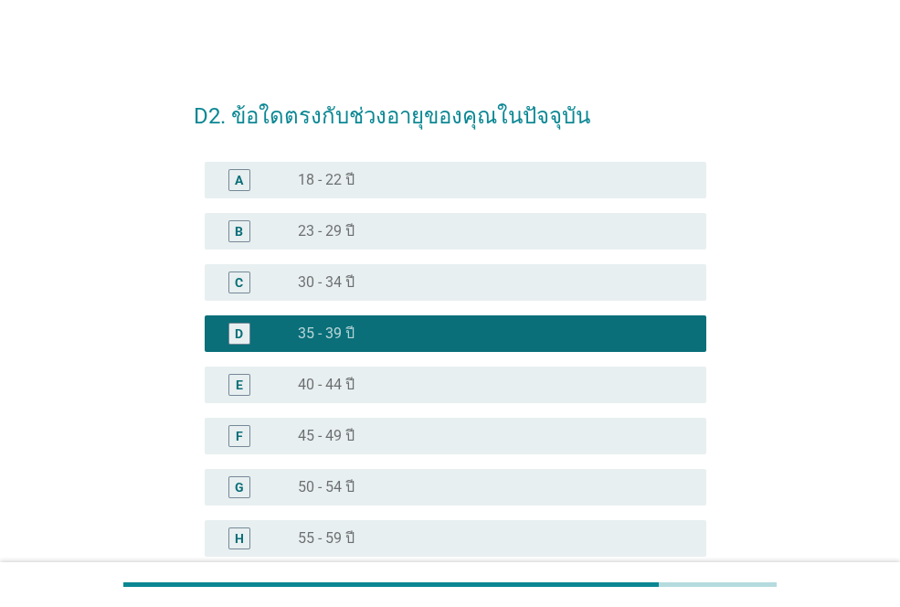
scroll to position [236, 0]
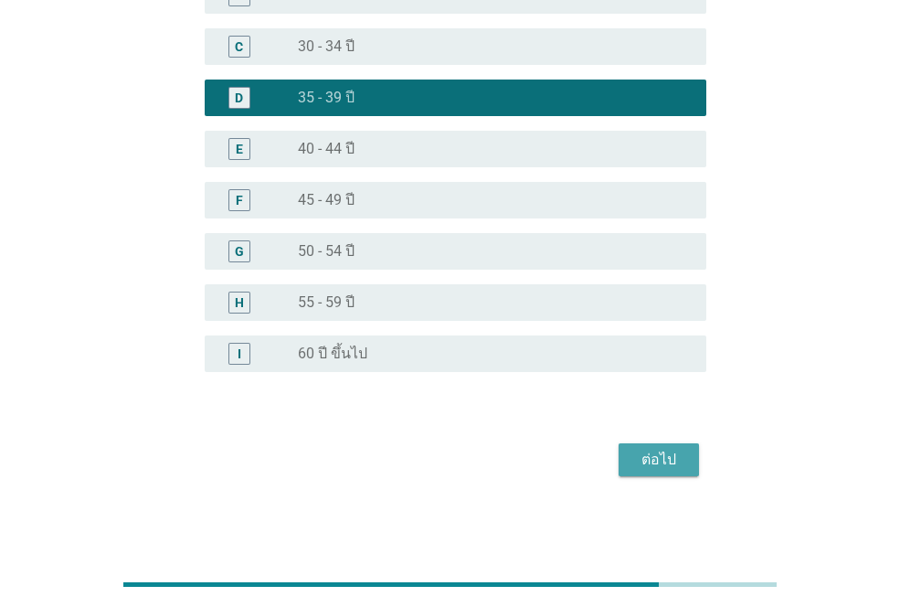
click at [660, 471] on button "ต่อไป" at bounding box center [659, 459] width 80 height 33
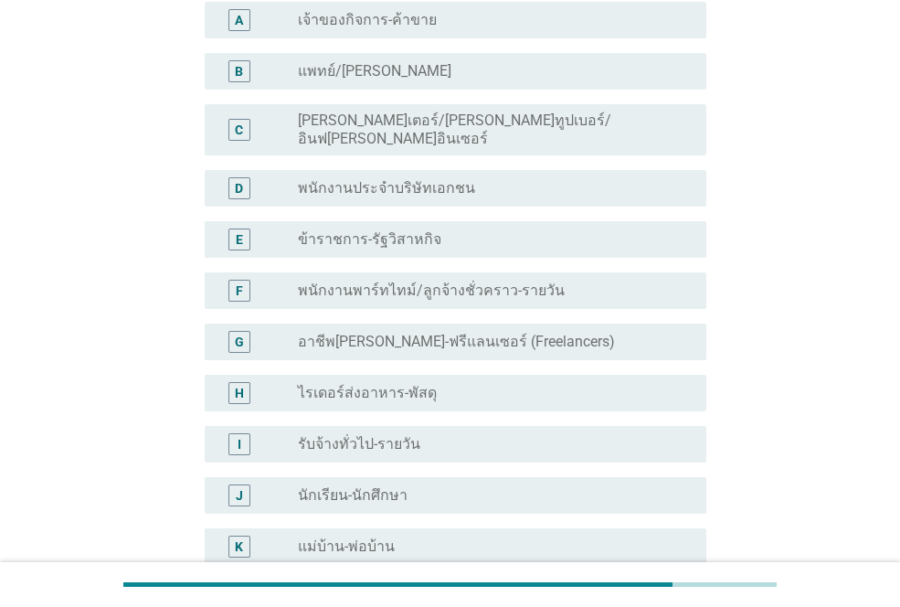
scroll to position [183, 0]
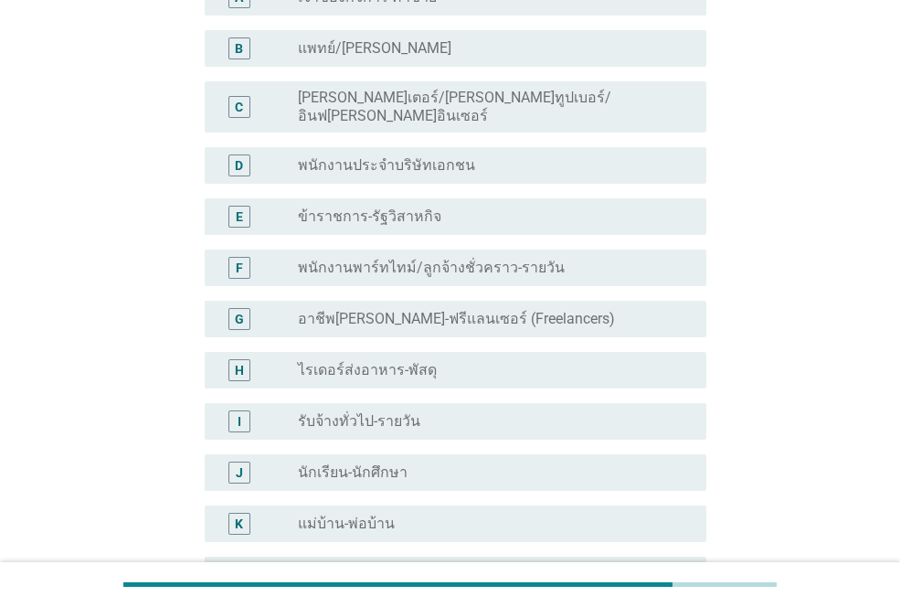
click at [372, 156] on label "พนักงานประจำบริษัทเอกชน" at bounding box center [386, 165] width 177 height 18
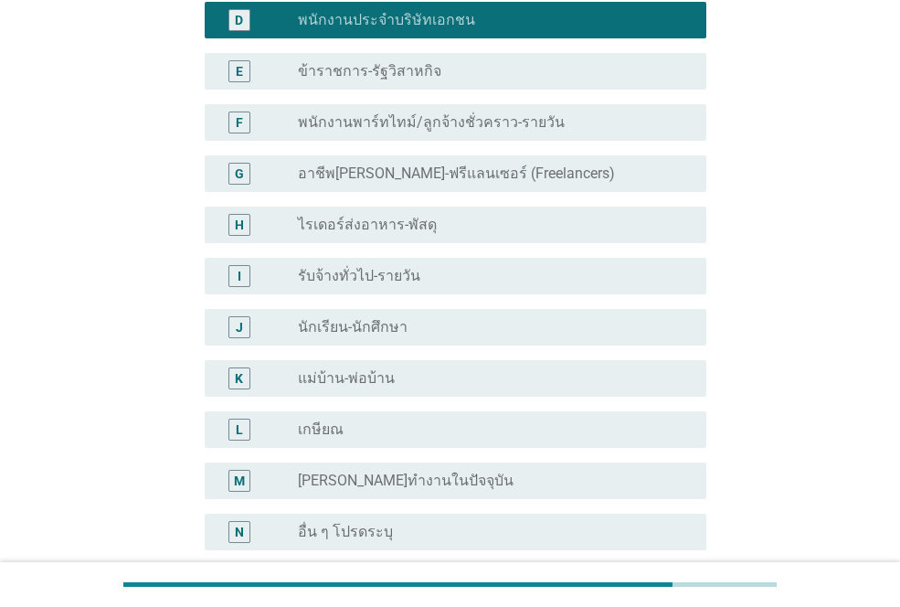
scroll to position [492, 0]
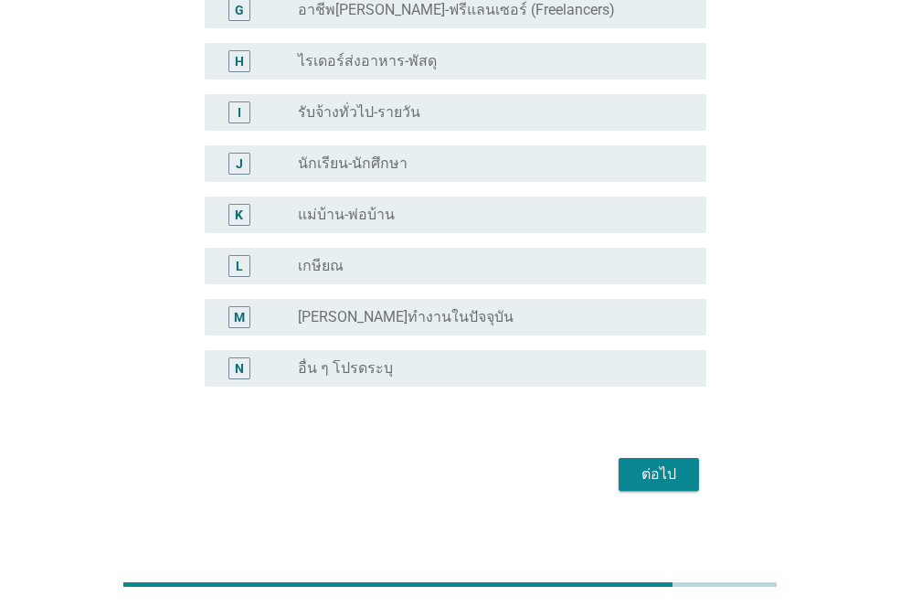
click at [652, 470] on div "ต่อไป" at bounding box center [659, 475] width 51 height 22
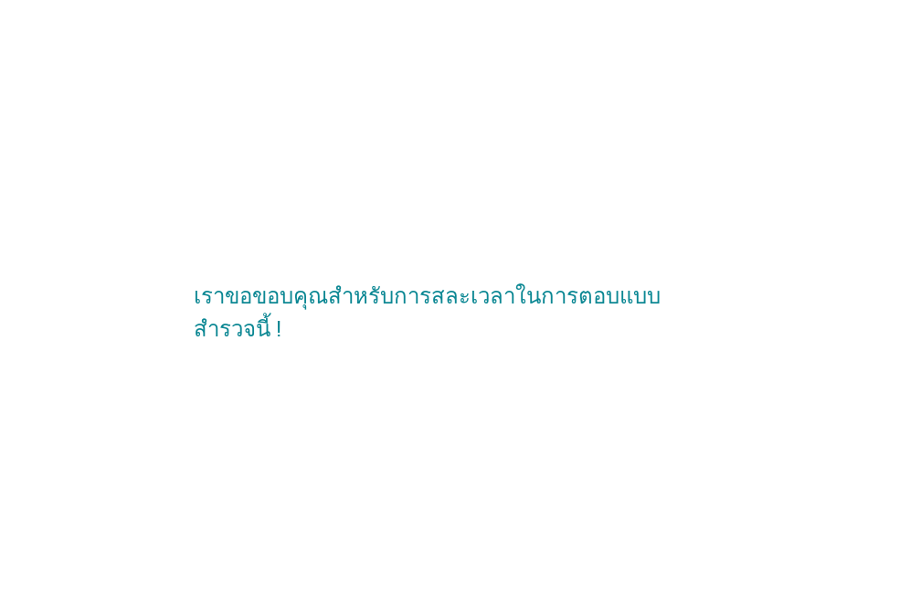
scroll to position [0, 0]
